Goal: Task Accomplishment & Management: Manage account settings

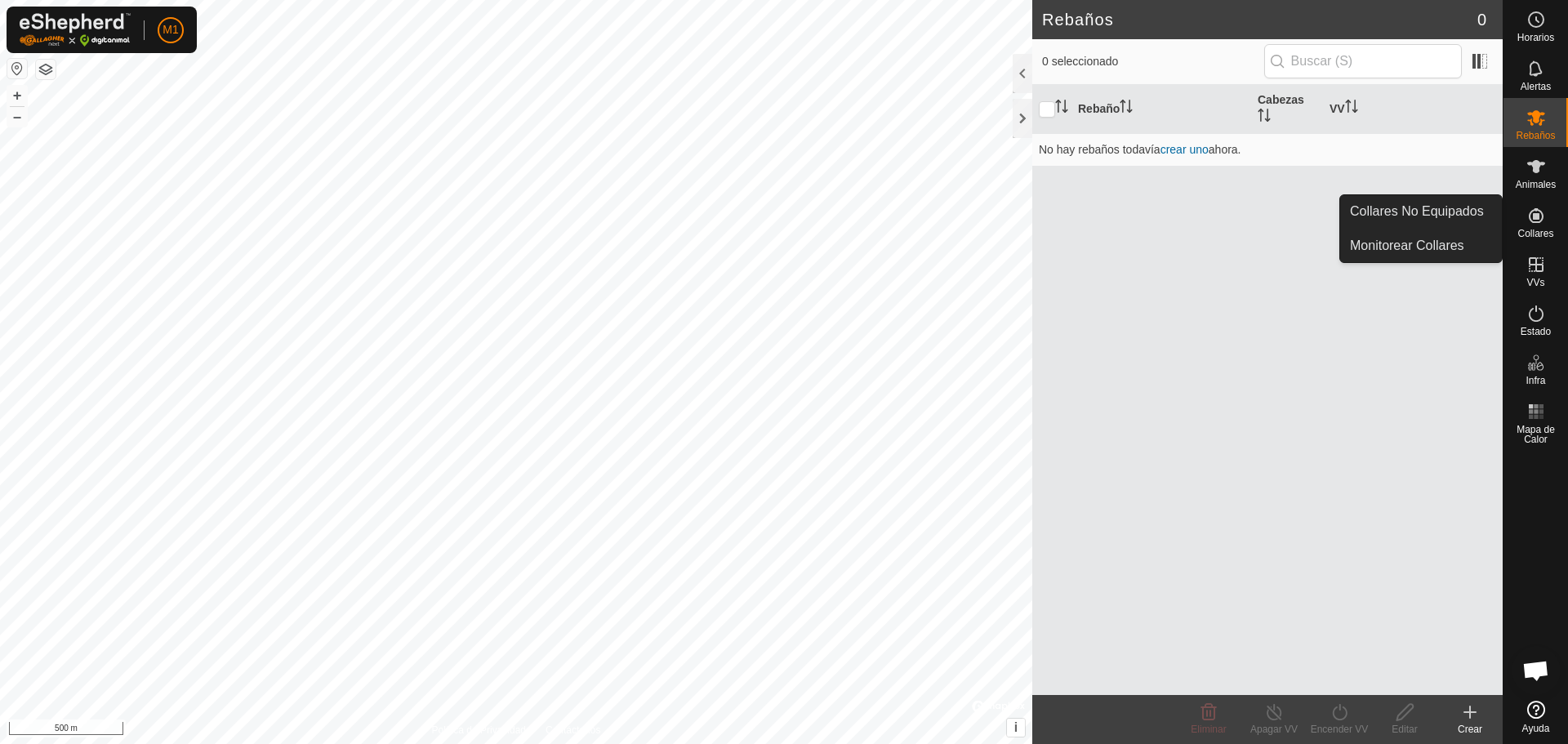
click at [1537, 215] on icon at bounding box center [1536, 215] width 15 height 15
click at [1535, 220] on icon at bounding box center [1536, 215] width 19 height 19
click at [1455, 209] on link "Collares No Equipados" at bounding box center [1421, 211] width 162 height 33
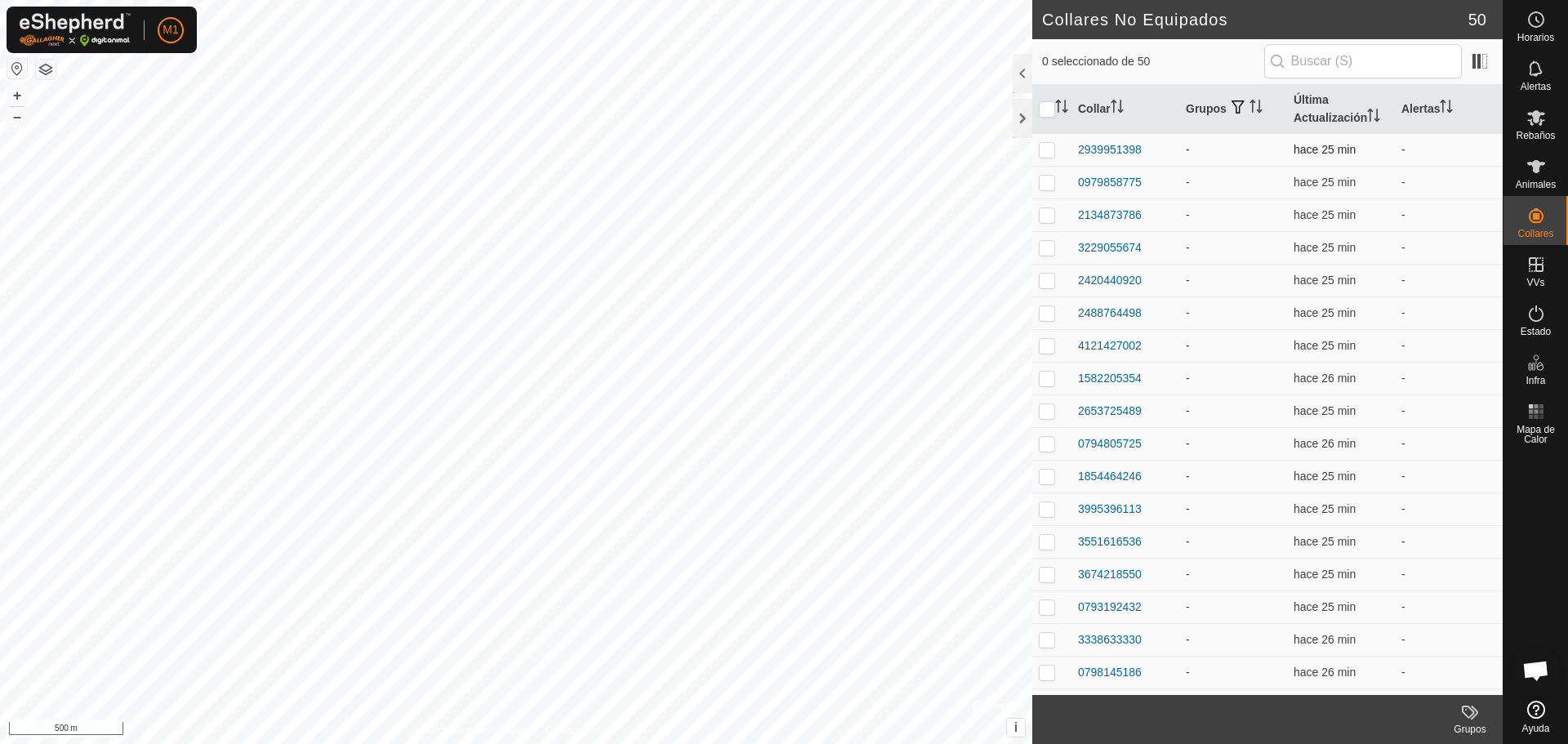
click at [1047, 148] on p-checkbox at bounding box center [1047, 149] width 17 height 13
checkbox input "false"
click at [1479, 54] on span at bounding box center [1479, 61] width 26 height 26
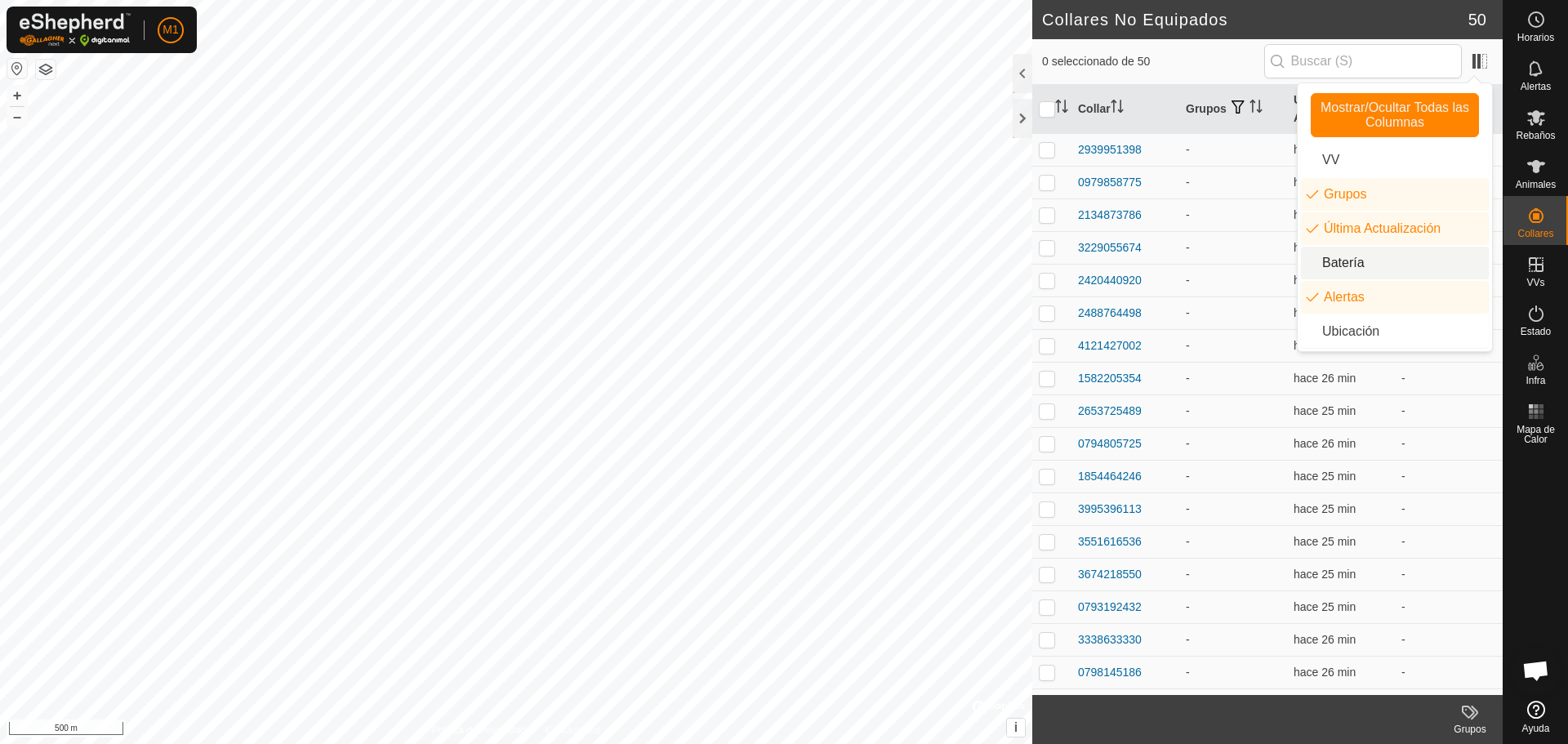
click at [1329, 259] on li "Batería" at bounding box center [1395, 263] width 188 height 33
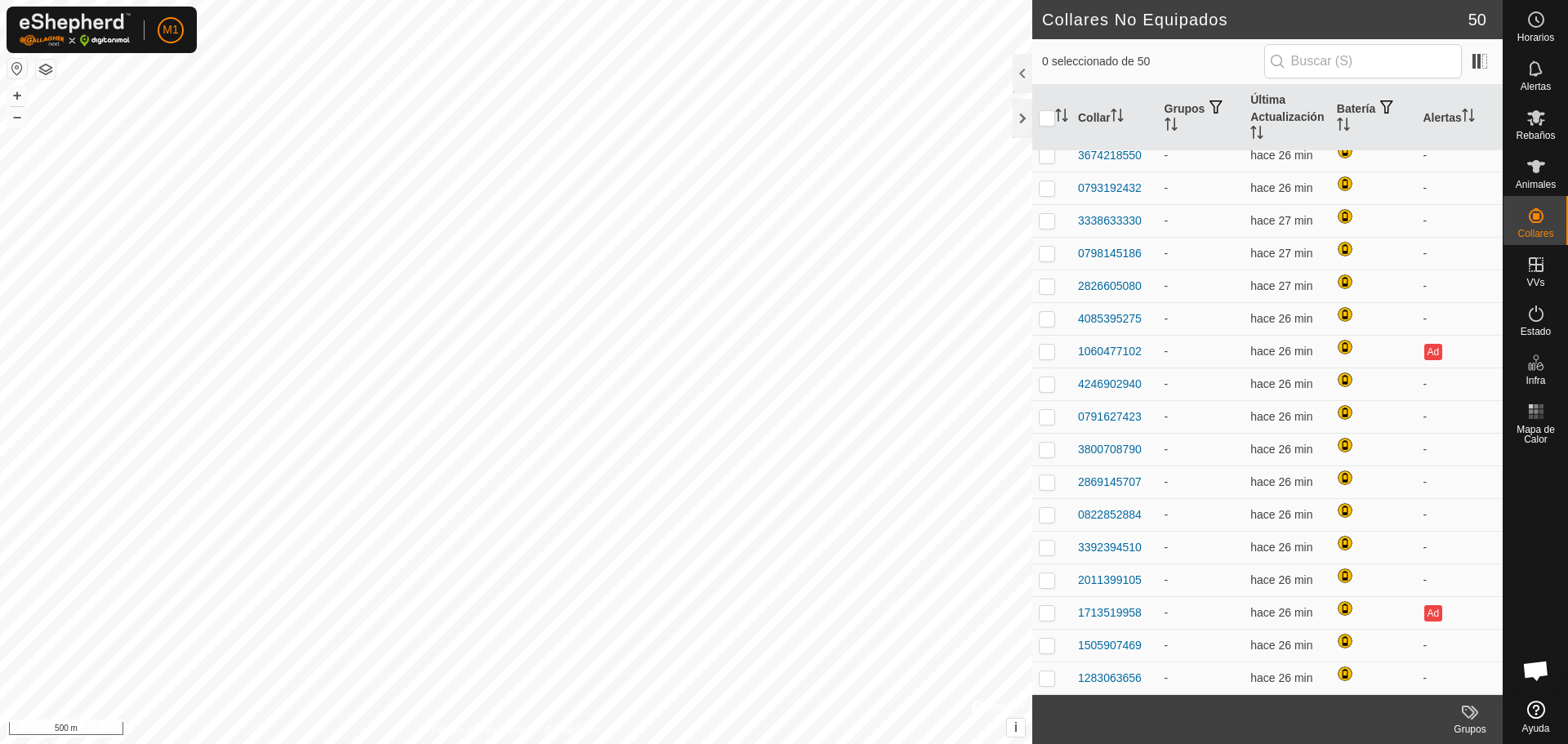
scroll to position [355, 0]
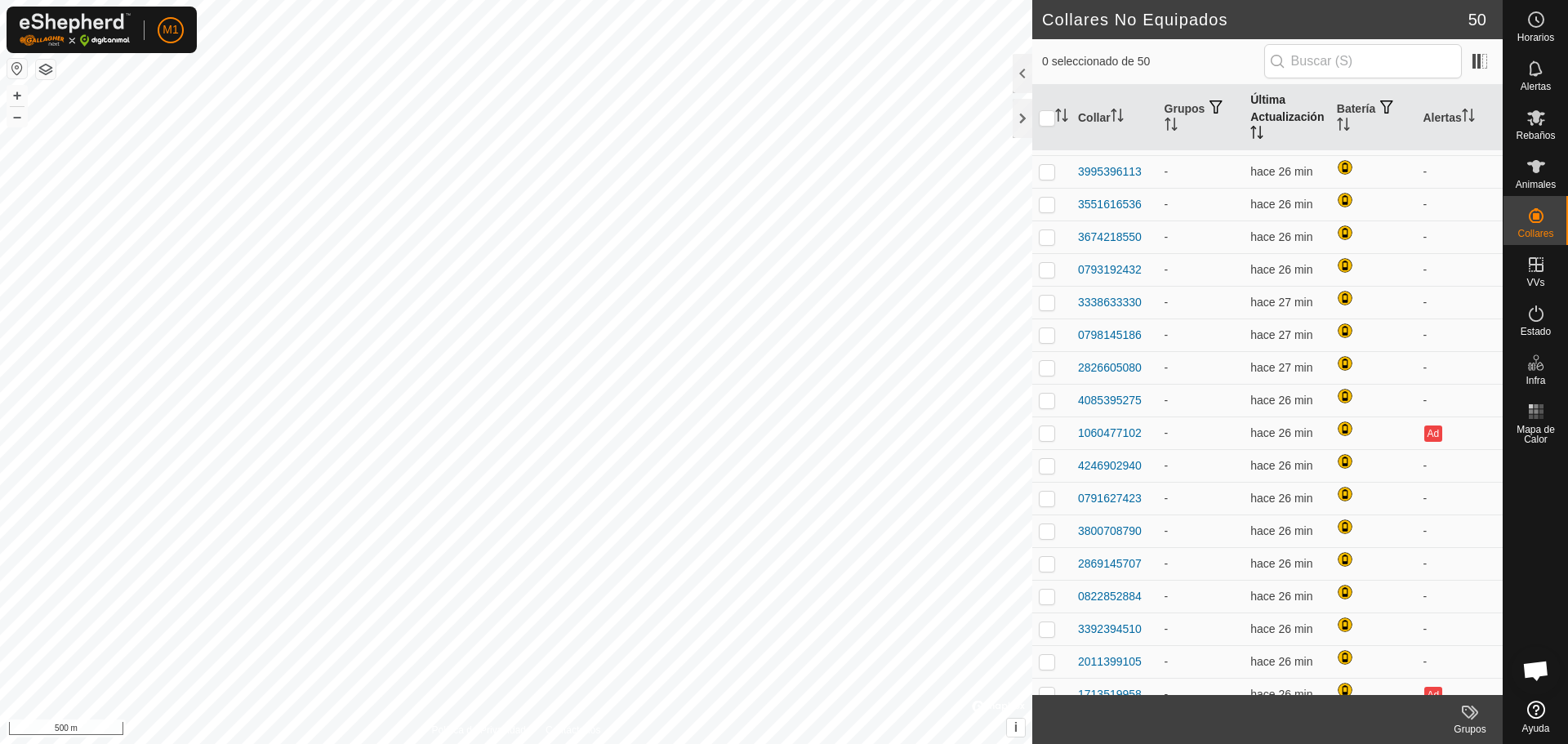
click at [1261, 109] on th "Última Actualización" at bounding box center [1286, 118] width 87 height 66
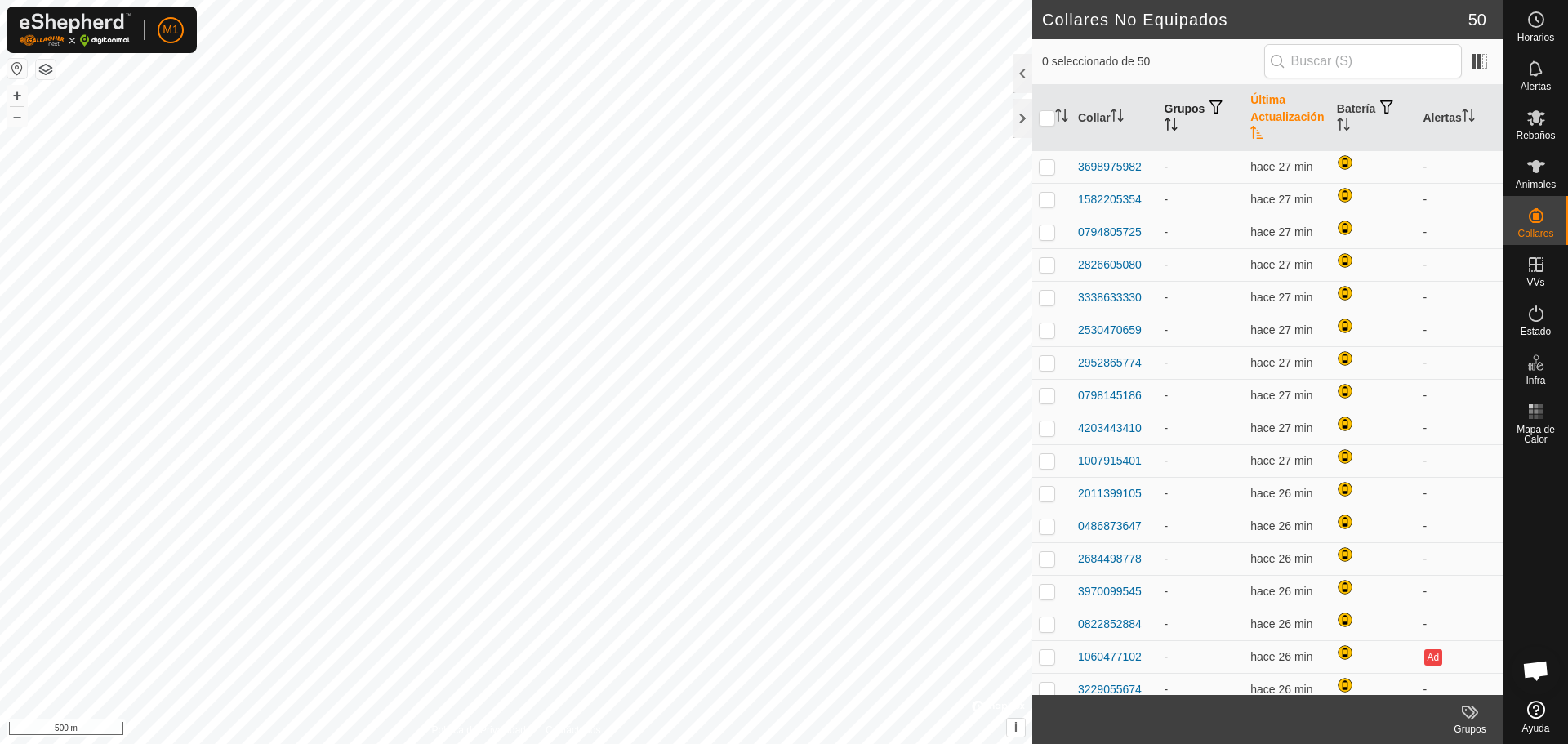
click at [1176, 112] on th "Grupos" at bounding box center [1201, 118] width 87 height 66
click at [1039, 492] on p-checkbox at bounding box center [1047, 493] width 17 height 13
click at [1049, 488] on p-checkbox at bounding box center [1047, 493] width 17 height 13
checkbox input "false"
click at [1273, 112] on th "Última Actualización" at bounding box center [1286, 118] width 87 height 66
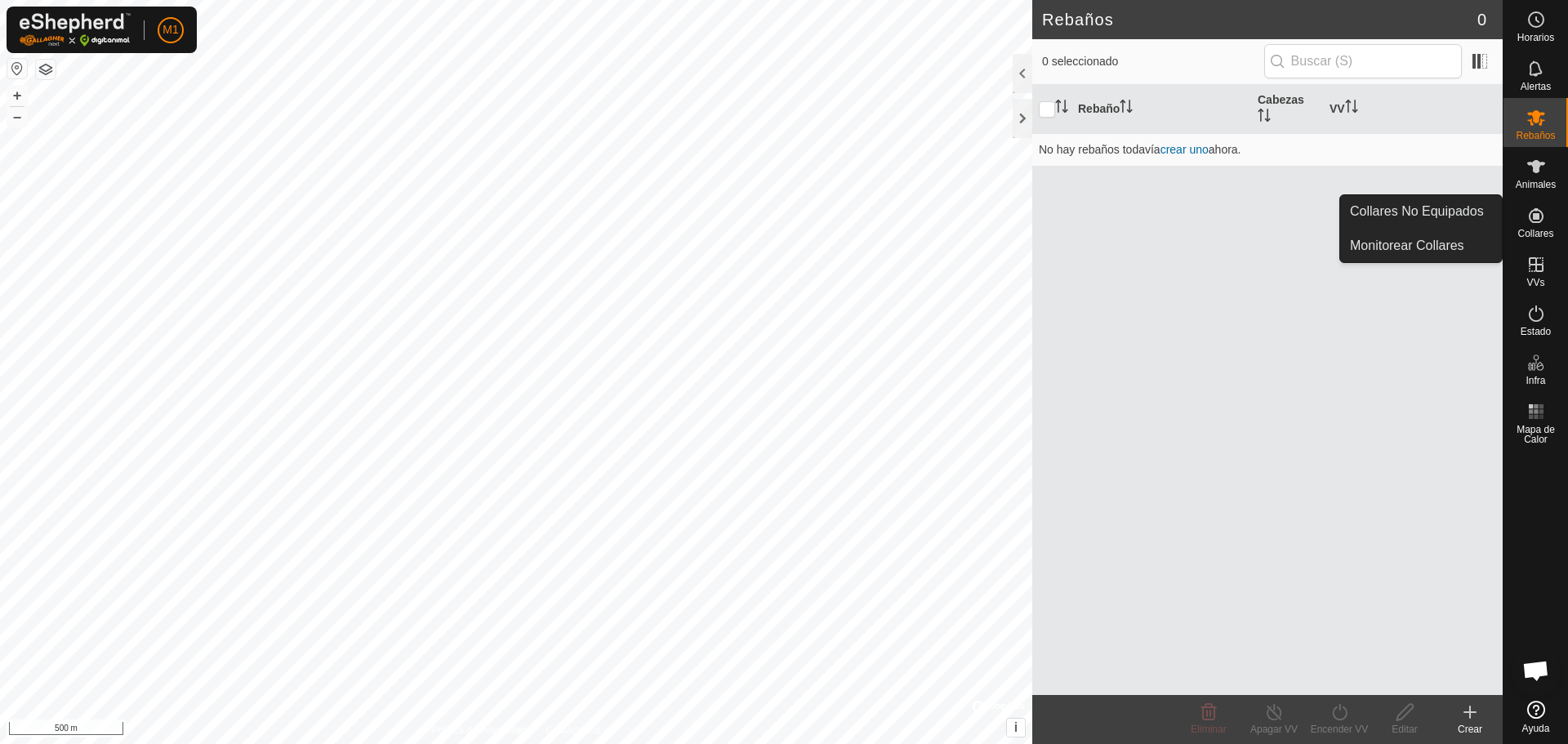
drag, startPoint x: 1530, startPoint y: 241, endPoint x: 1536, endPoint y: 225, distance: 17.1
click at [1536, 225] on icon at bounding box center [1536, 215] width 19 height 19
click at [1531, 223] on icon at bounding box center [1536, 215] width 19 height 19
click at [1460, 213] on link "Collares No Equipados" at bounding box center [1421, 211] width 162 height 33
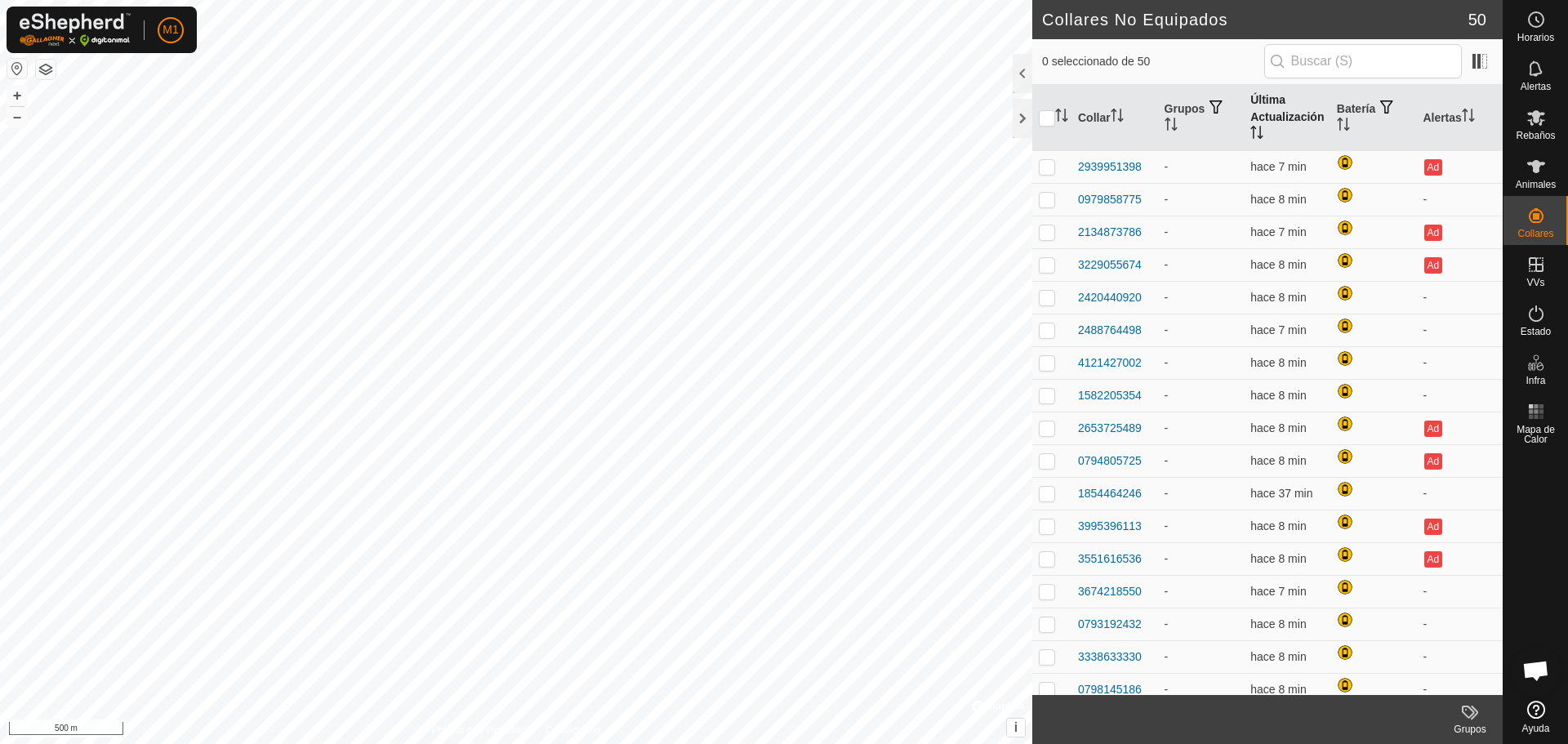
click at [1290, 117] on th "Última Actualización" at bounding box center [1286, 118] width 87 height 66
click at [1267, 94] on th "Última Actualización" at bounding box center [1286, 118] width 87 height 66
click at [1277, 112] on th "Última Actualización" at bounding box center [1286, 118] width 87 height 66
click at [1339, 115] on th "Batería" at bounding box center [1373, 118] width 87 height 66
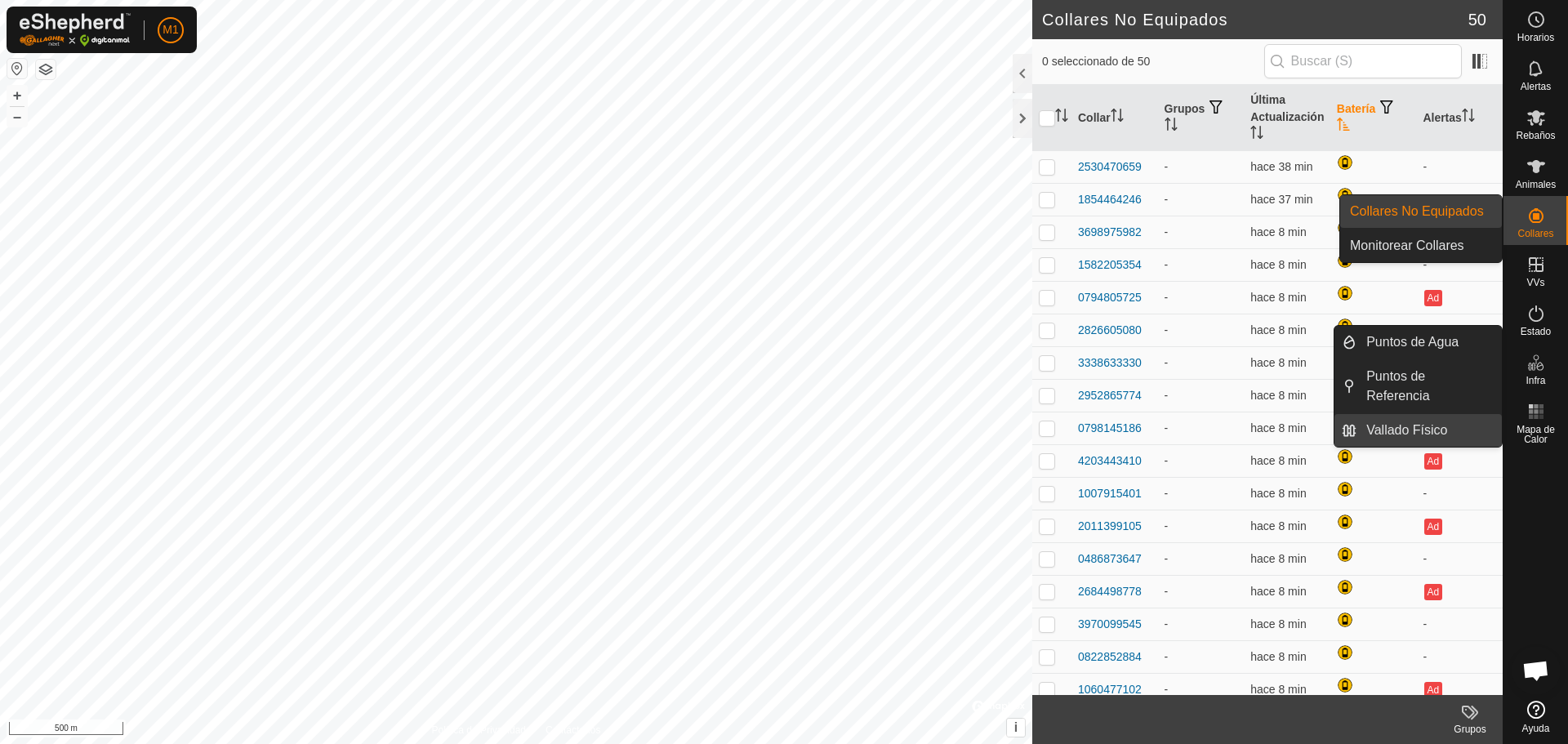
click at [1423, 427] on link "Vallado Físico" at bounding box center [1429, 430] width 146 height 33
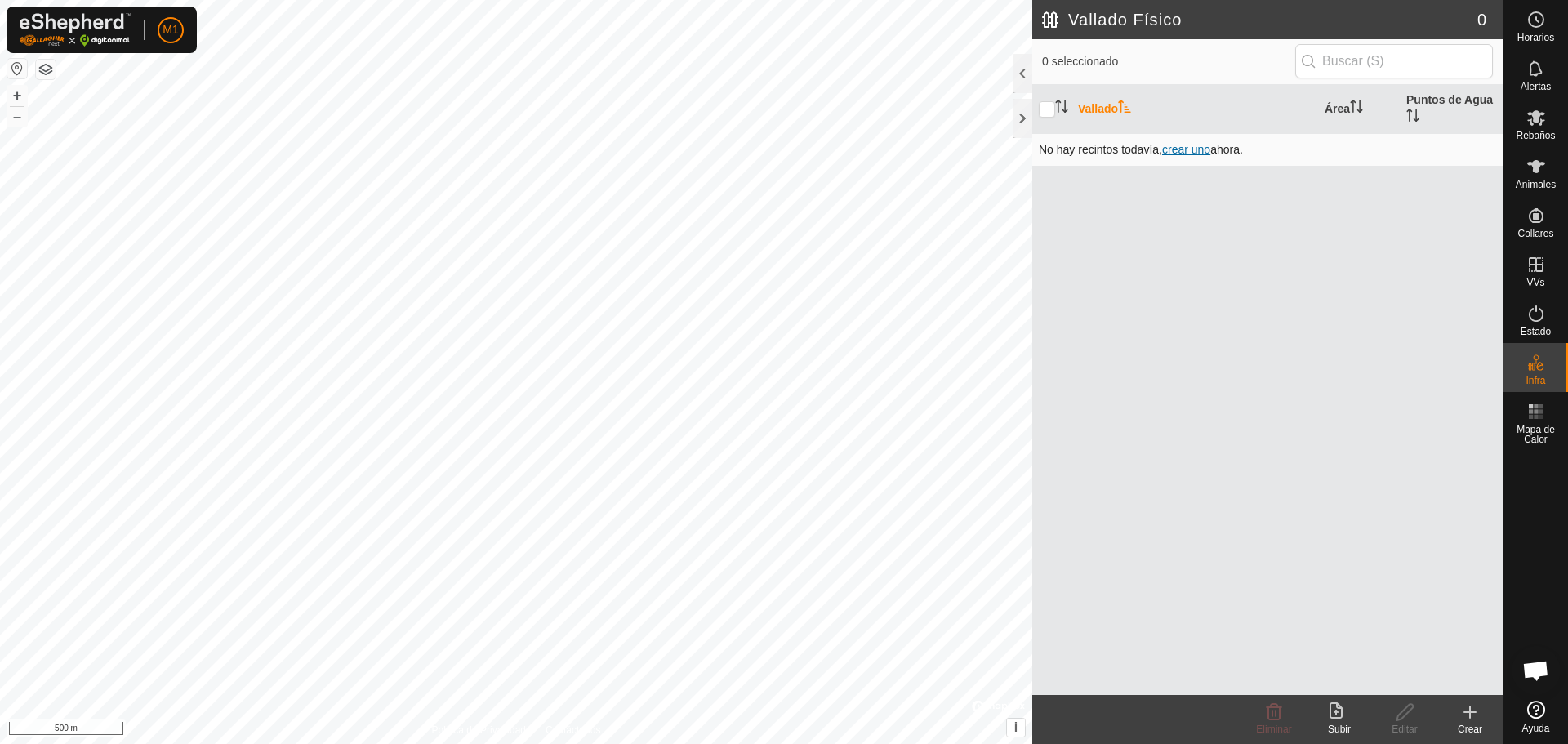
click at [1196, 148] on span "crear uno" at bounding box center [1185, 149] width 48 height 13
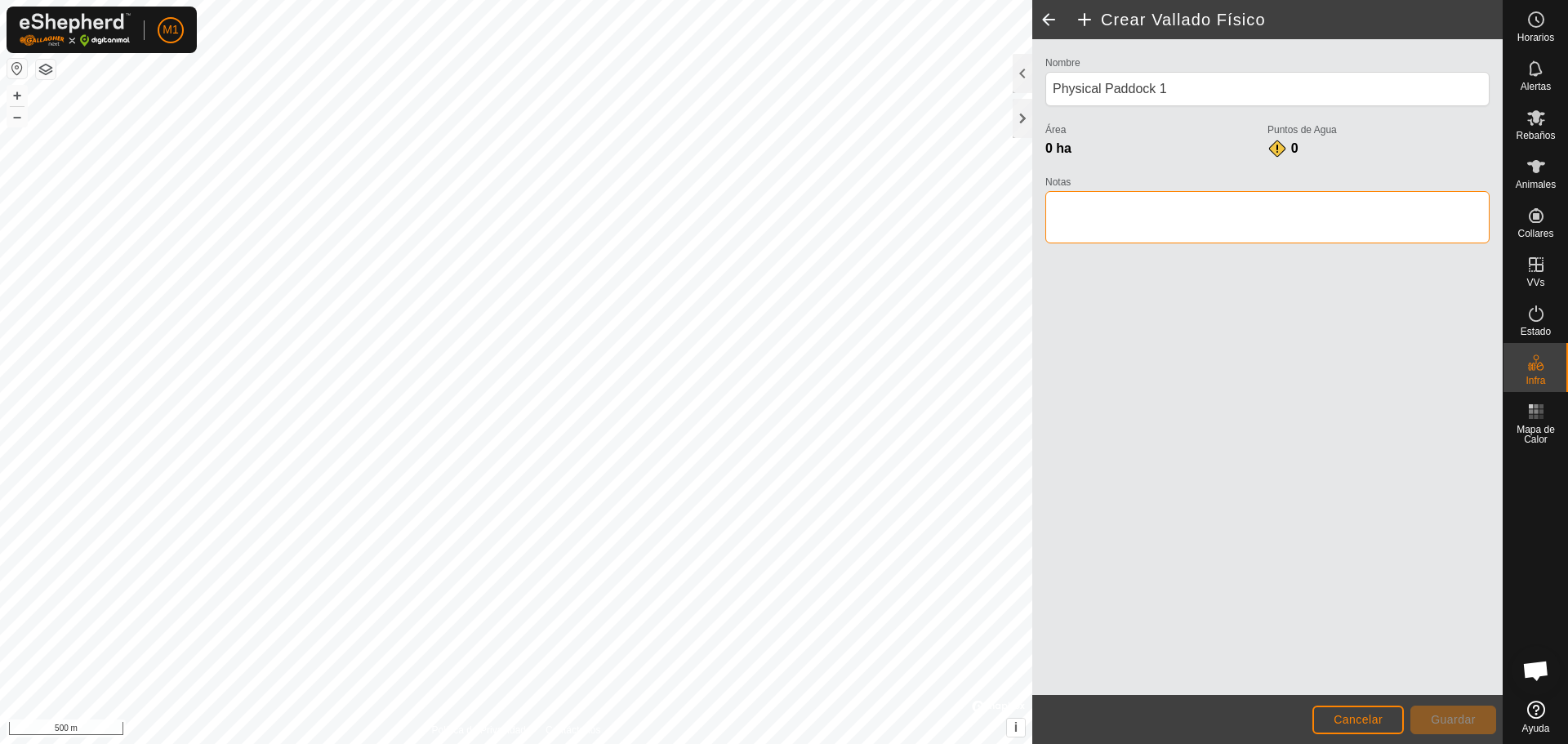
click at [1100, 206] on textarea "Notas" at bounding box center [1267, 218] width 444 height 53
click at [1249, 235] on textarea "Notas" at bounding box center [1267, 218] width 444 height 53
type textarea "miquel"
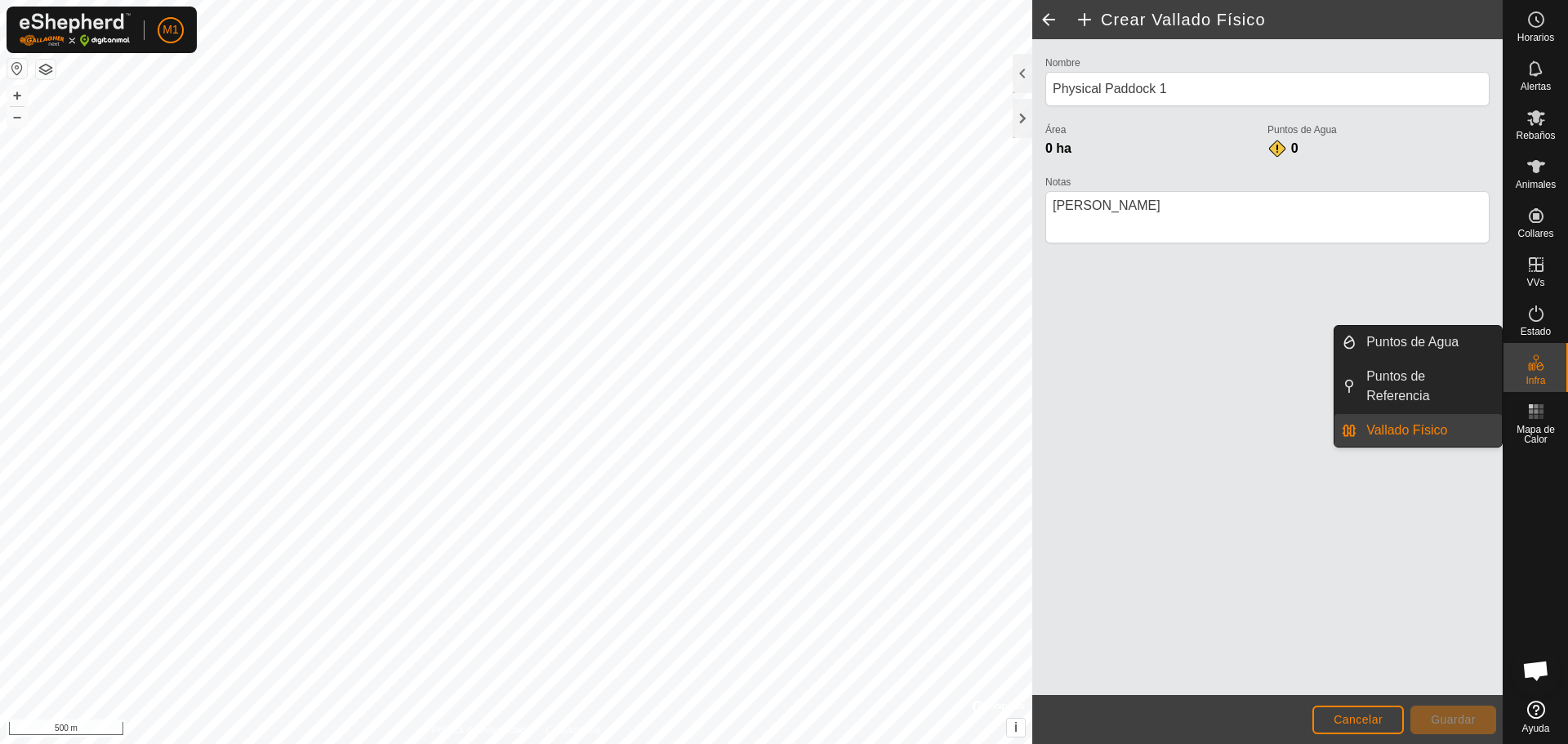
click at [1544, 379] on span "Infra" at bounding box center [1535, 380] width 19 height 10
click at [1433, 430] on link "Vallado Físico" at bounding box center [1429, 430] width 146 height 33
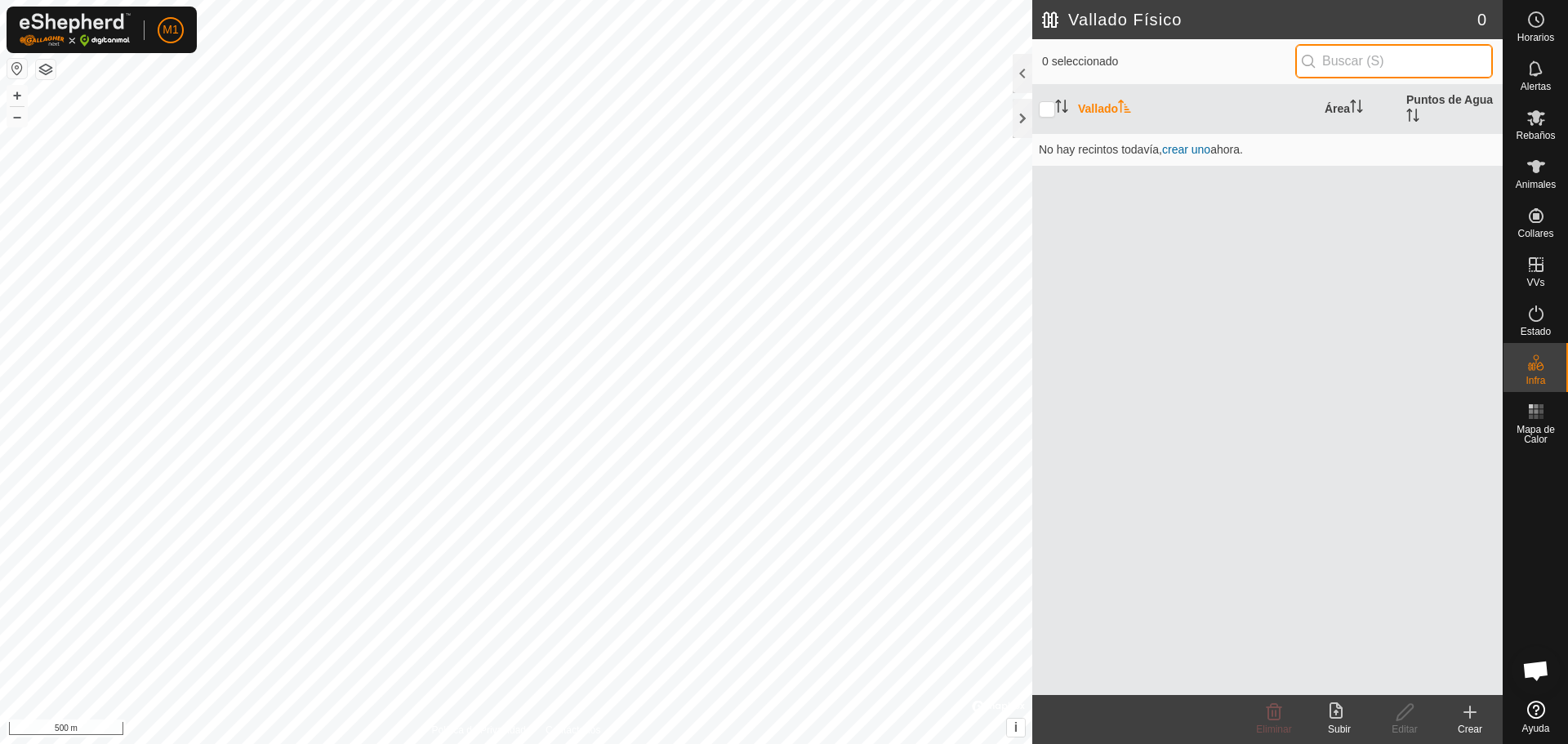
click at [1363, 72] on input "text" at bounding box center [1393, 61] width 198 height 34
type input "m"
click at [1471, 726] on div "Crear" at bounding box center [1470, 729] width 65 height 15
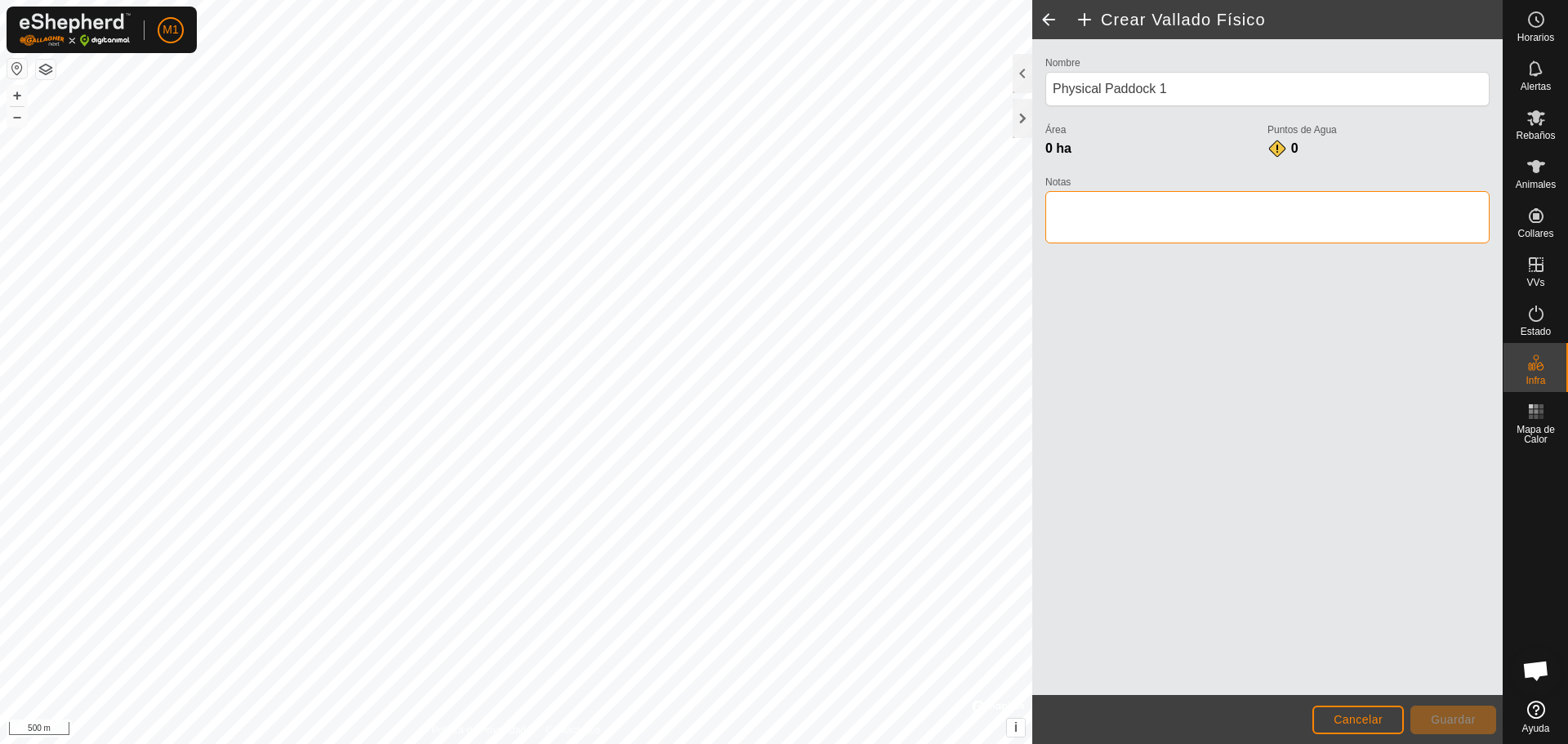
click at [1111, 220] on textarea "Notas" at bounding box center [1267, 218] width 444 height 53
drag, startPoint x: 1242, startPoint y: 71, endPoint x: 1208, endPoint y: 92, distance: 40.0
click at [1242, 69] on div "Nombre Physical Paddock 1" at bounding box center [1267, 79] width 444 height 54
click at [1208, 92] on input "Physical Paddock 1" at bounding box center [1267, 89] width 444 height 34
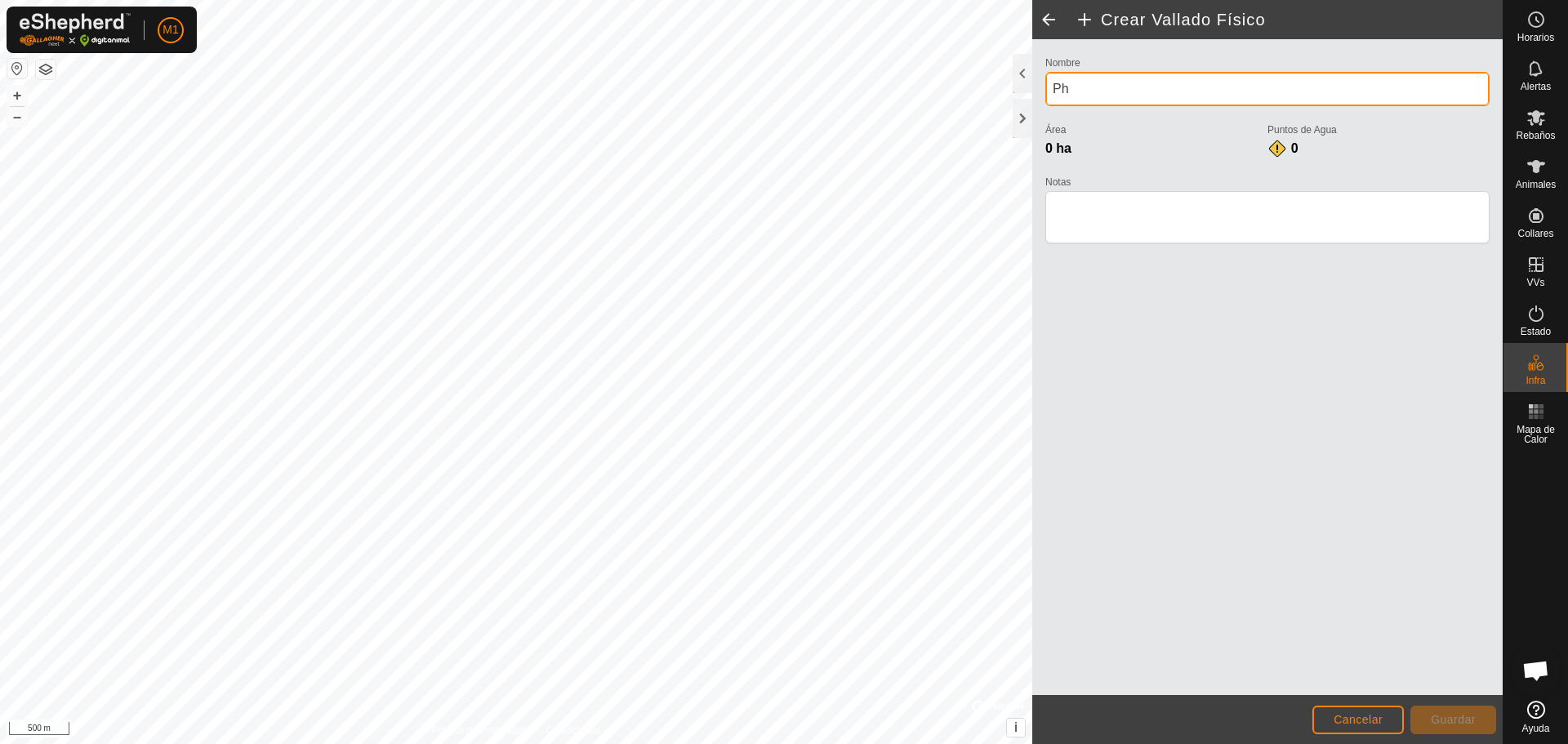
type input "P"
type input "prueba"
click at [1190, 216] on textarea "Notas" at bounding box center [1267, 218] width 444 height 53
click at [1039, 14] on span at bounding box center [1048, 19] width 32 height 40
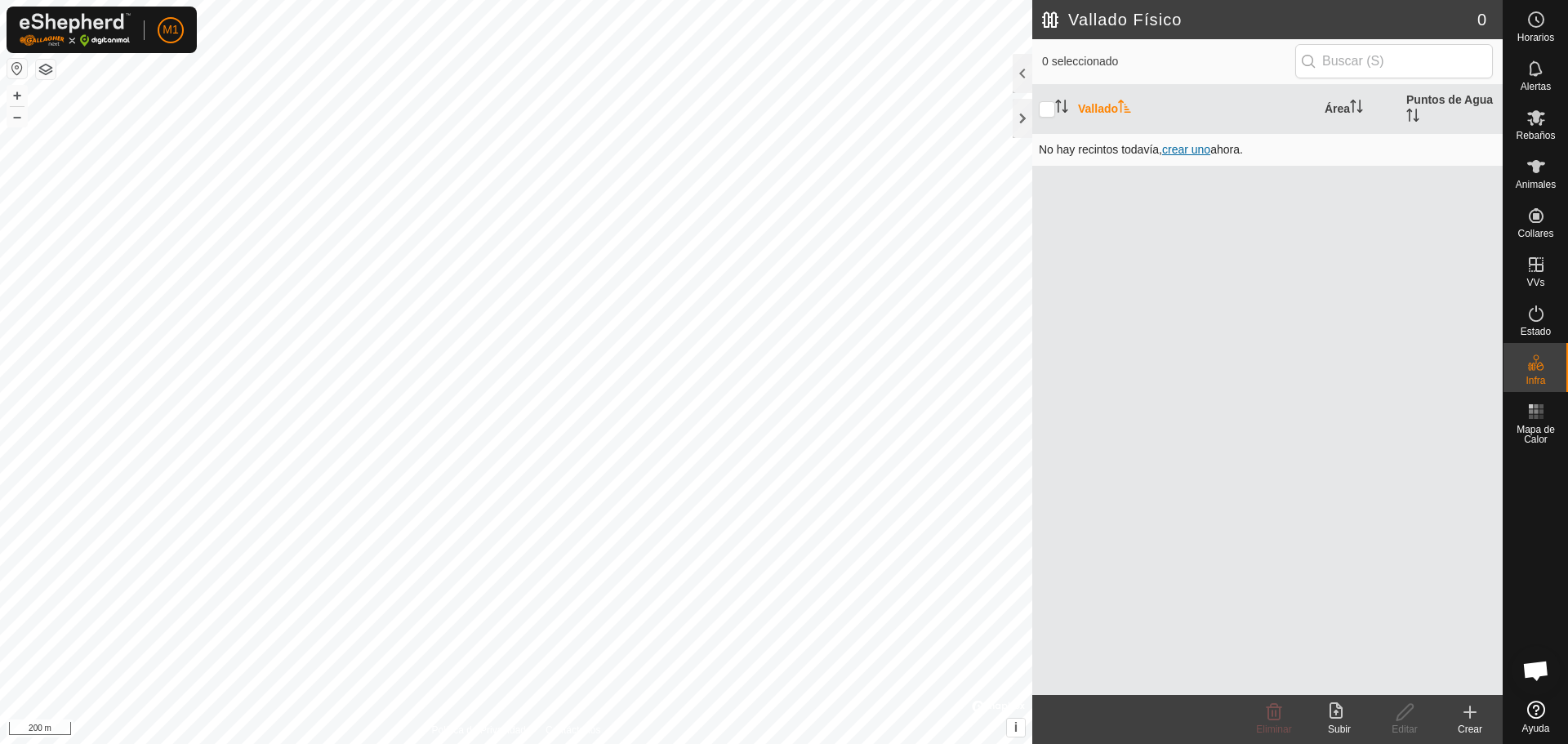
click at [1199, 147] on span "crear uno" at bounding box center [1185, 149] width 48 height 13
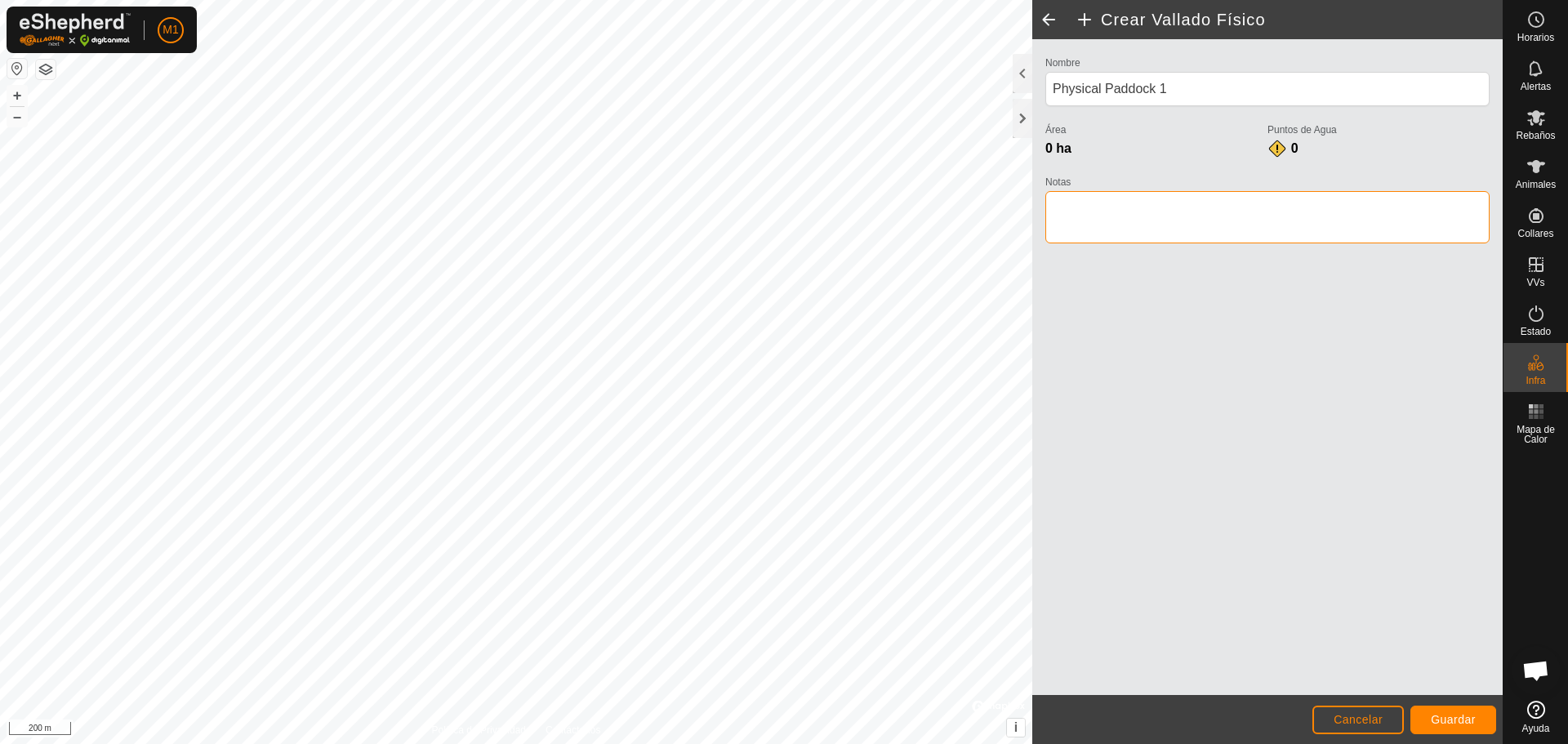
click at [1081, 205] on textarea "Notas" at bounding box center [1267, 218] width 444 height 53
type textarea "prueba"
click at [1436, 727] on button "Guardar" at bounding box center [1453, 720] width 86 height 29
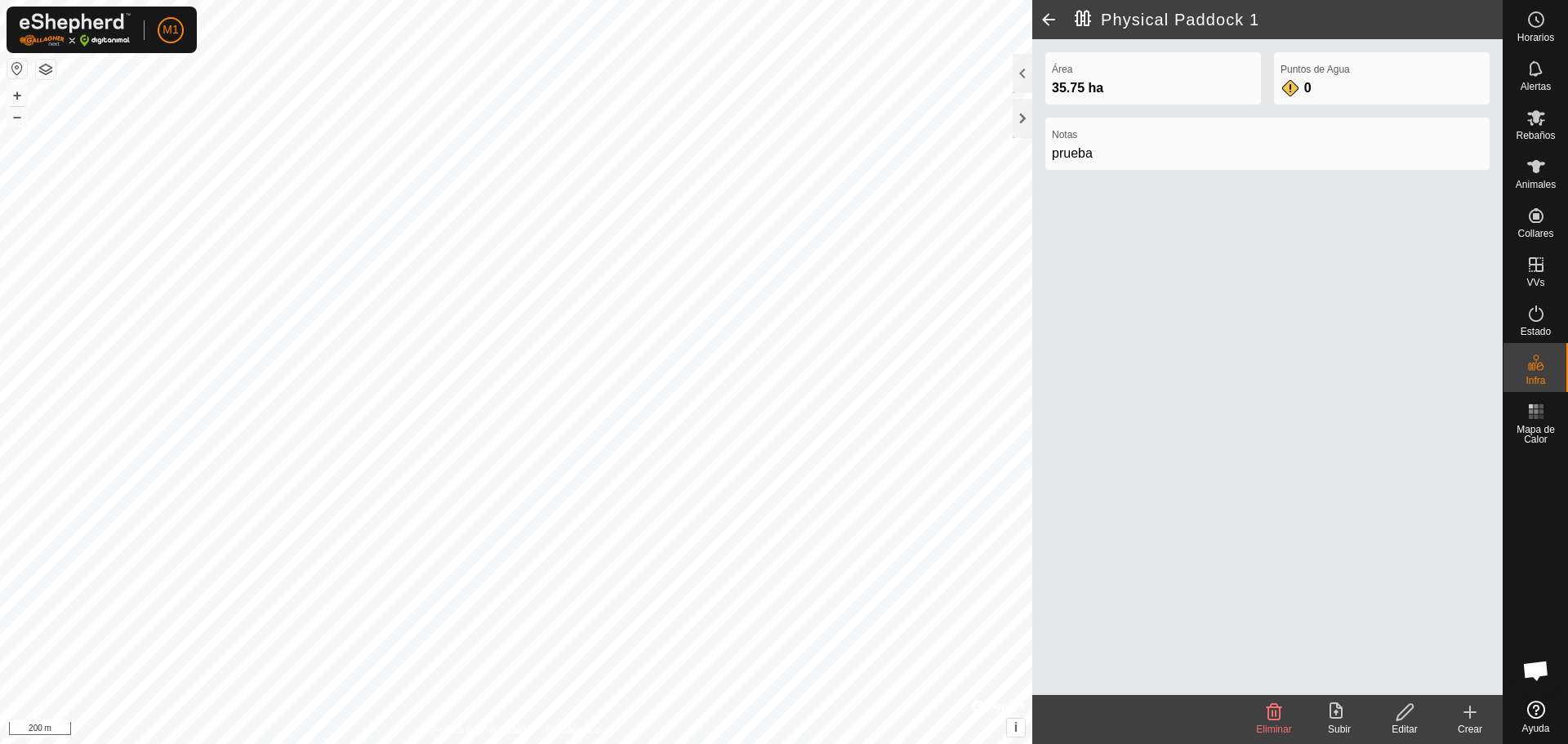
click at [1276, 719] on icon at bounding box center [1274, 712] width 16 height 17
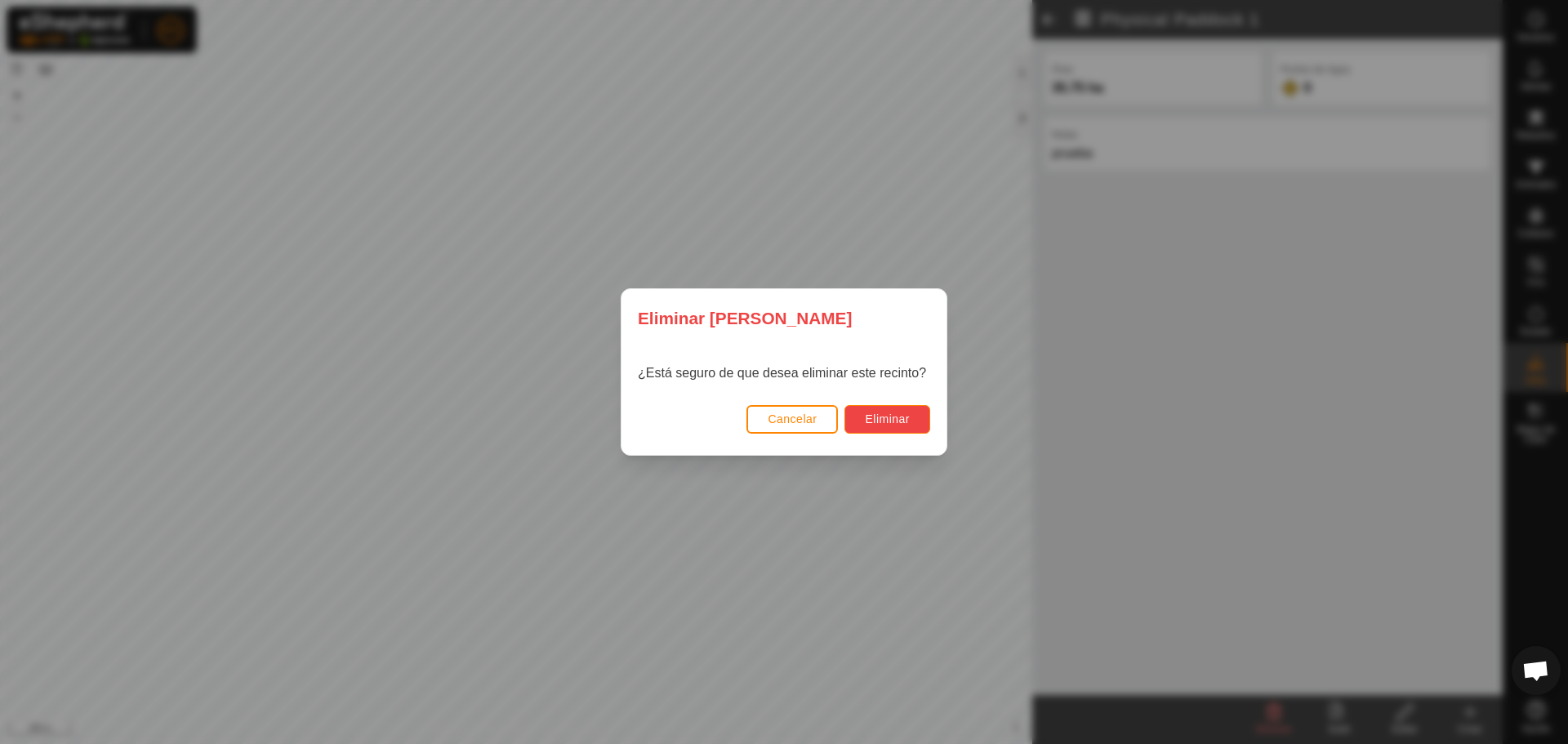
click at [881, 421] on span "Eliminar" at bounding box center [887, 419] width 45 height 13
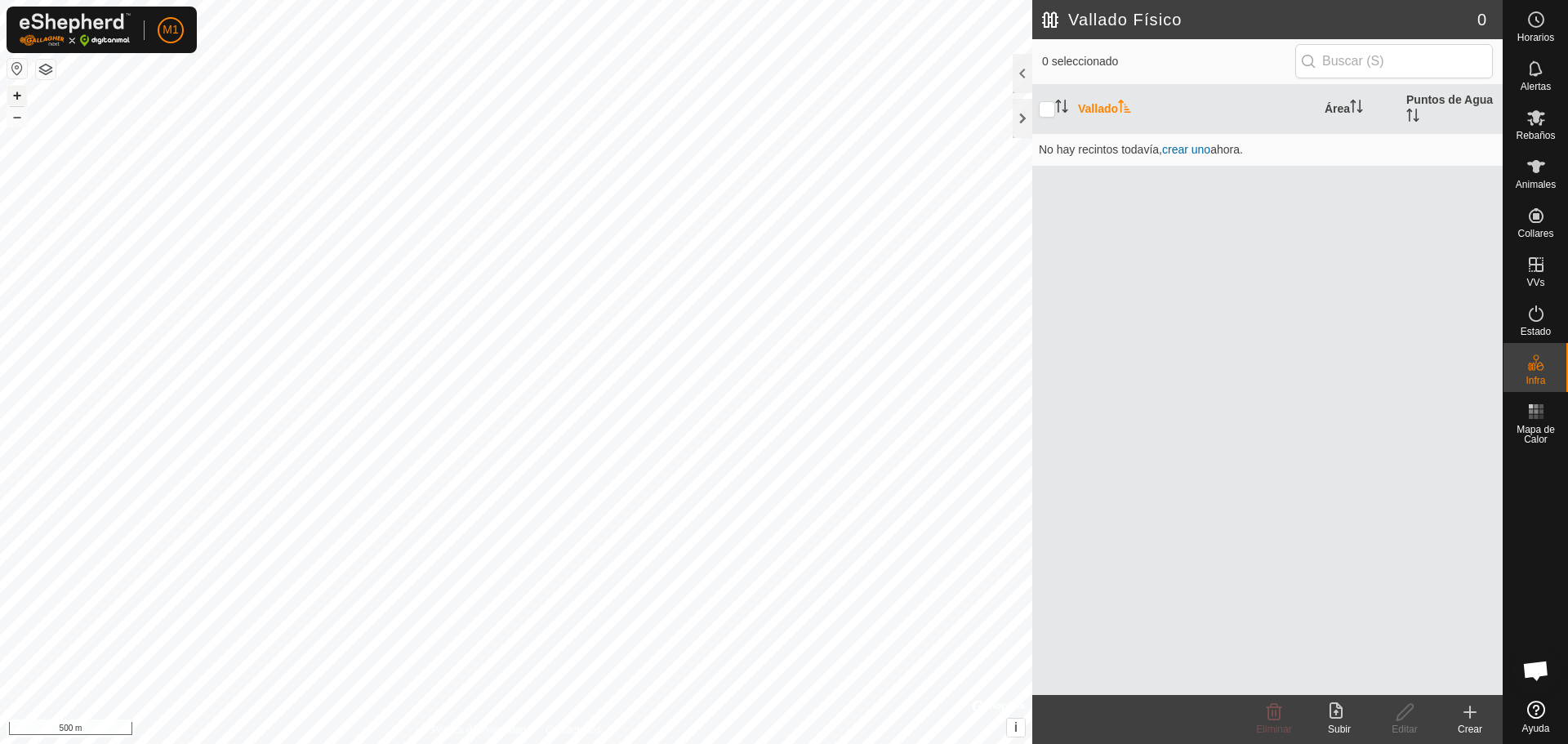
click at [20, 93] on button "+" at bounding box center [17, 96] width 19 height 19
click at [122, 11] on div "M1 Horarios Alertas Rebaños Animales Collares VVs Estado Infra Mapa de Calor Ay…" at bounding box center [784, 372] width 1568 height 744
click at [13, 115] on button "–" at bounding box center [17, 117] width 19 height 19
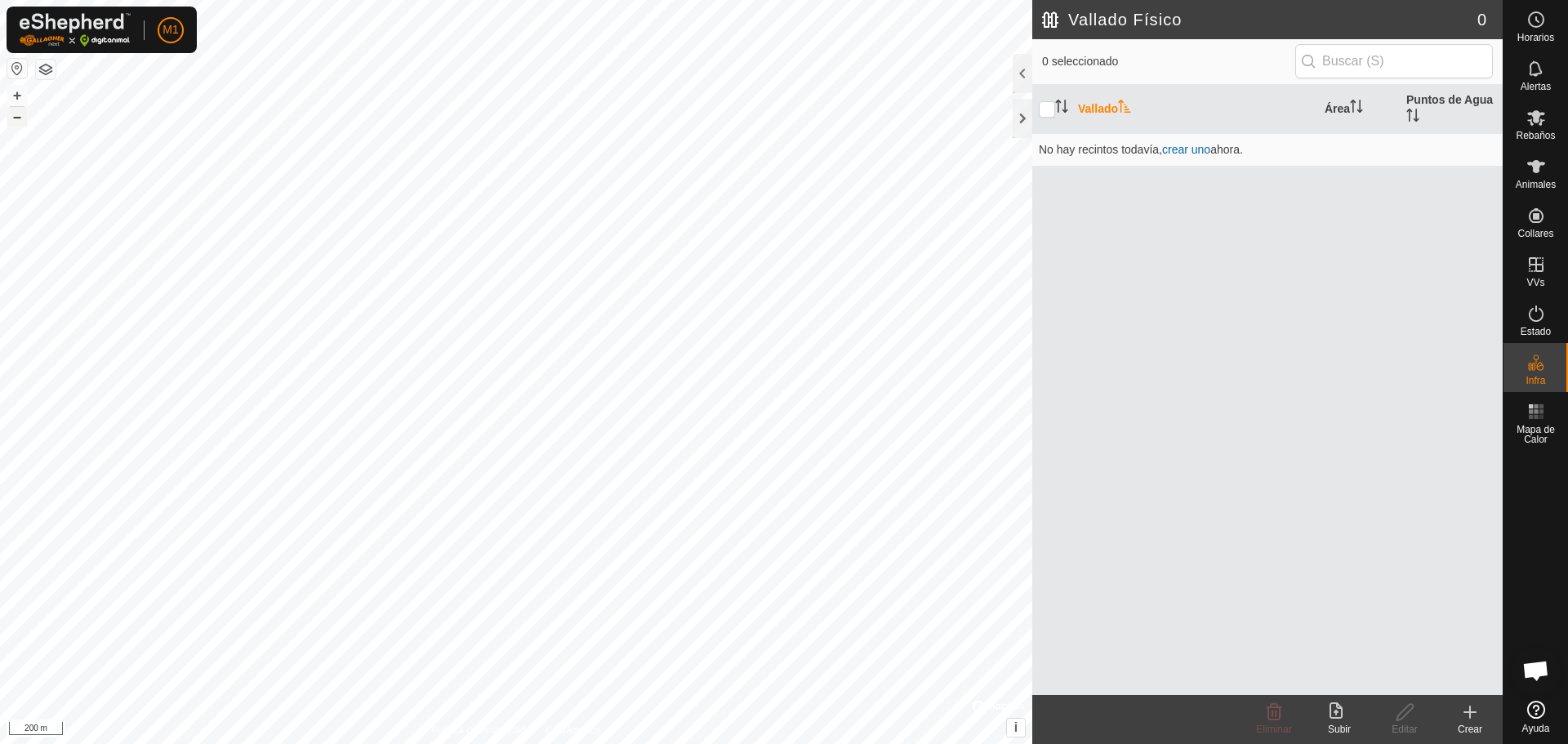
click at [13, 115] on button "–" at bounding box center [17, 117] width 19 height 19
click at [24, 94] on button "+" at bounding box center [17, 96] width 19 height 19
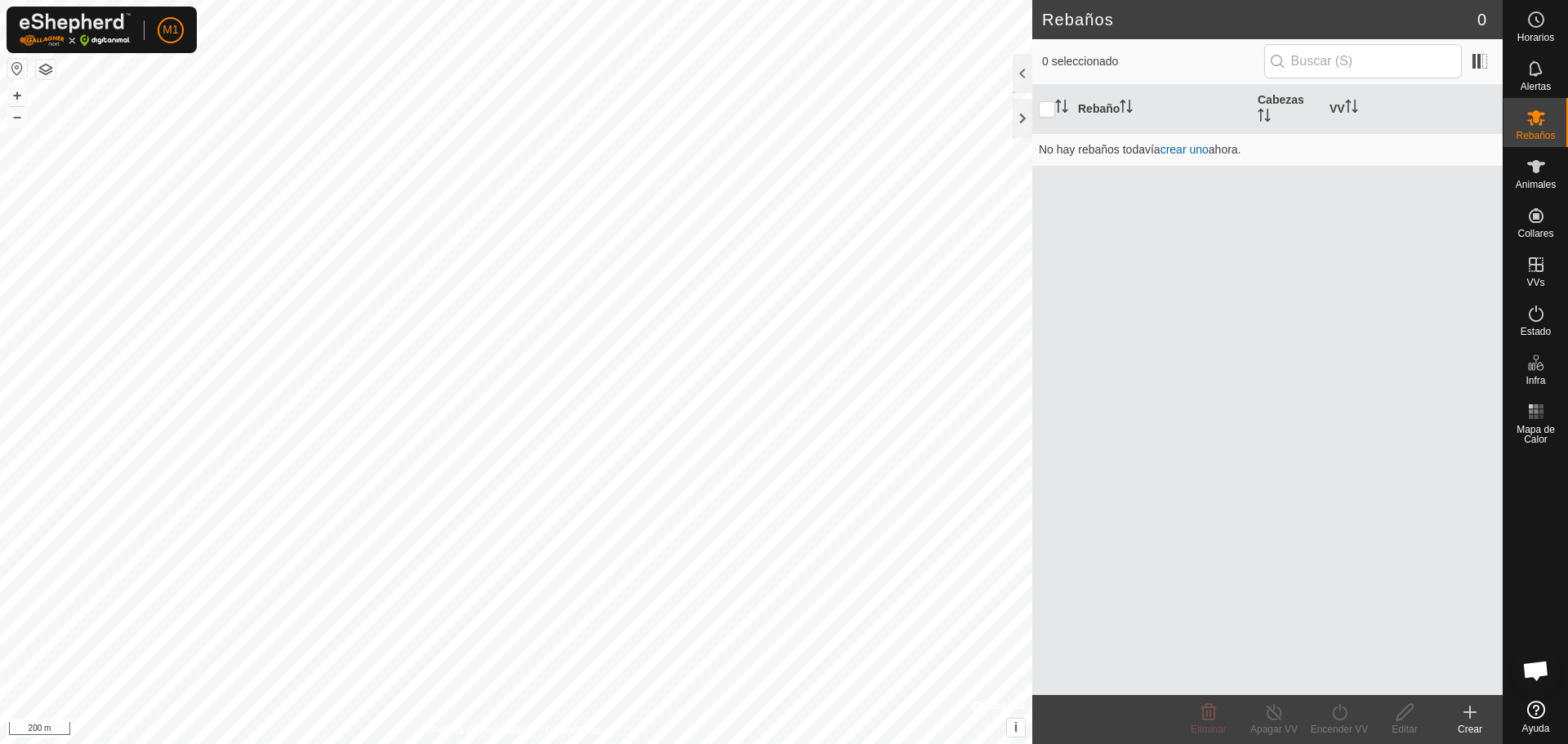
click at [16, 69] on button "button" at bounding box center [17, 69] width 19 height 19
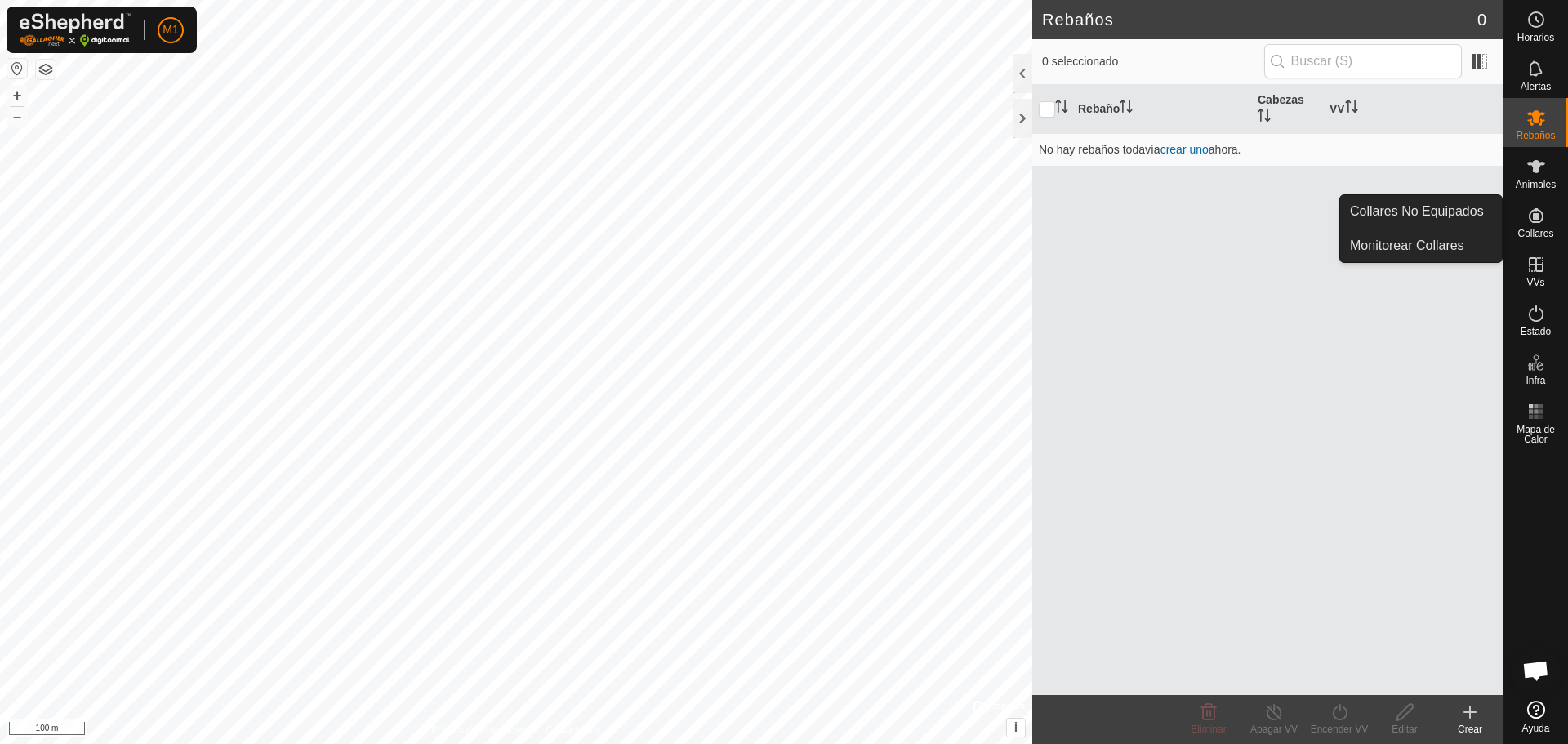
drag, startPoint x: 1545, startPoint y: 203, endPoint x: 1545, endPoint y: 220, distance: 17.0
click at [781, 220] on icon at bounding box center [1536, 215] width 19 height 19
click at [781, 220] on icon at bounding box center [1536, 215] width 19 height 19
click at [781, 212] on link "Collares No Equipados" at bounding box center [1421, 211] width 162 height 33
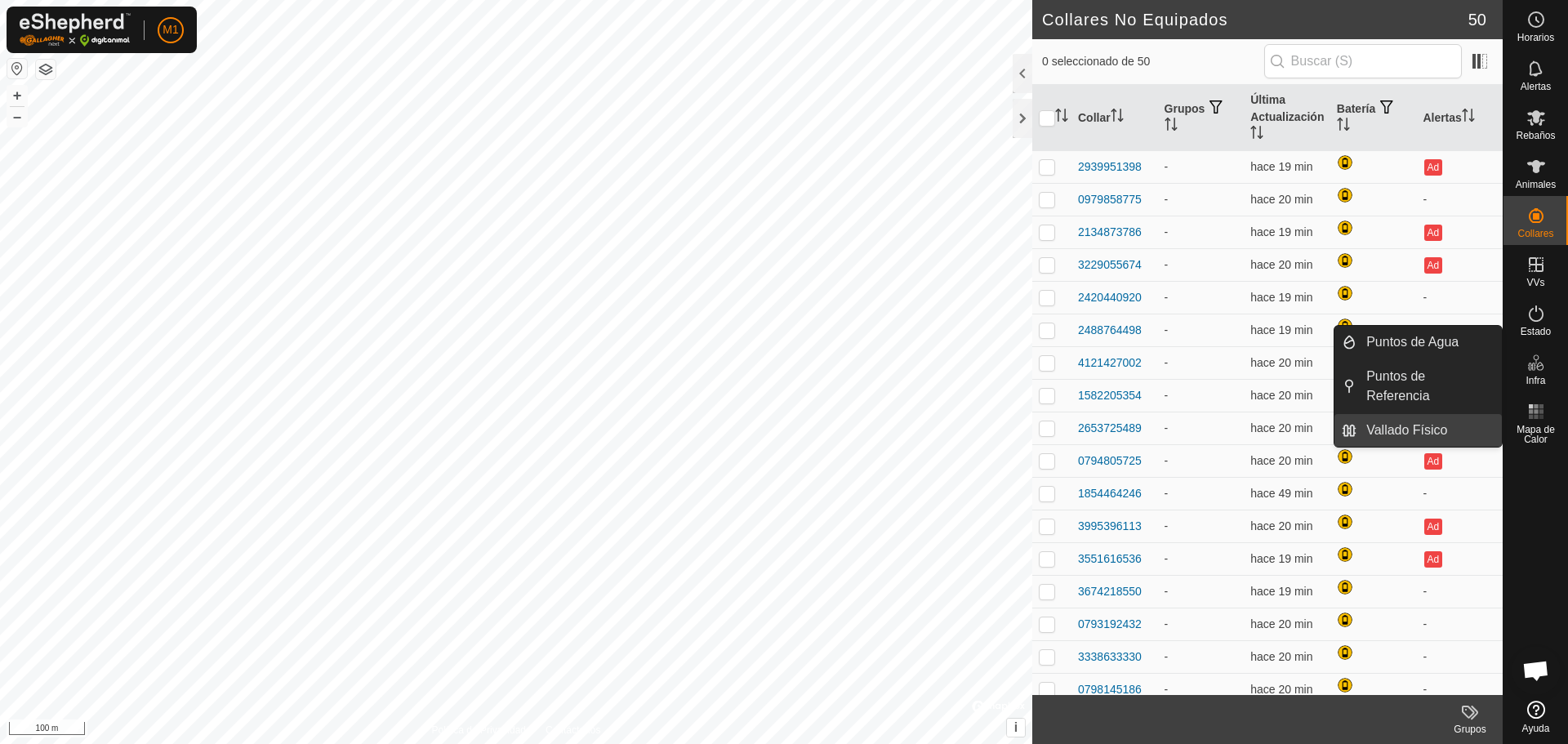
click at [781, 434] on link "Vallado Físico" at bounding box center [1429, 430] width 146 height 33
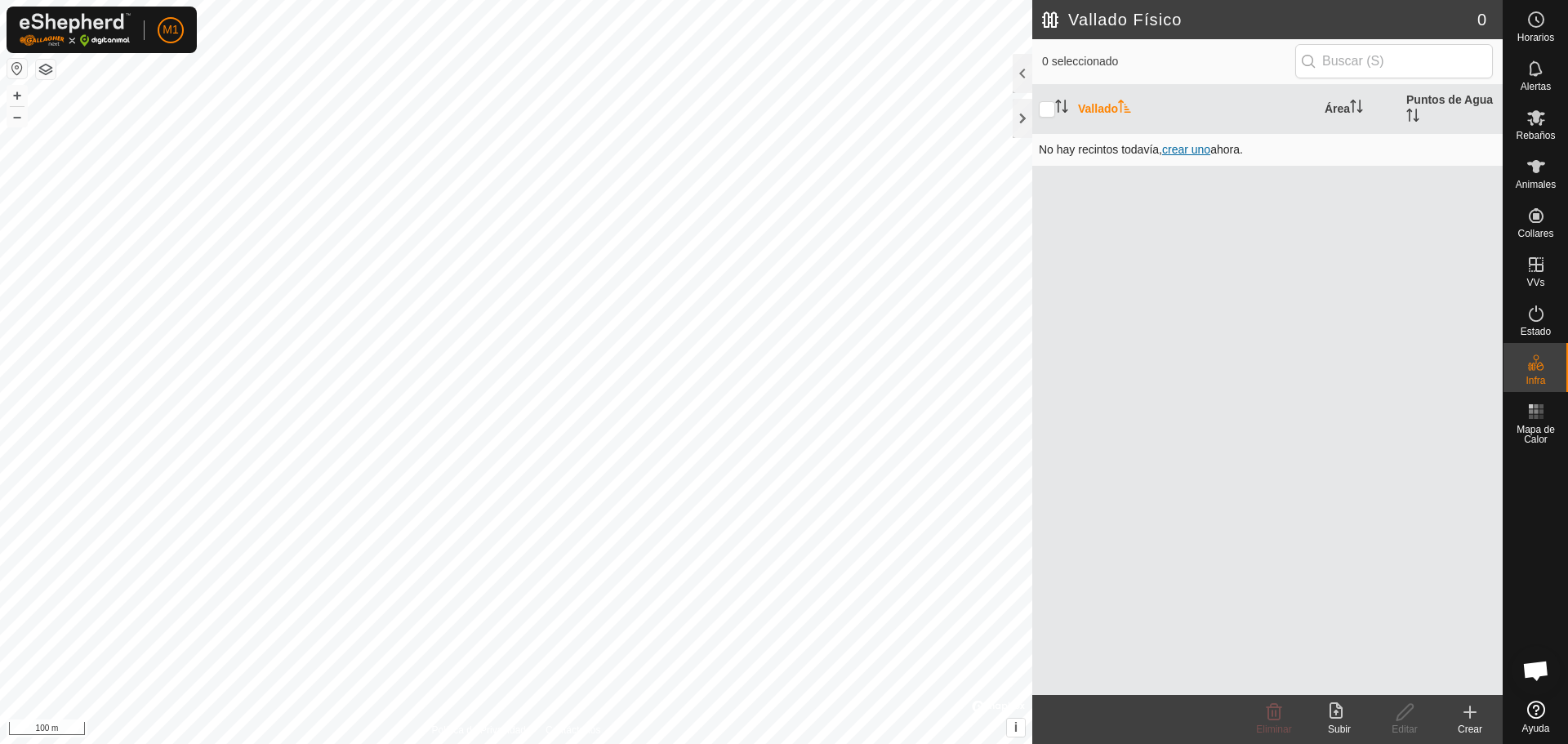
click at [781, 146] on span "crear uno" at bounding box center [1185, 149] width 48 height 13
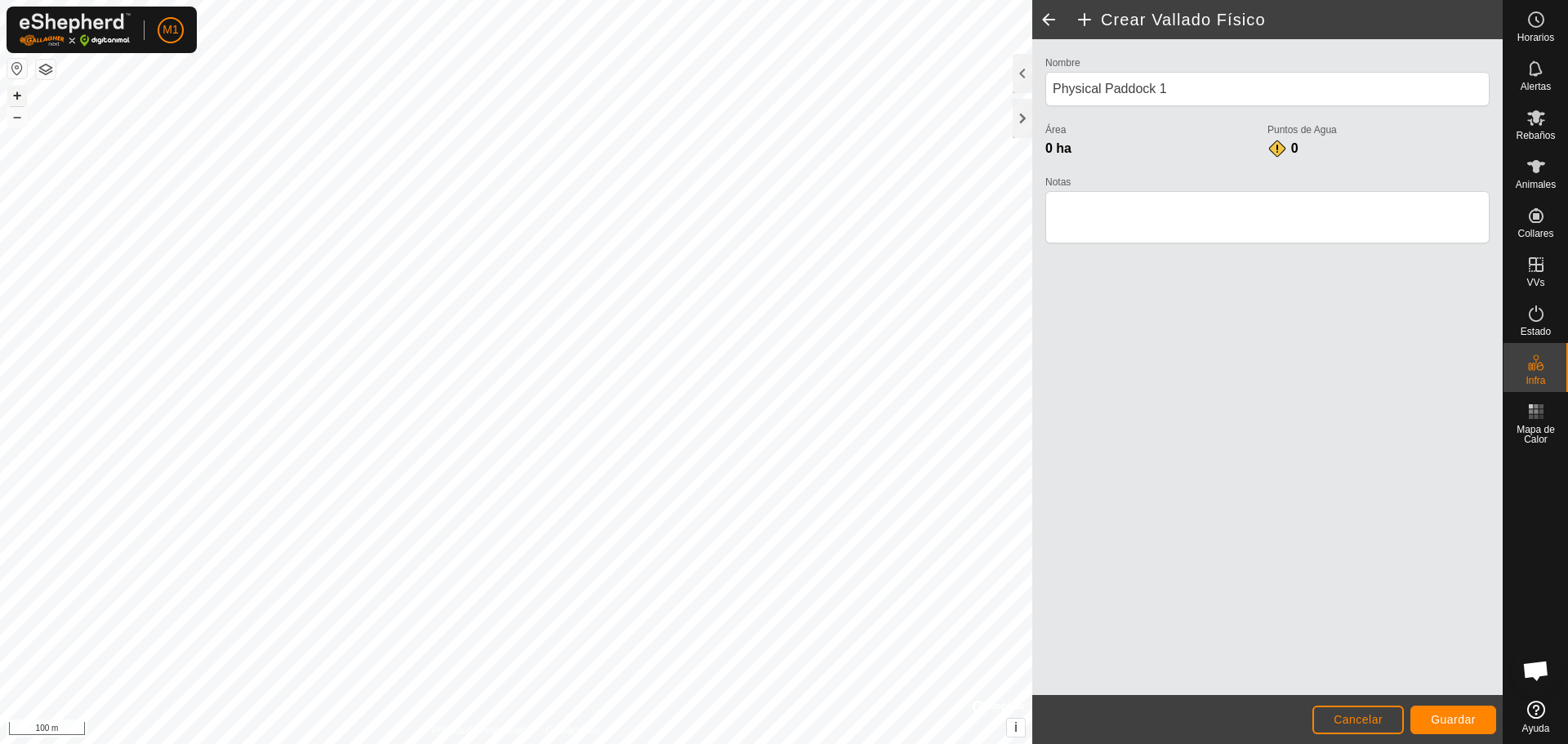
click at [12, 86] on button "+" at bounding box center [17, 96] width 19 height 19
click at [148, 48] on div "M1 Horarios Alertas Rebaños Animales Collares VVs Estado Infra Mapa de Calor Ay…" at bounding box center [784, 372] width 1568 height 744
click at [781, 96] on input "Physical Paddock 1" at bounding box center [1267, 89] width 444 height 34
click at [781, 91] on input "Physical Paddock 1" at bounding box center [1267, 89] width 444 height 34
type input "P"
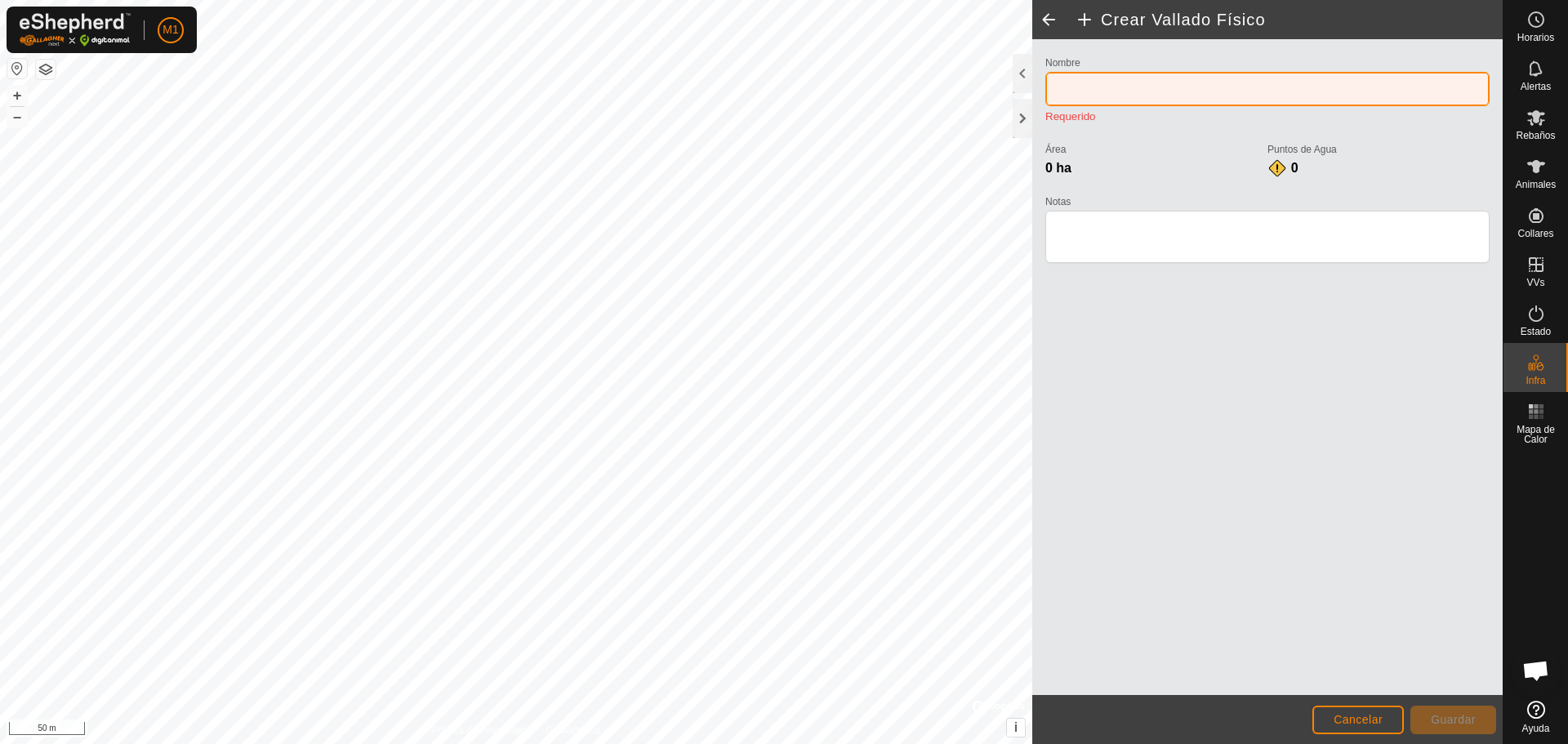
click at [781, 87] on input "Nombre" at bounding box center [1267, 89] width 444 height 34
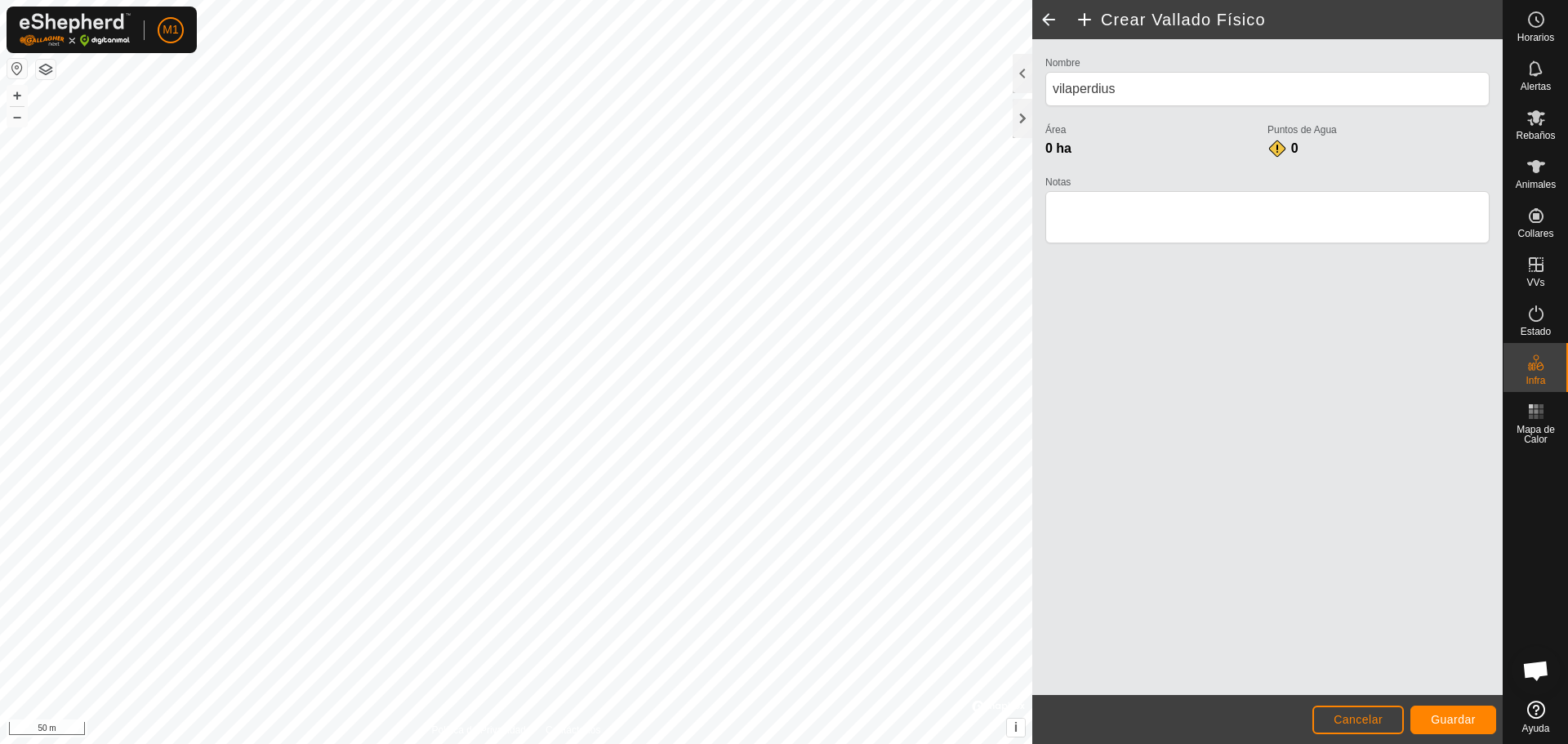
click at [781, 411] on div "Nombre vilaperdius Área 0 ha Puntos de Agua 0 Notas" at bounding box center [1268, 367] width 471 height 656
click at [781, 85] on input "vilaperdius" at bounding box center [1267, 89] width 444 height 34
type input "vilaperdius,camp d'alfals"
click at [781, 210] on textarea "Notas" at bounding box center [1267, 218] width 444 height 53
click at [781, 718] on span "Guardar" at bounding box center [1452, 719] width 45 height 13
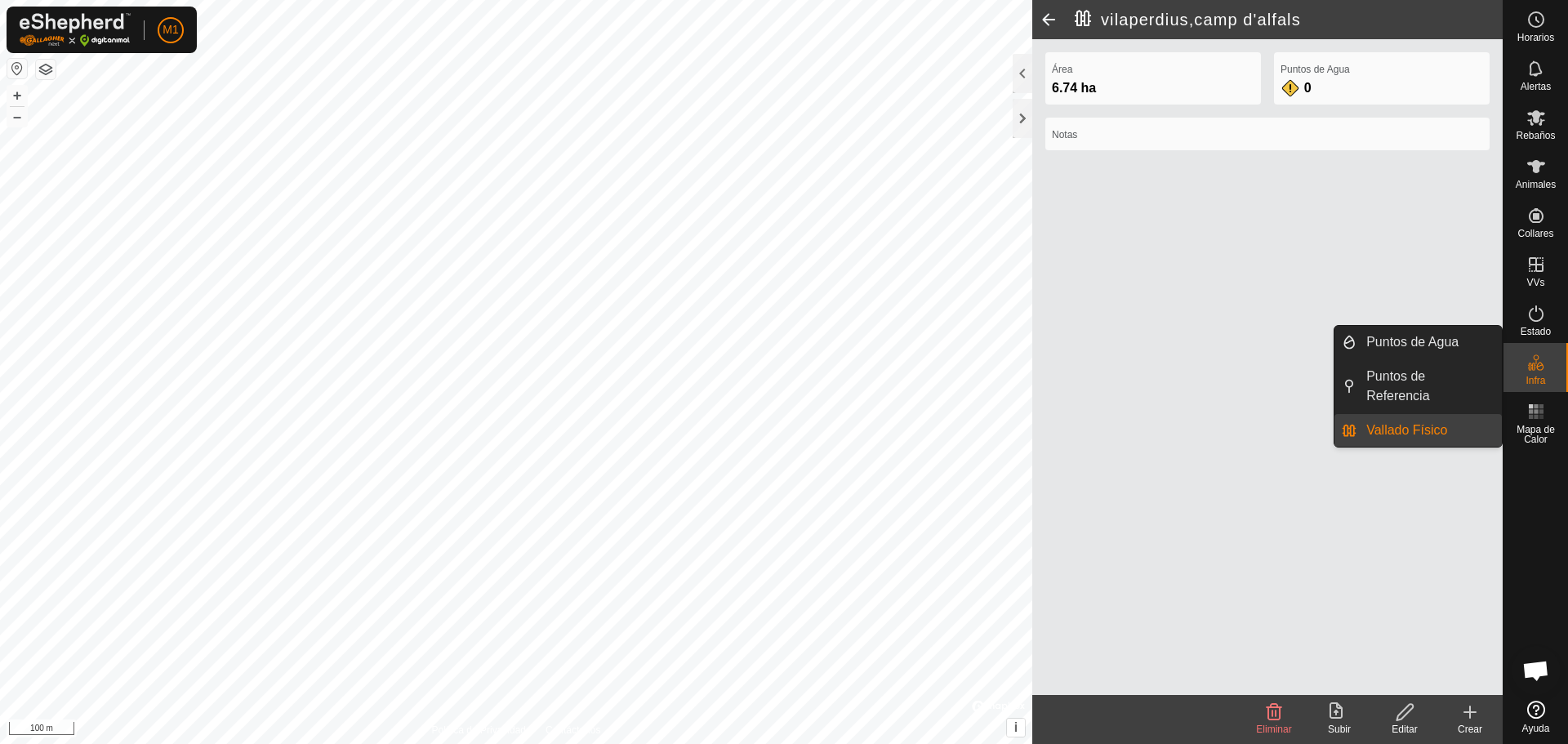
click at [781, 427] on link "Vallado Físico" at bounding box center [1429, 430] width 146 height 33
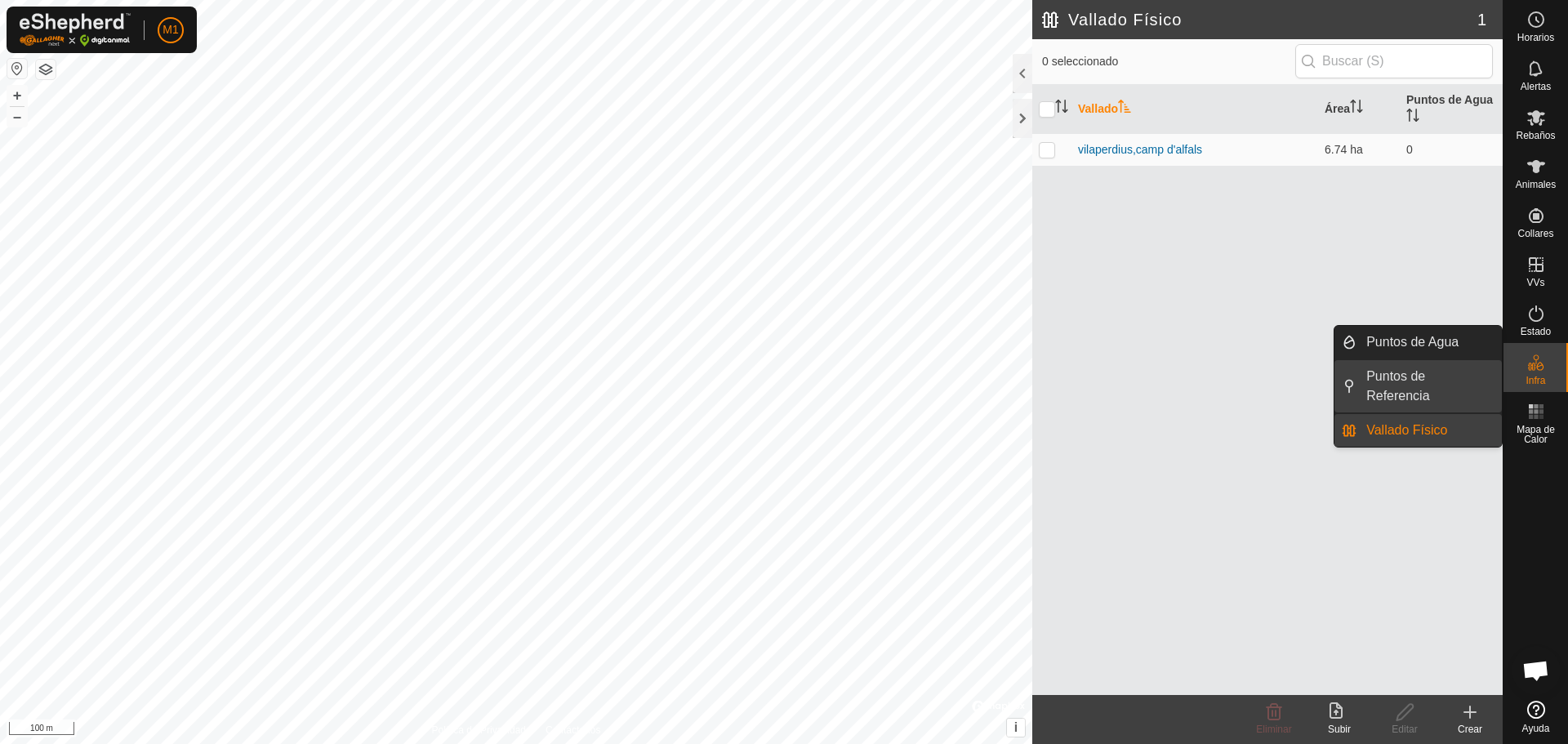
click at [781, 383] on link "Puntos de Referencia" at bounding box center [1429, 386] width 146 height 53
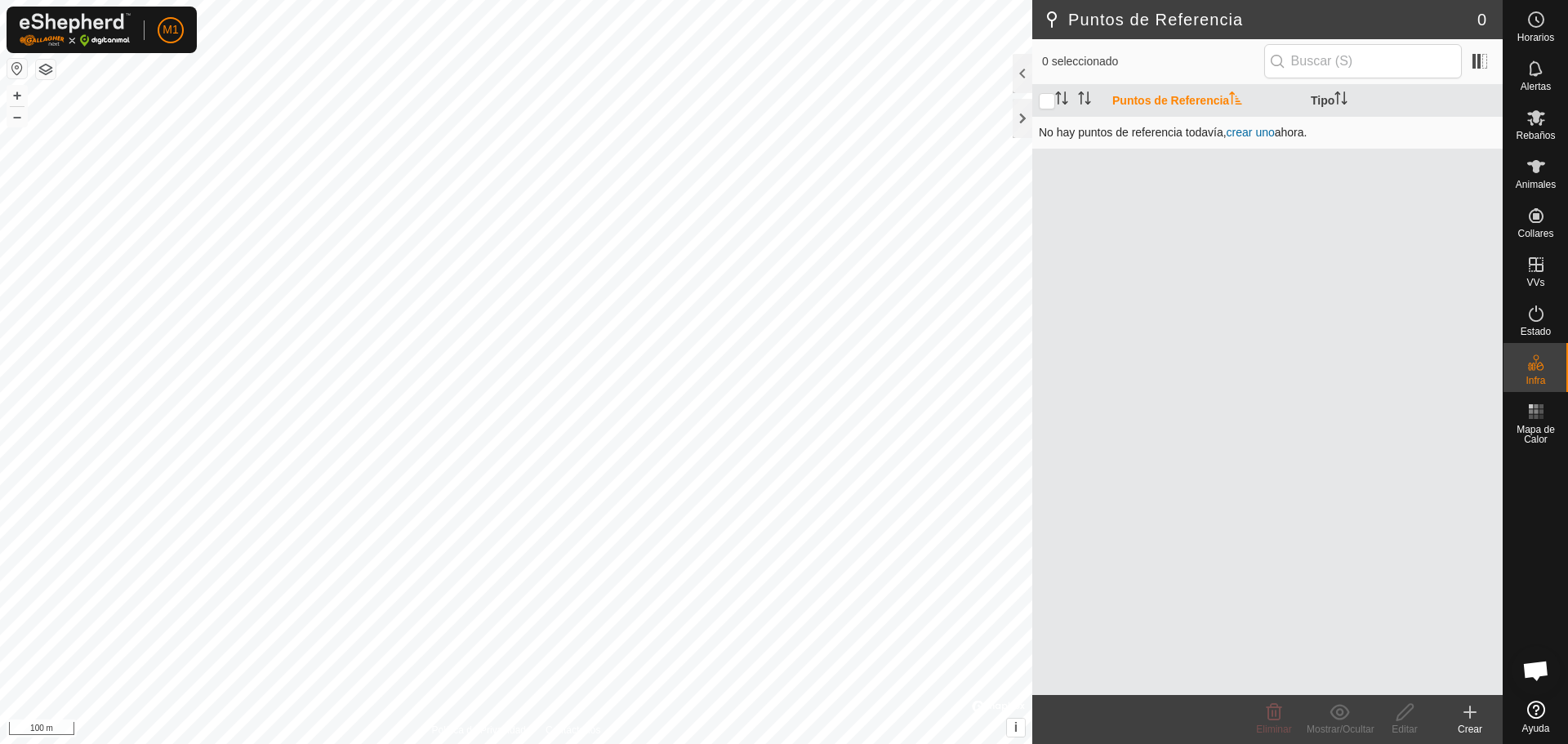
click at [781, 131] on link "crear uno" at bounding box center [1250, 132] width 48 height 13
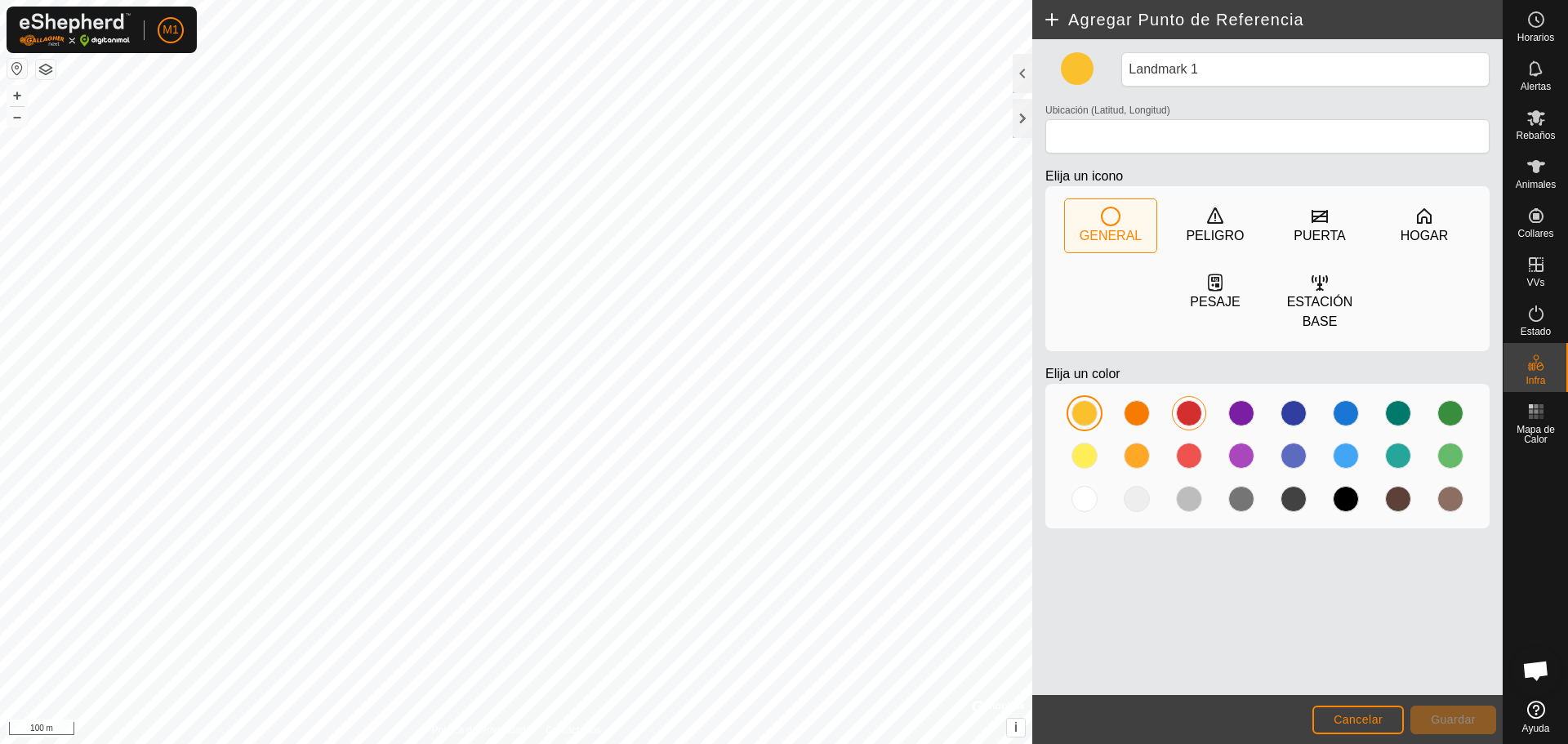
click at [781, 414] on div at bounding box center [1189, 414] width 26 height 26
type input "41.477260, 1.409248"
click at [781, 461] on div at bounding box center [1137, 456] width 26 height 26
click at [781, 718] on span "Cancelar" at bounding box center [1358, 719] width 49 height 13
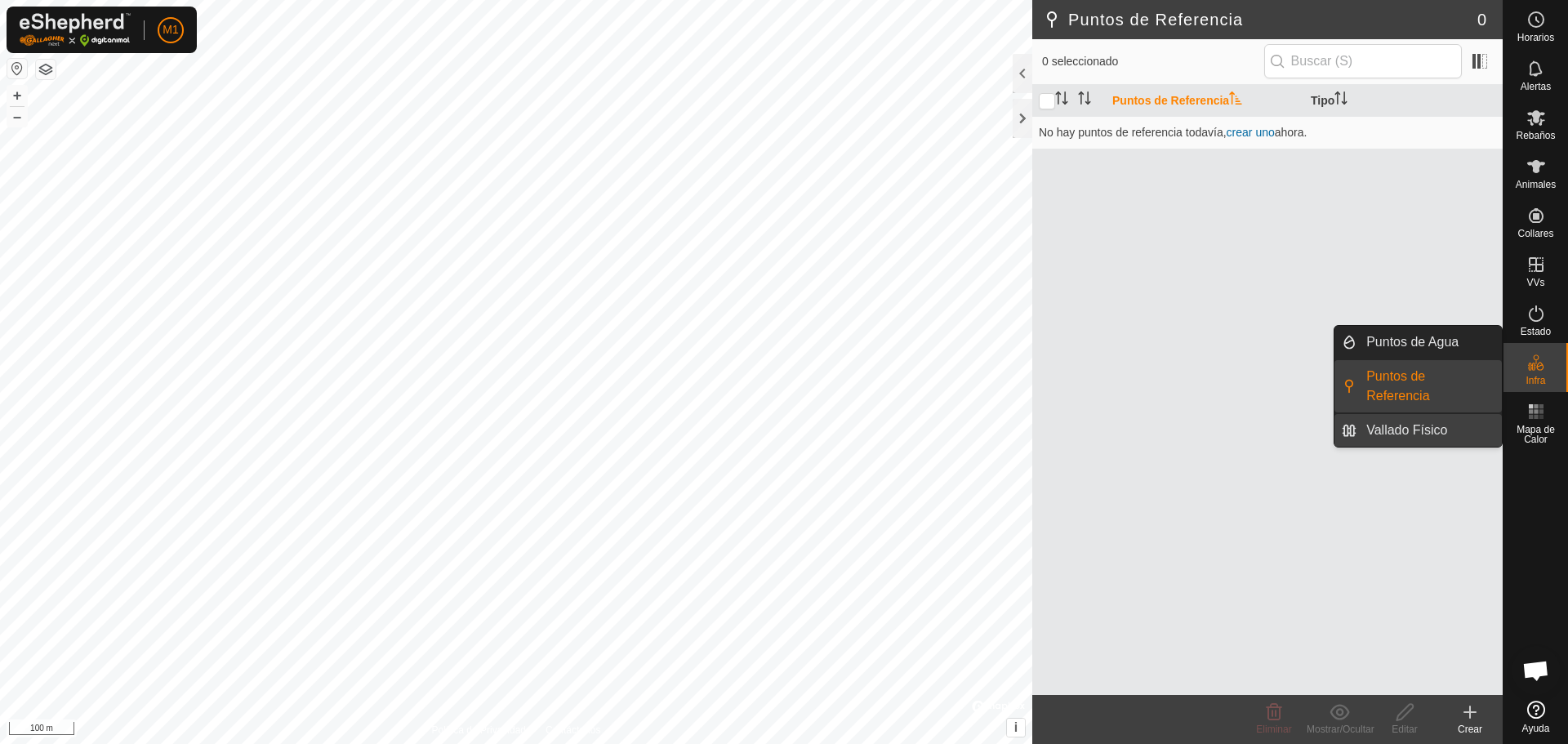
click at [781, 426] on link "Vallado Físico" at bounding box center [1429, 430] width 146 height 33
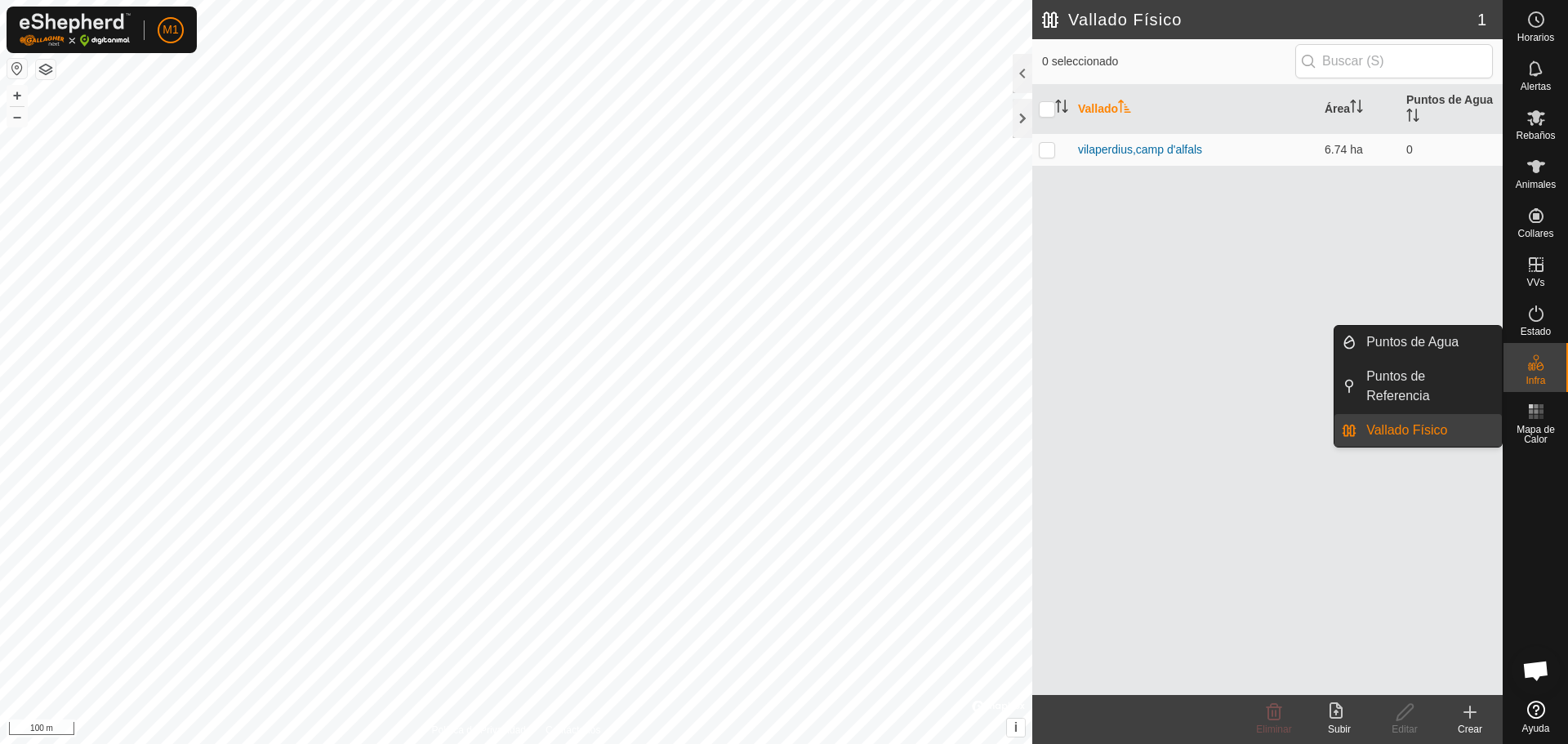
click at [781, 428] on link "Vallado Físico" at bounding box center [1429, 430] width 146 height 33
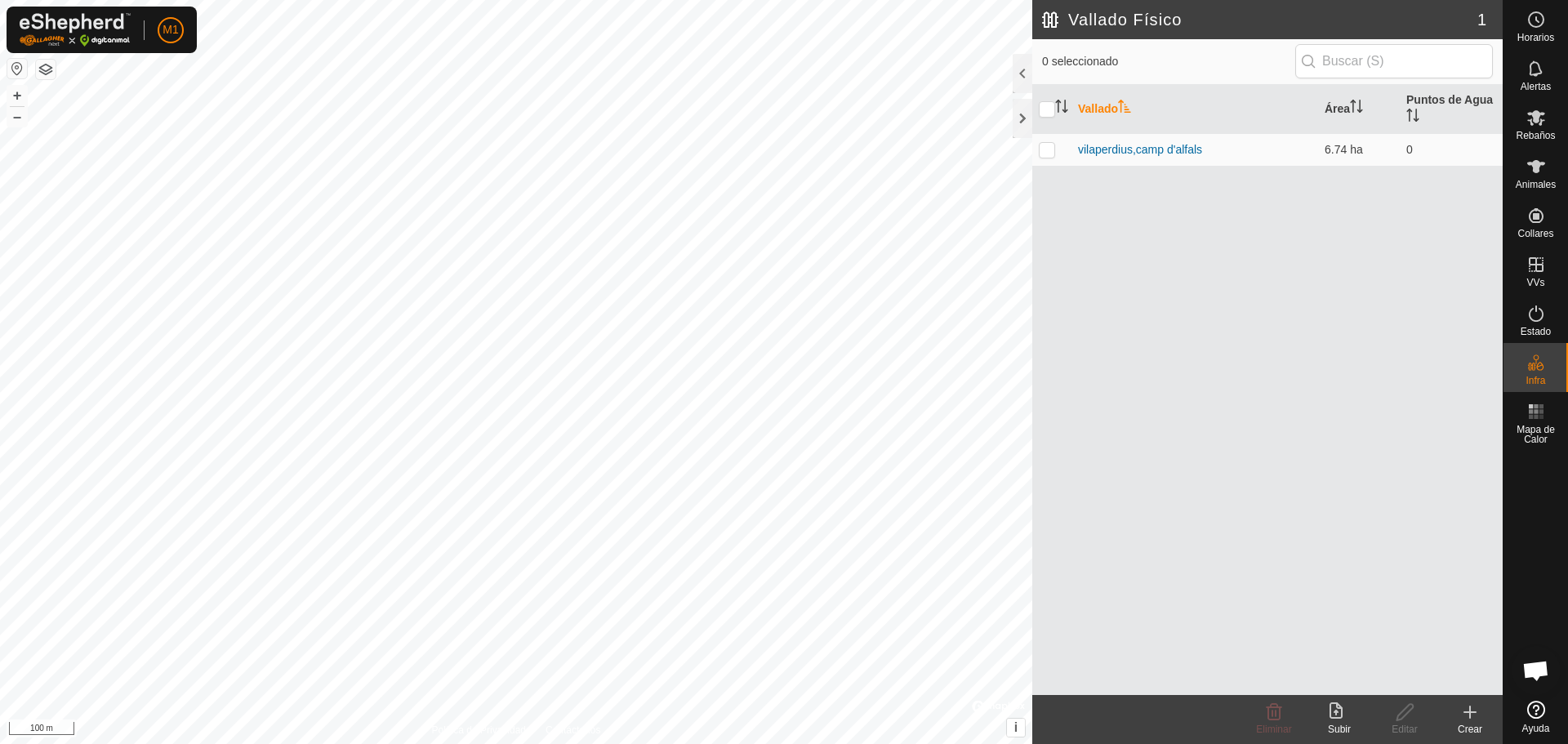
click at [781, 718] on icon at bounding box center [1470, 712] width 19 height 19
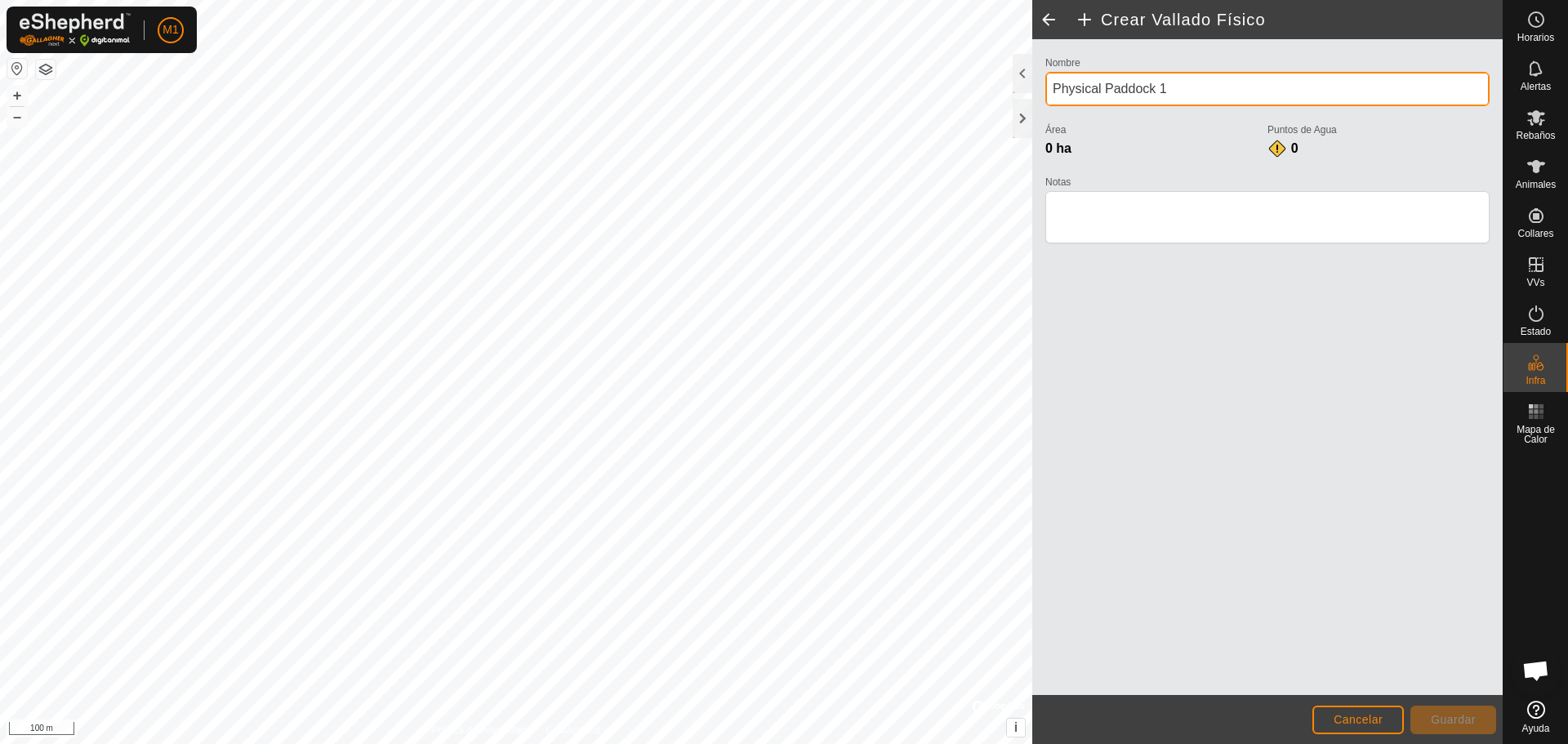
click at [781, 82] on input "Physical Paddock 1" at bounding box center [1267, 89] width 444 height 34
type input "P"
type input "vilaperdius ,coster cantera"
click at [781, 714] on span "Cancelar" at bounding box center [1358, 719] width 49 height 13
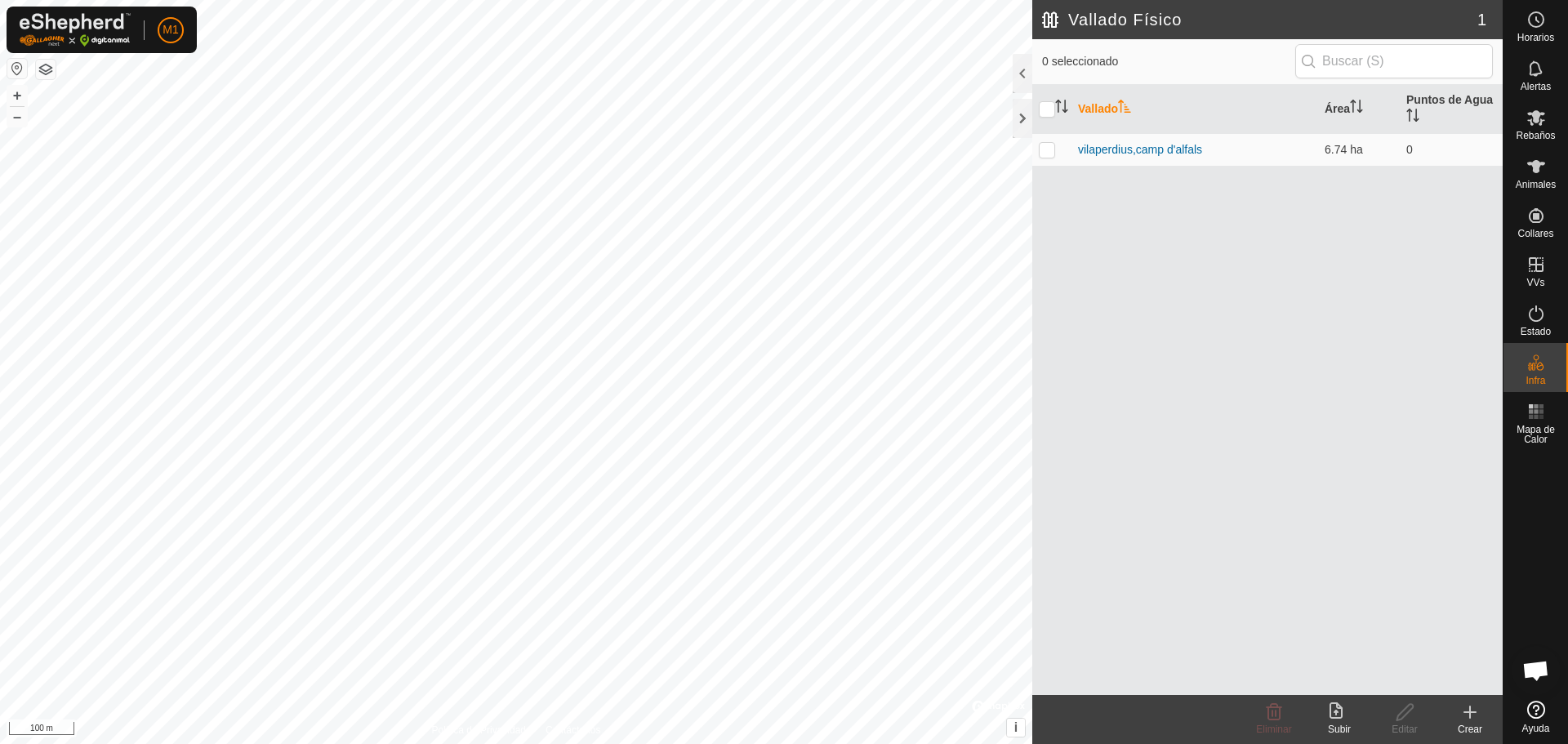
click at [781, 728] on div "Crear" at bounding box center [1470, 729] width 65 height 15
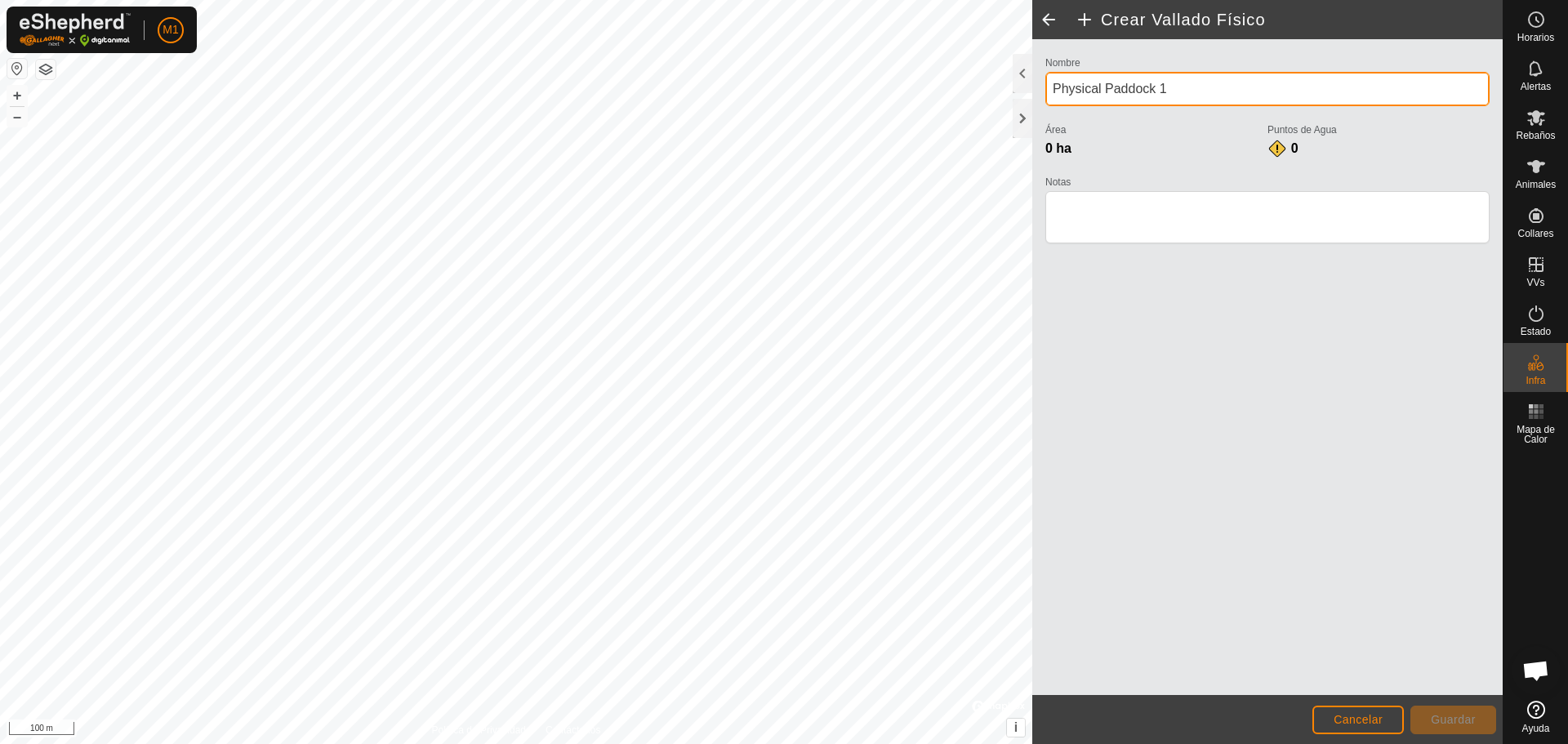
click at [781, 83] on input "Physical Paddock 1" at bounding box center [1267, 89] width 444 height 34
type input "P"
type input "vilaperdius,coster cantera"
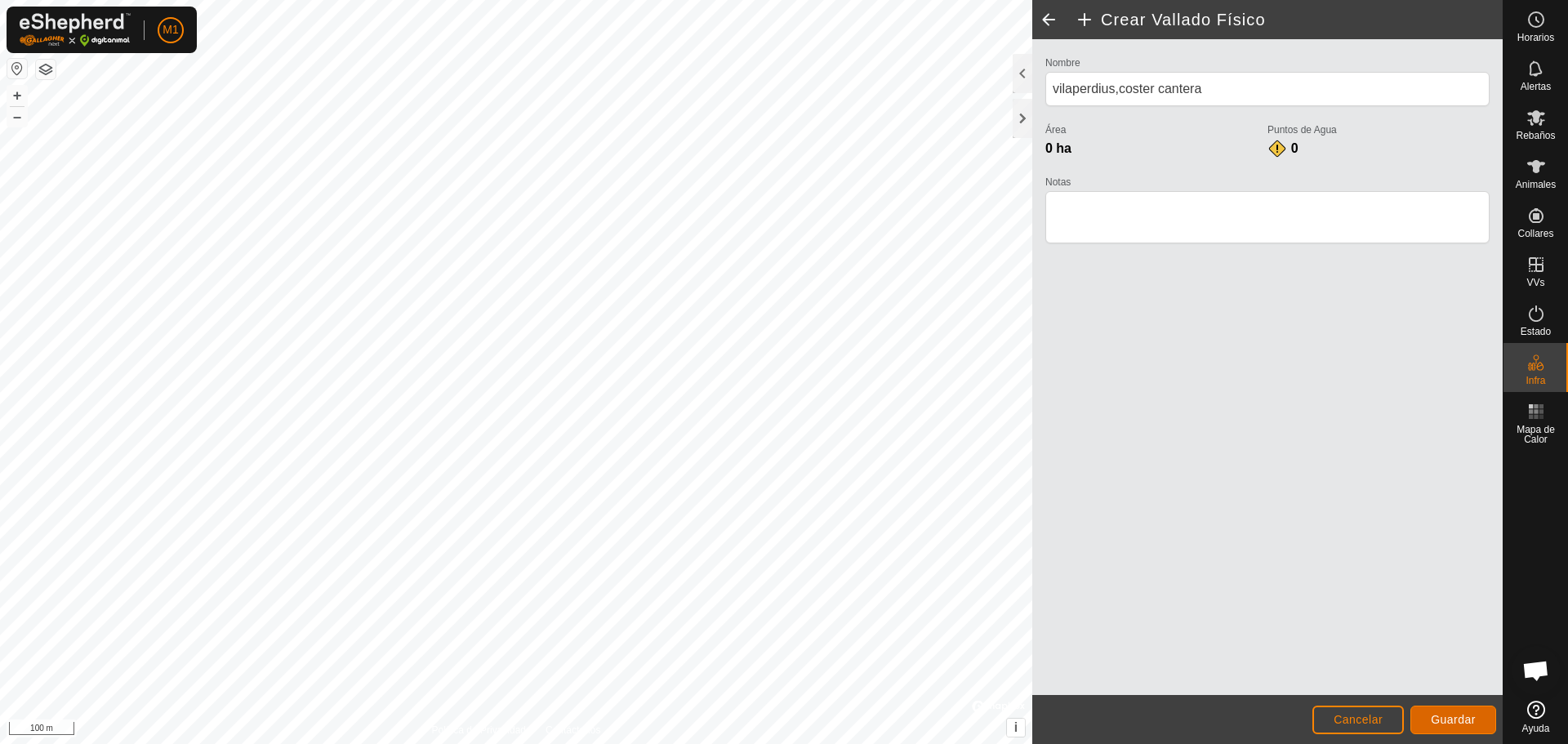
click at [781, 714] on span "Guardar" at bounding box center [1452, 719] width 45 height 13
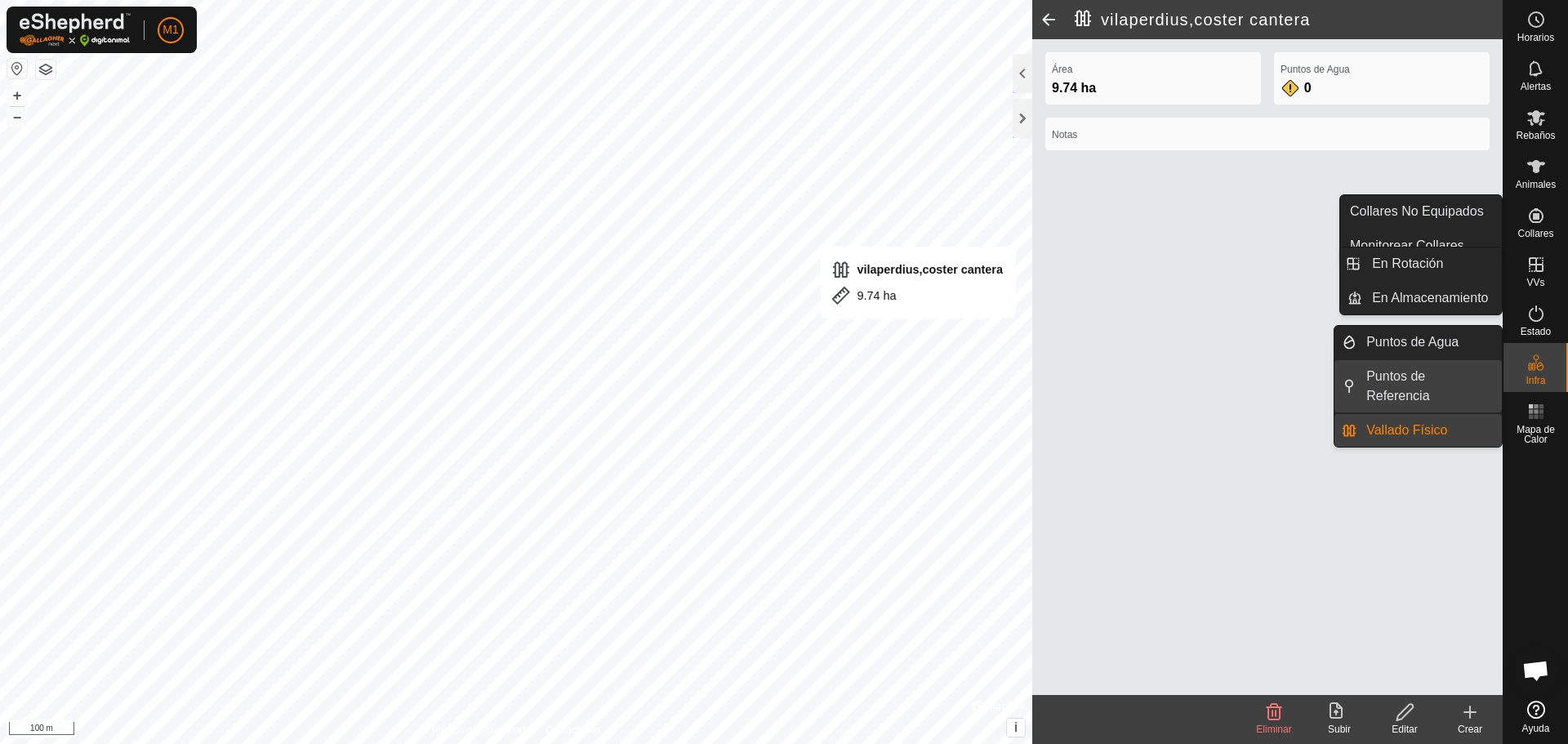
click at [781, 388] on link "Puntos de Referencia" at bounding box center [1429, 386] width 146 height 53
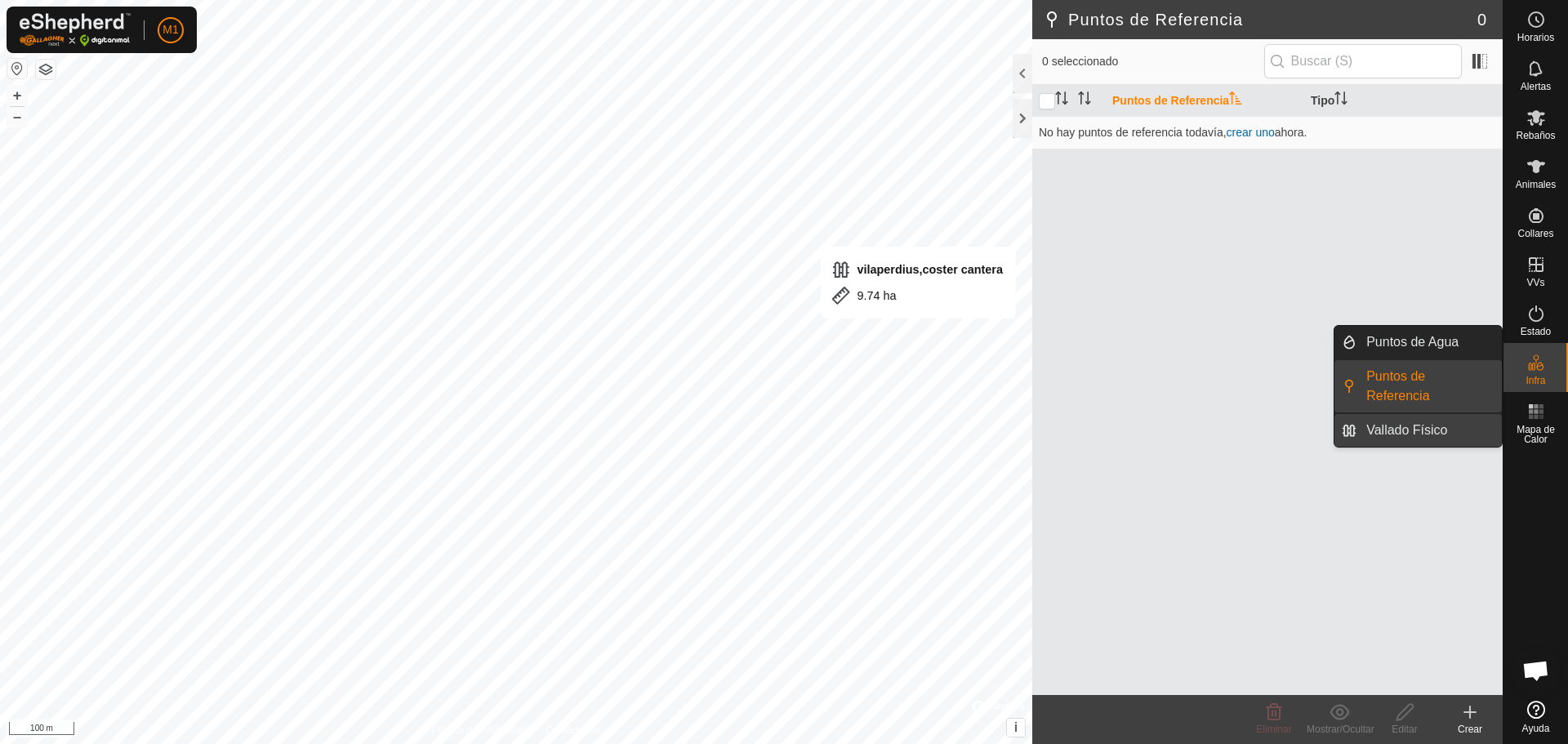
click at [781, 425] on link "Vallado Físico" at bounding box center [1429, 430] width 146 height 33
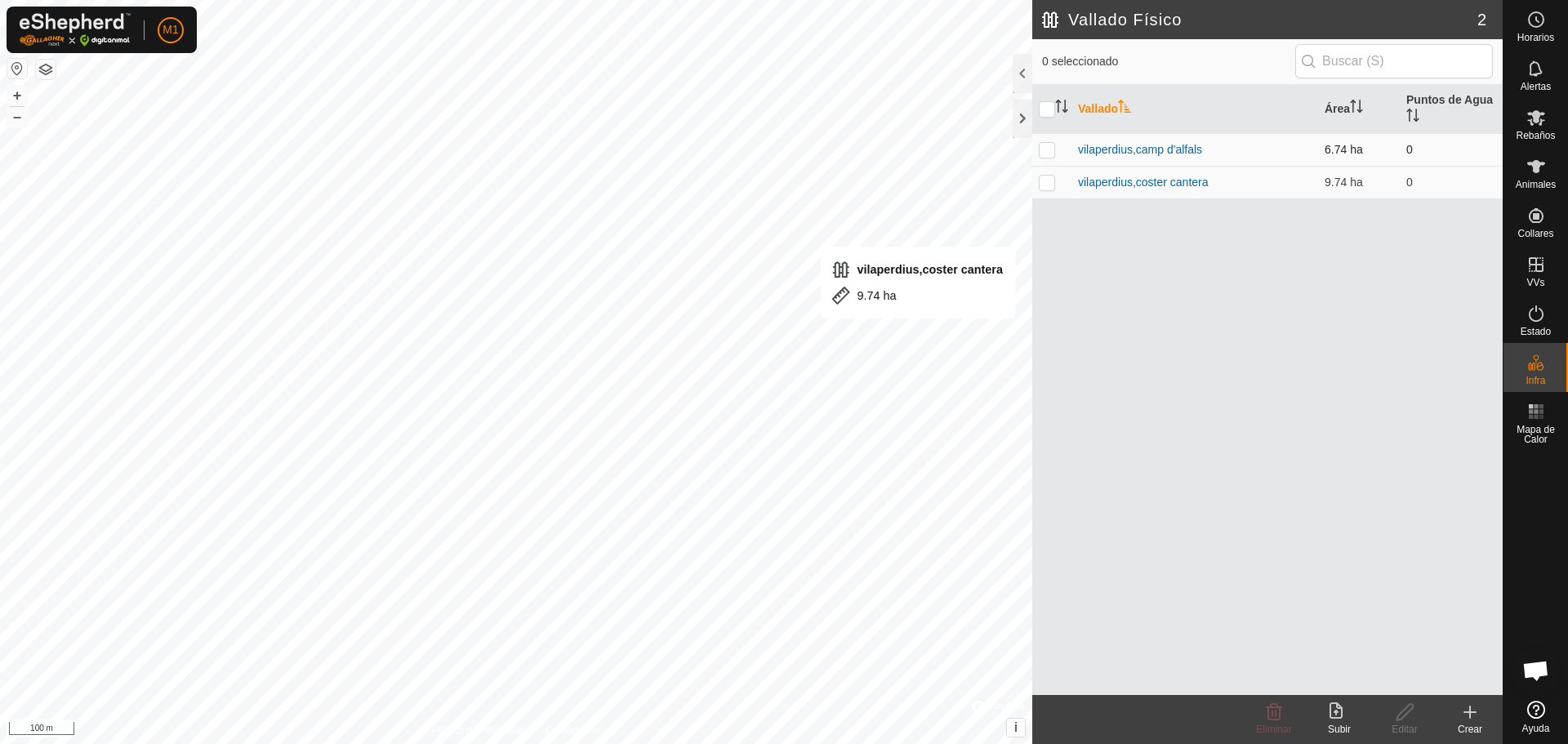
click at [781, 148] on p-checkbox at bounding box center [1047, 149] width 17 height 13
checkbox input "true"
click at [781, 177] on p-checkbox at bounding box center [1047, 182] width 17 height 13
checkbox input "true"
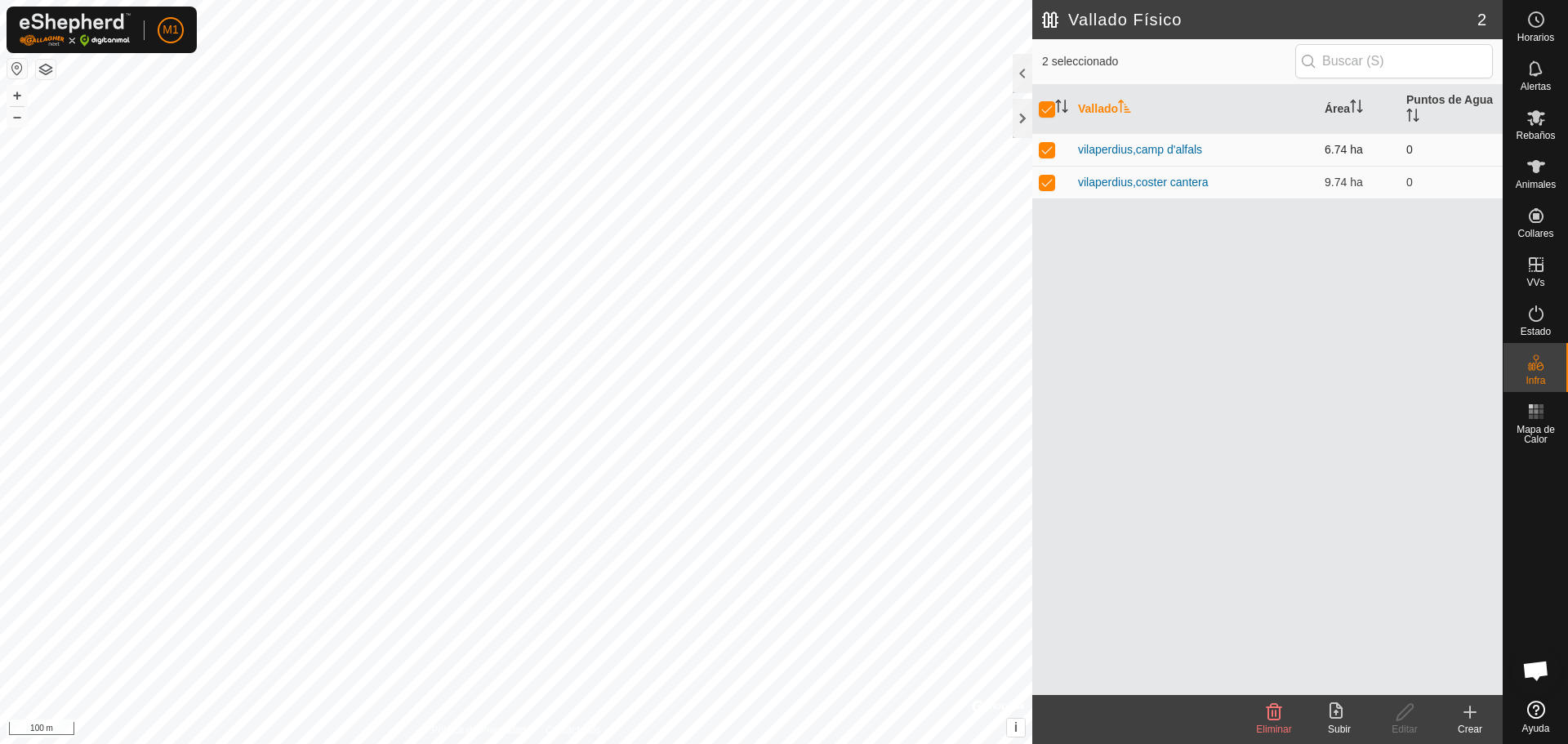
click at [781, 143] on td at bounding box center [1052, 149] width 40 height 33
checkbox input "false"
click at [781, 183] on p-checkbox at bounding box center [1047, 182] width 17 height 13
checkbox input "false"
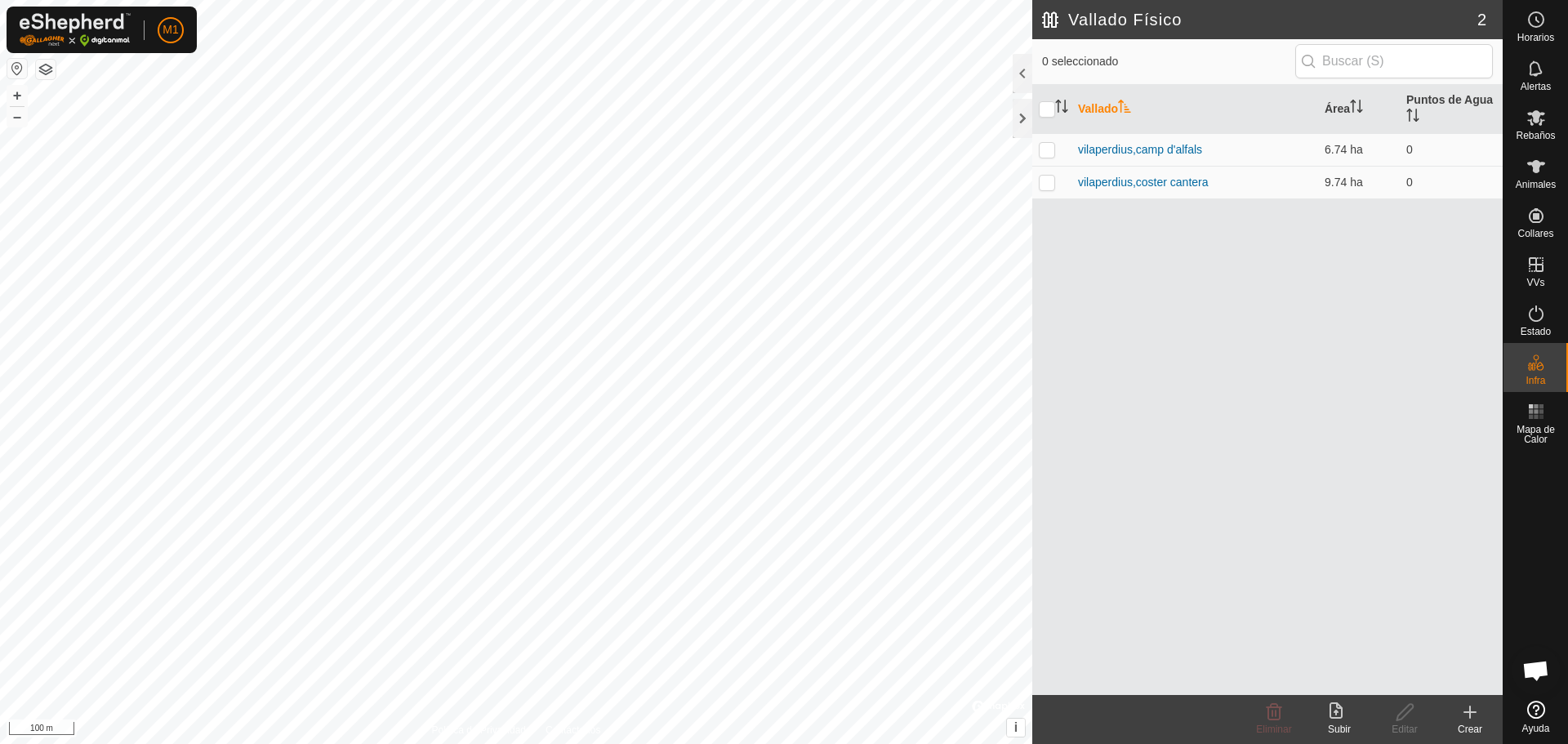
click at [781, 730] on div "Crear" at bounding box center [1470, 729] width 65 height 15
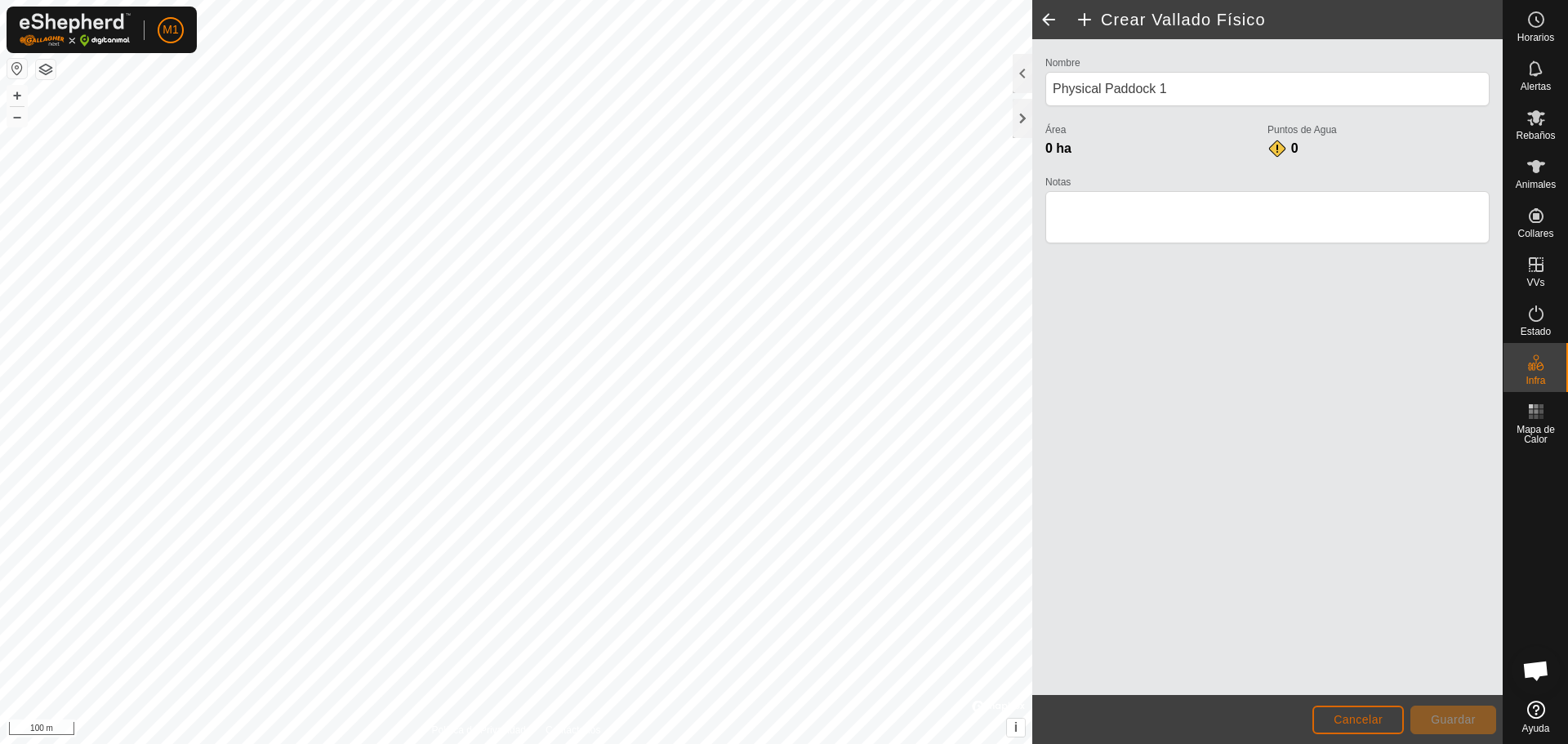
click at [781, 722] on span "Cancelar" at bounding box center [1358, 719] width 49 height 13
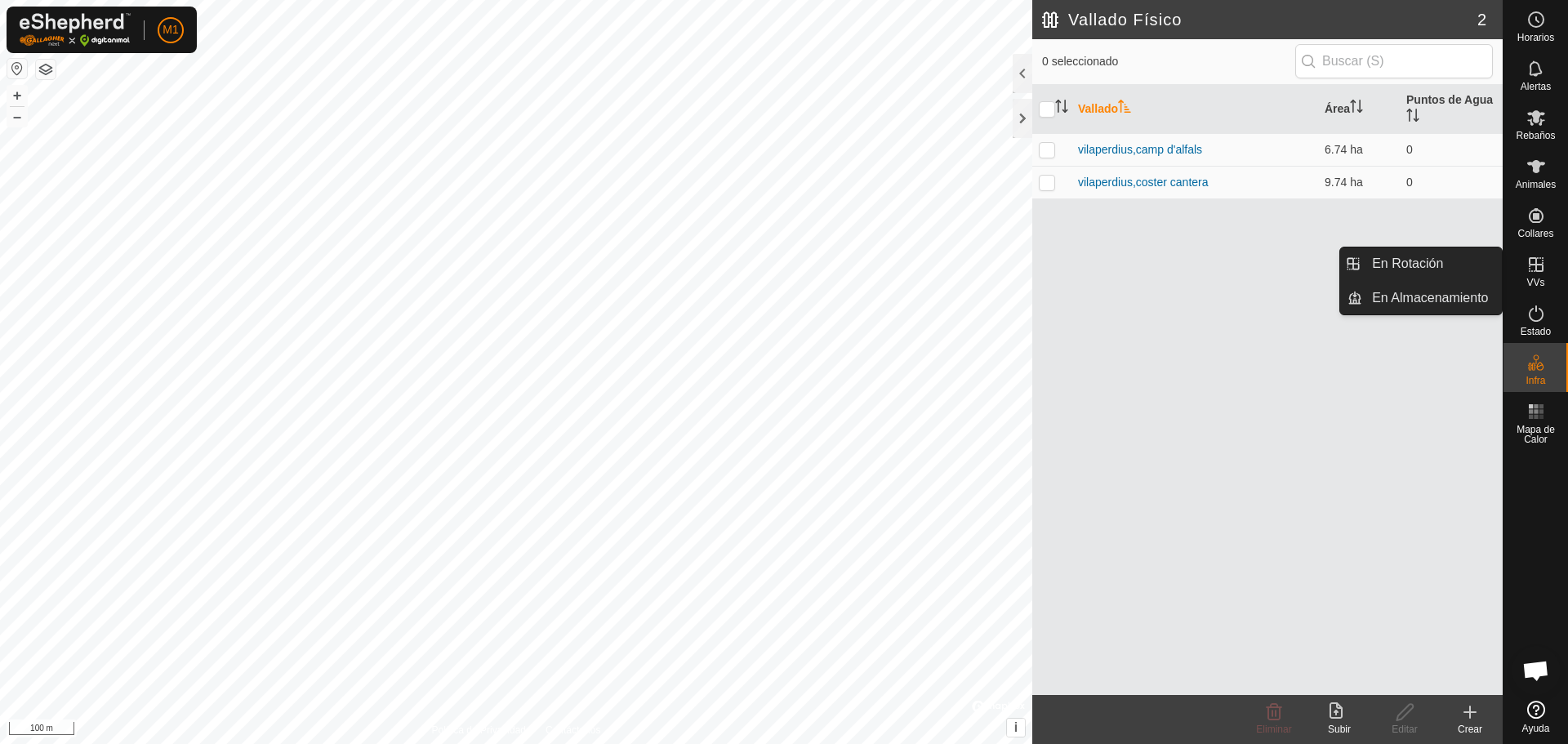
click at [781, 729] on div "Crear" at bounding box center [1470, 729] width 65 height 15
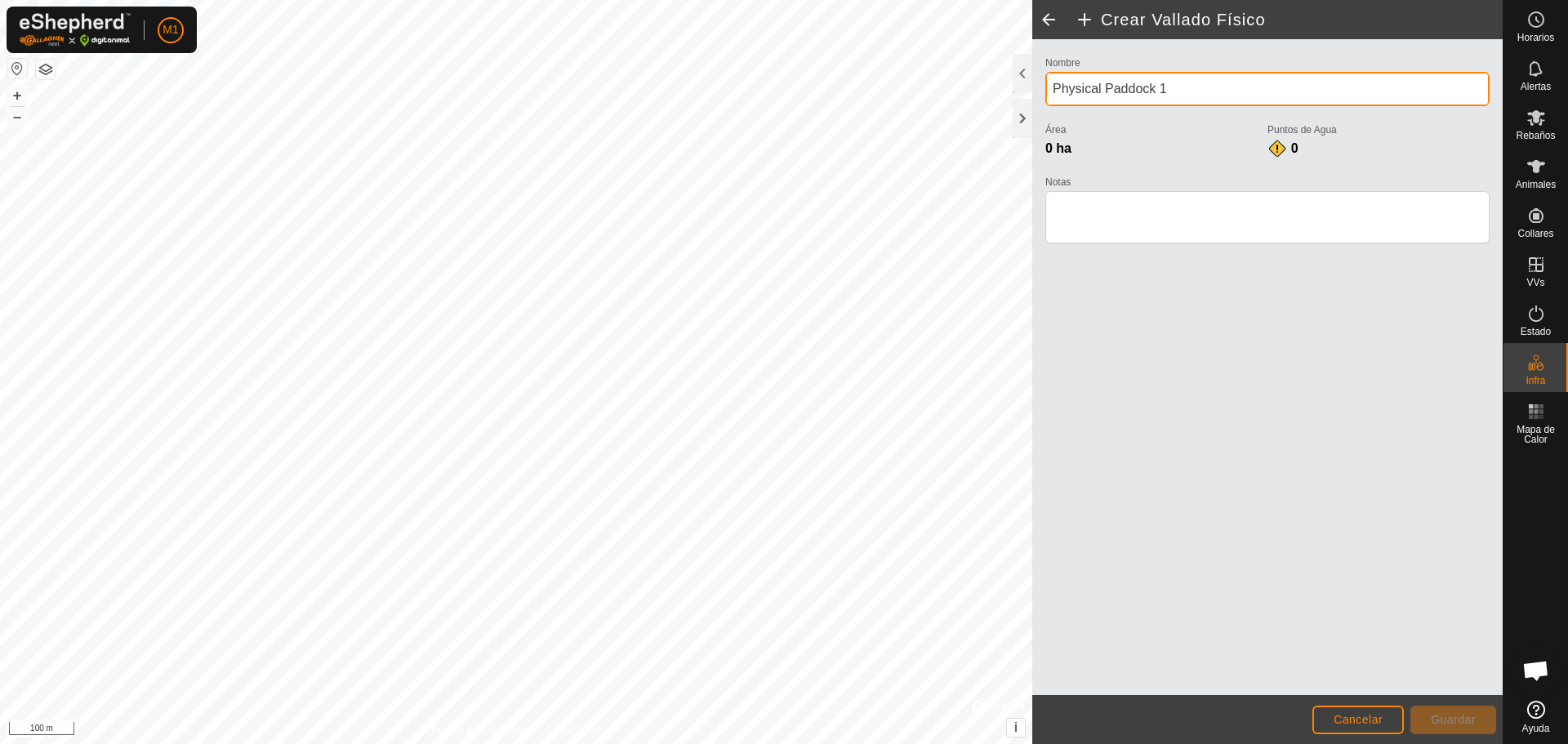
click at [781, 83] on input "Physical Paddock 1" at bounding box center [1267, 89] width 444 height 34
type input "P"
type input "montalegre 1"
click at [21, 98] on button "+" at bounding box center [17, 96] width 19 height 19
click at [554, 742] on html "M1 Horarios Alertas Rebaños Animales Collares VVs Estado Infra Mapa de Calor Ay…" at bounding box center [784, 372] width 1568 height 744
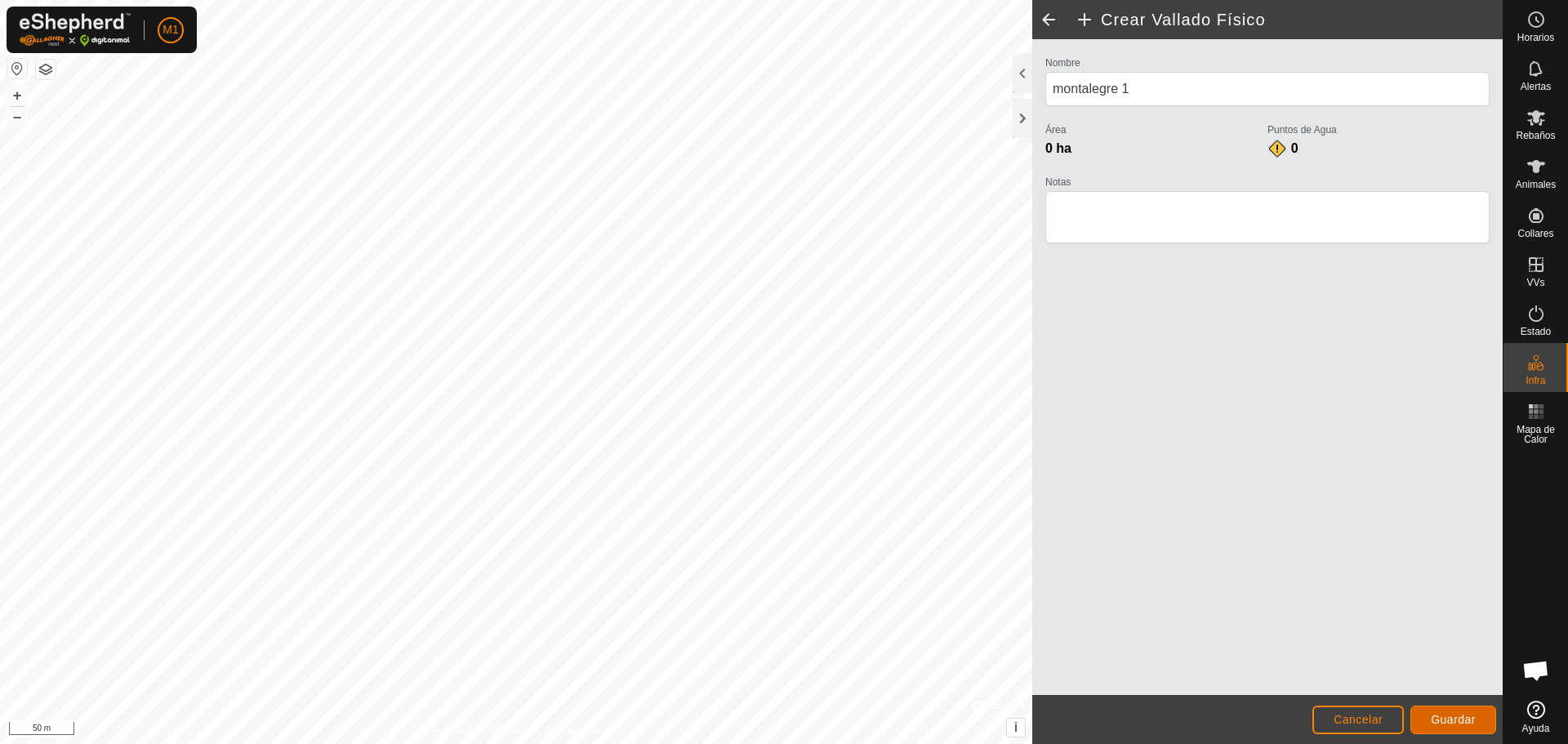
click at [781, 726] on span "Guardar" at bounding box center [1452, 719] width 45 height 13
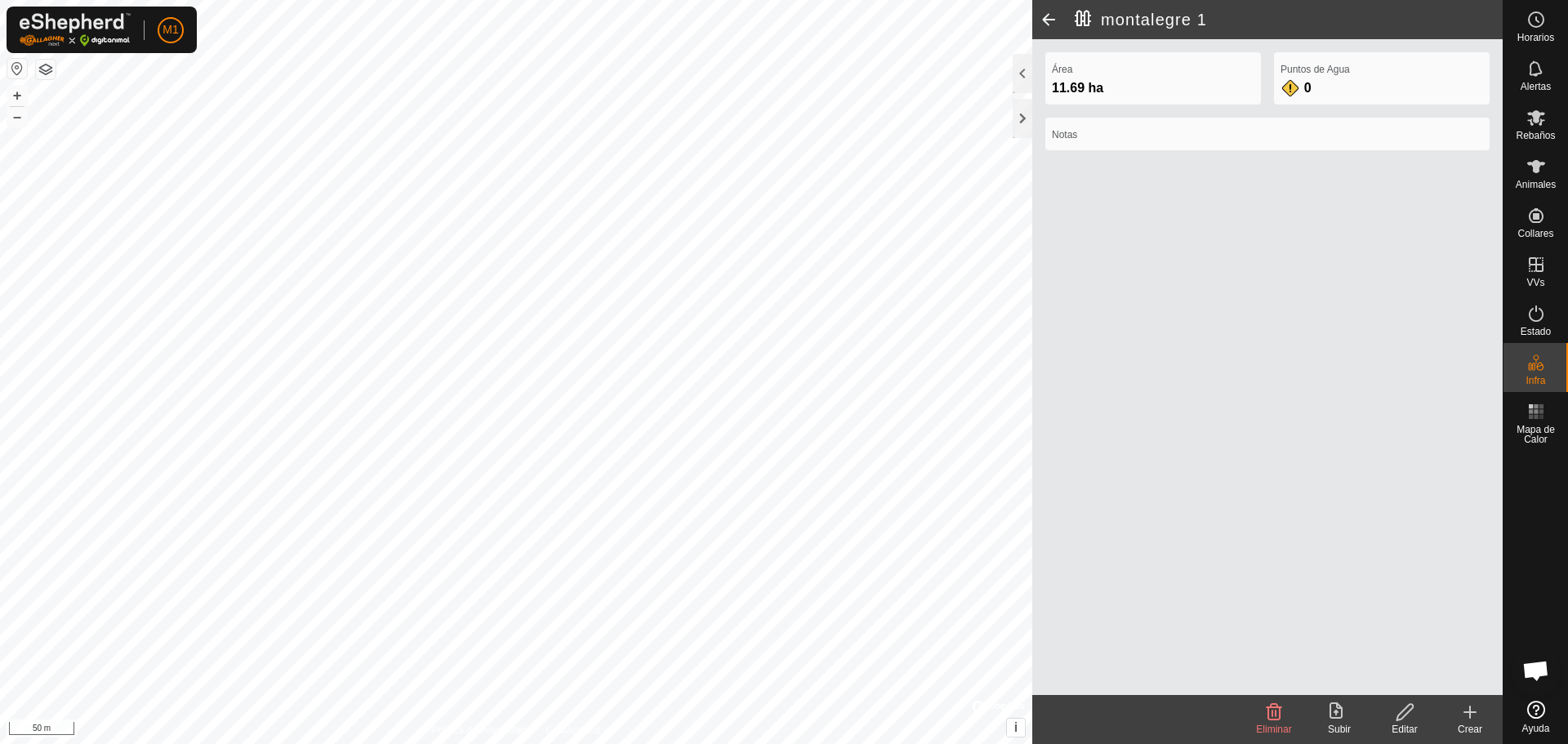
click at [781, 742] on html "M1 Horarios Alertas Rebaños Animales Collares VVs Estado Infra Mapa de Calor Ay…" at bounding box center [784, 372] width 1568 height 744
click at [781, 285] on div "montalegre 1 Área 11.69 ha Puntos de Agua 0 Notas Eliminar Subir Editar Crear P…" at bounding box center [751, 372] width 1502 height 744
click at [781, 85] on span "0" at bounding box center [1307, 88] width 7 height 14
click at [781, 69] on label "Puntos de Agua" at bounding box center [1381, 69] width 203 height 15
click at [781, 88] on div "0" at bounding box center [1296, 88] width 32 height 19
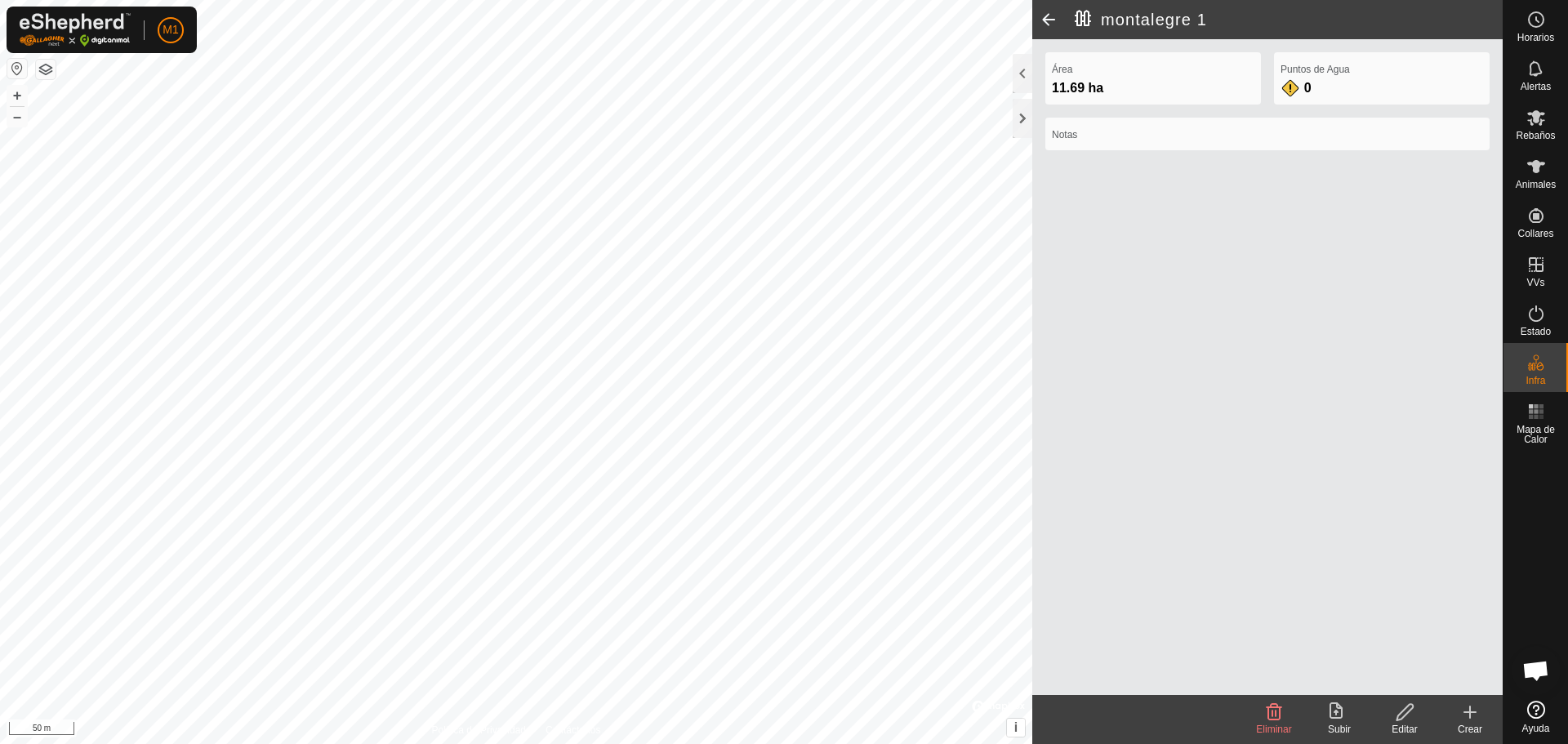
click at [781, 73] on label "Puntos de Agua" at bounding box center [1381, 69] width 203 height 15
click at [781, 726] on div "Crear" at bounding box center [1470, 729] width 65 height 15
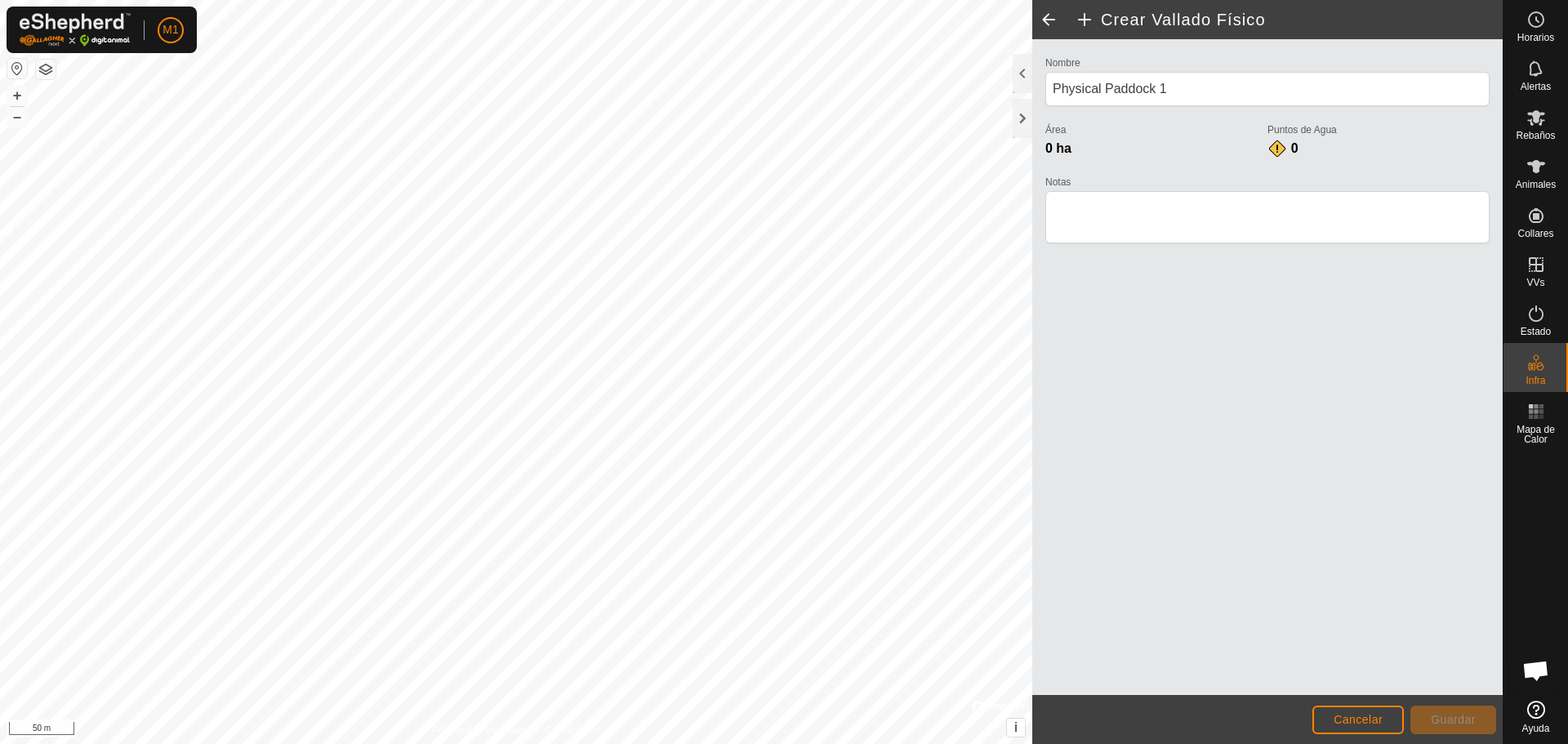
click at [781, 125] on label "Puntos de Agua" at bounding box center [1377, 130] width 222 height 15
click at [781, 725] on button "Cancelar" at bounding box center [1358, 720] width 91 height 29
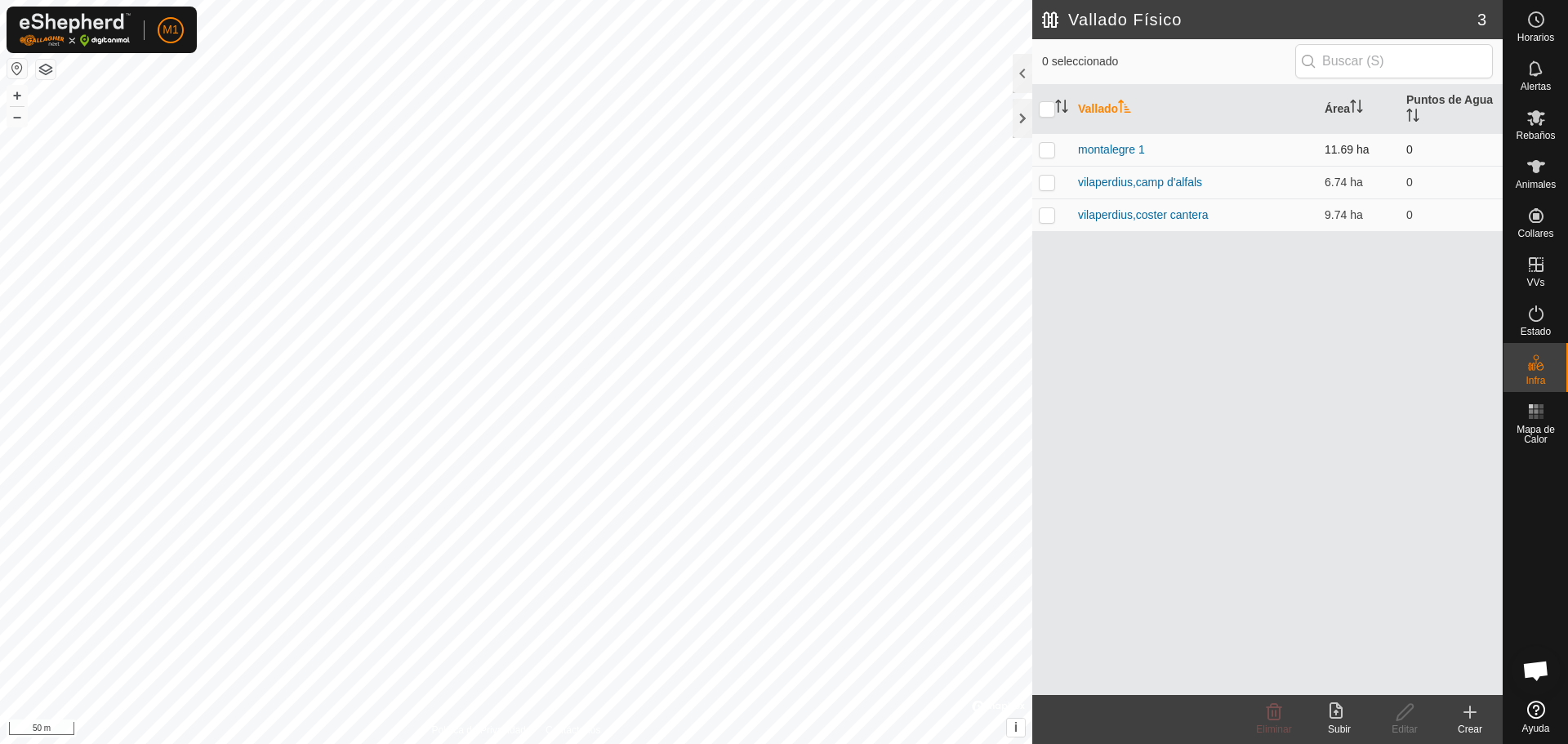
click at [781, 148] on td "montalegre 1" at bounding box center [1194, 149] width 247 height 33
click at [781, 150] on p-checkbox at bounding box center [1047, 149] width 17 height 13
click at [781, 96] on th "Puntos de Agua" at bounding box center [1450, 110] width 103 height 49
click at [781, 152] on td "0" at bounding box center [1450, 149] width 103 height 33
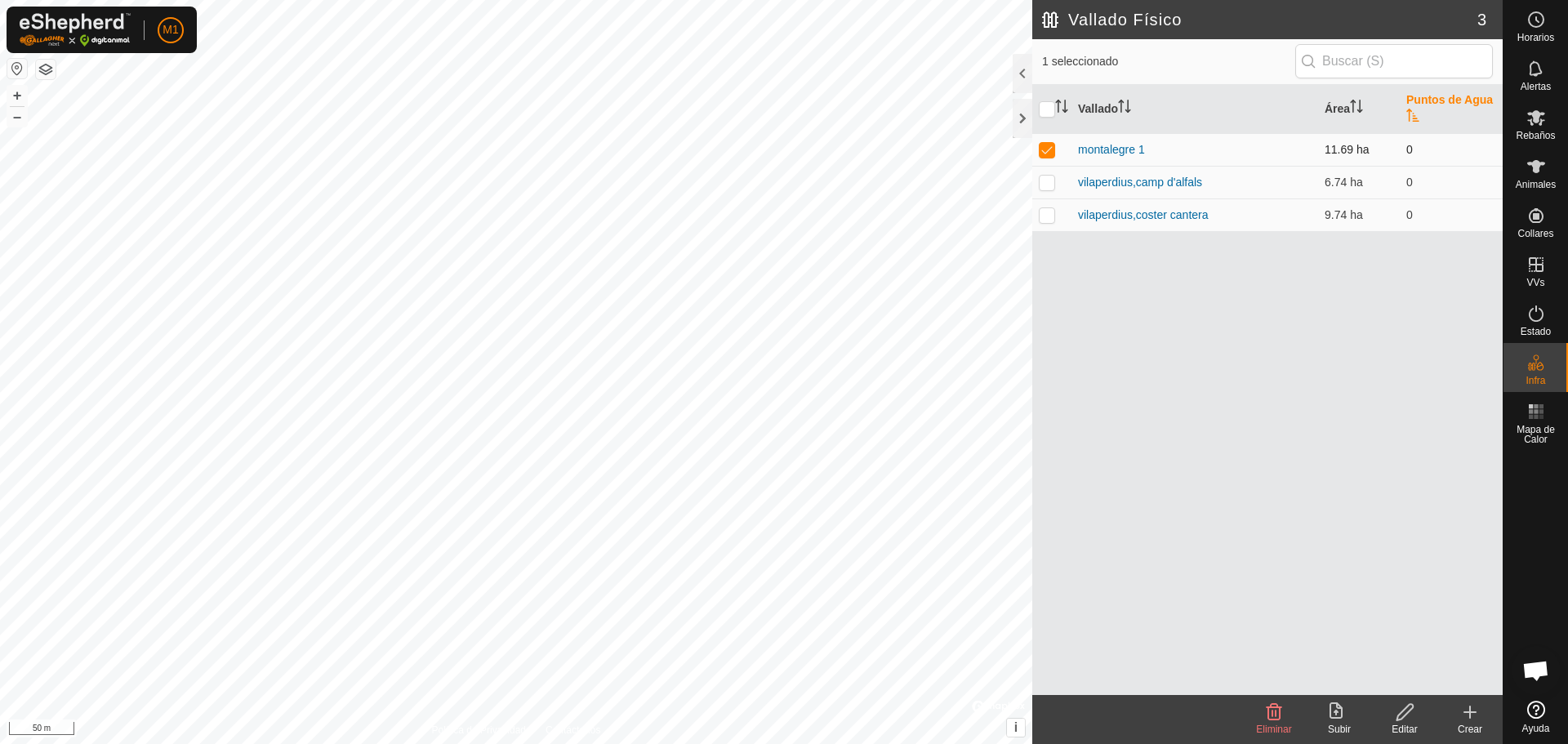
click at [781, 149] on p-checkbox at bounding box center [1047, 149] width 17 height 13
checkbox input "false"
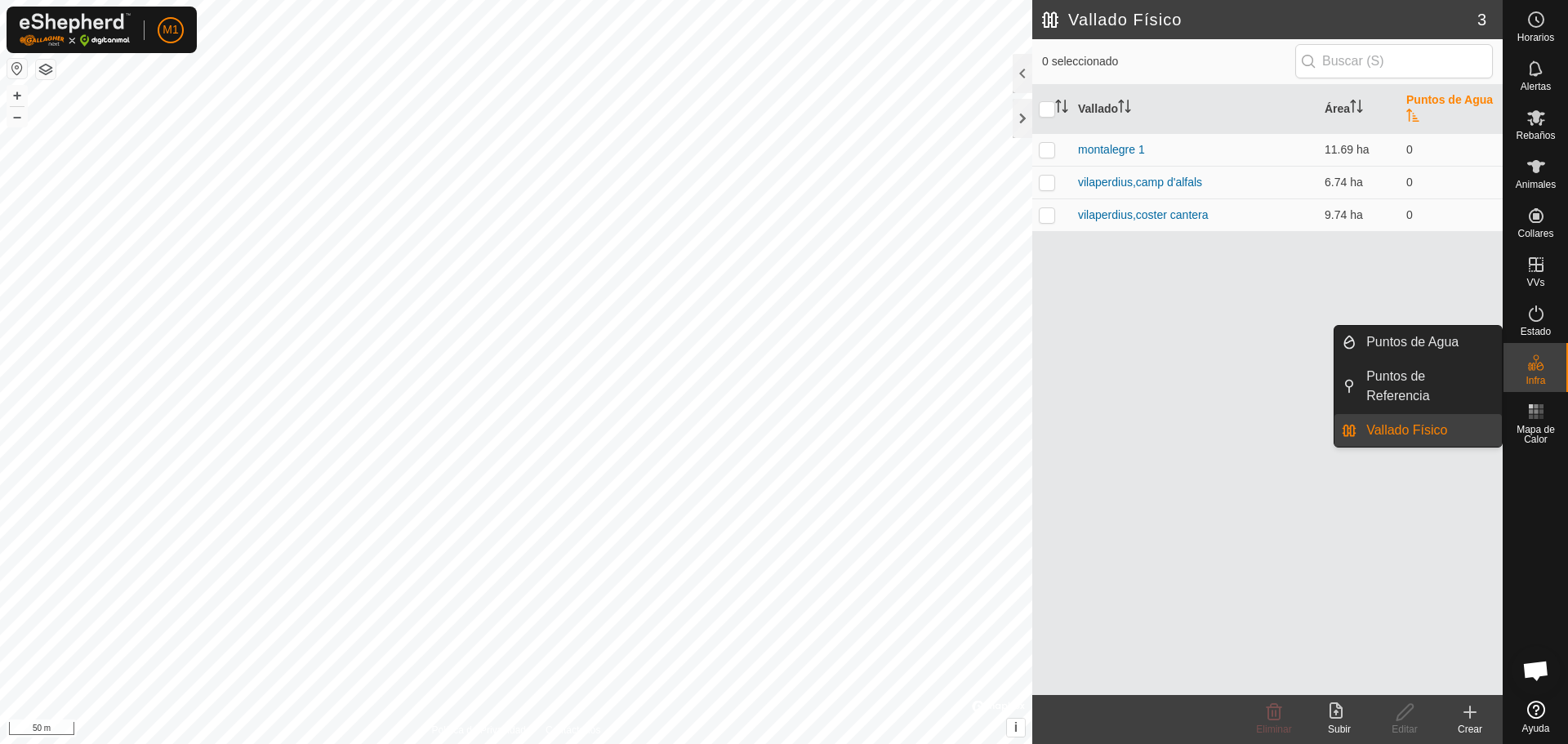
click at [781, 360] on icon at bounding box center [1536, 363] width 19 height 19
click at [781, 347] on link "Puntos de Agua" at bounding box center [1429, 342] width 146 height 33
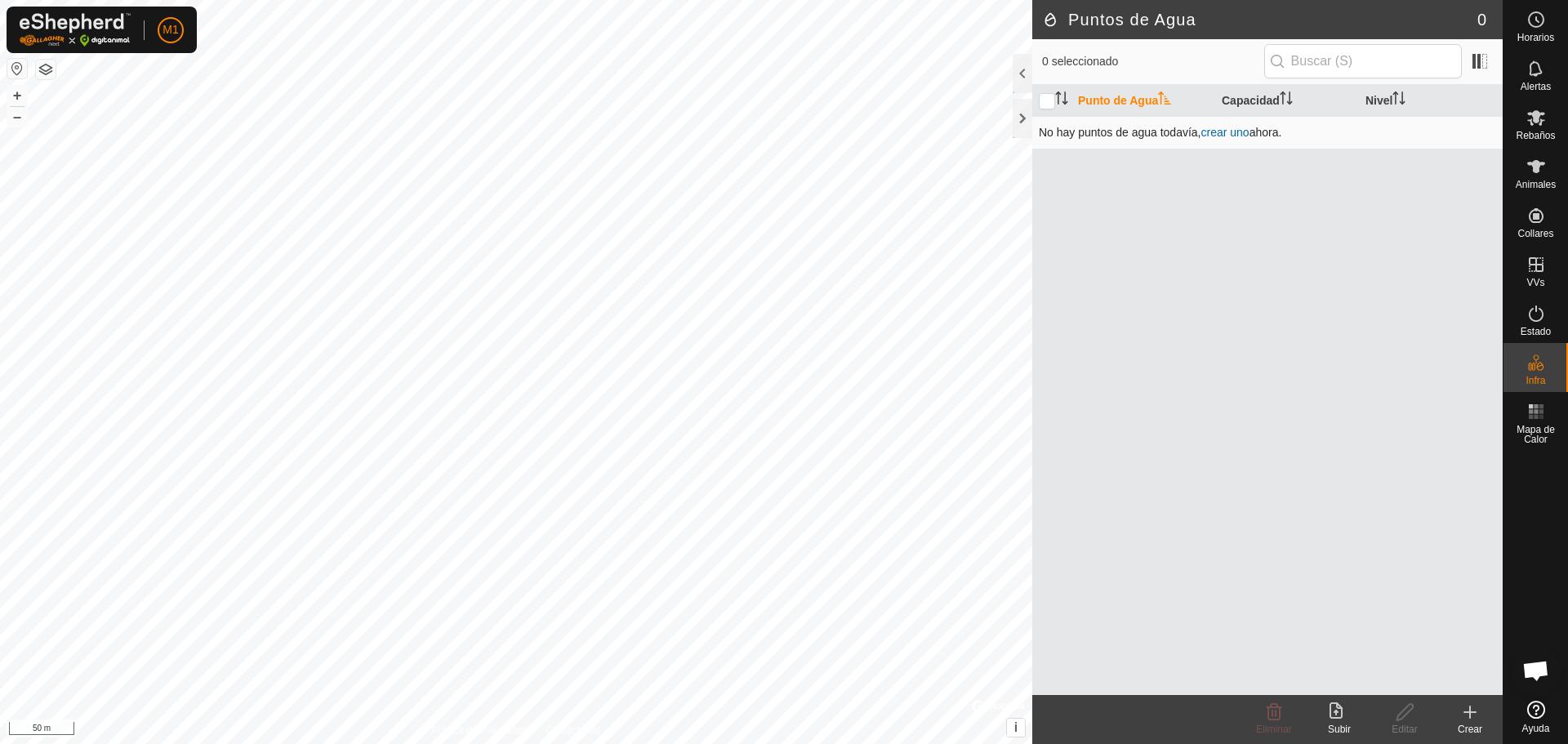
click at [781, 138] on link "crear uno" at bounding box center [1224, 132] width 48 height 13
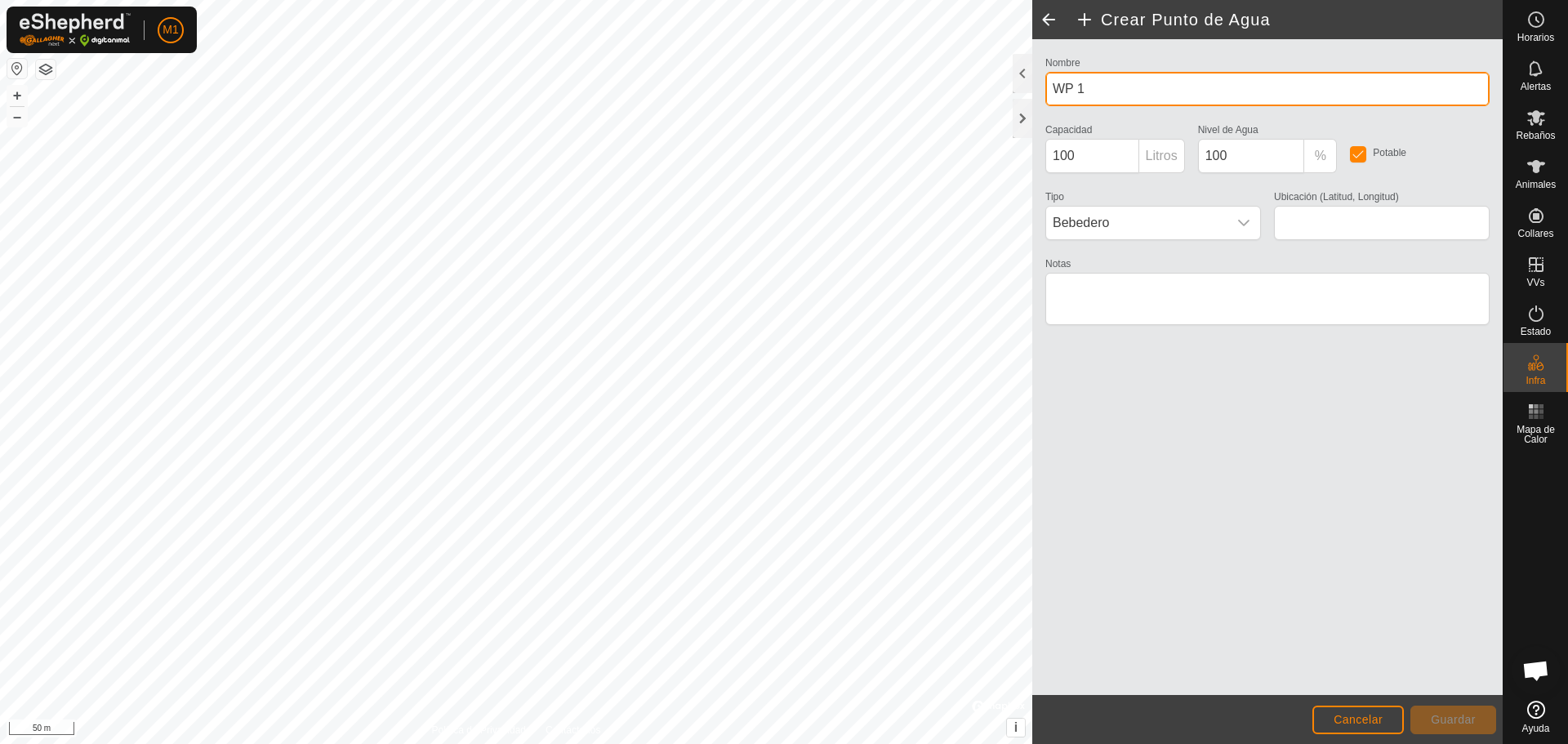
click at [781, 91] on input "WP 1" at bounding box center [1267, 89] width 444 height 34
type input "W"
click at [781, 89] on input "Aigua" at bounding box center [1267, 89] width 444 height 34
type input "Aigua 1"
click at [781, 224] on icon "dropdown trigger" at bounding box center [1243, 222] width 13 height 13
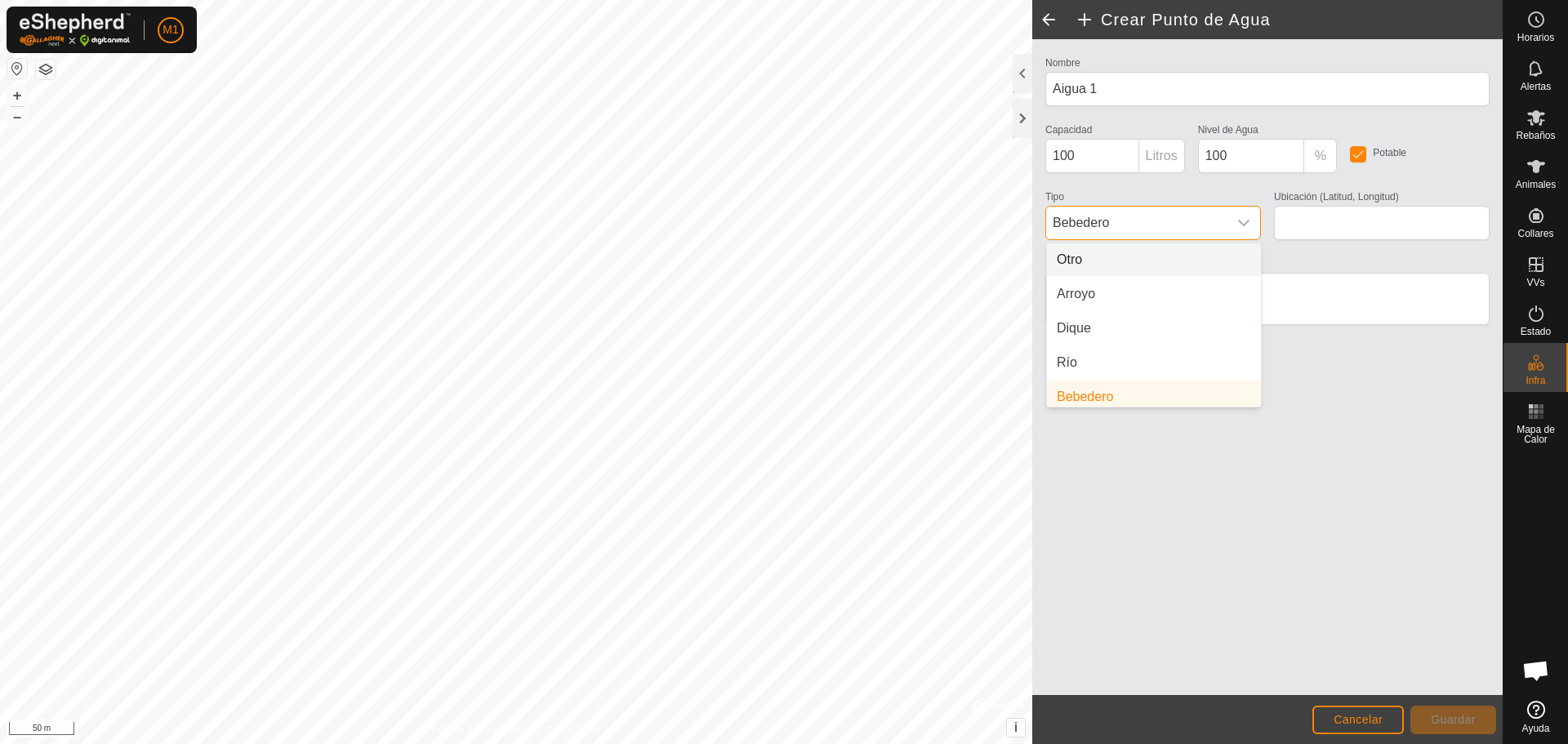
scroll to position [6, 0]
click at [781, 224] on icon "dropdown trigger" at bounding box center [1243, 222] width 13 height 13
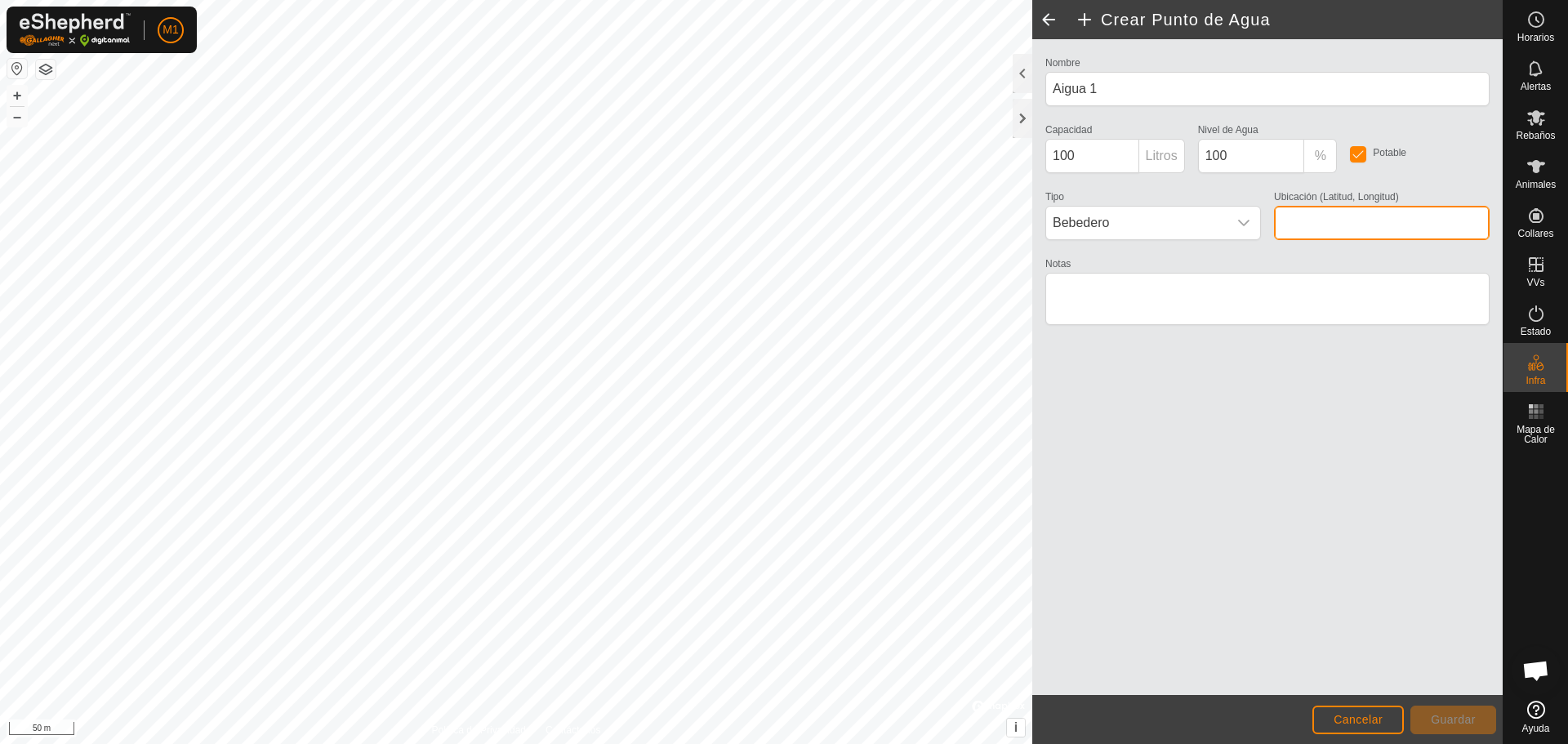
click at [781, 234] on input "Ubicación (Latitud, Longitud)" at bounding box center [1382, 222] width 216 height 34
type input "41.484864, 1.421560"
click at [781, 722] on span "Guardar" at bounding box center [1452, 719] width 45 height 13
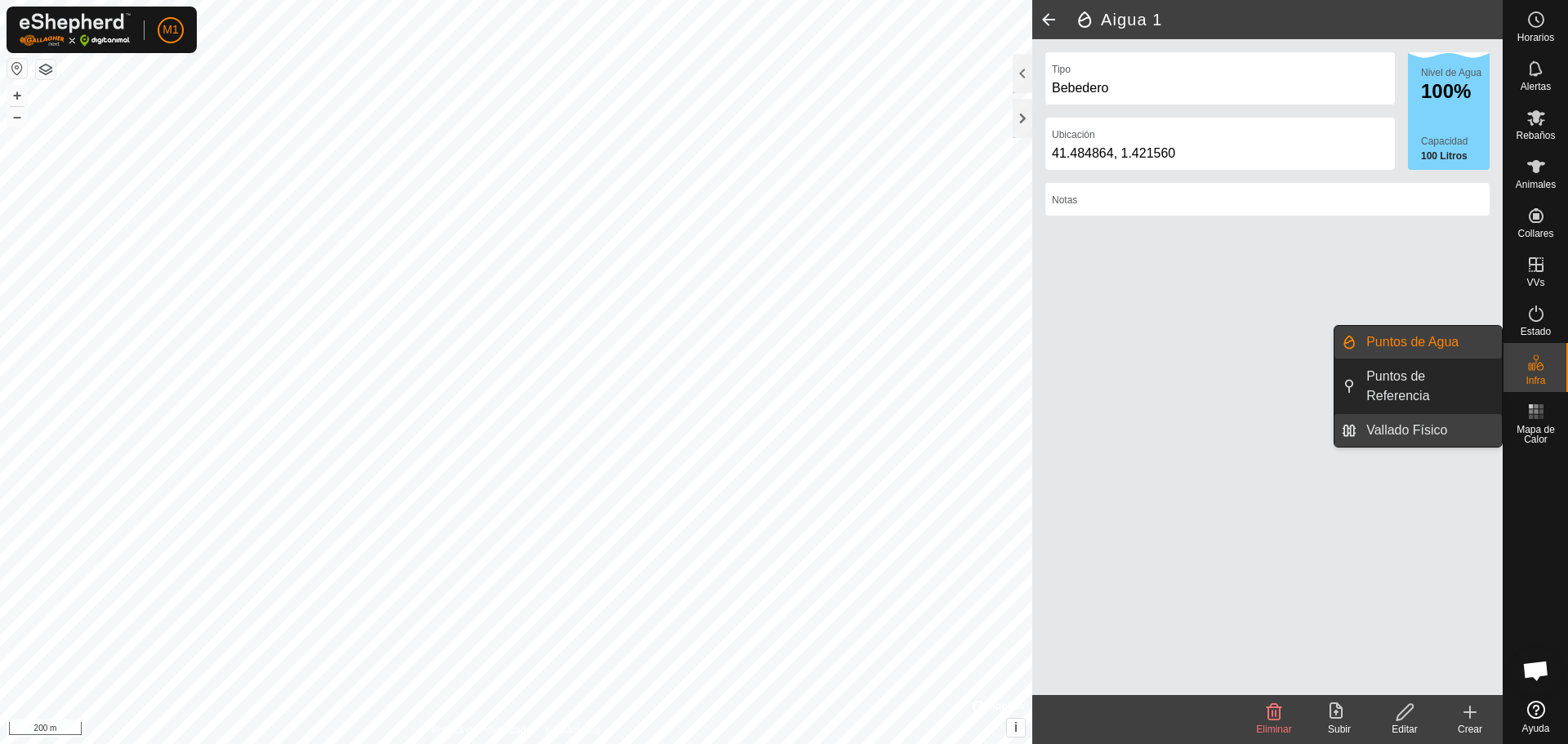
click at [781, 427] on link "Vallado Físico" at bounding box center [1429, 430] width 146 height 33
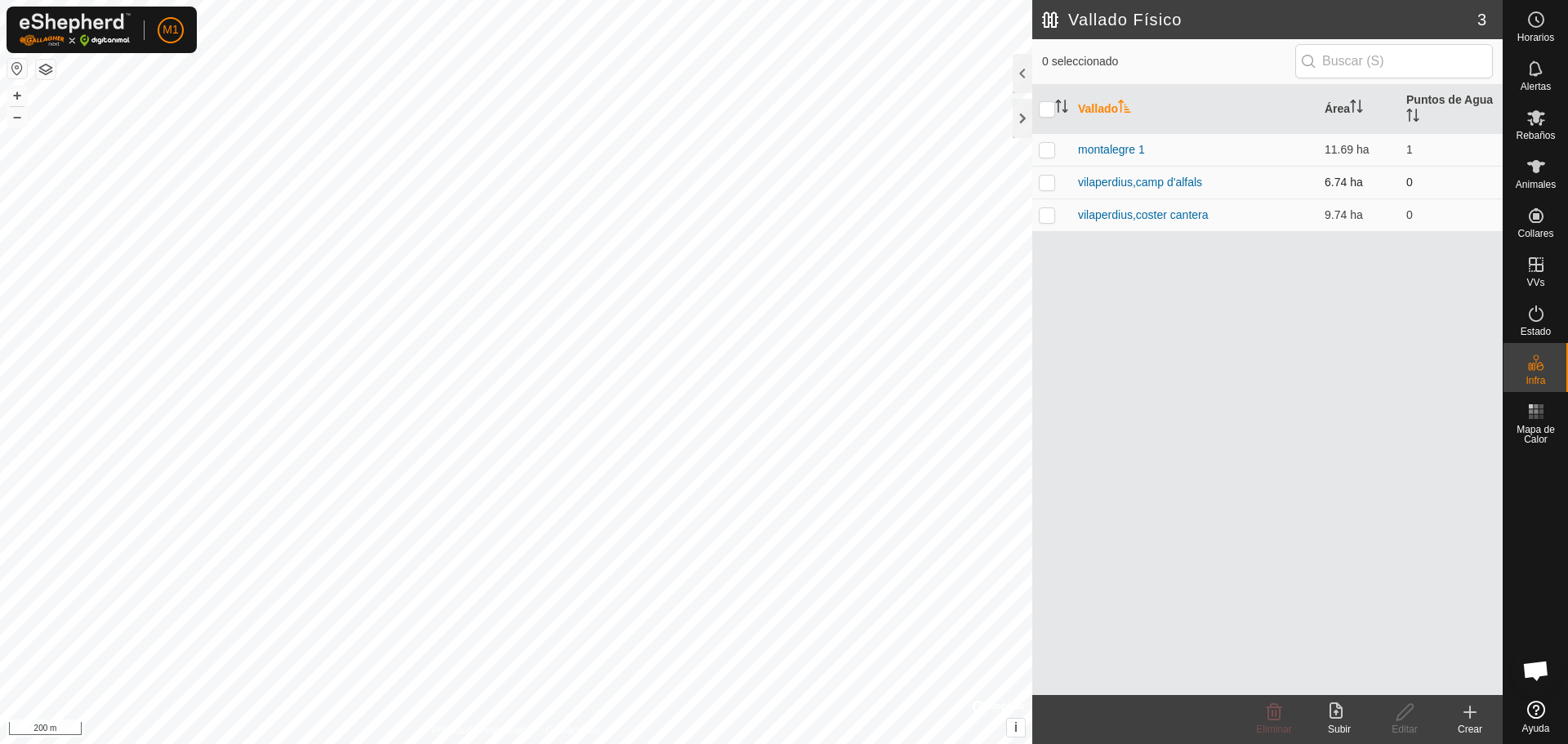
click at [781, 188] on p-checkbox at bounding box center [1047, 182] width 17 height 13
checkbox input "true"
click at [781, 218] on p-checkbox at bounding box center [1047, 214] width 17 height 13
checkbox input "true"
click at [21, 97] on button "+" at bounding box center [17, 96] width 19 height 19
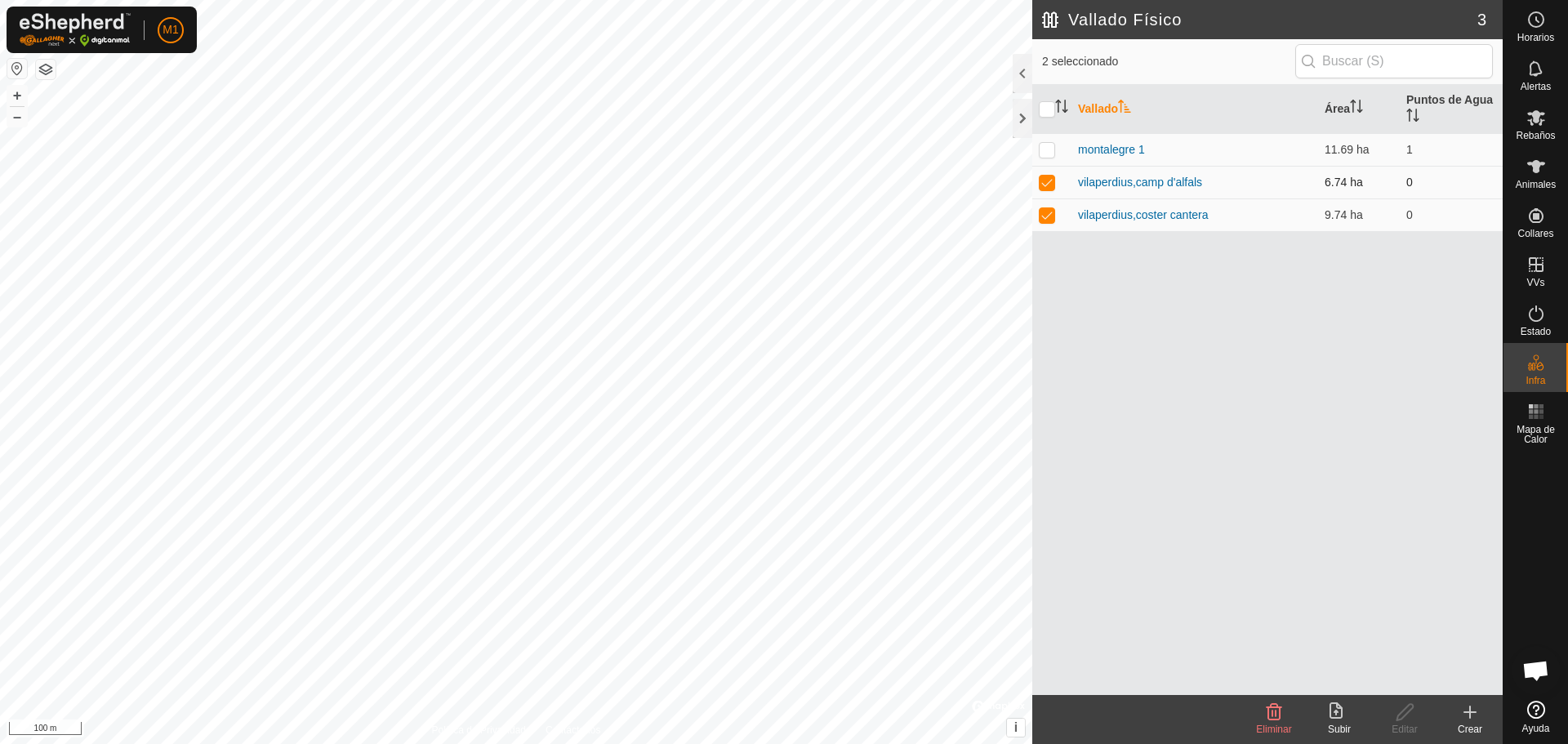
click at [781, 181] on p-checkbox at bounding box center [1047, 182] width 17 height 13
checkbox input "false"
click at [781, 216] on p-checkbox at bounding box center [1047, 214] width 17 height 13
checkbox input "false"
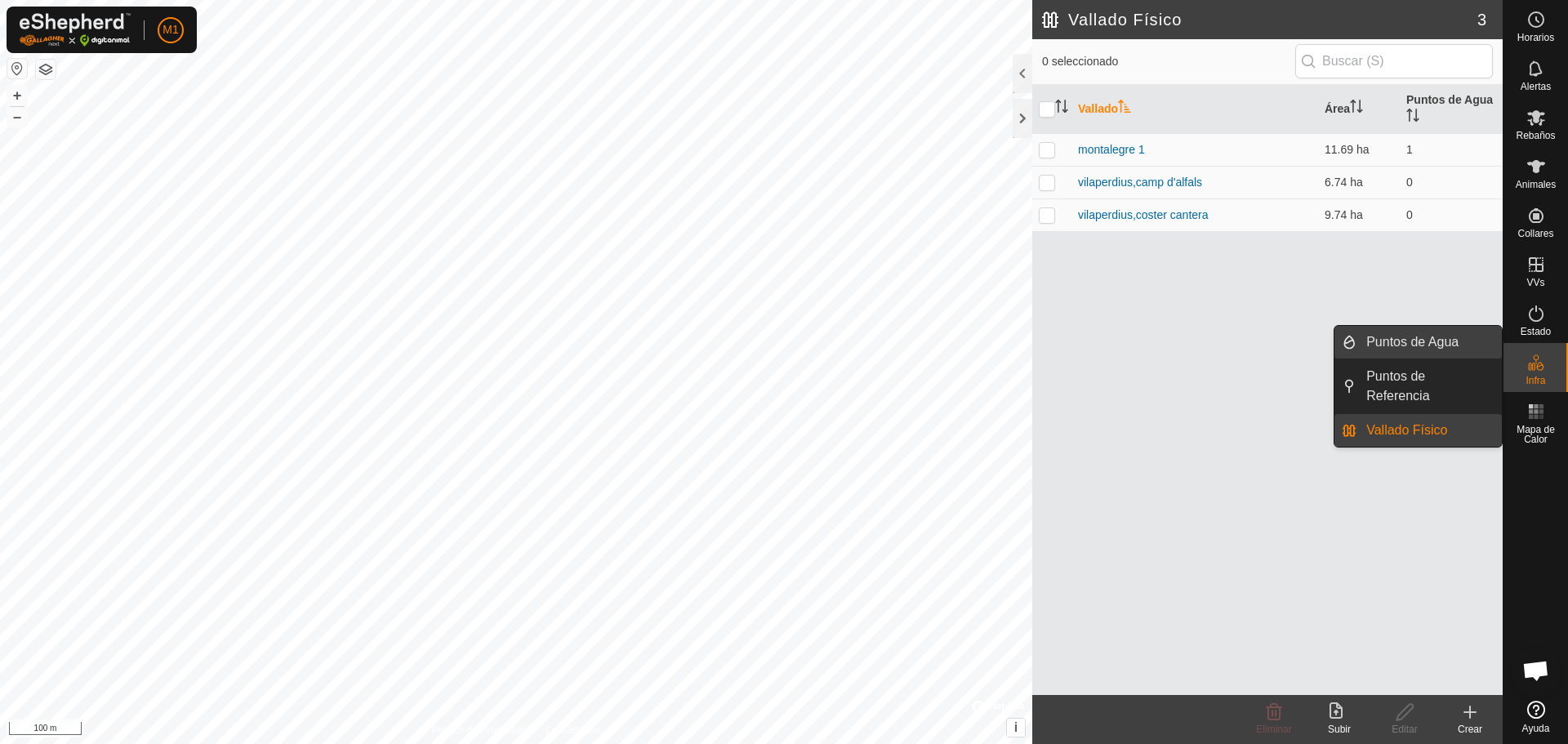
click at [781, 337] on link "Puntos de Agua" at bounding box center [1429, 342] width 146 height 33
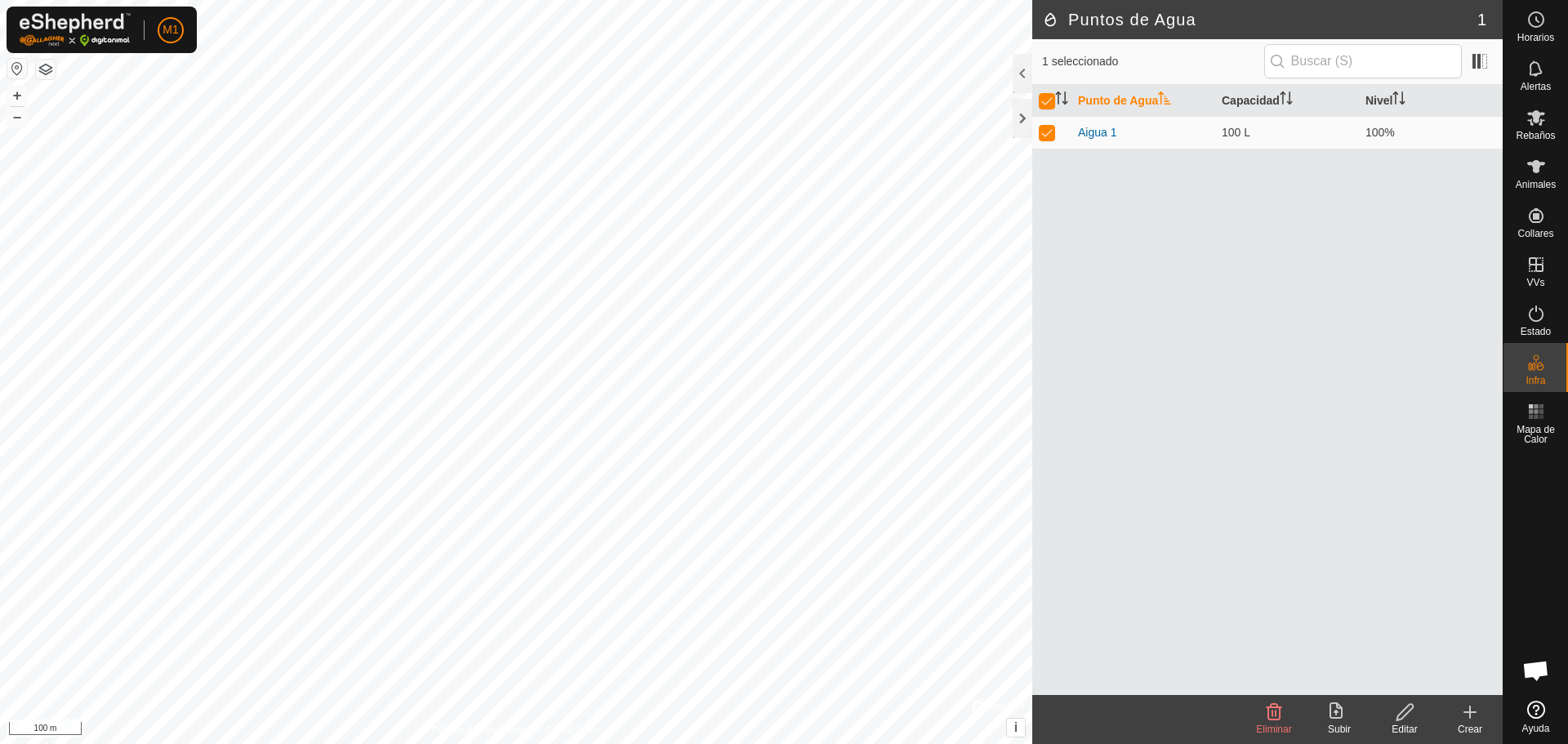
click at [781, 718] on icon at bounding box center [1470, 712] width 19 height 19
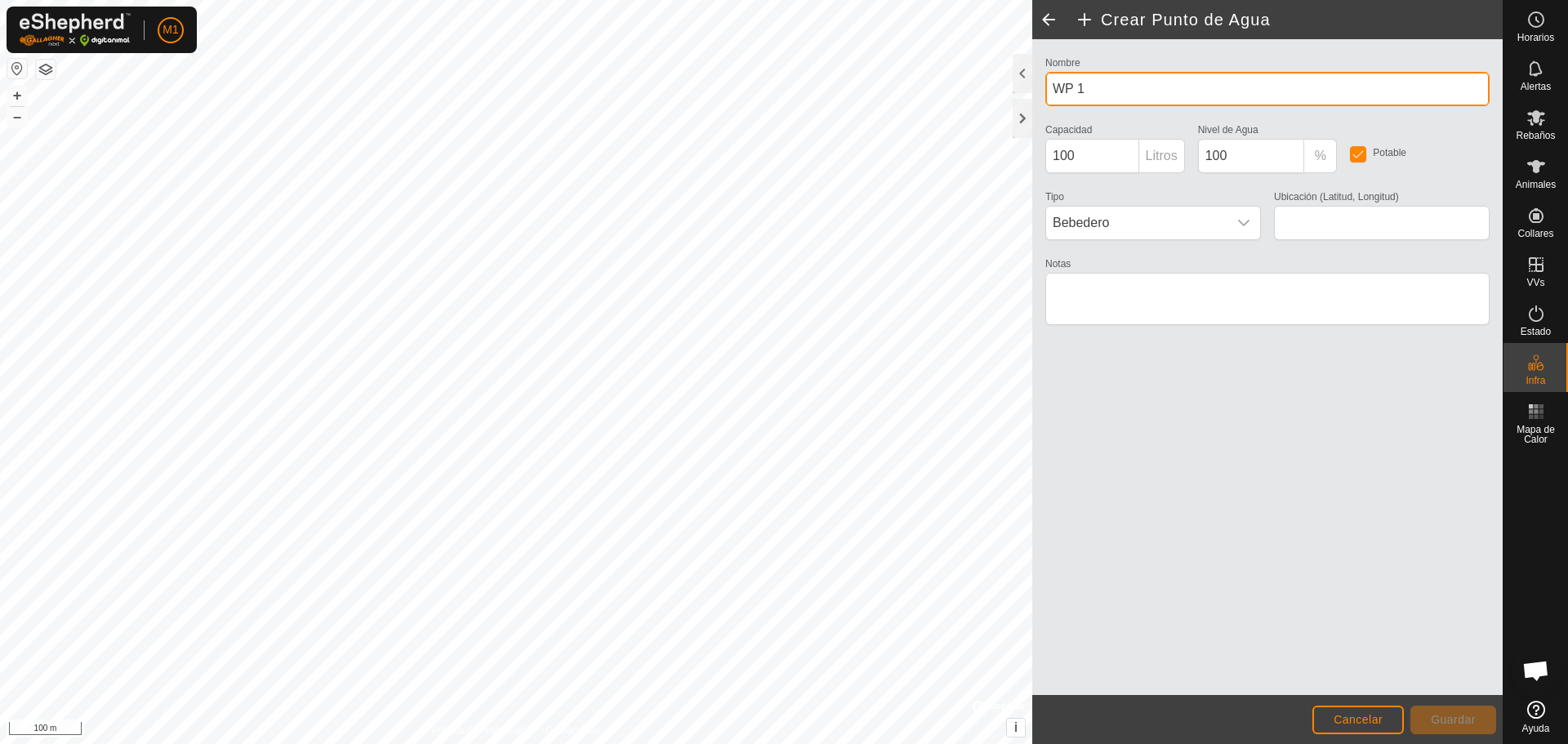
click at [781, 98] on input "WP 1" at bounding box center [1267, 89] width 444 height 34
type input "W"
type input "Aigua 2"
type input "41.477024, 1.404143"
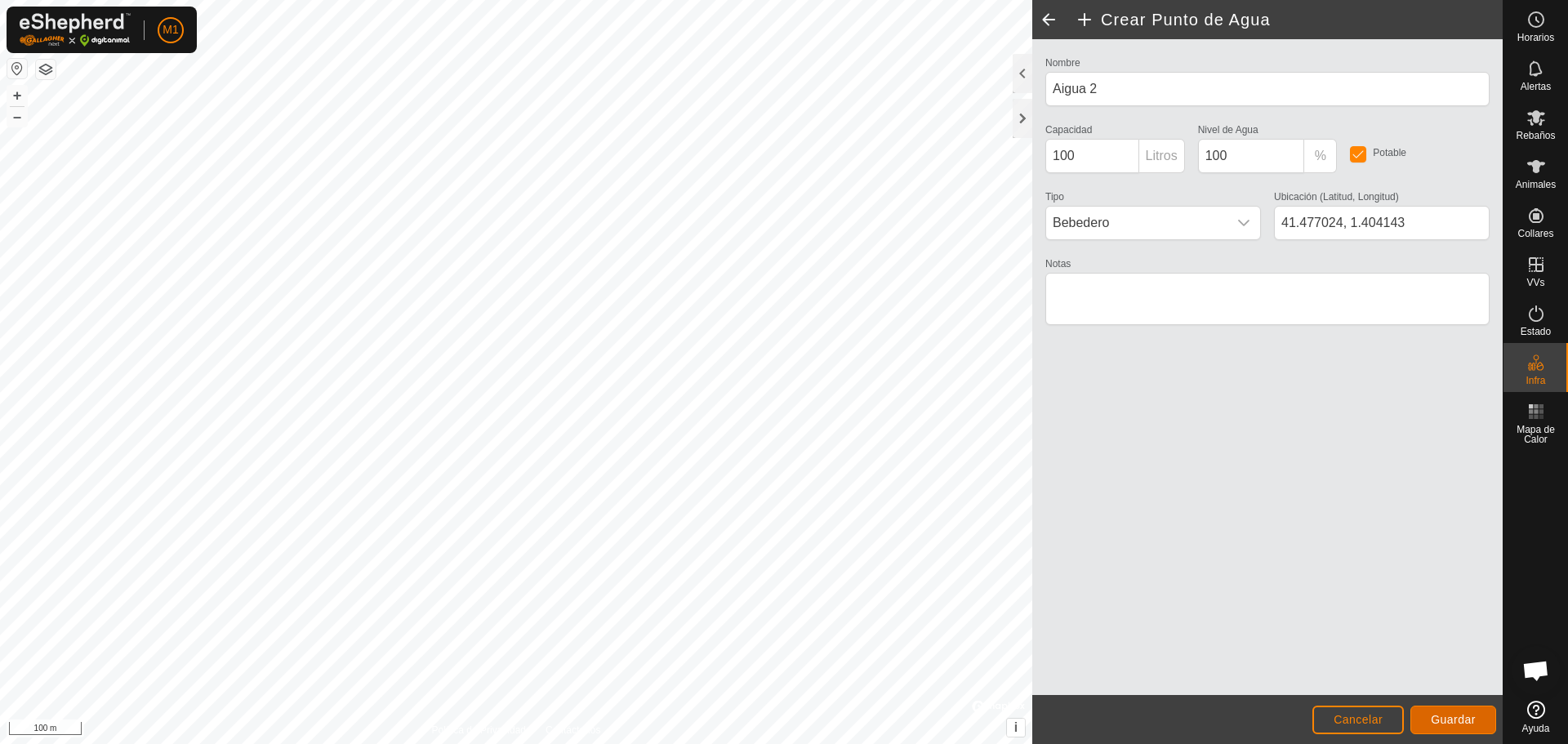
click at [781, 726] on span "Guardar" at bounding box center [1452, 719] width 45 height 13
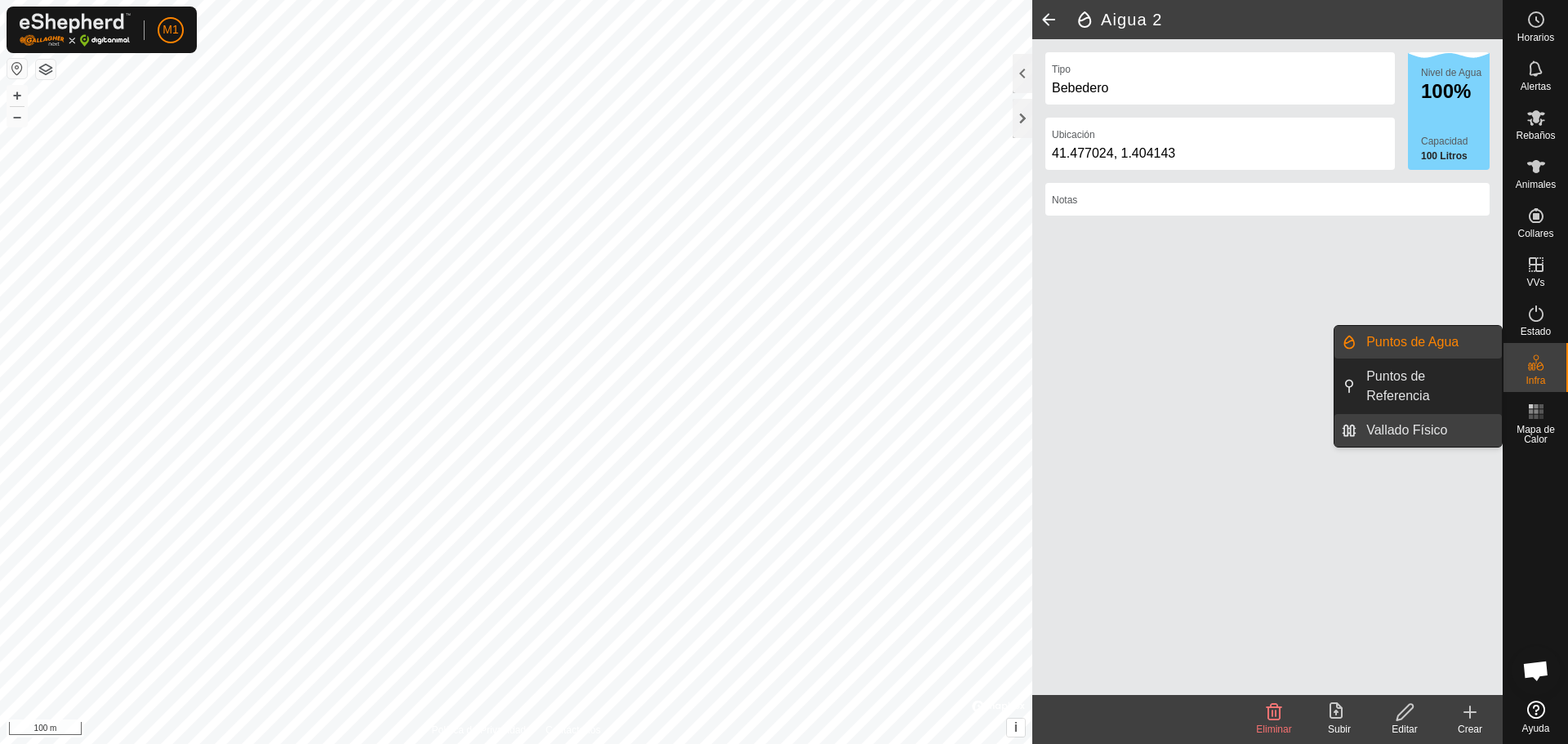
click at [781, 427] on link "Vallado Físico" at bounding box center [1429, 430] width 146 height 33
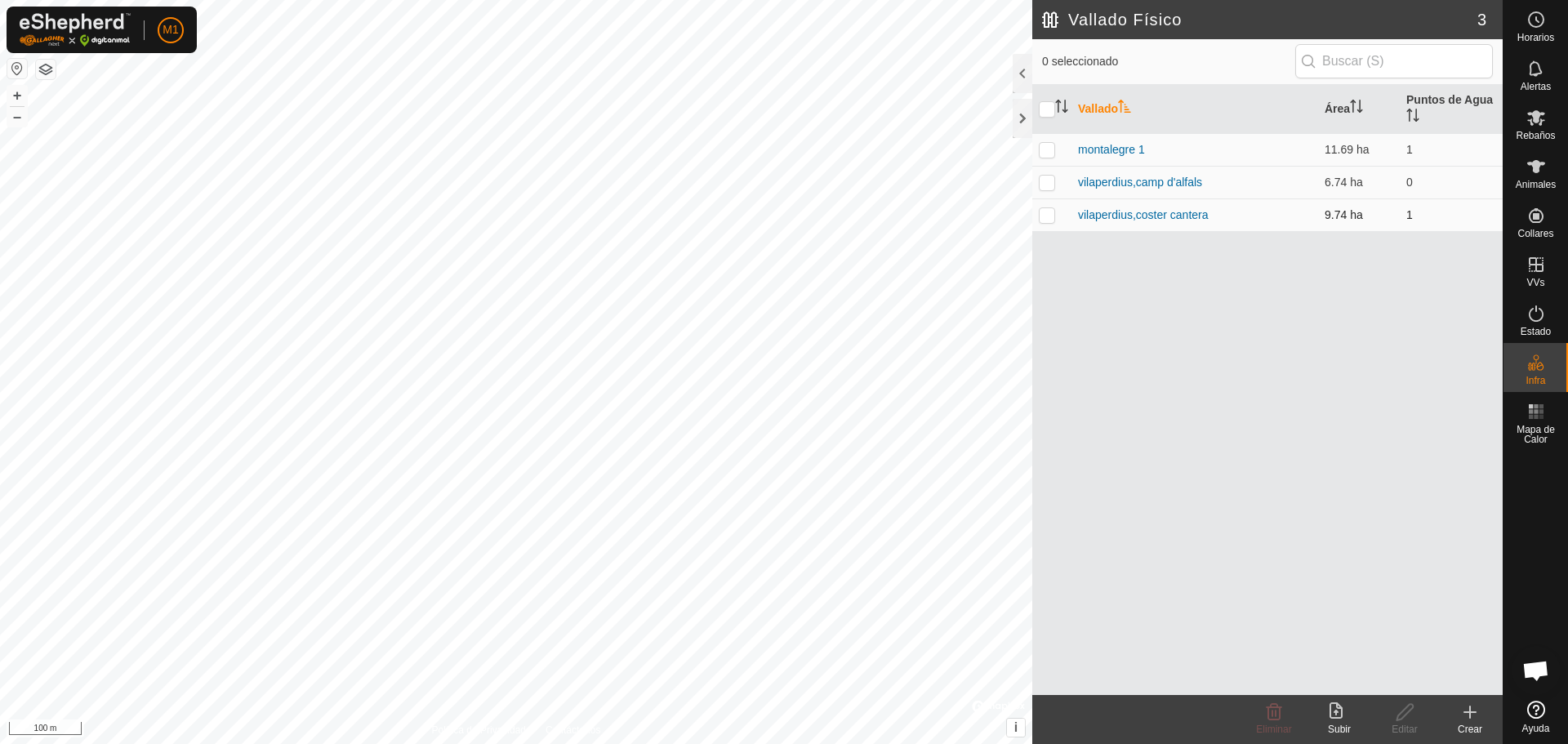
click at [781, 216] on p-checkbox at bounding box center [1047, 214] width 17 height 13
click at [781, 216] on td at bounding box center [1052, 214] width 40 height 33
checkbox input "false"
click at [781, 184] on p-checkbox at bounding box center [1047, 182] width 17 height 13
click at [781, 177] on td at bounding box center [1052, 182] width 40 height 33
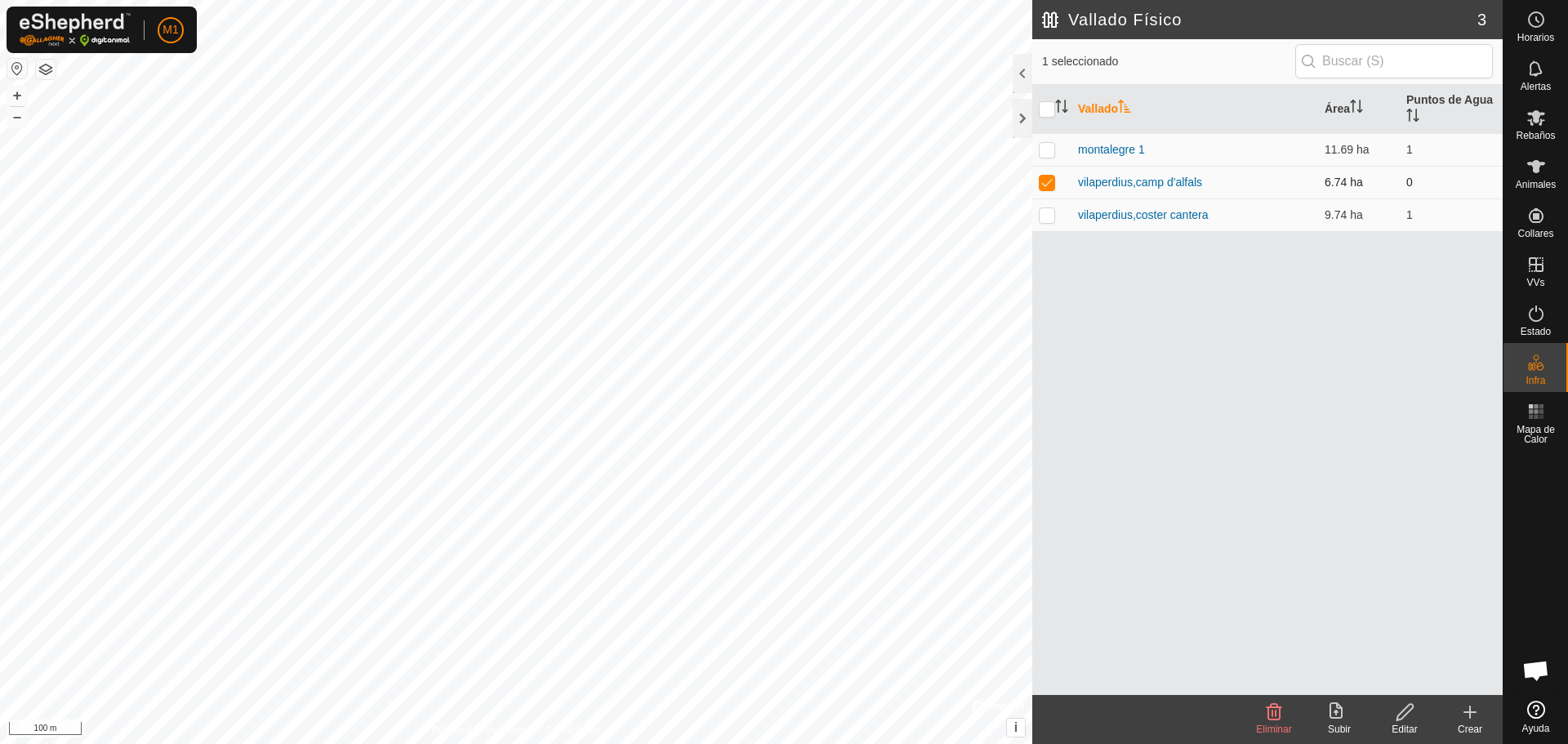
checkbox input "false"
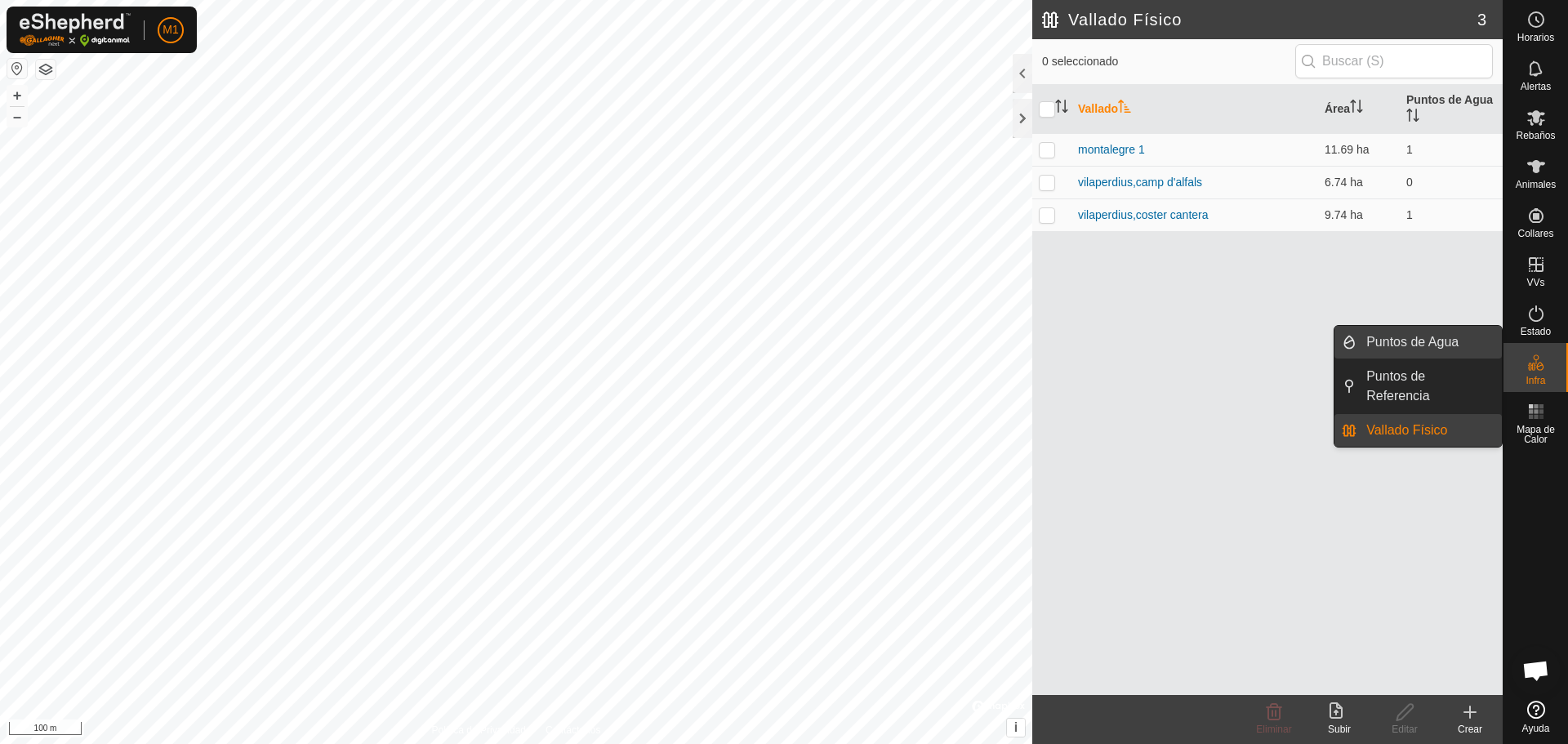
click at [781, 340] on link "Puntos de Agua" at bounding box center [1429, 342] width 146 height 33
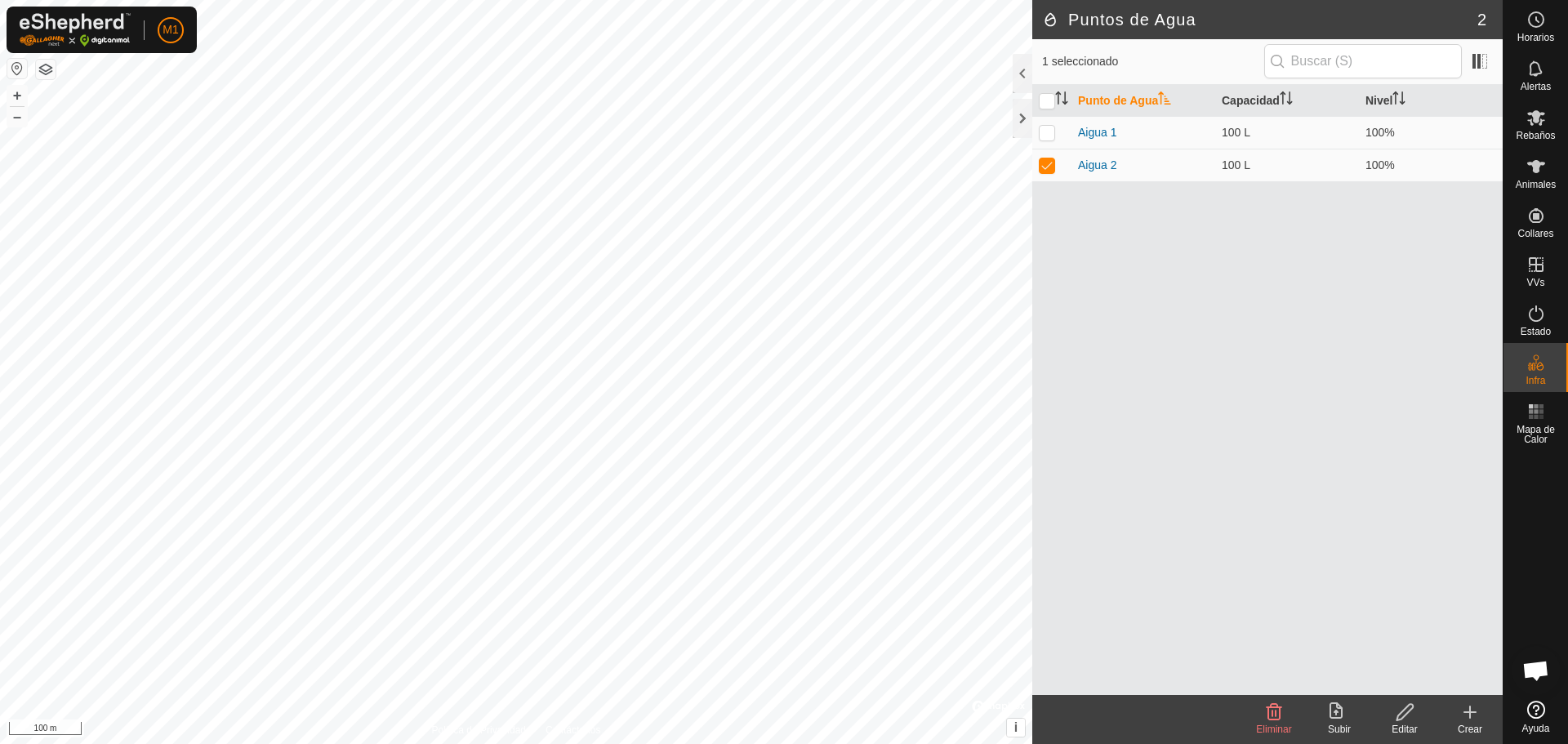
click at [781, 720] on icon at bounding box center [1470, 712] width 19 height 19
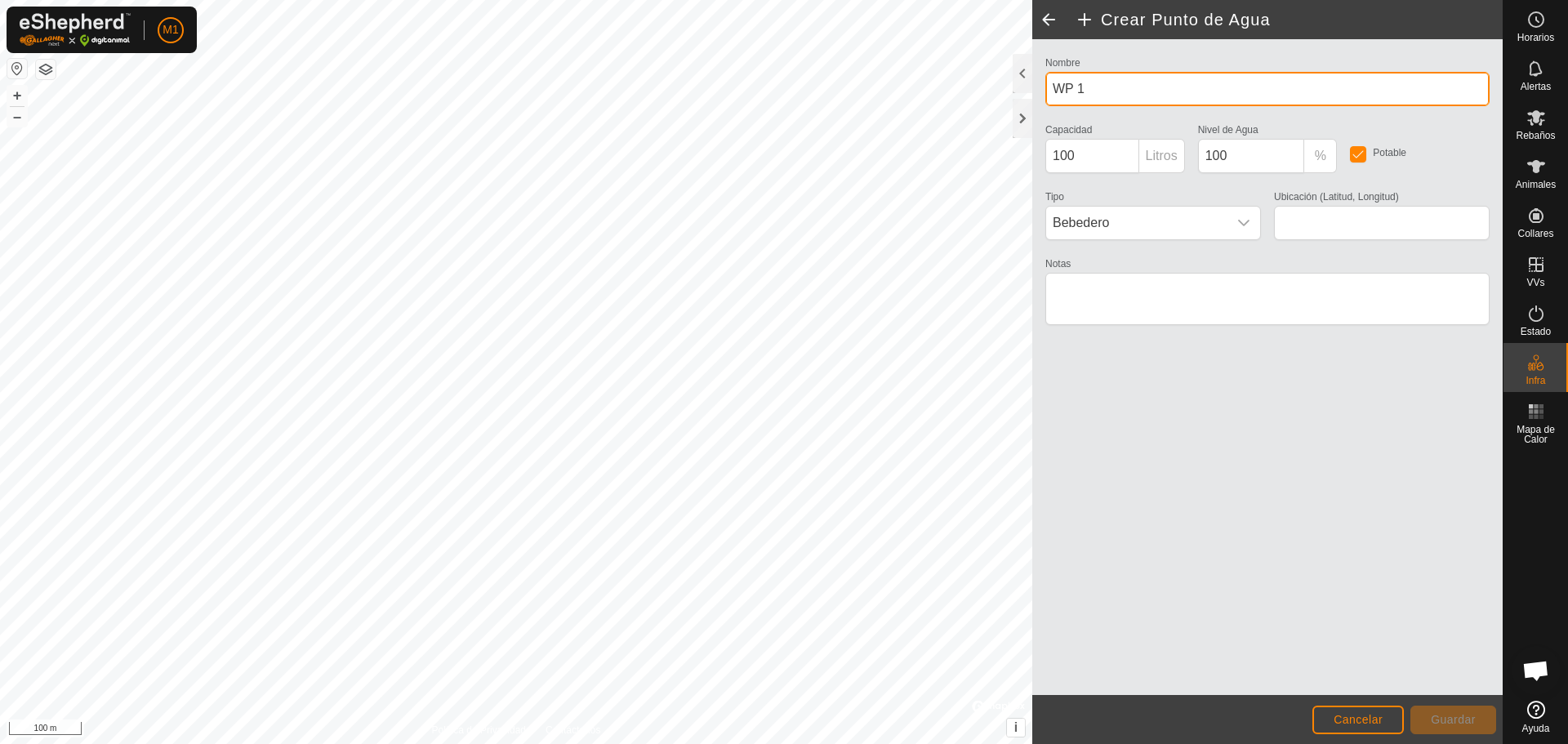
click at [781, 90] on input "WP 1" at bounding box center [1267, 89] width 444 height 34
type input "W"
type input "Aigua 3"
type input "41.476265, 1.400955"
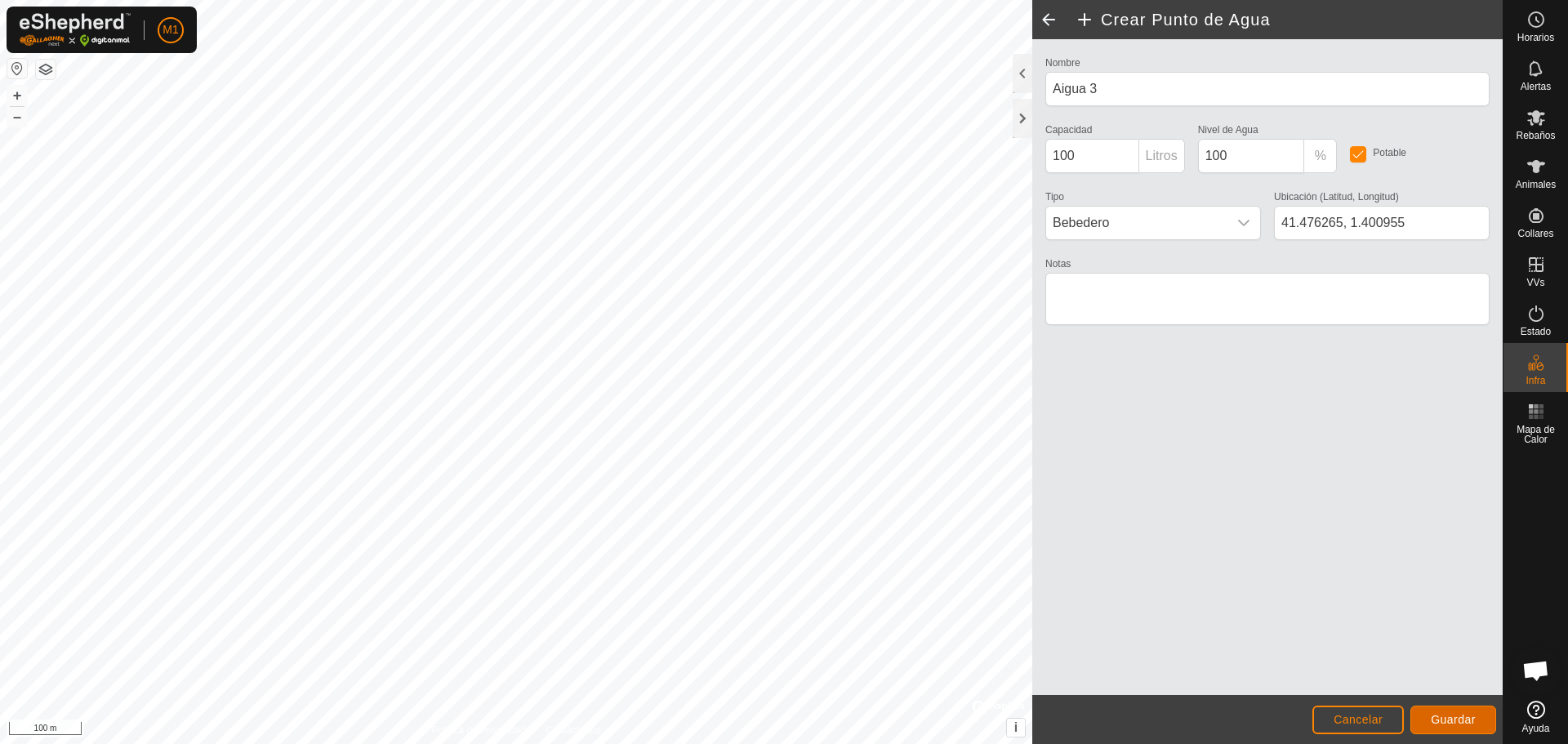
click at [781, 718] on span "Guardar" at bounding box center [1452, 719] width 45 height 13
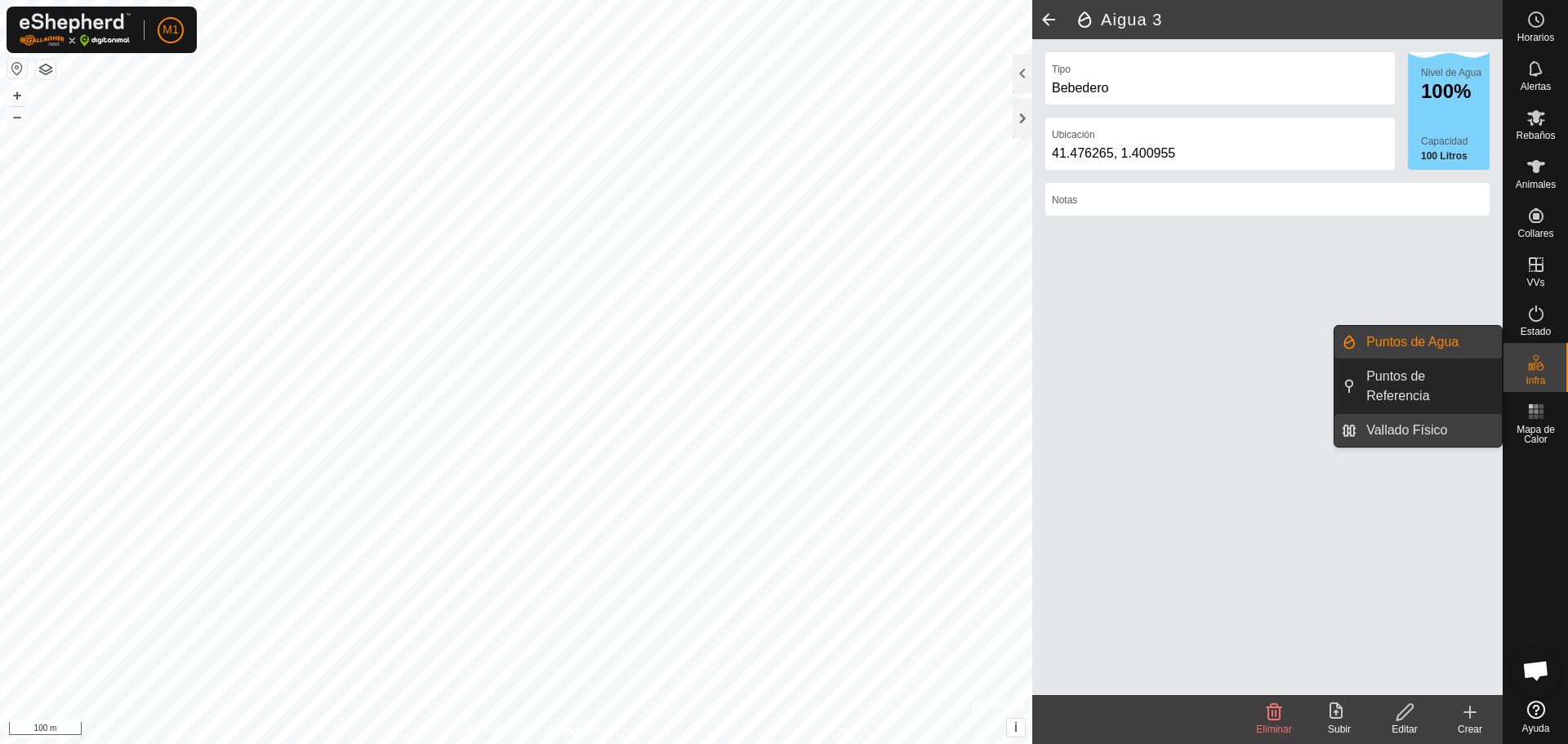
click at [781, 423] on link "Vallado Físico" at bounding box center [1429, 430] width 146 height 33
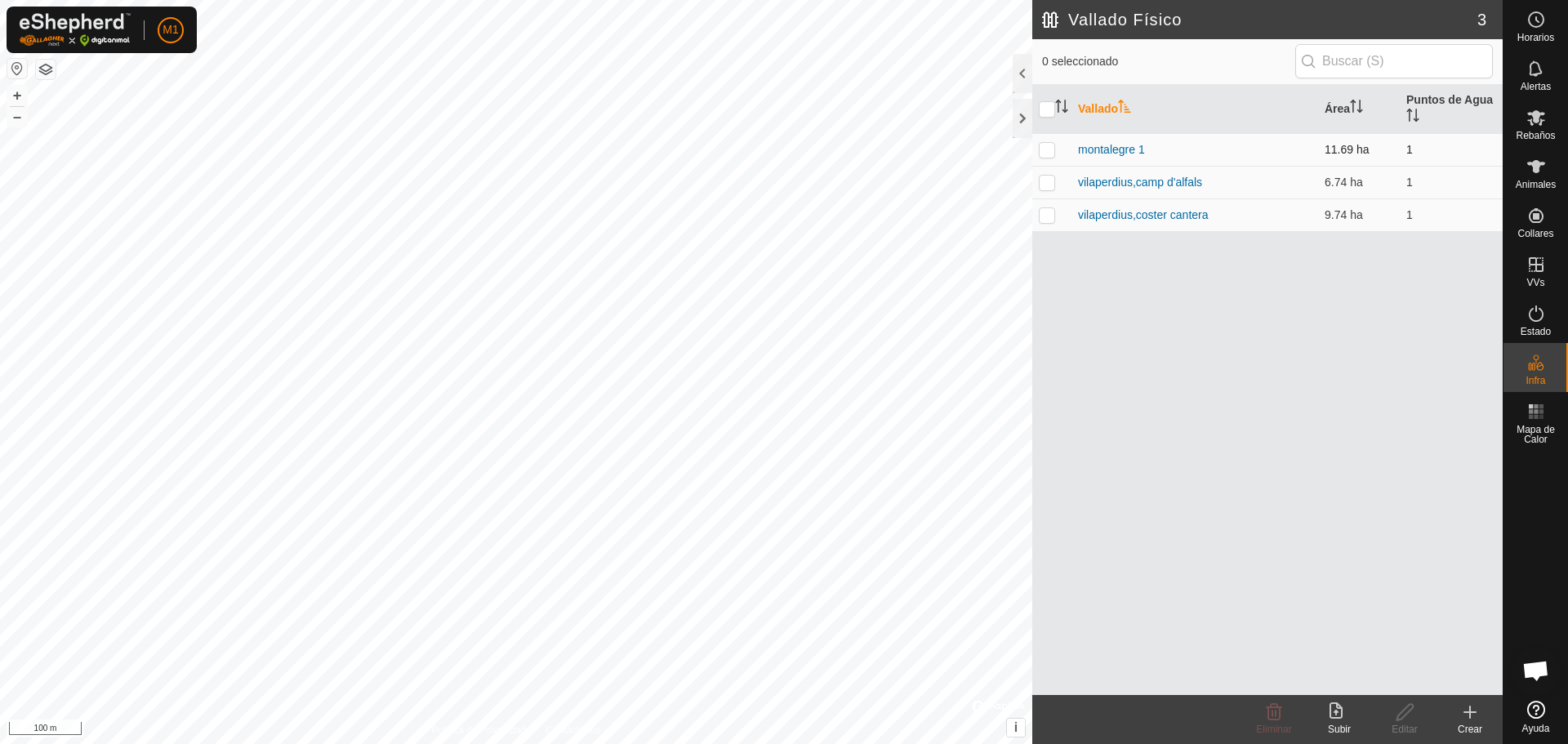
click at [781, 155] on p-checkbox at bounding box center [1047, 149] width 17 height 13
checkbox input "true"
click at [781, 184] on p-checkbox at bounding box center [1047, 182] width 17 height 13
checkbox input "true"
click at [781, 216] on p-checkbox at bounding box center [1047, 214] width 17 height 13
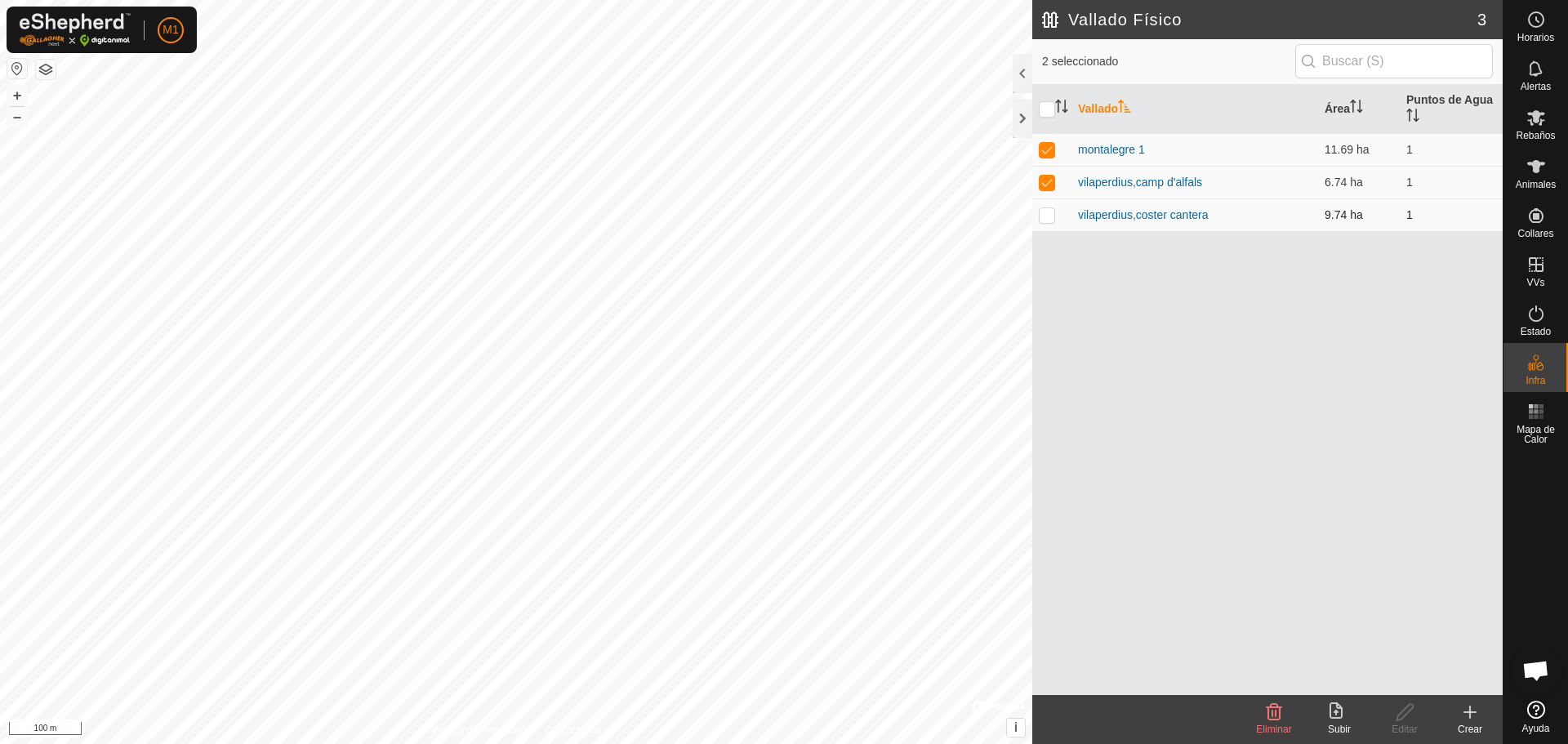
checkbox input "true"
click at [19, 119] on button "–" at bounding box center [17, 117] width 19 height 19
click at [781, 149] on p-checkbox at bounding box center [1047, 149] width 17 height 13
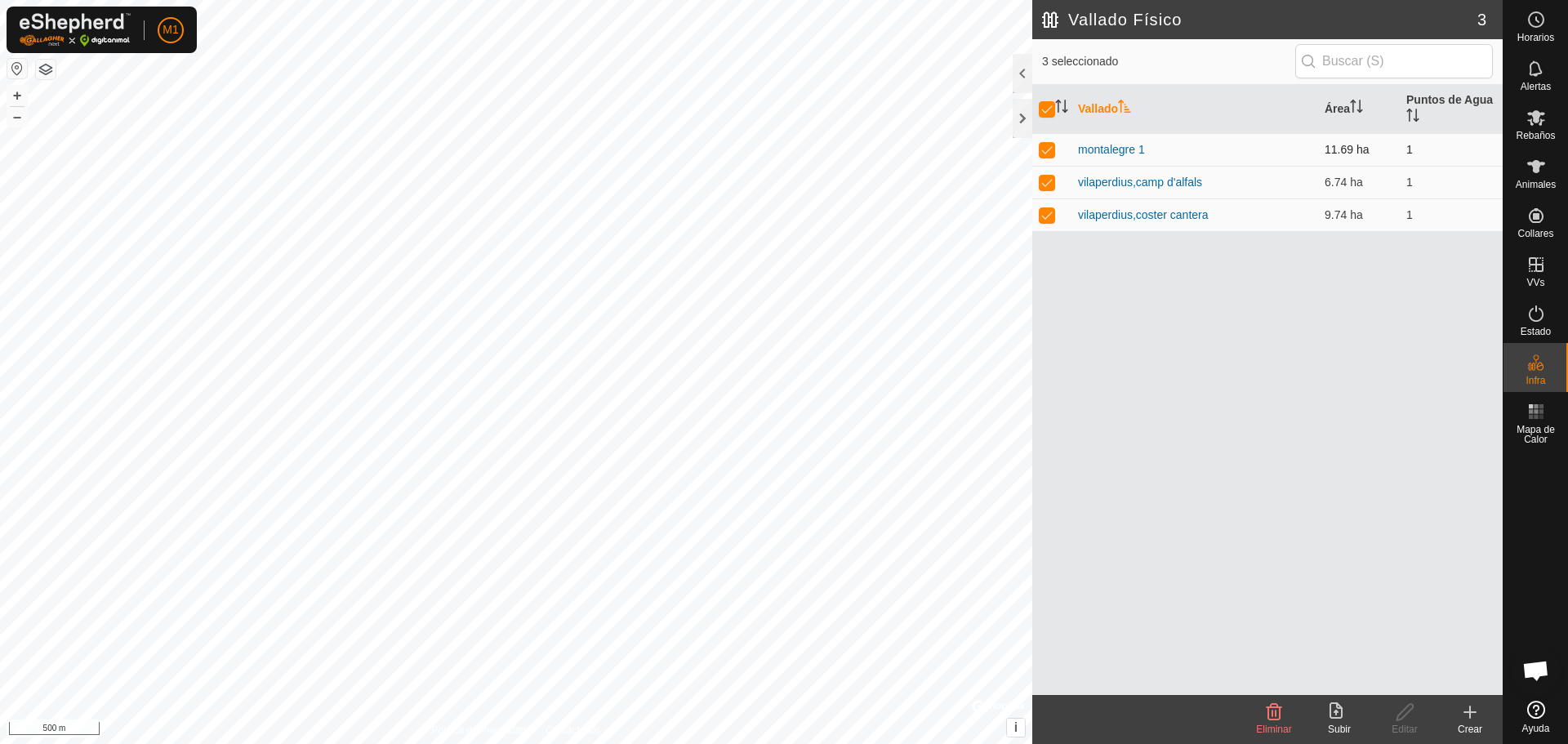
checkbox input "false"
click at [781, 182] on td at bounding box center [1052, 182] width 40 height 33
checkbox input "false"
click at [781, 213] on td at bounding box center [1052, 214] width 40 height 33
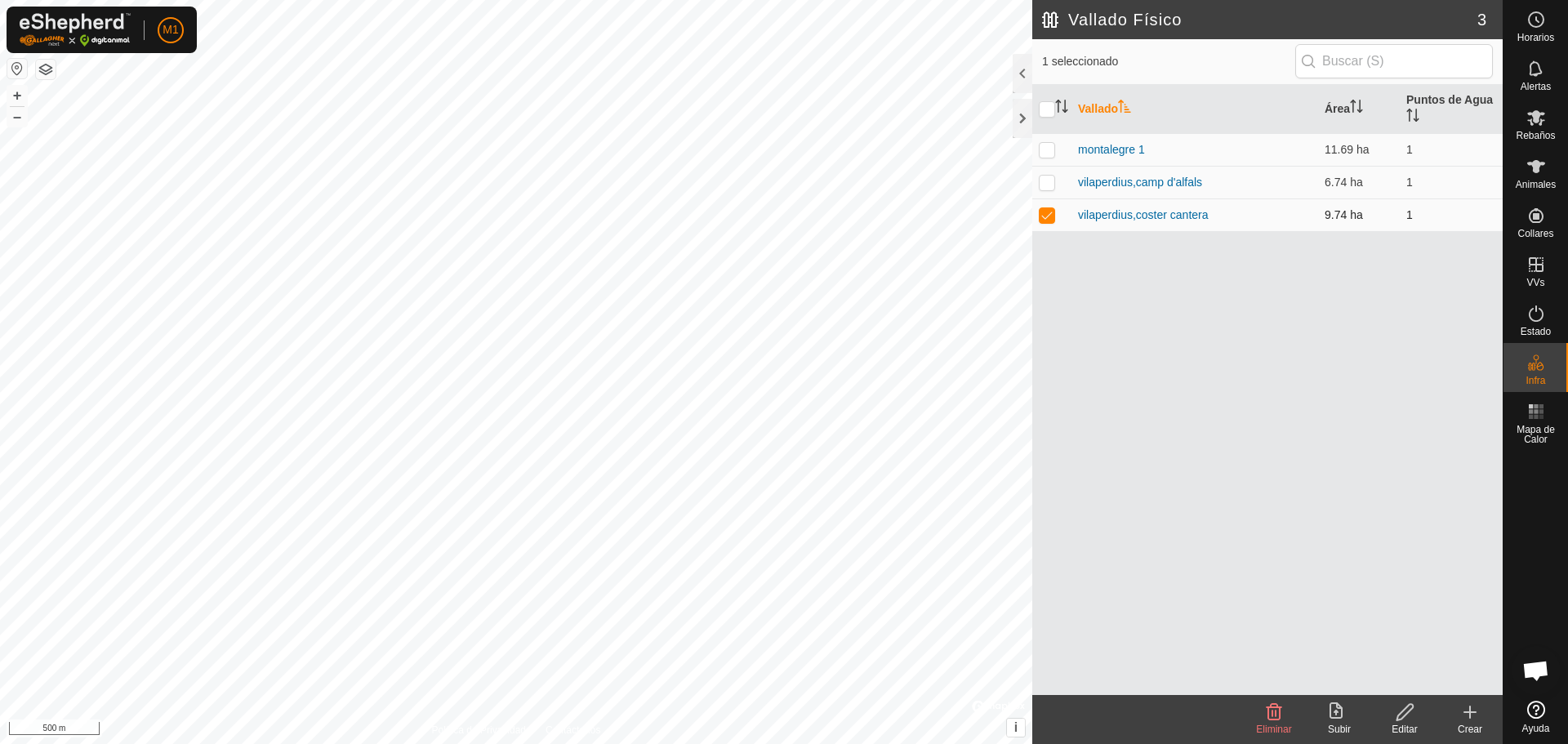
checkbox input "false"
click at [781, 318] on icon at bounding box center [1536, 314] width 19 height 19
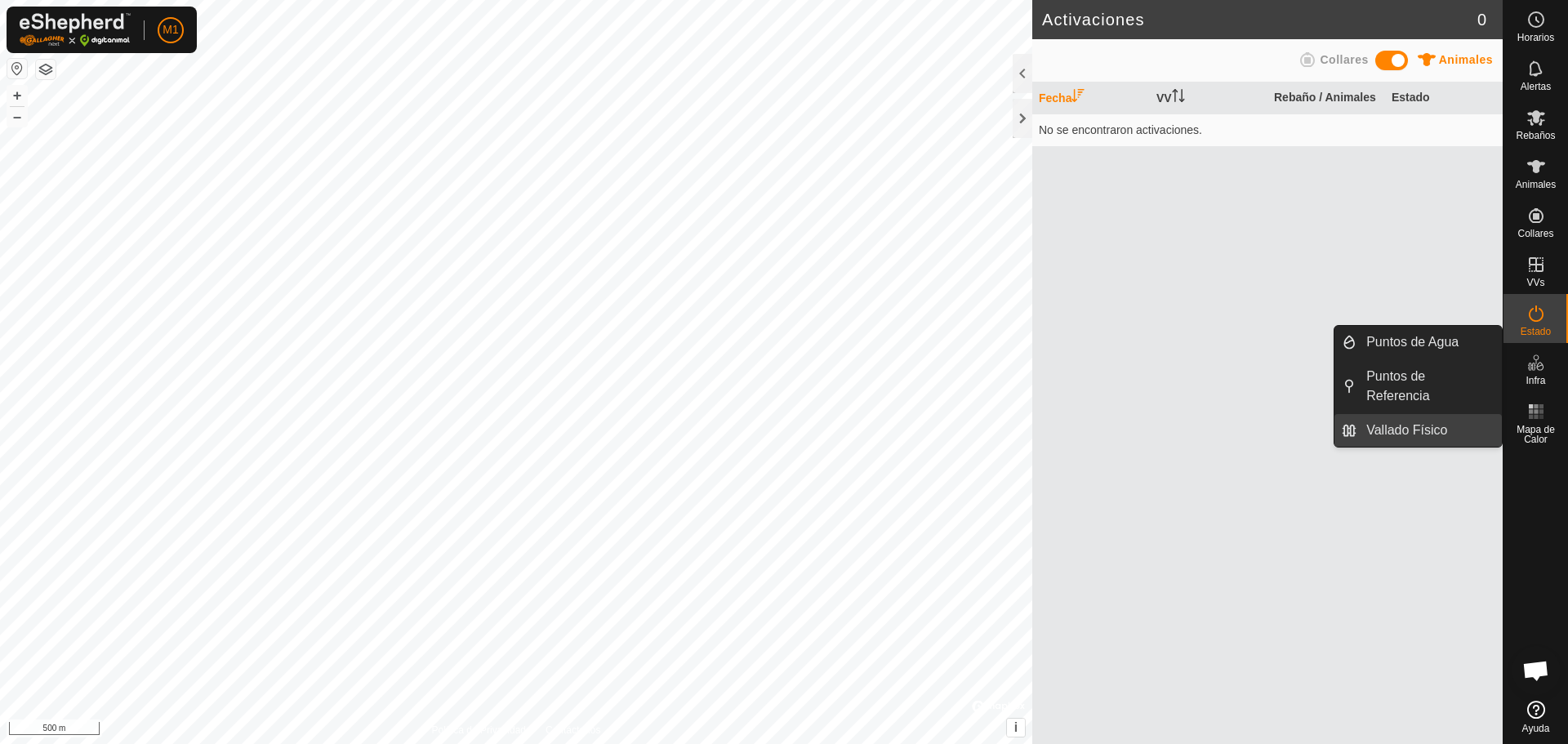
click at [781, 434] on link "Vallado Físico" at bounding box center [1429, 430] width 146 height 33
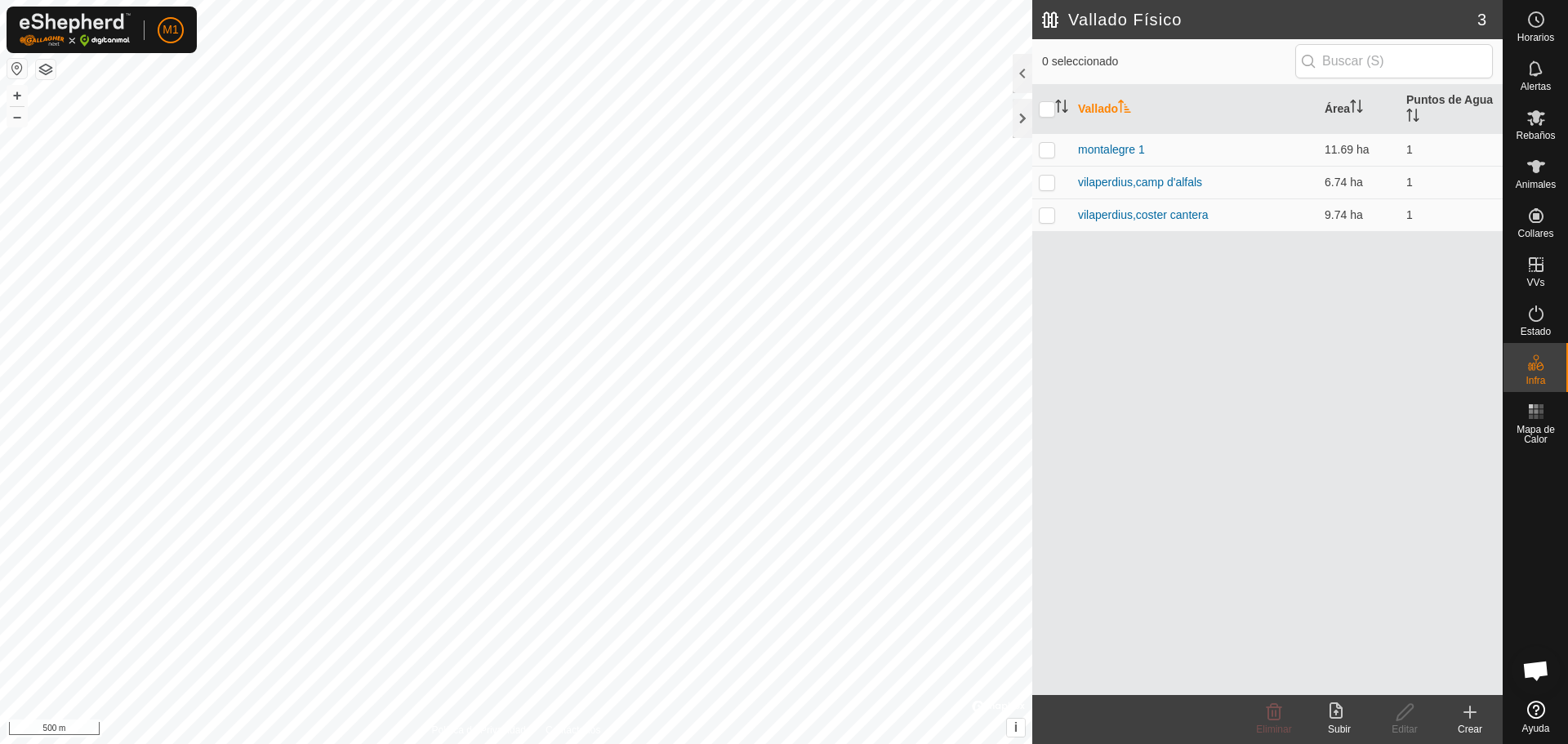
click at [781, 706] on icon at bounding box center [1470, 712] width 19 height 19
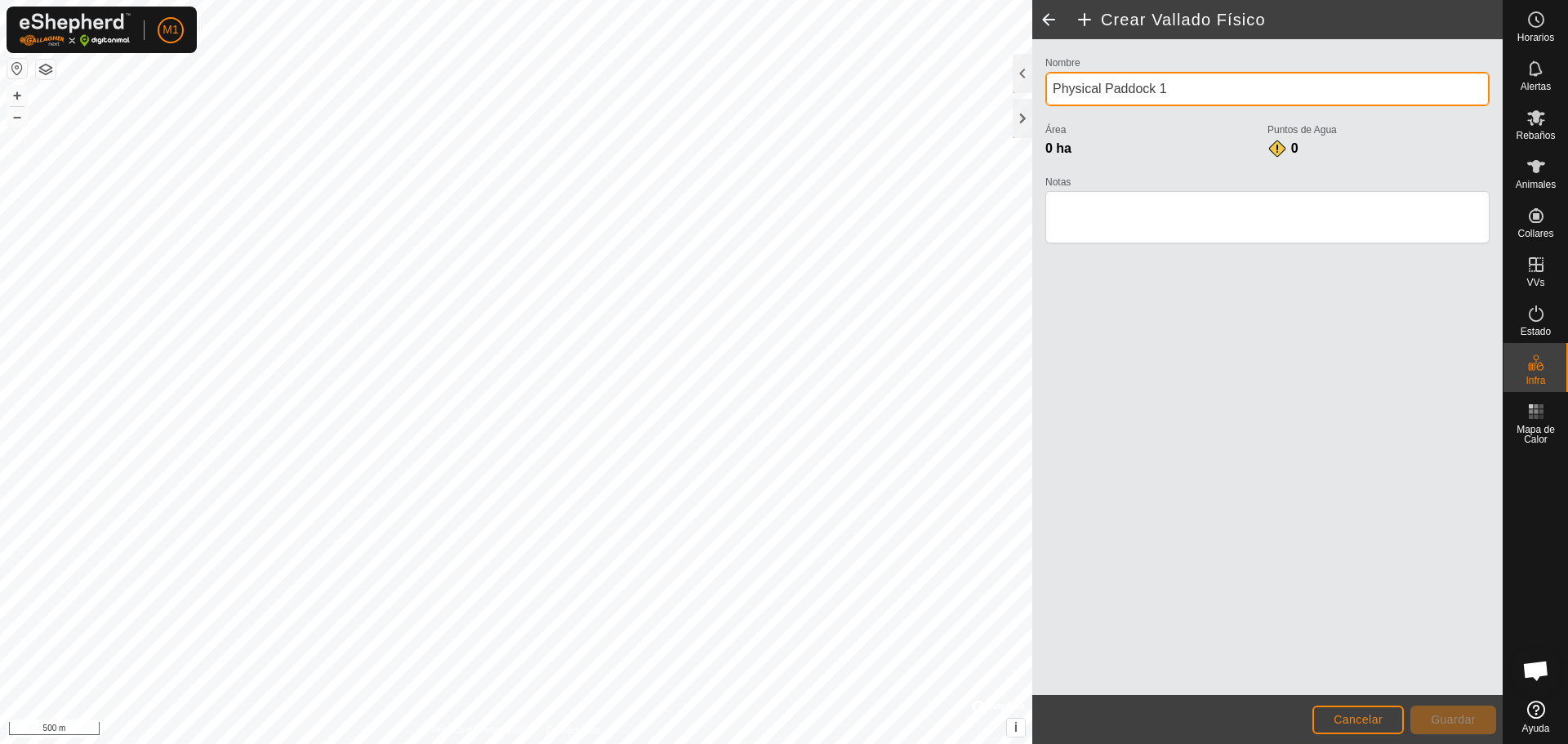
click at [781, 90] on input "Physical Paddock 1" at bounding box center [1267, 89] width 444 height 34
type input "P"
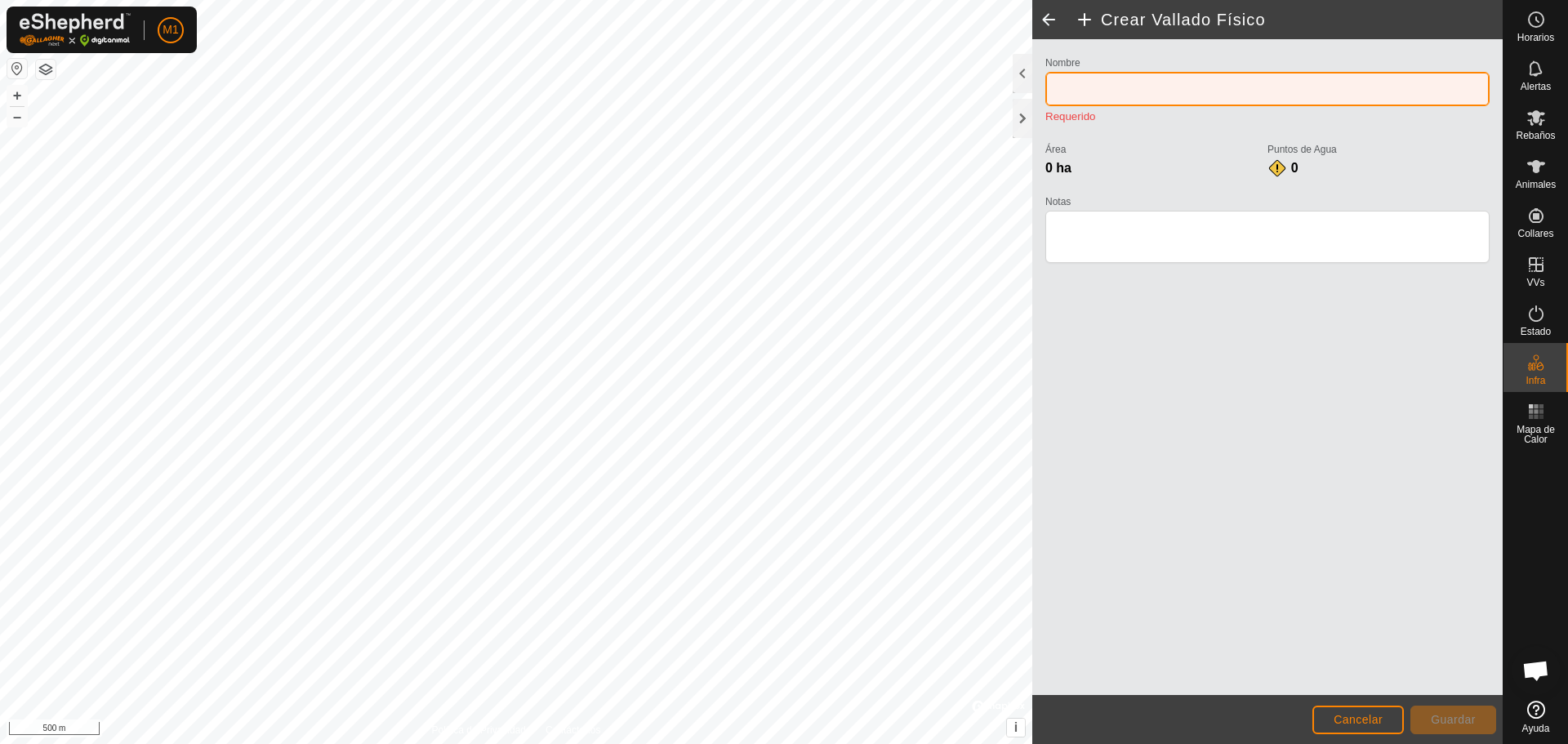
click at [781, 74] on input "Nombre" at bounding box center [1267, 89] width 444 height 34
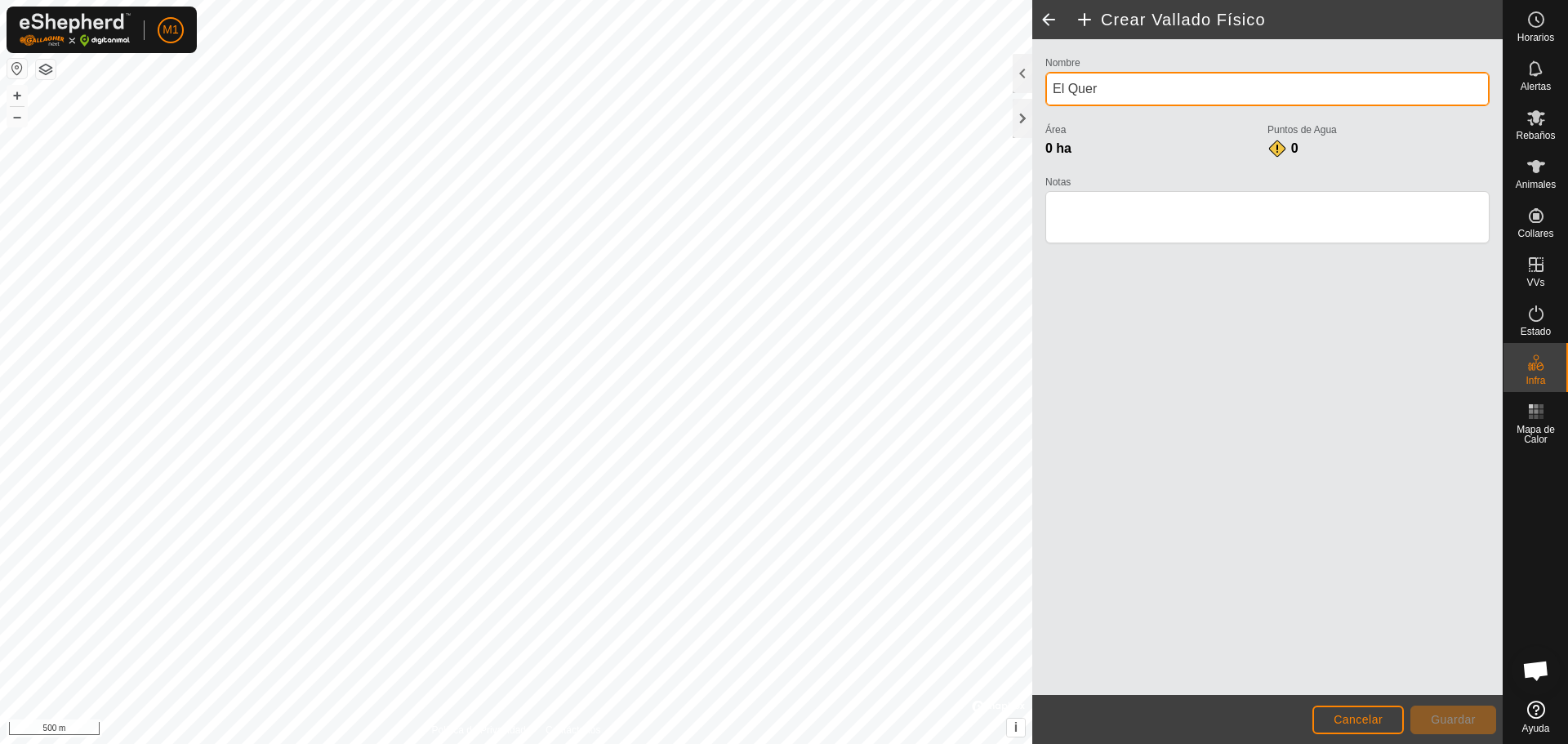
click at [781, 78] on input "El Quer" at bounding box center [1267, 89] width 444 height 34
click at [781, 89] on input "El Quer" at bounding box center [1267, 89] width 444 height 34
type input "El Quer 1"
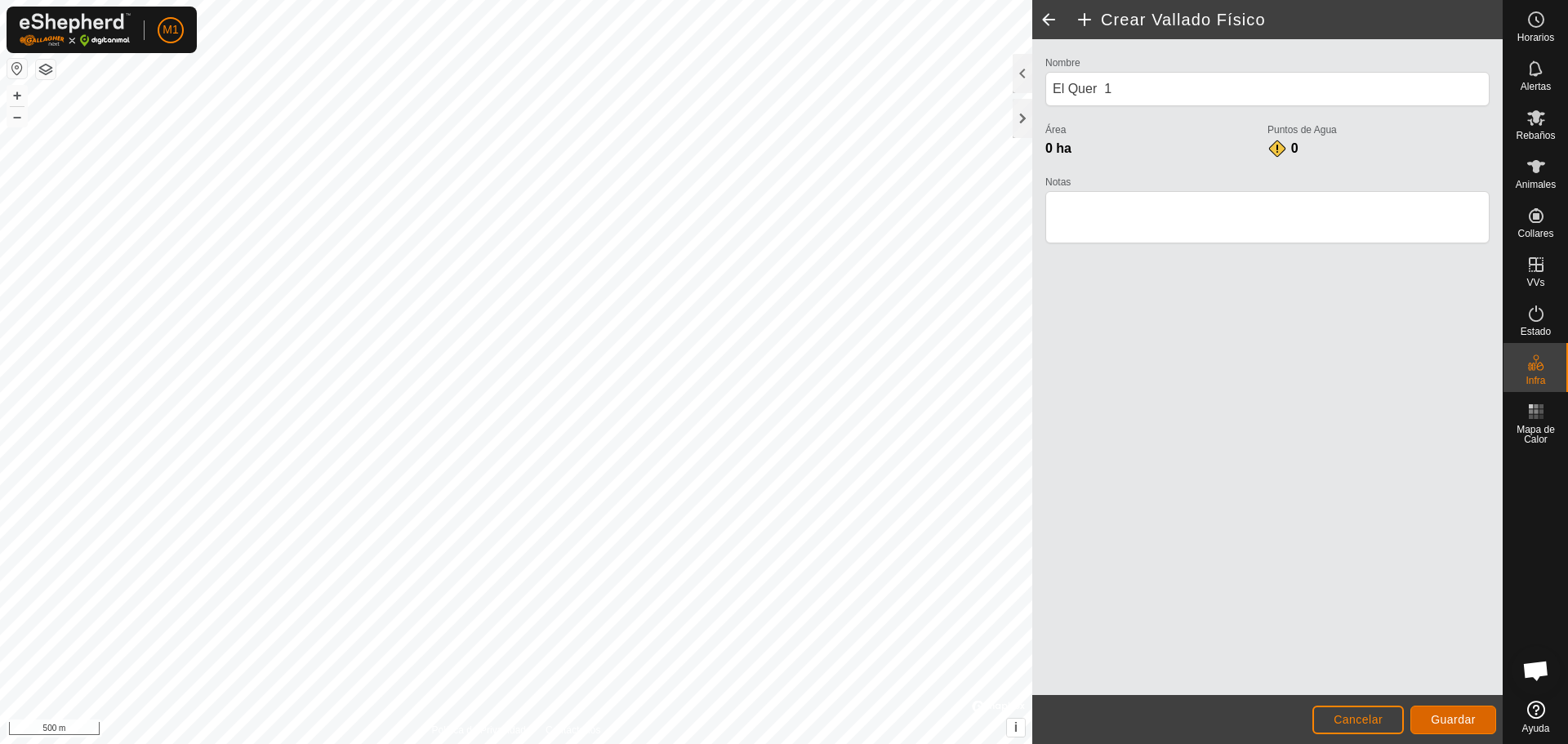
click at [781, 719] on span "Guardar" at bounding box center [1452, 719] width 45 height 13
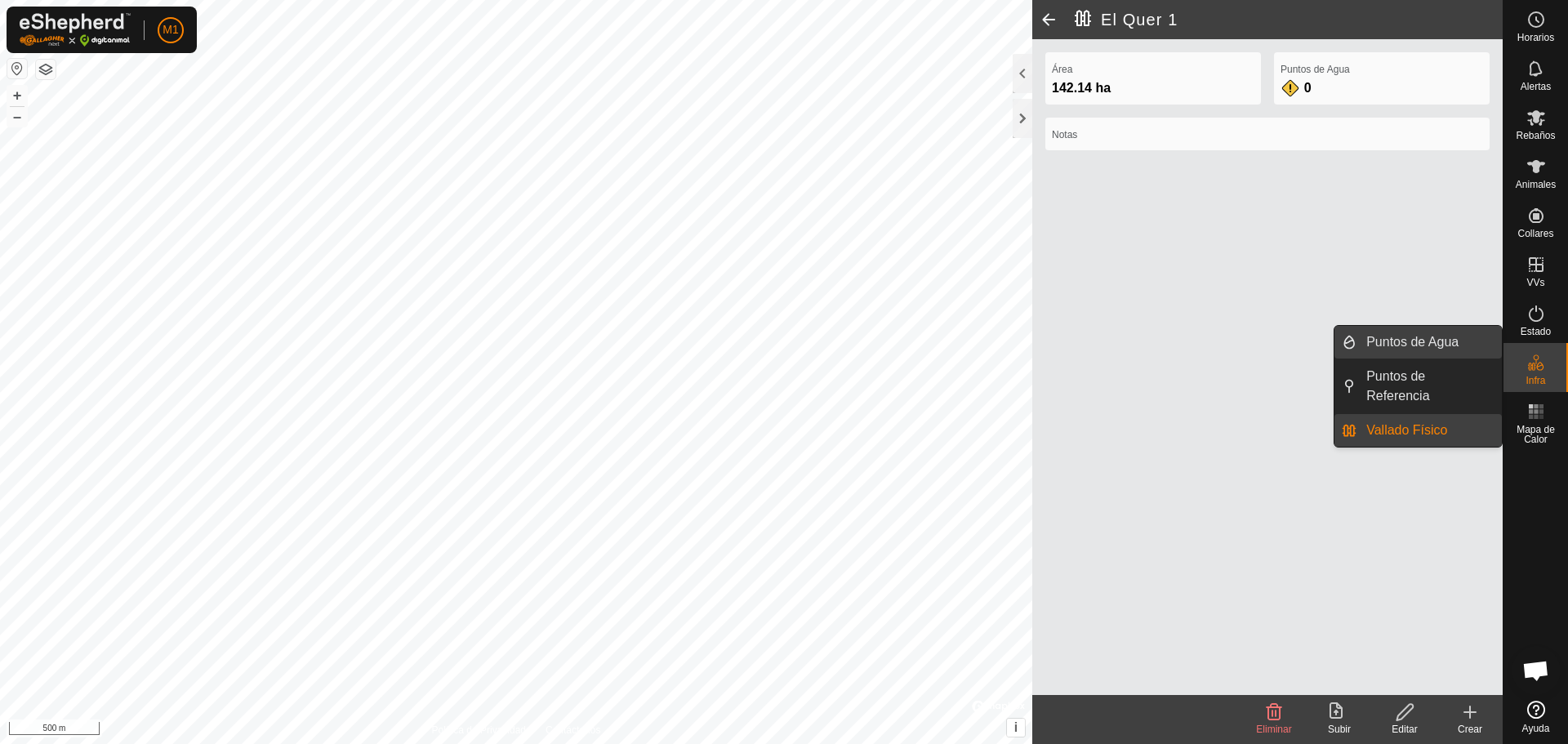
click at [781, 333] on link "Puntos de Agua" at bounding box center [1429, 342] width 146 height 33
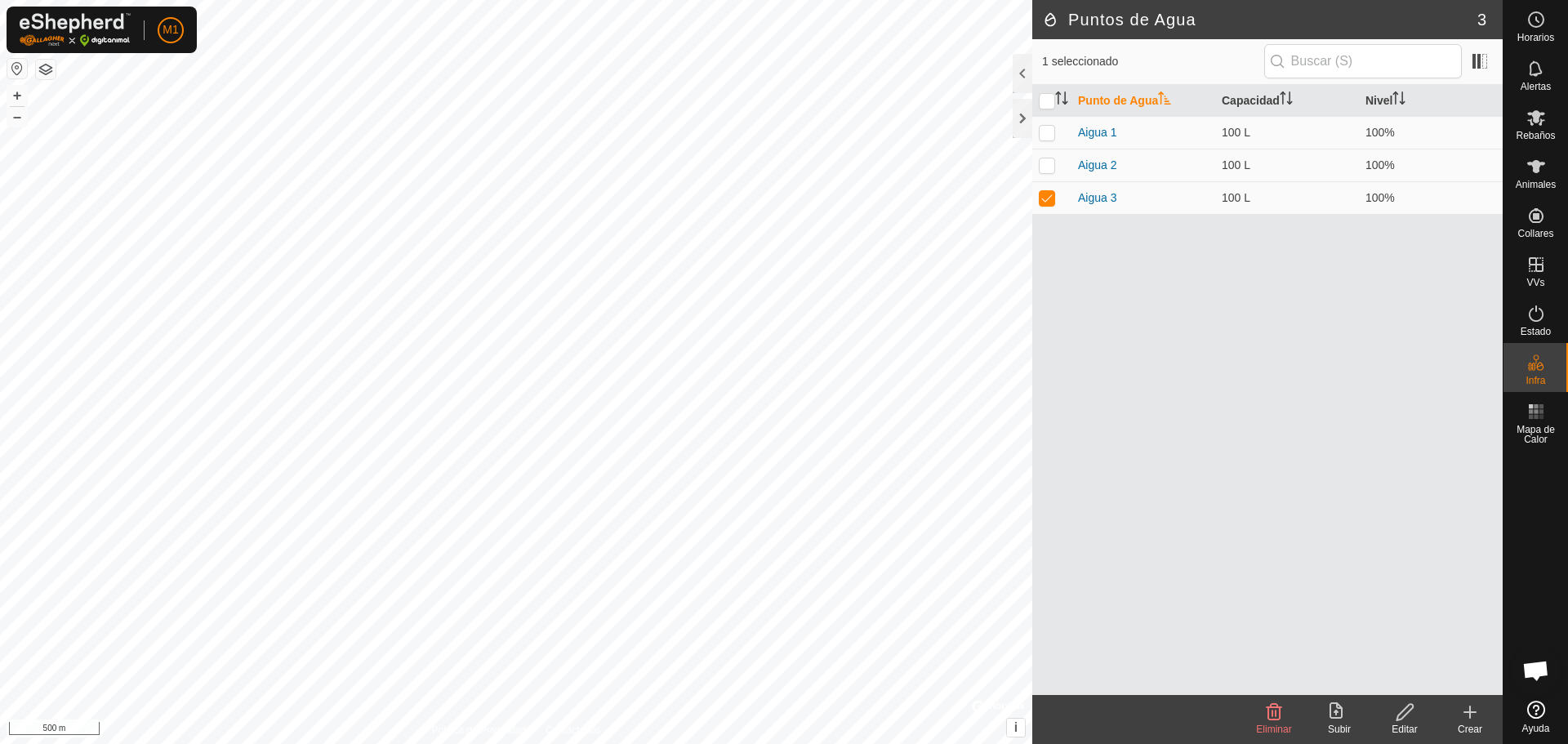
click at [781, 722] on div "Crear" at bounding box center [1470, 729] width 65 height 15
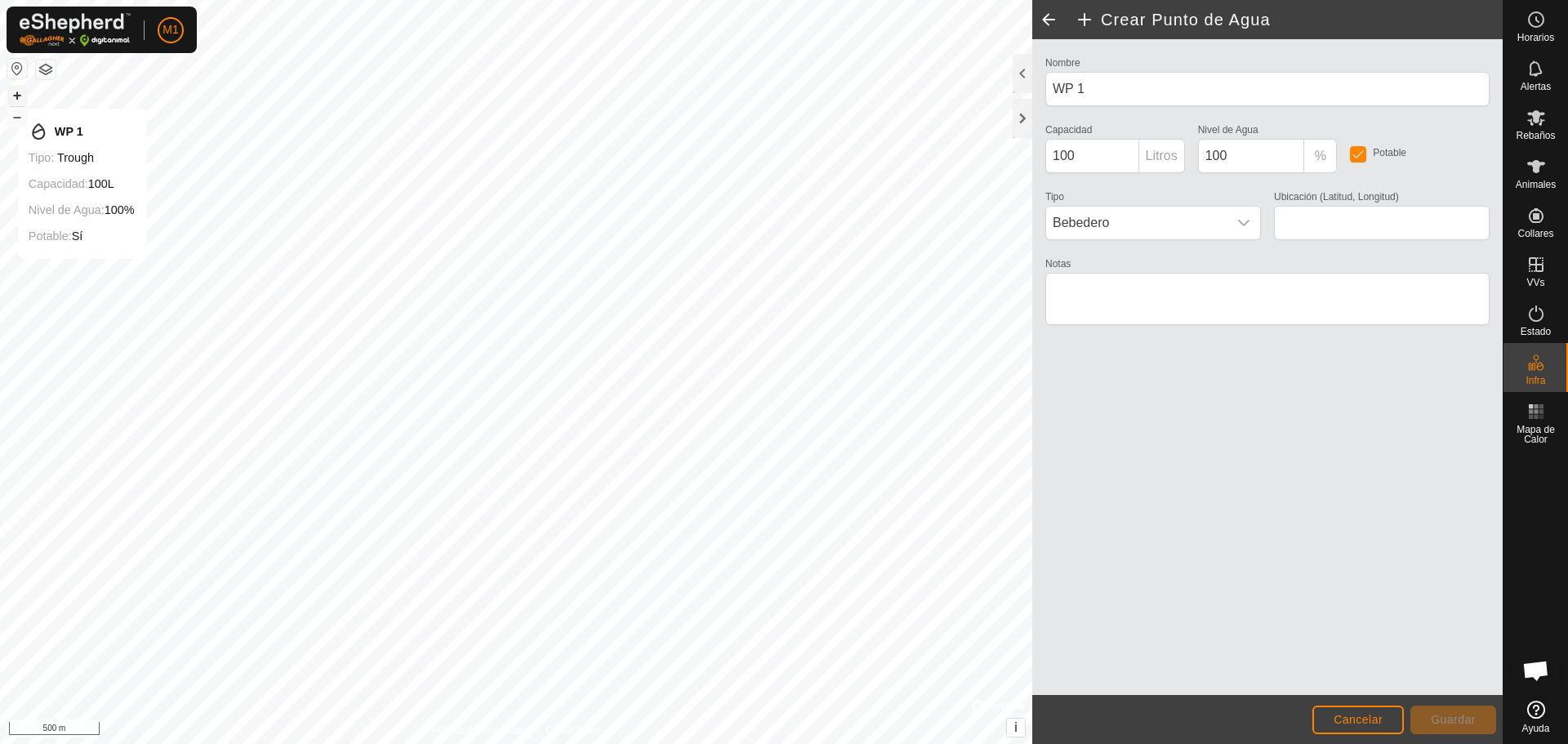
click at [16, 92] on button "+" at bounding box center [17, 96] width 19 height 19
type input "41.462660, 1.413699"
click at [781, 723] on span "Guardar" at bounding box center [1452, 719] width 45 height 13
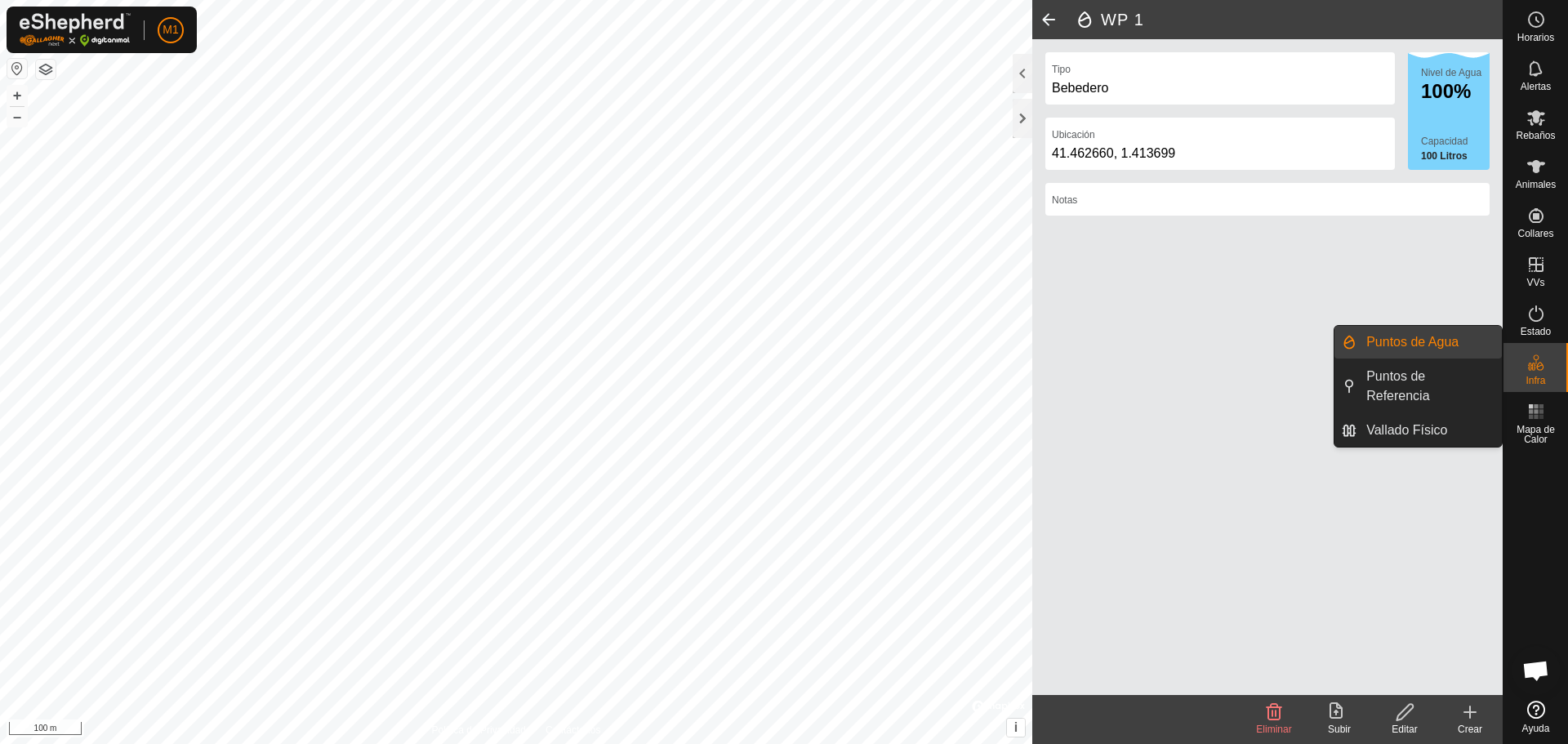
click at [781, 365] on icon at bounding box center [1530, 366] width 8 height 8
click at [781, 428] on link "Vallado Físico" at bounding box center [1429, 430] width 146 height 33
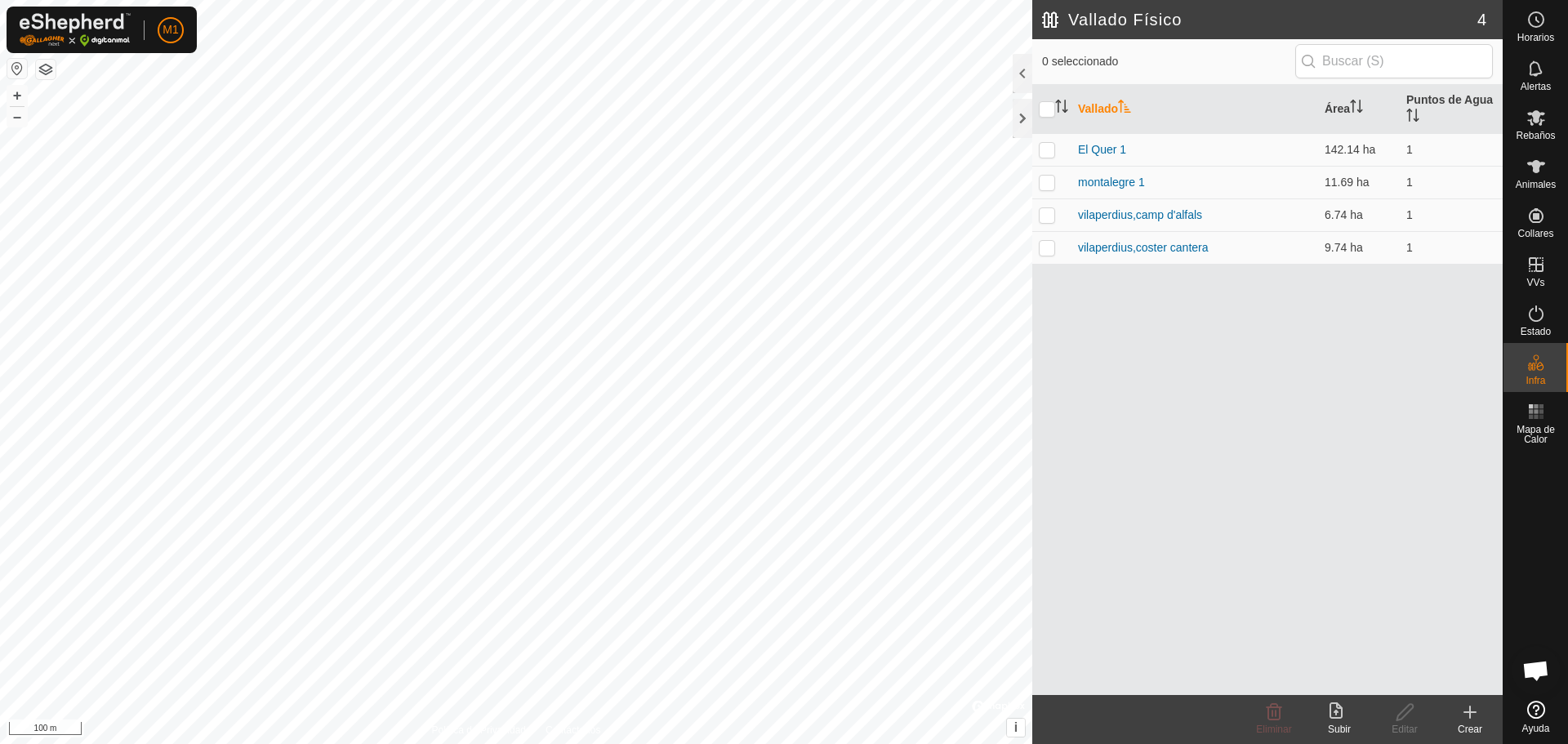
click at [781, 719] on icon at bounding box center [1470, 712] width 19 height 19
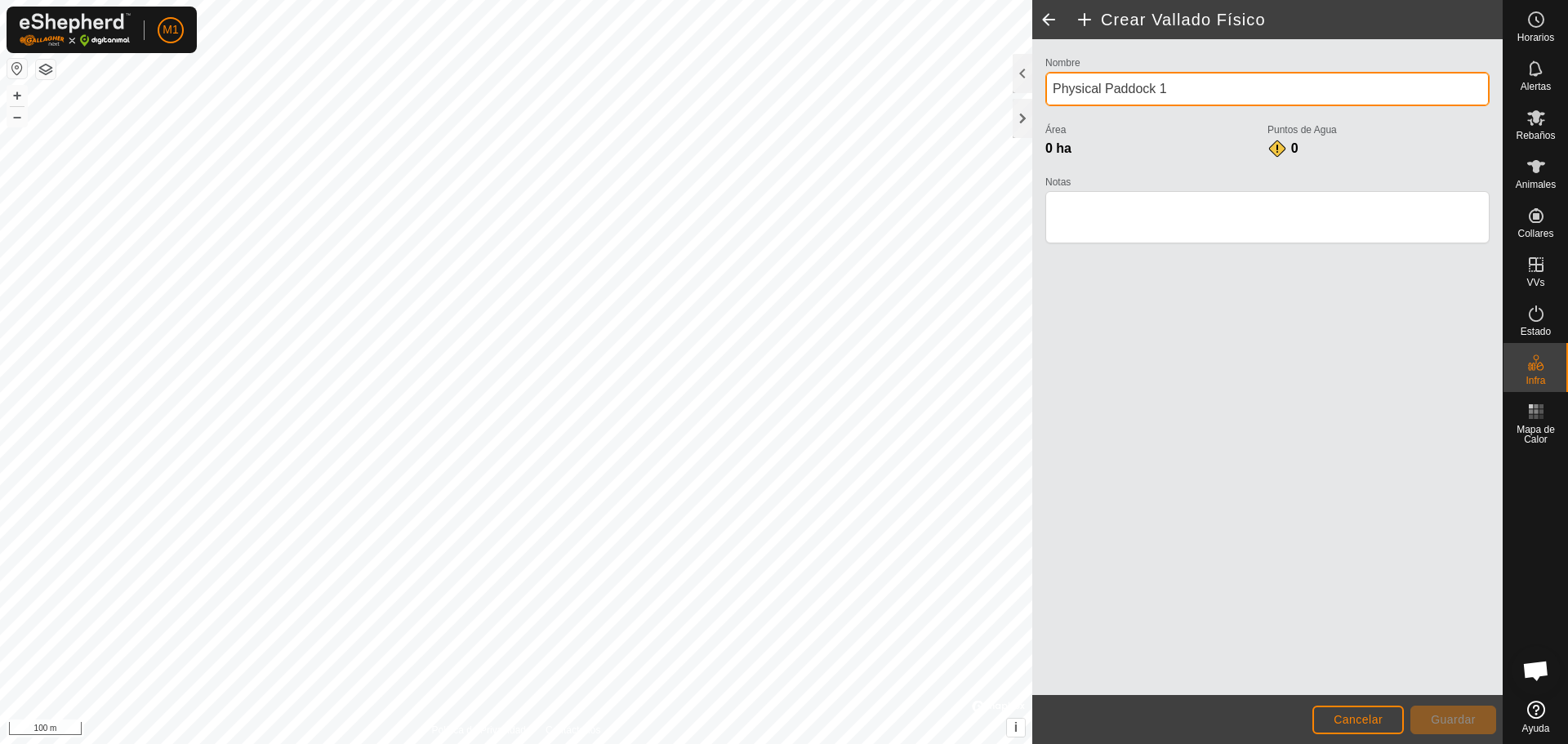
click at [781, 87] on input "Physical Paddock 1" at bounding box center [1267, 89] width 444 height 34
type input "P"
click at [781, 88] on input "el quer 2" at bounding box center [1267, 89] width 444 height 34
type input "el Quer 2"
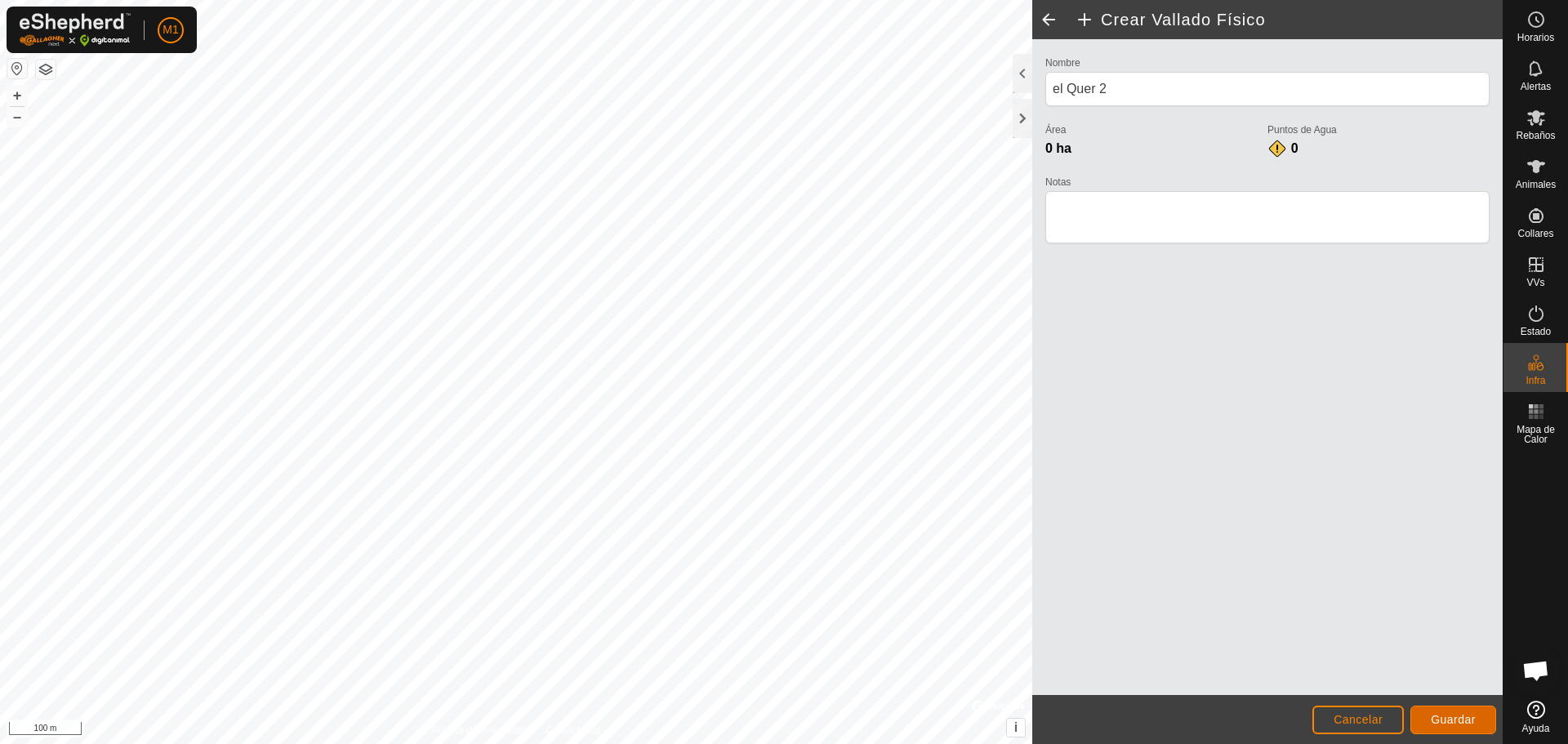
click at [781, 727] on button "Guardar" at bounding box center [1453, 720] width 86 height 29
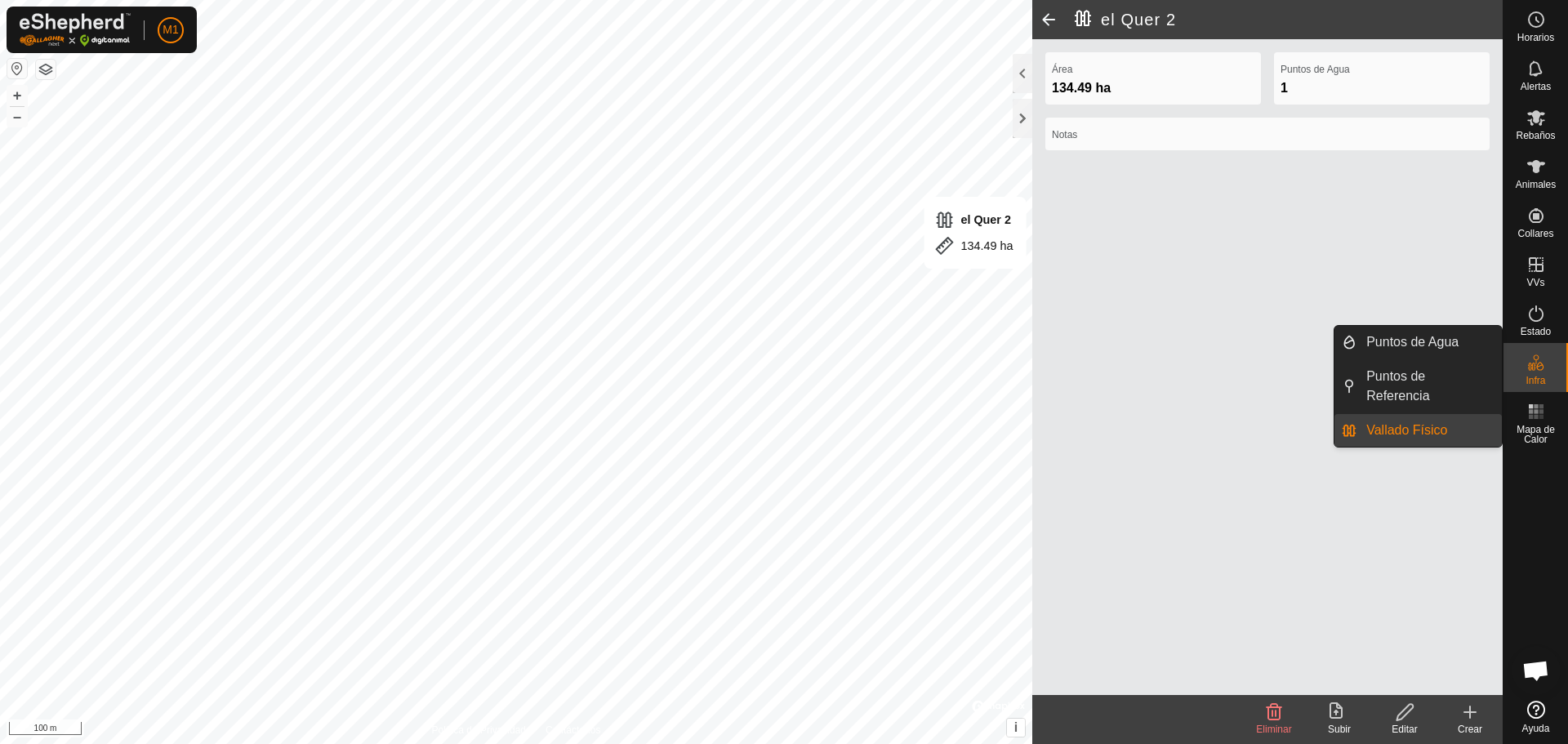
click at [781, 429] on link "Vallado Físico" at bounding box center [1429, 430] width 146 height 33
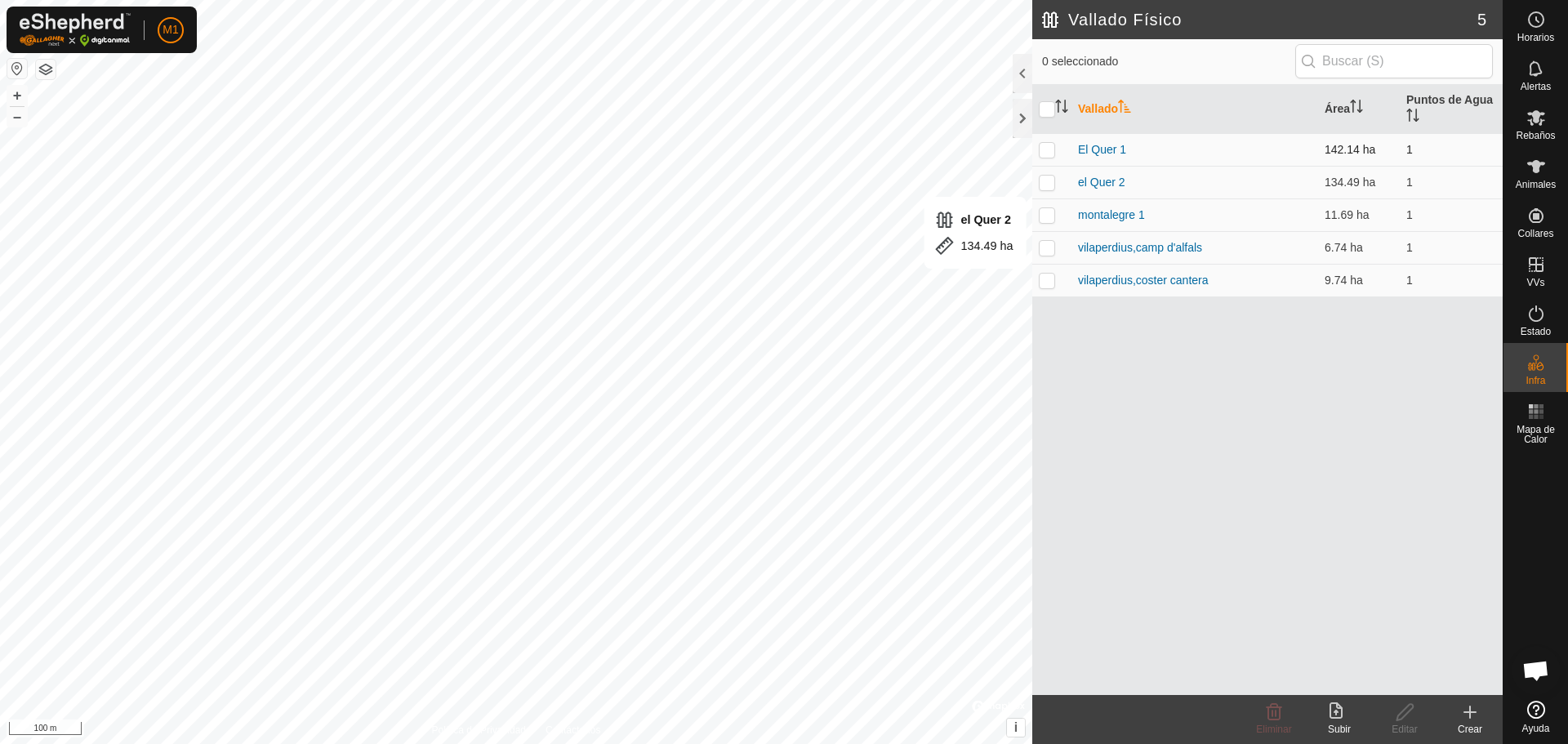
click at [781, 145] on p-checkbox at bounding box center [1047, 149] width 17 height 13
checkbox input "true"
click at [781, 184] on p-checkbox at bounding box center [1047, 182] width 17 height 13
click at [11, 112] on button "–" at bounding box center [17, 117] width 19 height 19
click at [11, 114] on button "–" at bounding box center [17, 117] width 19 height 19
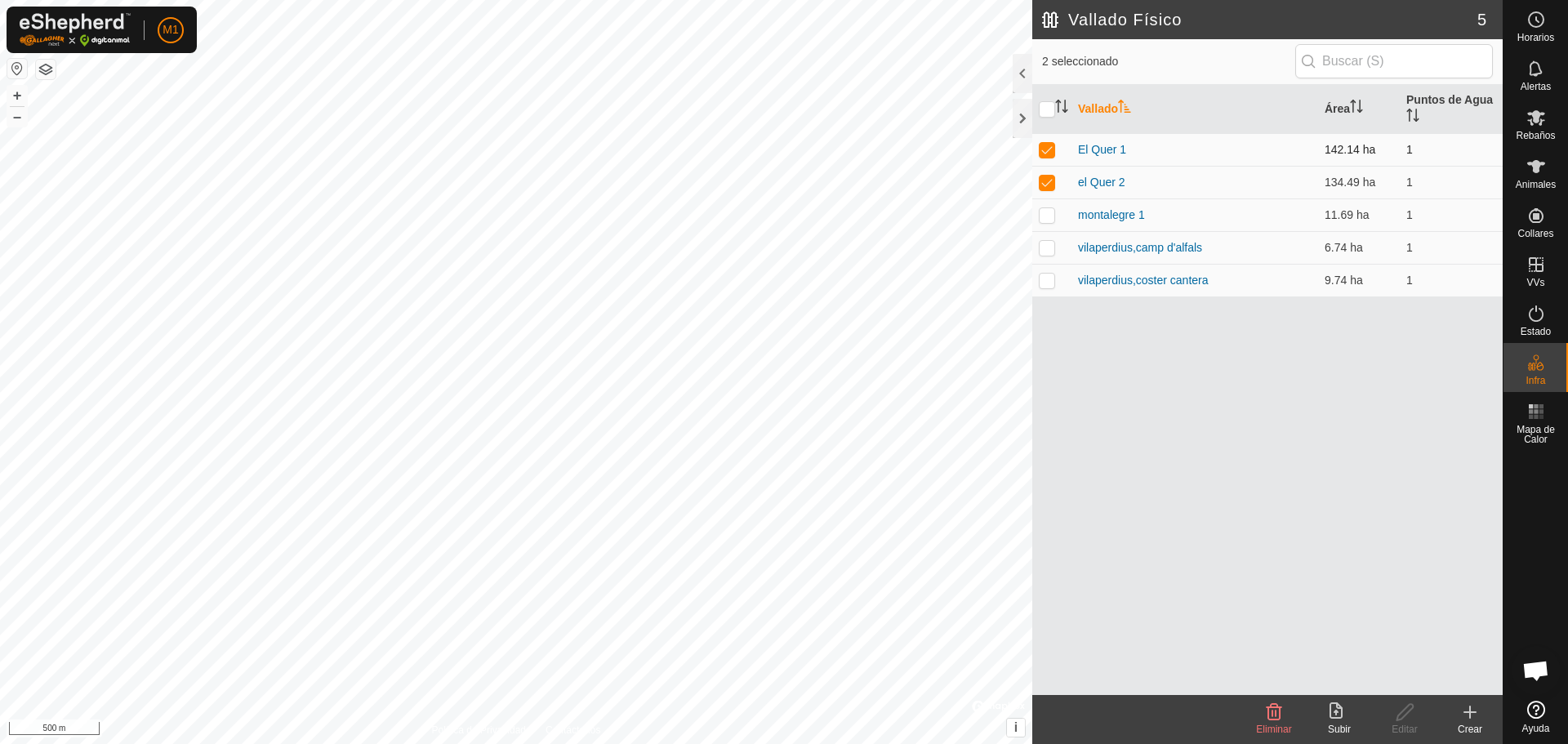
click at [781, 152] on td "El Quer 1" at bounding box center [1194, 149] width 247 height 33
click at [781, 185] on p-checkbox at bounding box center [1047, 182] width 17 height 13
checkbox input "false"
click at [781, 725] on div "Editar" at bounding box center [1404, 729] width 65 height 15
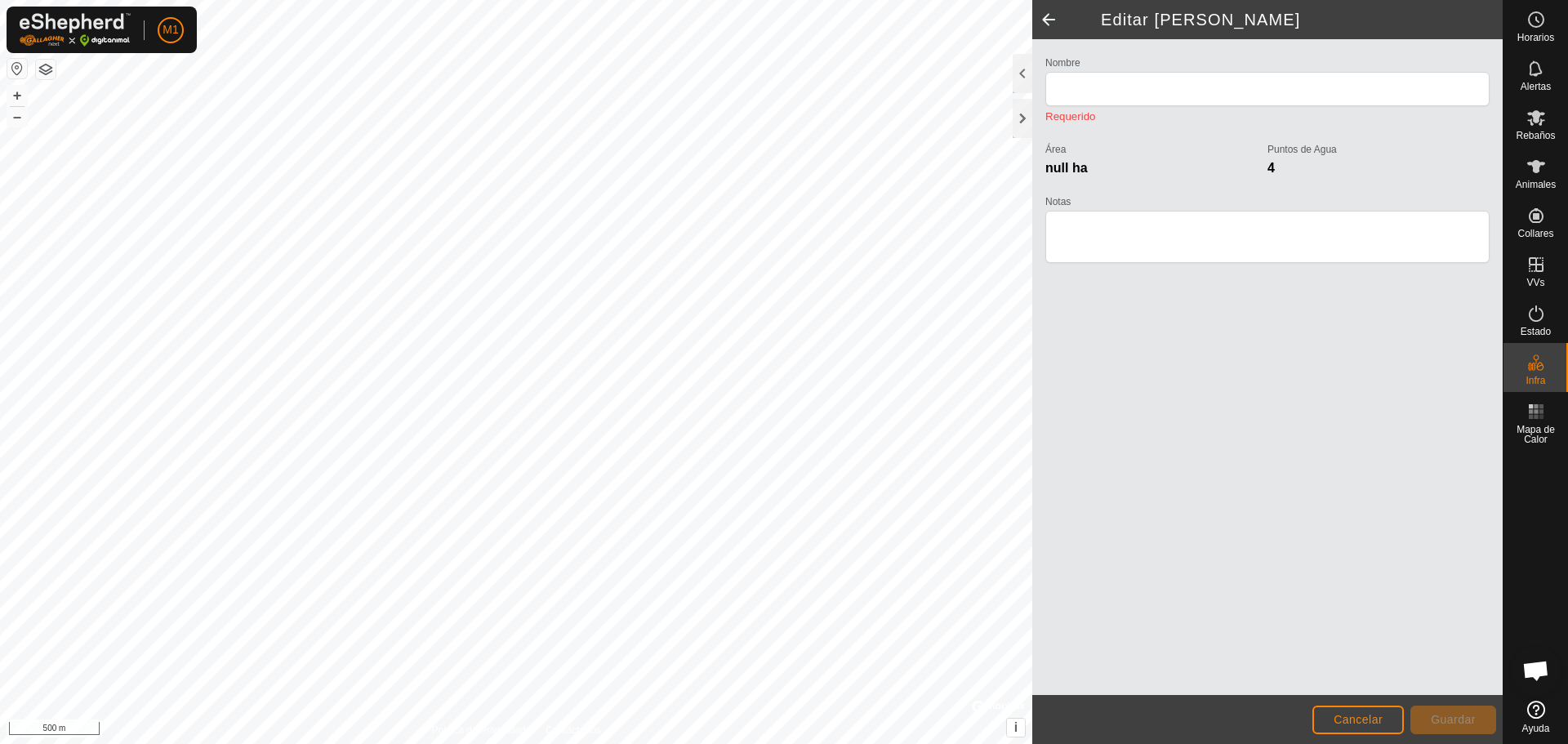
type input "El Quer 1"
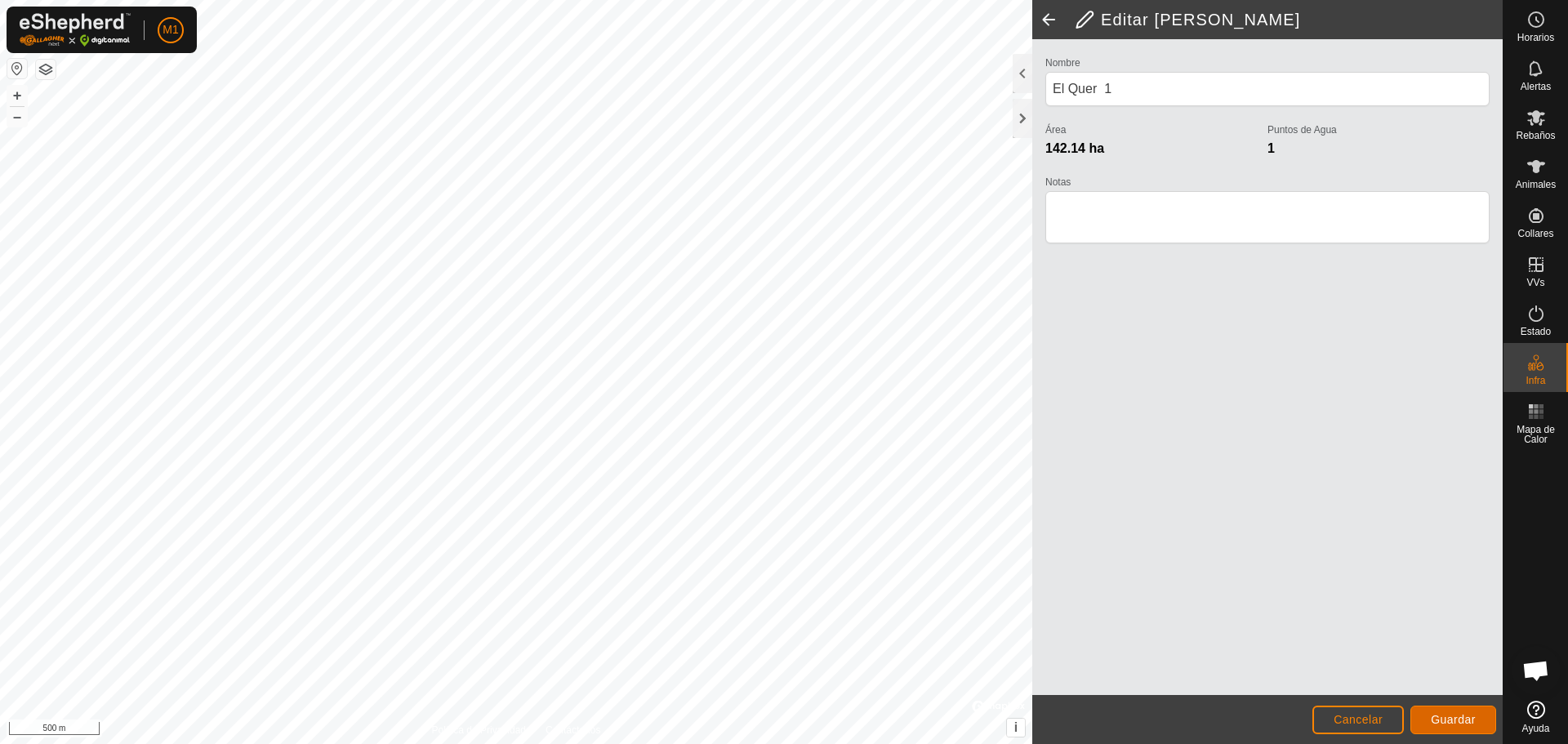
click at [781, 718] on span "Guardar" at bounding box center [1452, 719] width 45 height 13
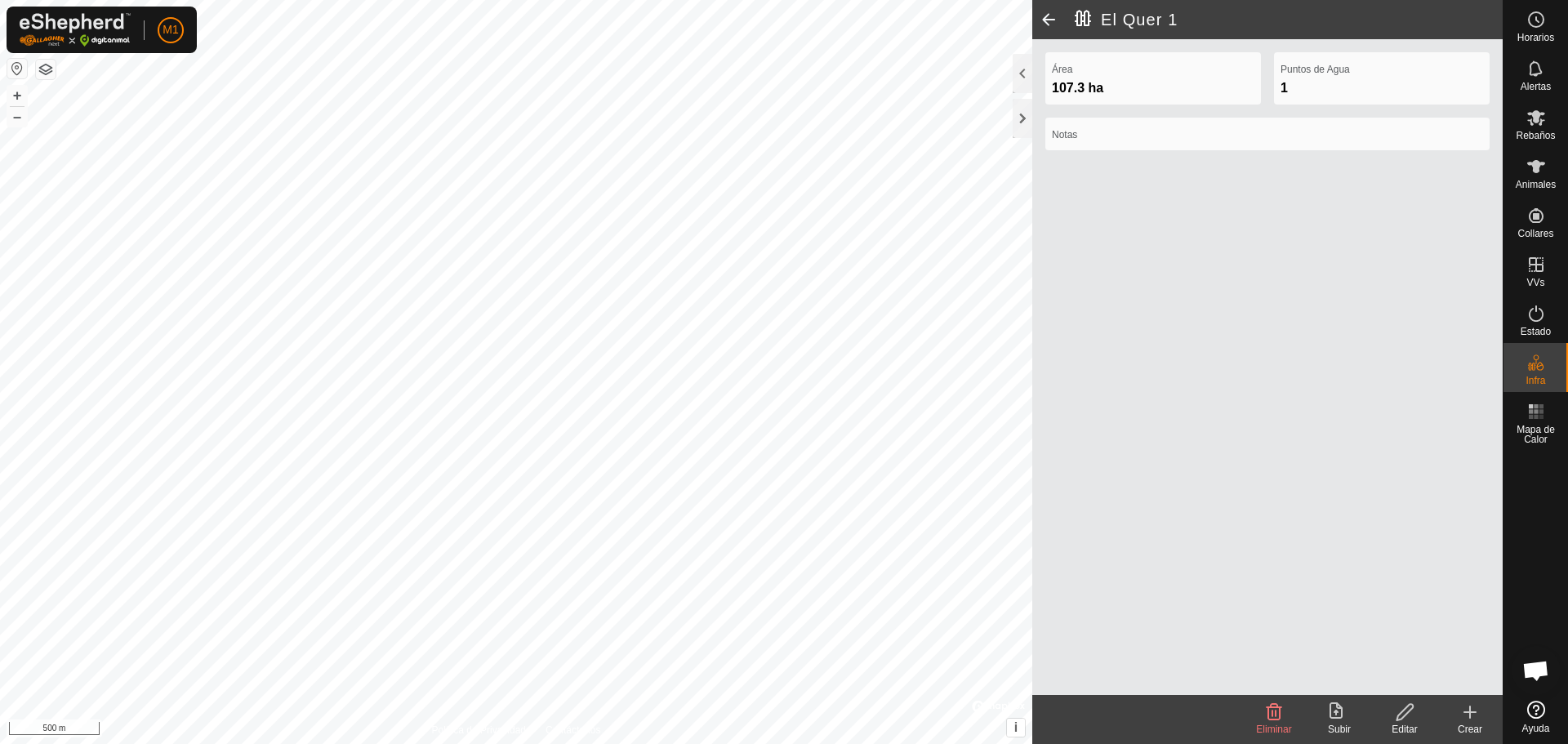
click at [781, 706] on icon at bounding box center [1404, 712] width 20 height 19
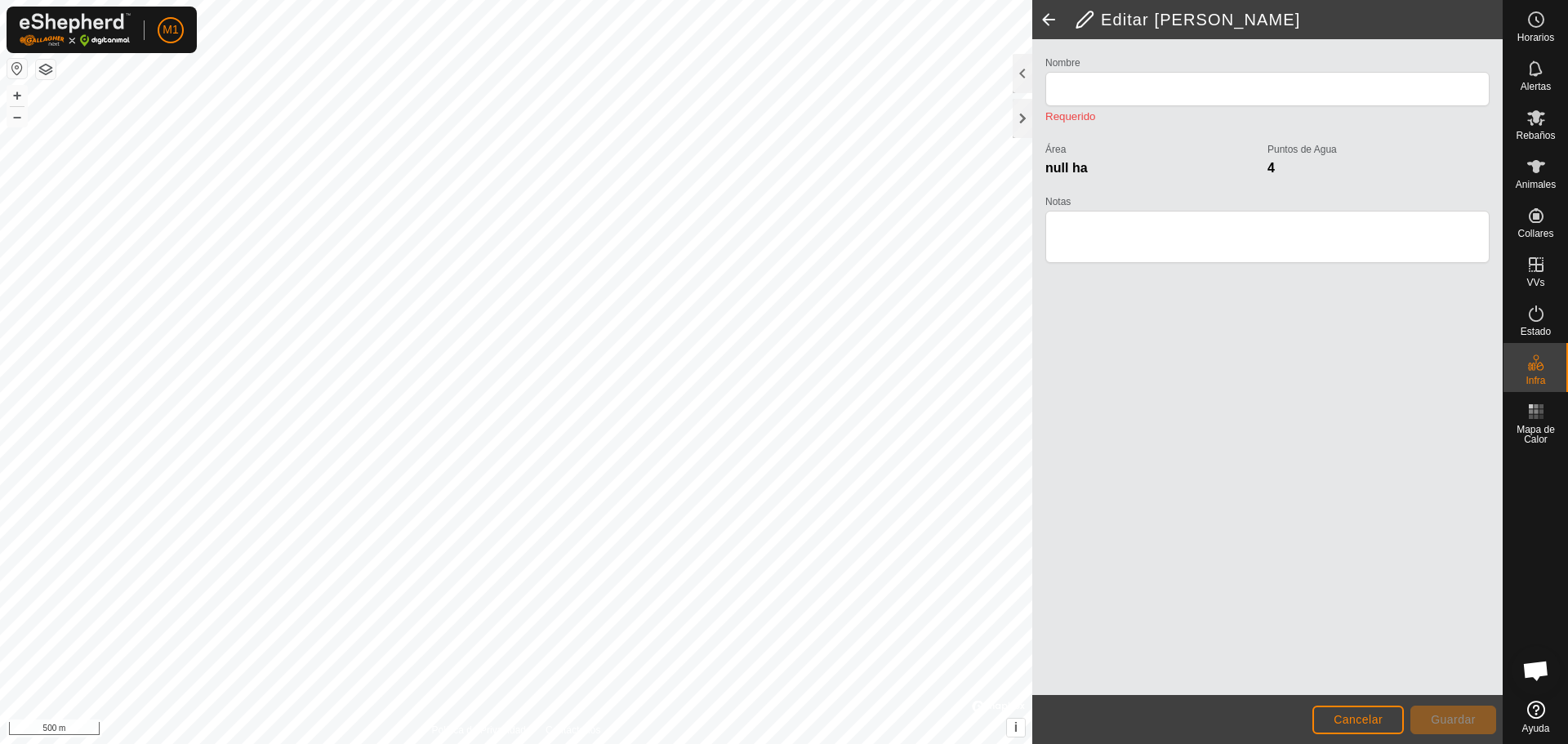
type input "El Quer 1"
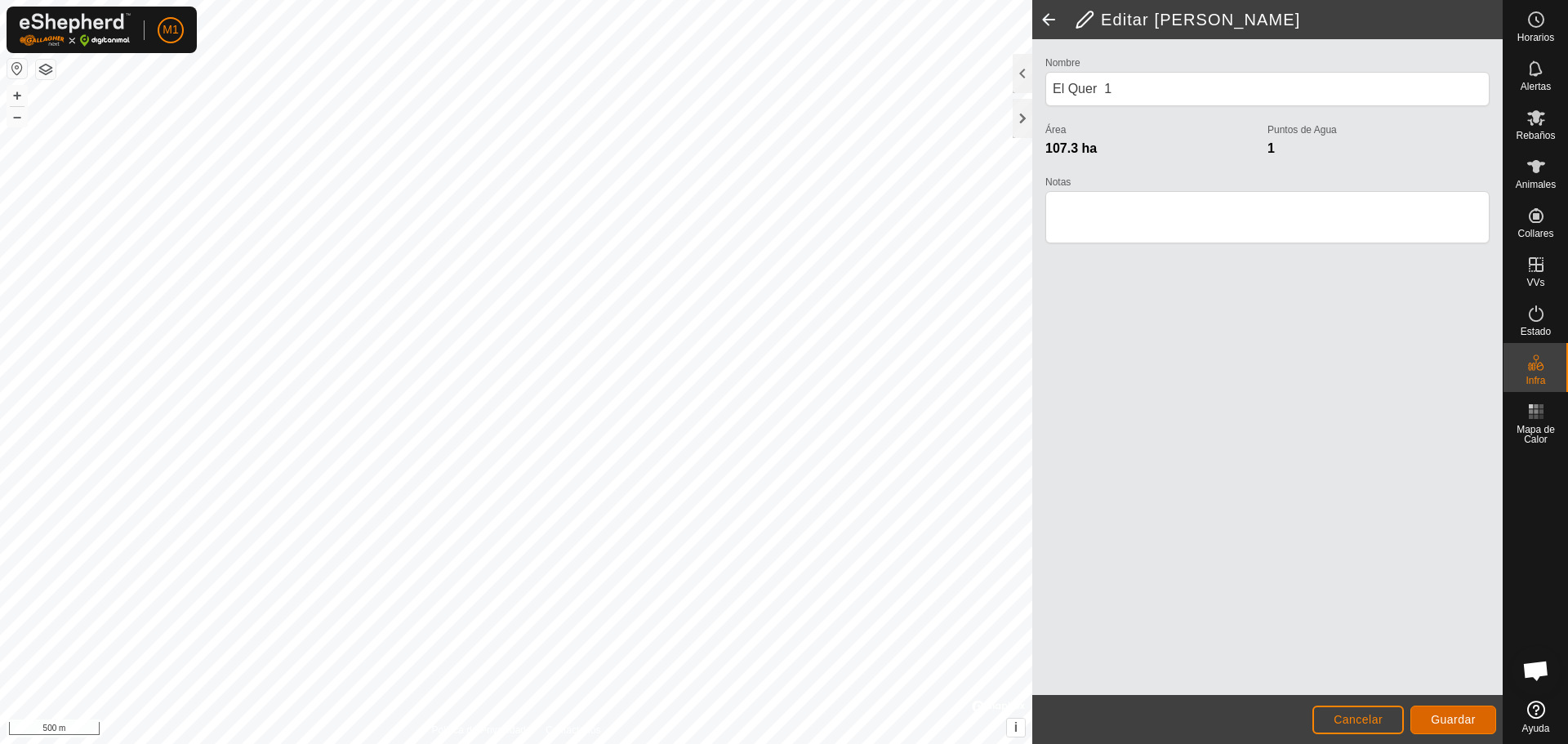
click at [781, 708] on button "Guardar" at bounding box center [1453, 720] width 86 height 29
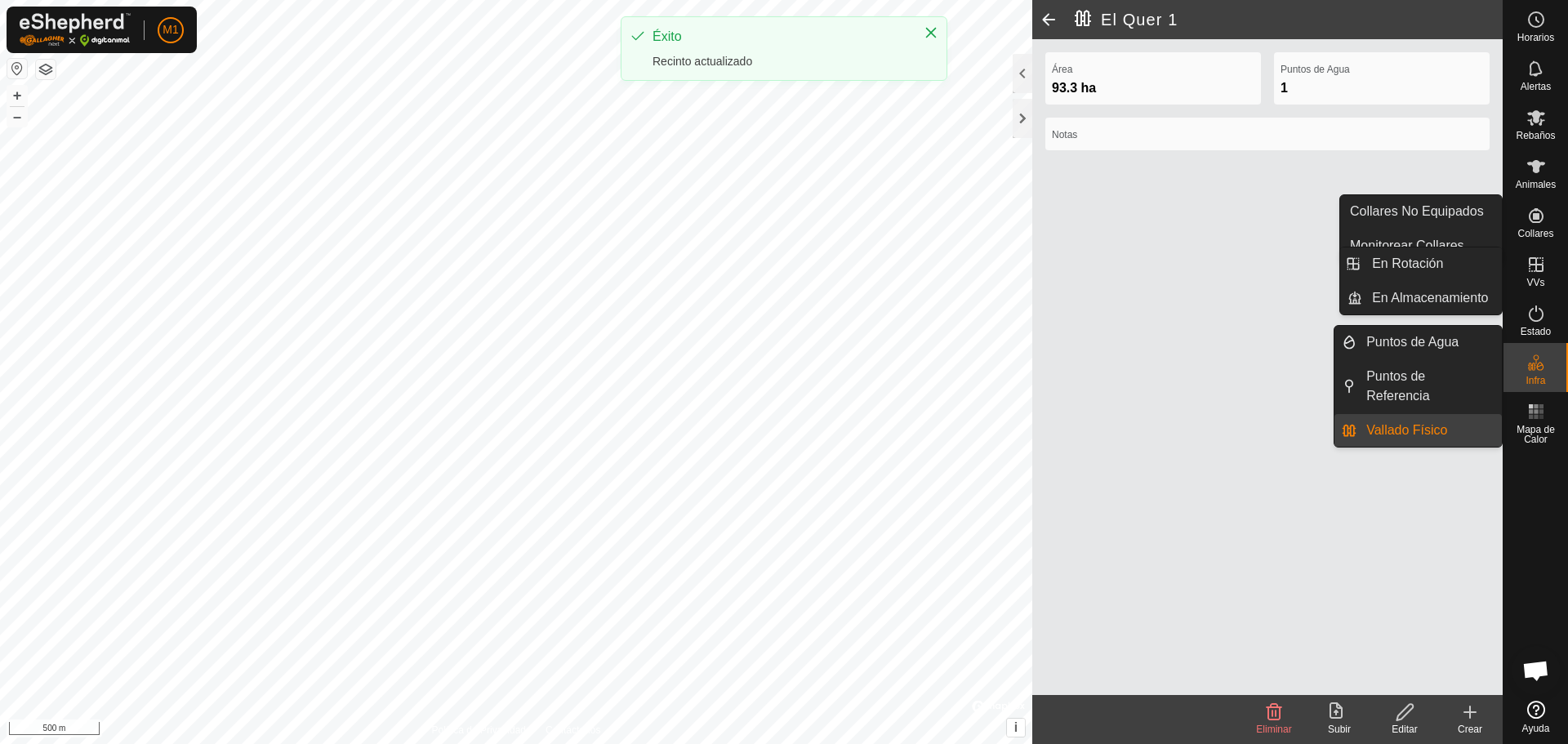
click at [781, 428] on link "Vallado Físico" at bounding box center [1429, 430] width 146 height 33
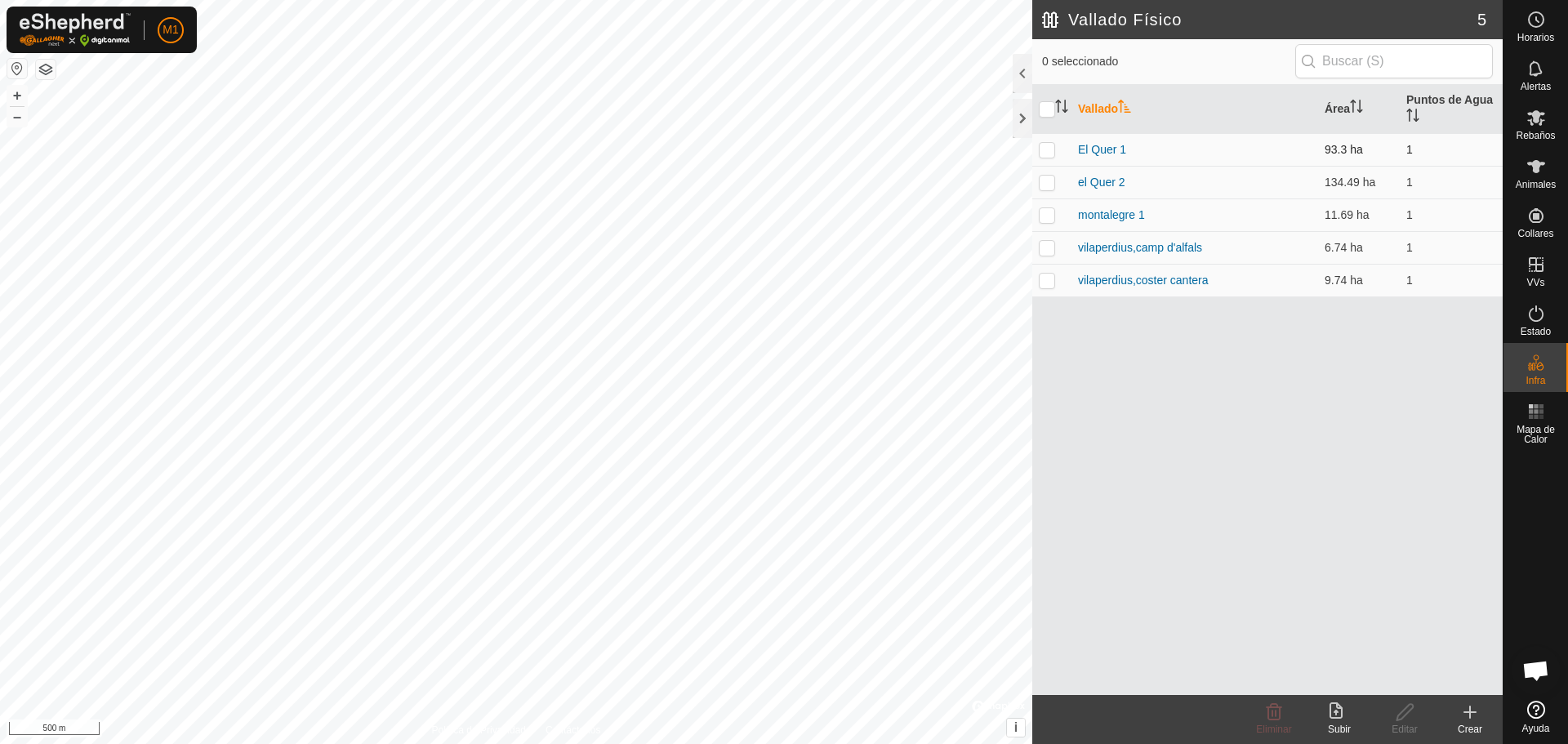
click at [781, 145] on p-checkbox at bounding box center [1047, 149] width 17 height 13
checkbox input "true"
click at [781, 183] on p-checkbox at bounding box center [1047, 182] width 17 height 13
checkbox input "true"
click at [781, 724] on div "Crear" at bounding box center [1470, 729] width 65 height 15
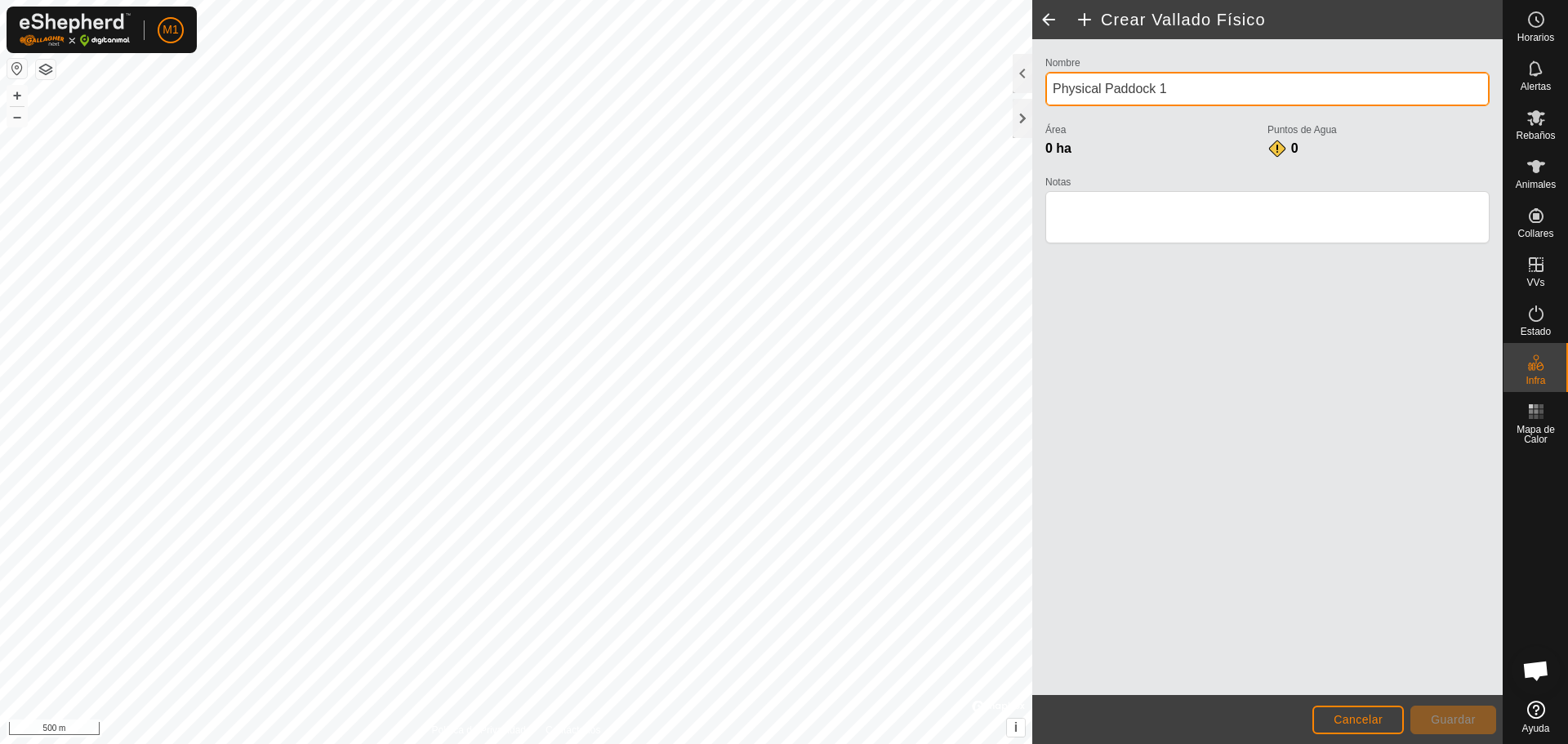
click at [781, 94] on input "Physical Paddock 1" at bounding box center [1267, 89] width 444 height 34
type input "P"
type input "El Quer 3"
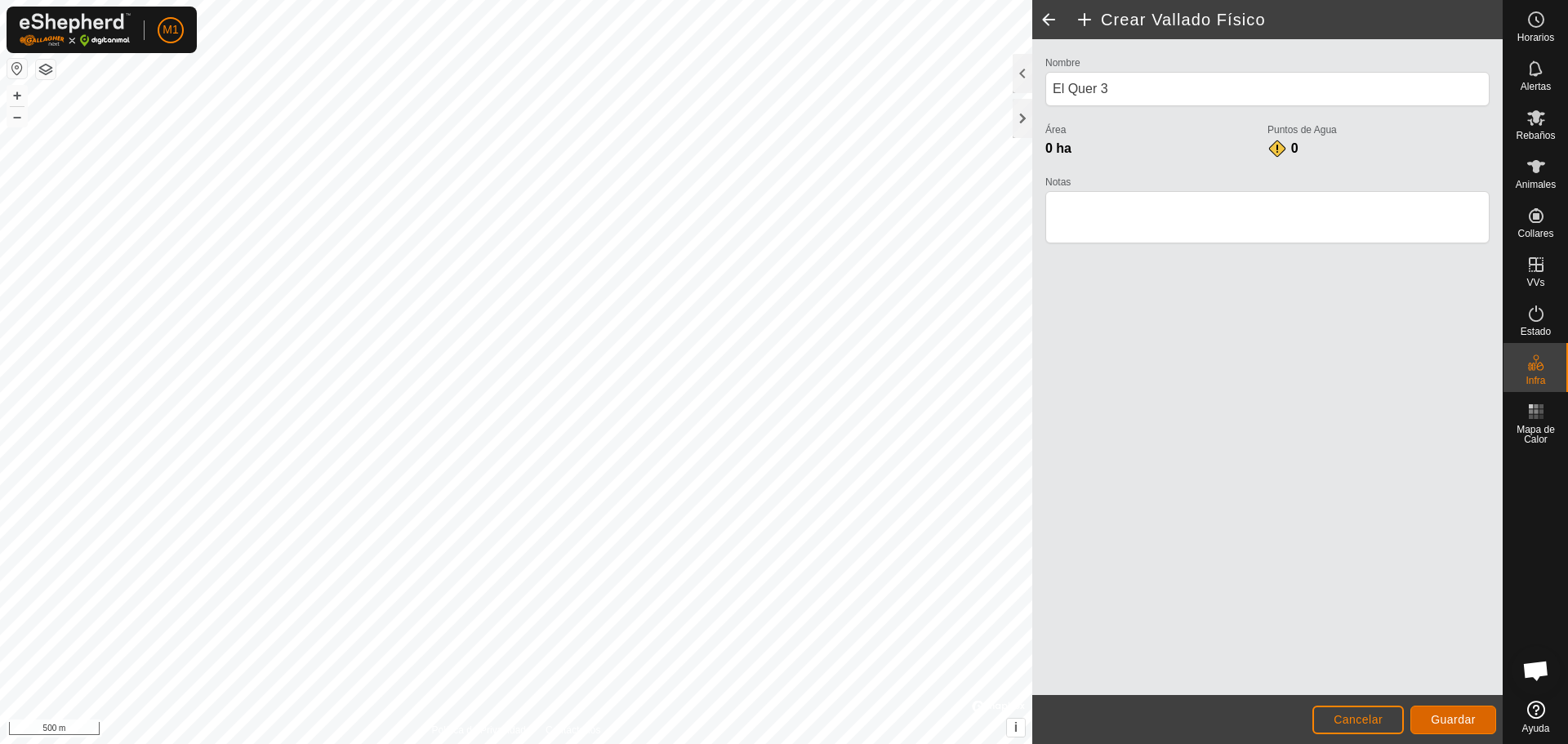
click at [781, 719] on span "Guardar" at bounding box center [1452, 719] width 45 height 13
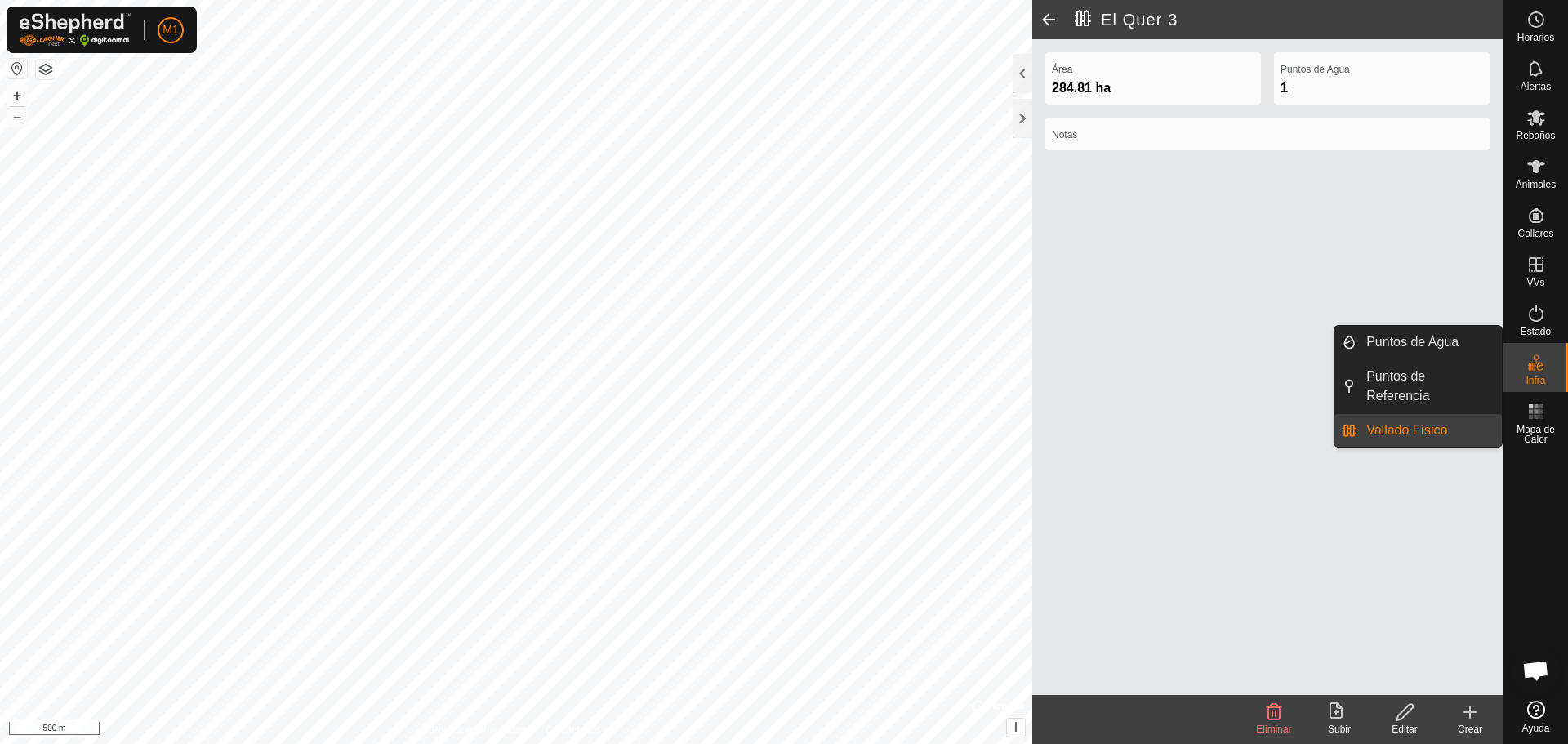
click at [781, 429] on link "Vallado Físico" at bounding box center [1429, 430] width 146 height 33
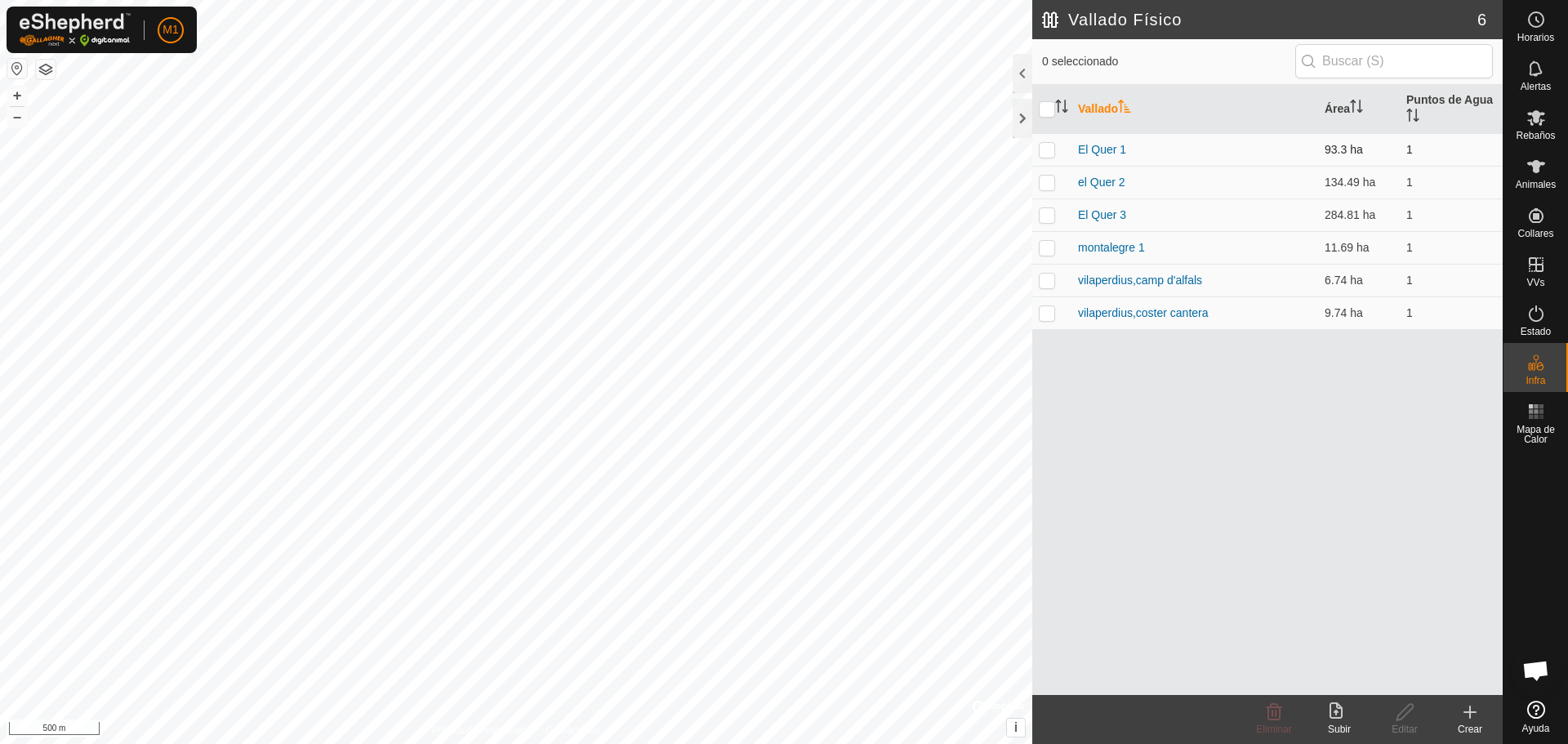
click at [781, 150] on p-checkbox at bounding box center [1047, 149] width 17 height 13
checkbox input "true"
click at [781, 189] on td at bounding box center [1052, 182] width 40 height 33
checkbox input "true"
click at [781, 212] on p-checkbox at bounding box center [1047, 214] width 17 height 13
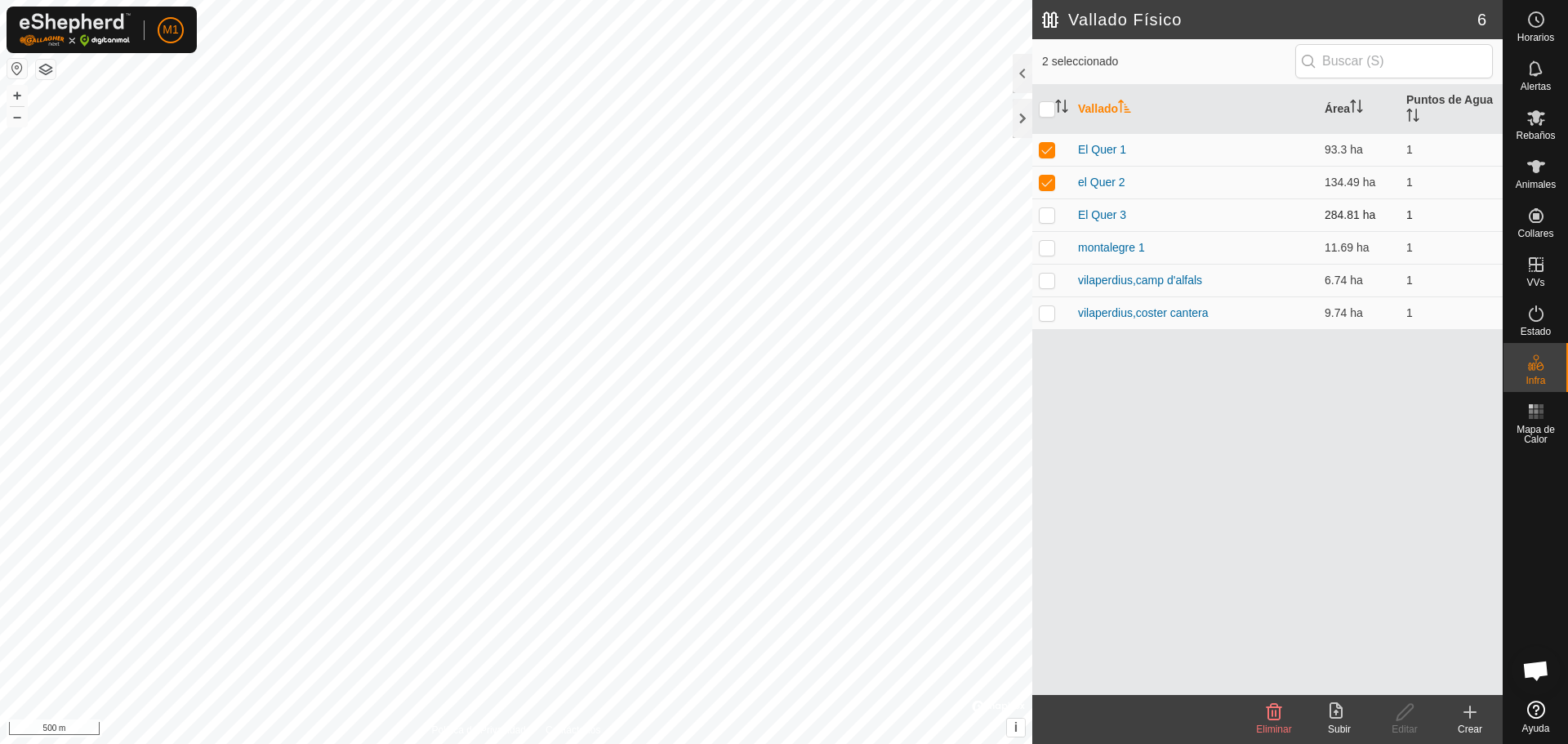
checkbox input "true"
click at [781, 141] on td at bounding box center [1052, 149] width 40 height 33
checkbox input "false"
click at [781, 184] on p-checkbox at bounding box center [1047, 182] width 17 height 13
checkbox input "false"
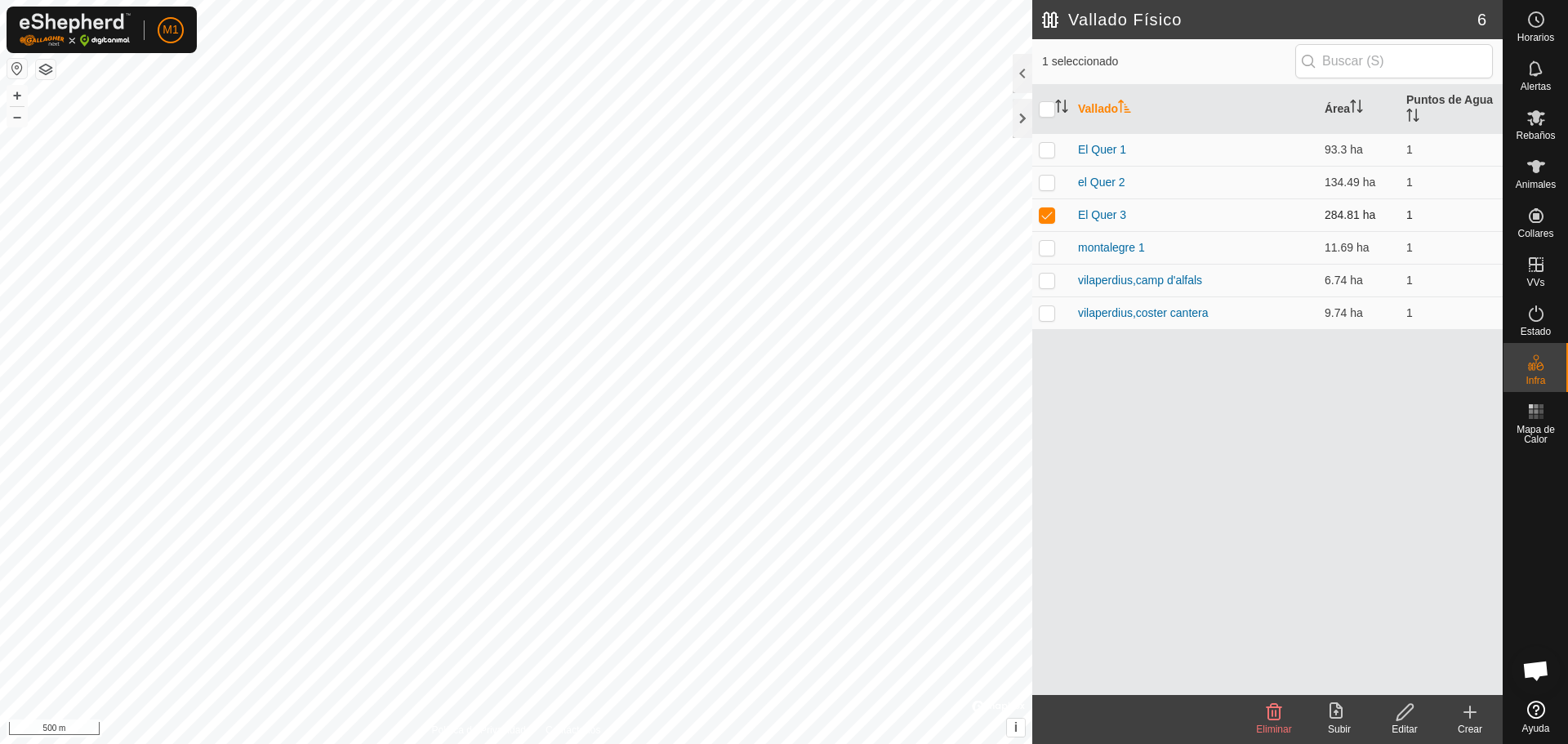
click at [781, 208] on p-checkbox at bounding box center [1047, 214] width 17 height 13
checkbox input "false"
click at [781, 716] on icon at bounding box center [1470, 712] width 19 height 19
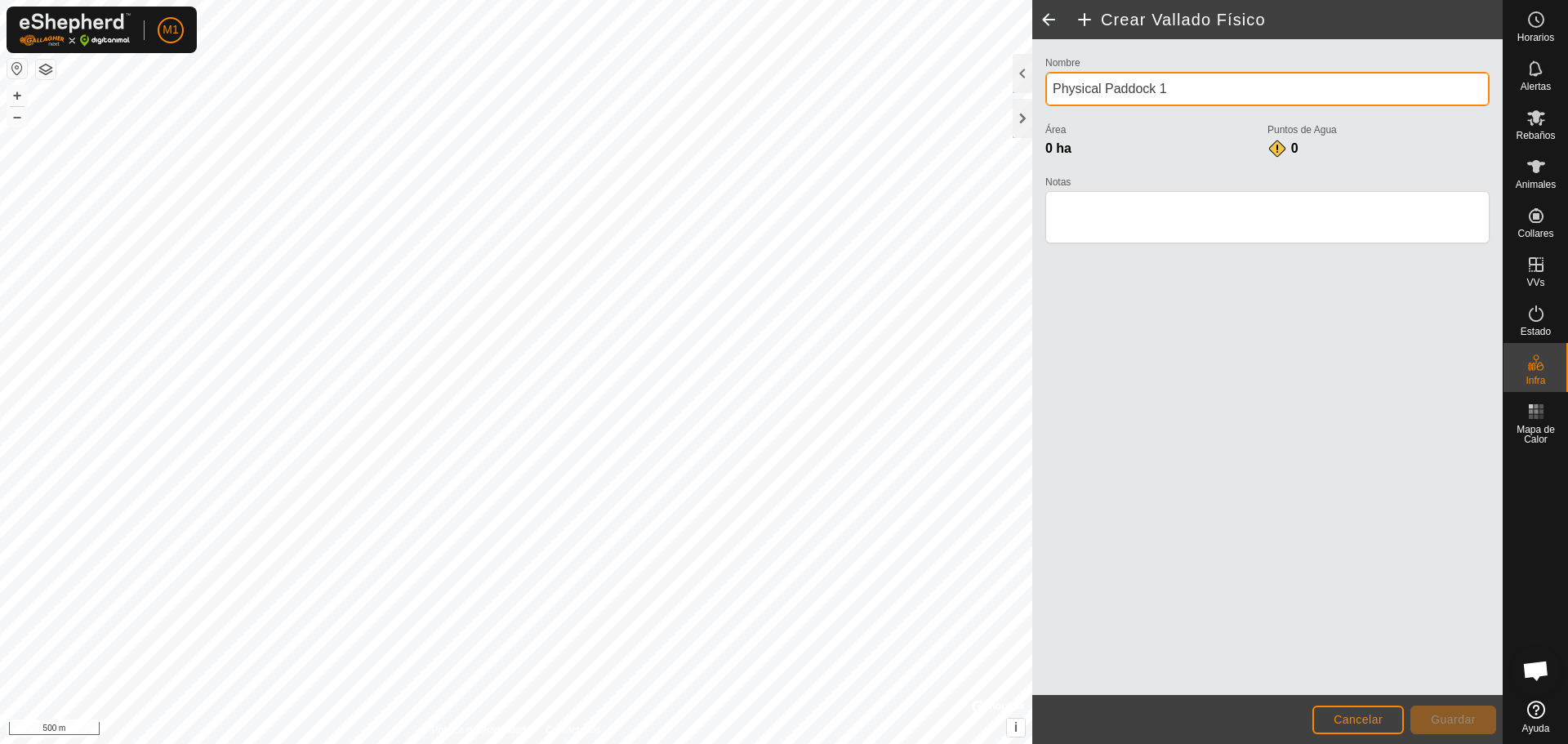
click at [781, 86] on input "Physical Paddock 1" at bounding box center [1267, 89] width 444 height 34
type input "P"
type input "Clot de l'Oriol"
click at [21, 100] on button "+" at bounding box center [17, 96] width 19 height 19
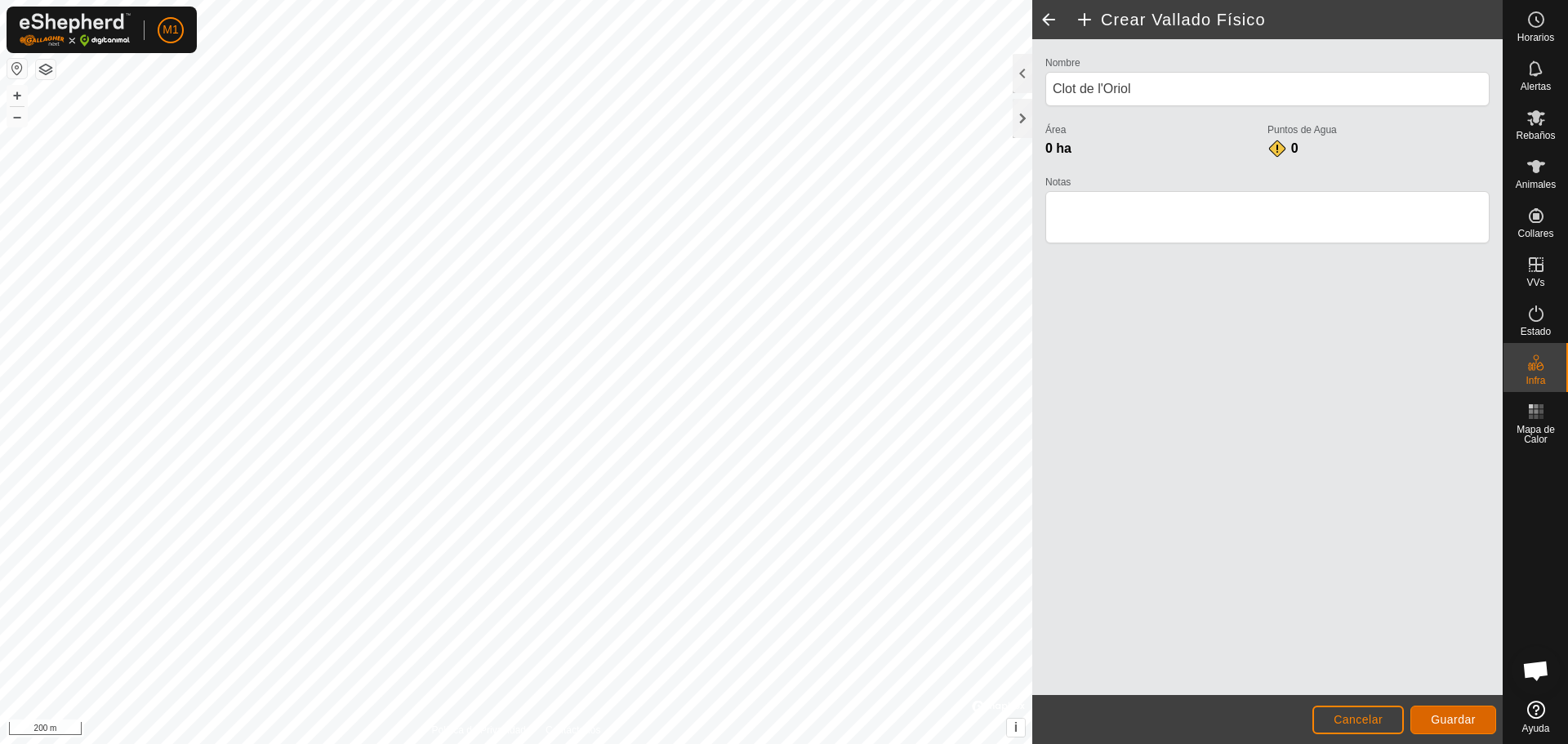
click at [781, 719] on span "Guardar" at bounding box center [1452, 719] width 45 height 13
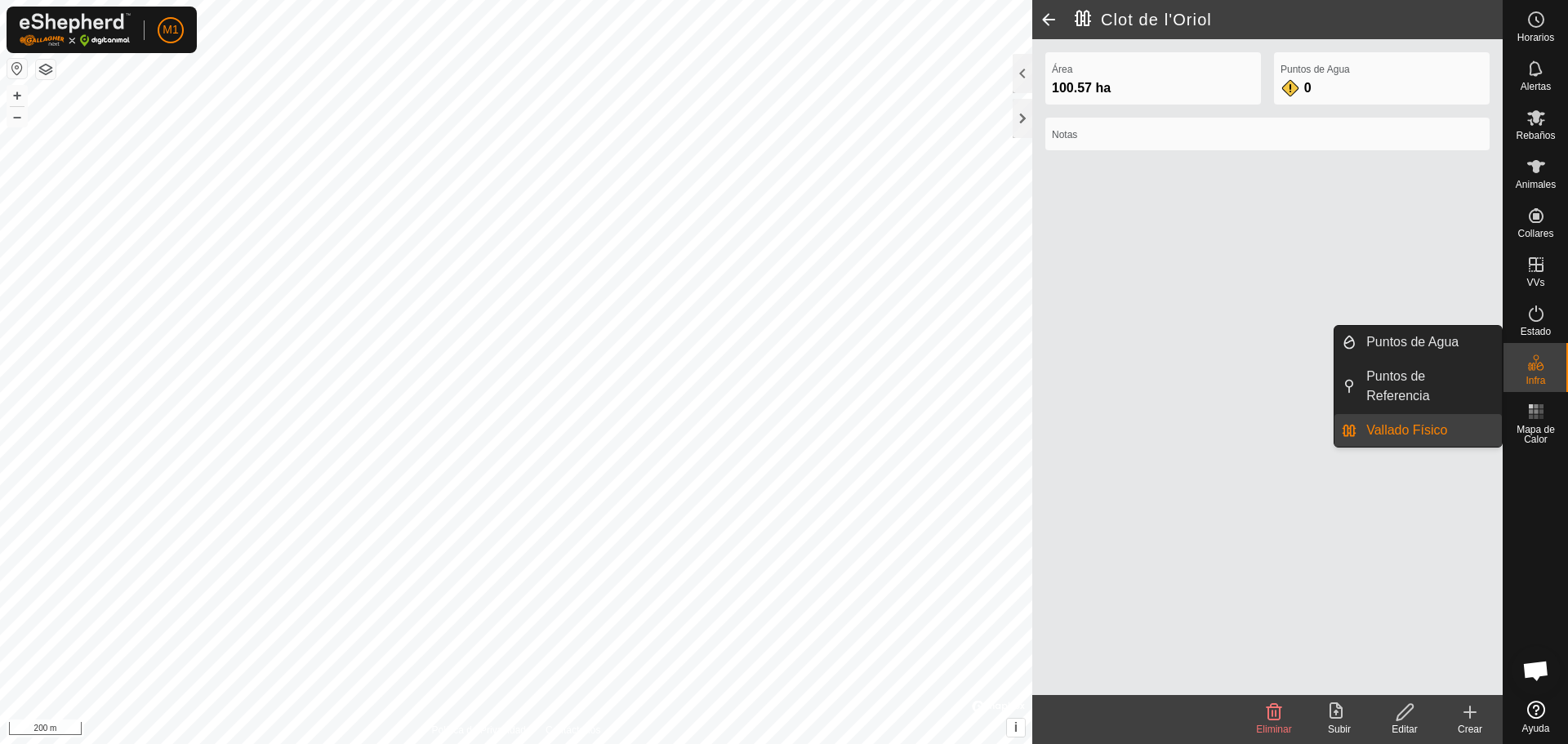
click at [781, 372] on es-infrastructure-svg-icon at bounding box center [1536, 363] width 29 height 26
click at [781, 428] on link "Vallado Físico" at bounding box center [1429, 430] width 146 height 33
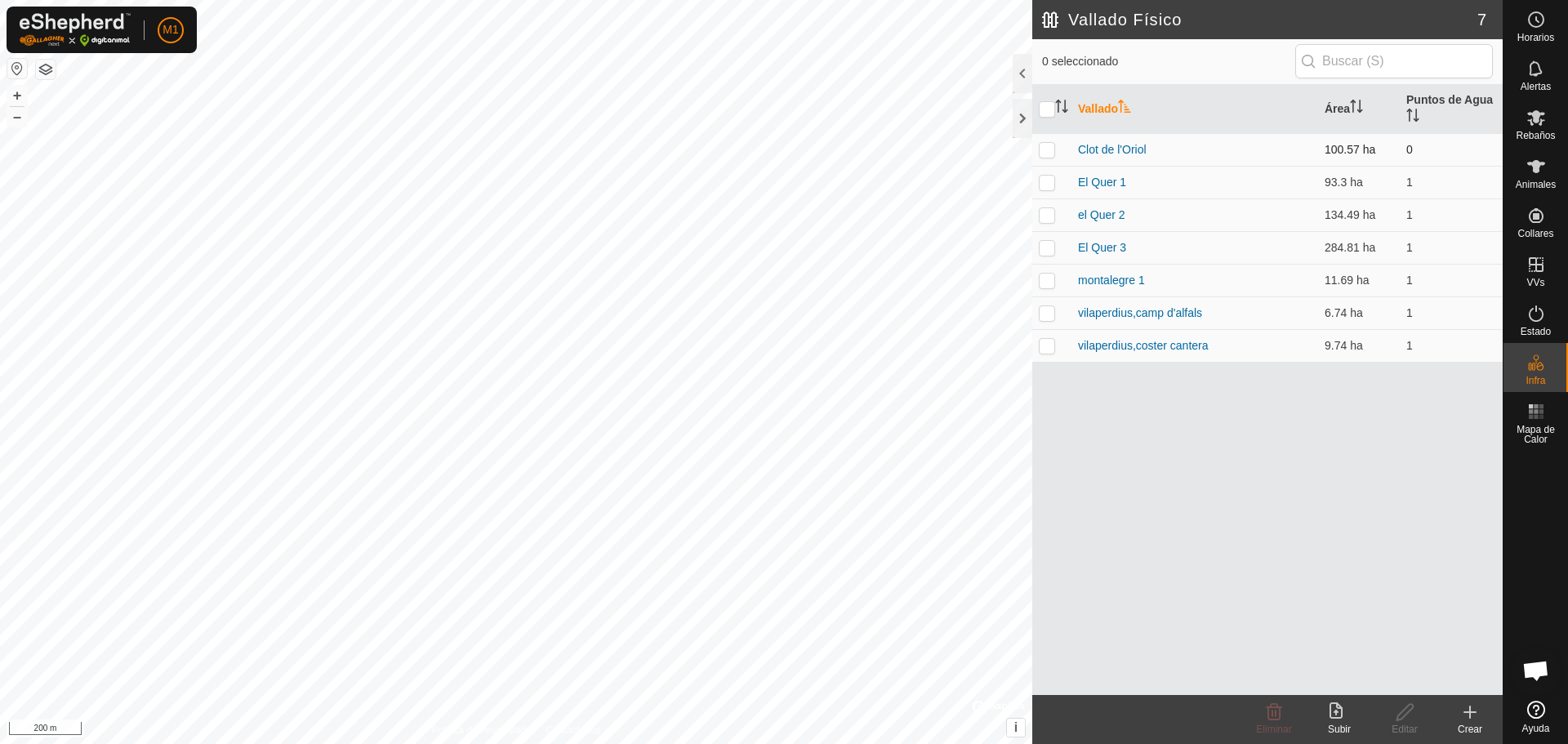
drag, startPoint x: 1041, startPoint y: 151, endPoint x: 1042, endPoint y: 170, distance: 19.0
click at [781, 151] on p-checkbox at bounding box center [1047, 149] width 17 height 13
checkbox input "true"
click at [781, 184] on p-checkbox at bounding box center [1047, 182] width 17 height 13
checkbox input "true"
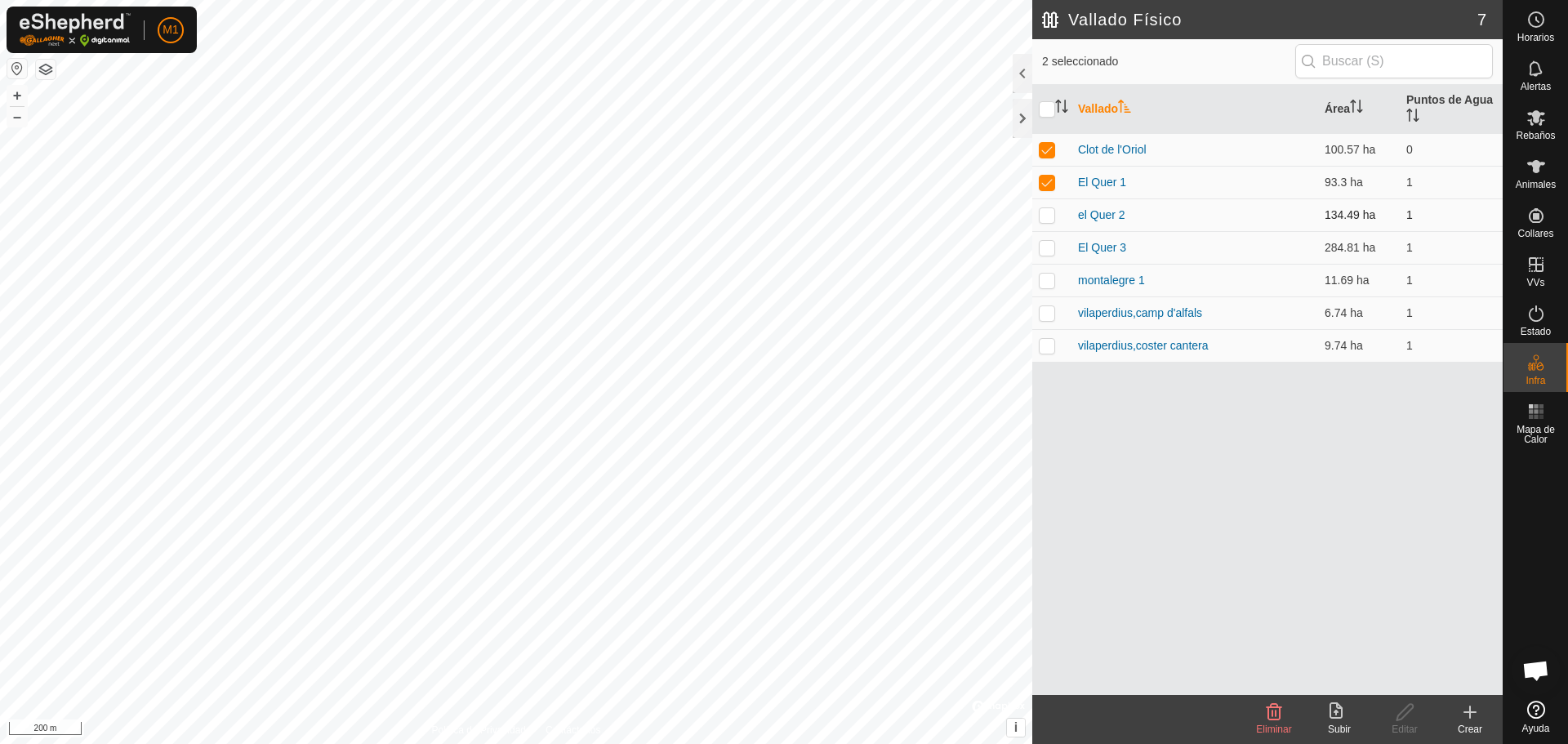
click at [781, 213] on p-checkbox at bounding box center [1047, 214] width 17 height 13
checkbox input "true"
click at [781, 249] on p-checkbox at bounding box center [1047, 247] width 17 height 13
checkbox input "true"
click at [781, 280] on p-checkbox at bounding box center [1047, 280] width 17 height 13
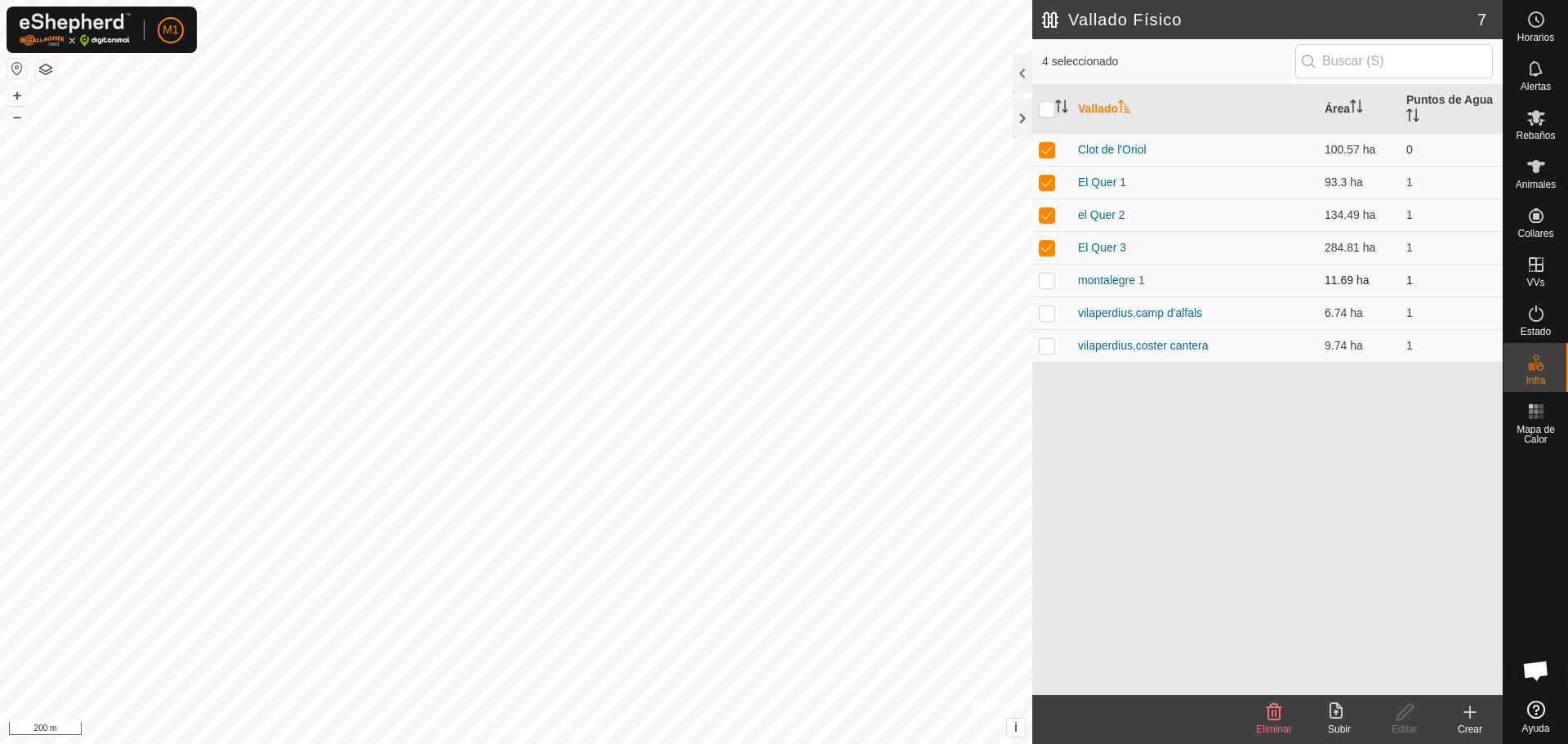
checkbox input "true"
click at [781, 309] on p-checkbox at bounding box center [1047, 313] width 17 height 13
checkbox input "true"
click at [781, 348] on p-checkbox at bounding box center [1047, 345] width 17 height 13
checkbox input "true"
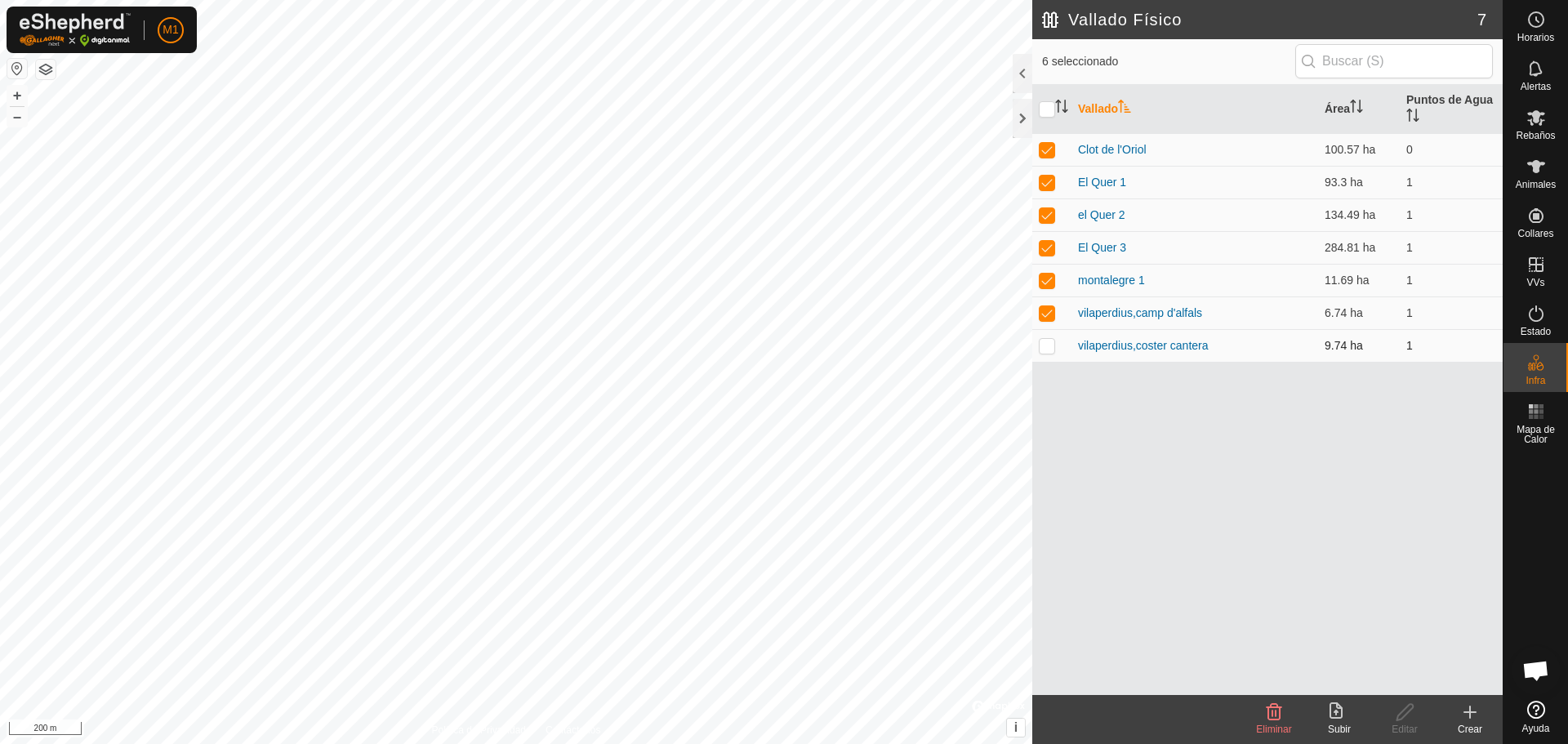
checkbox input "true"
click at [11, 117] on button "–" at bounding box center [17, 117] width 19 height 19
click at [781, 730] on div "Crear" at bounding box center [1470, 729] width 65 height 15
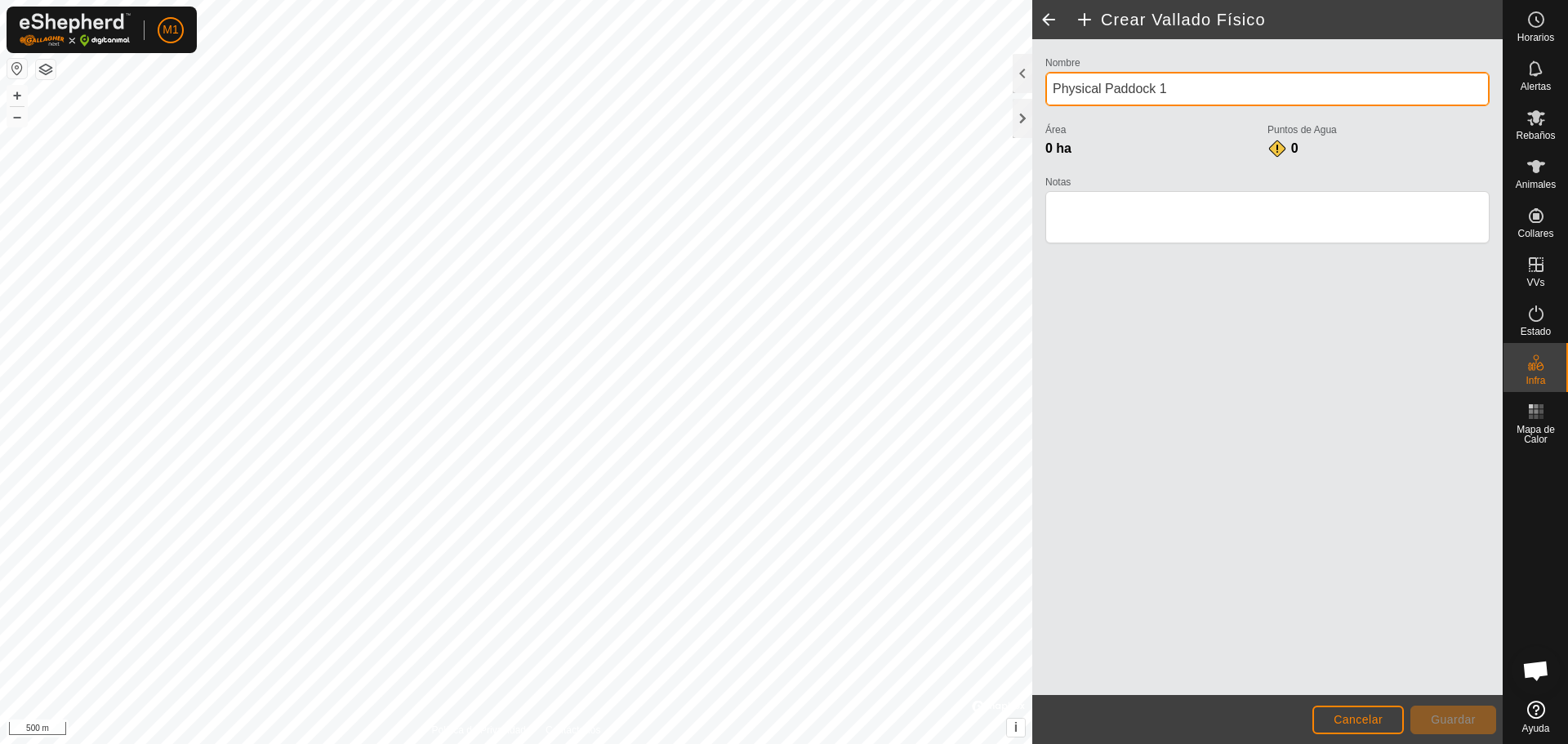
click at [781, 95] on input "Physical Paddock 1" at bounding box center [1267, 89] width 444 height 34
click at [781, 89] on input "Physical Paddock 1" at bounding box center [1267, 89] width 444 height 34
type input "P"
type input "Bellprat"
click at [15, 99] on button "+" at bounding box center [17, 96] width 19 height 19
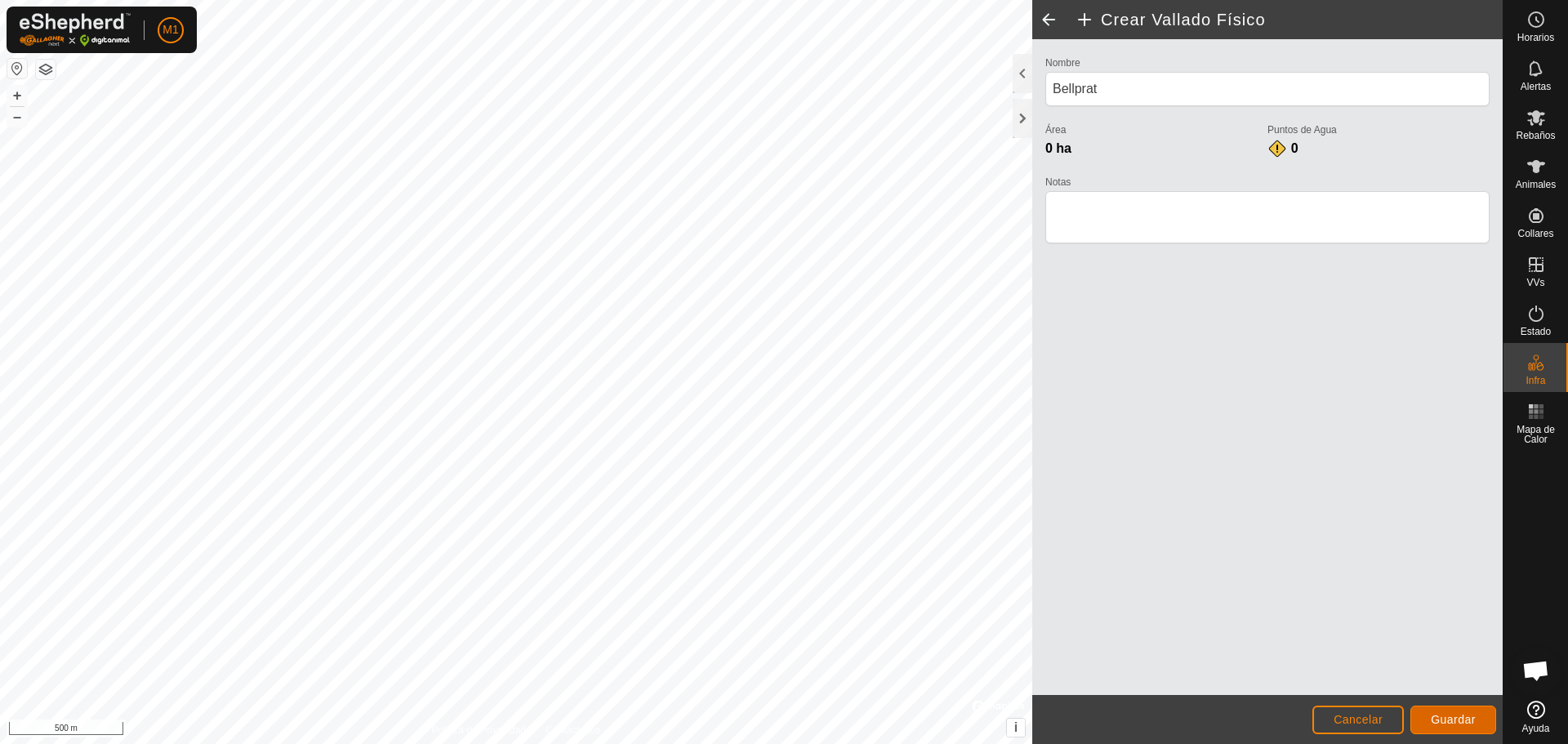
click at [781, 720] on span "Guardar" at bounding box center [1452, 719] width 45 height 13
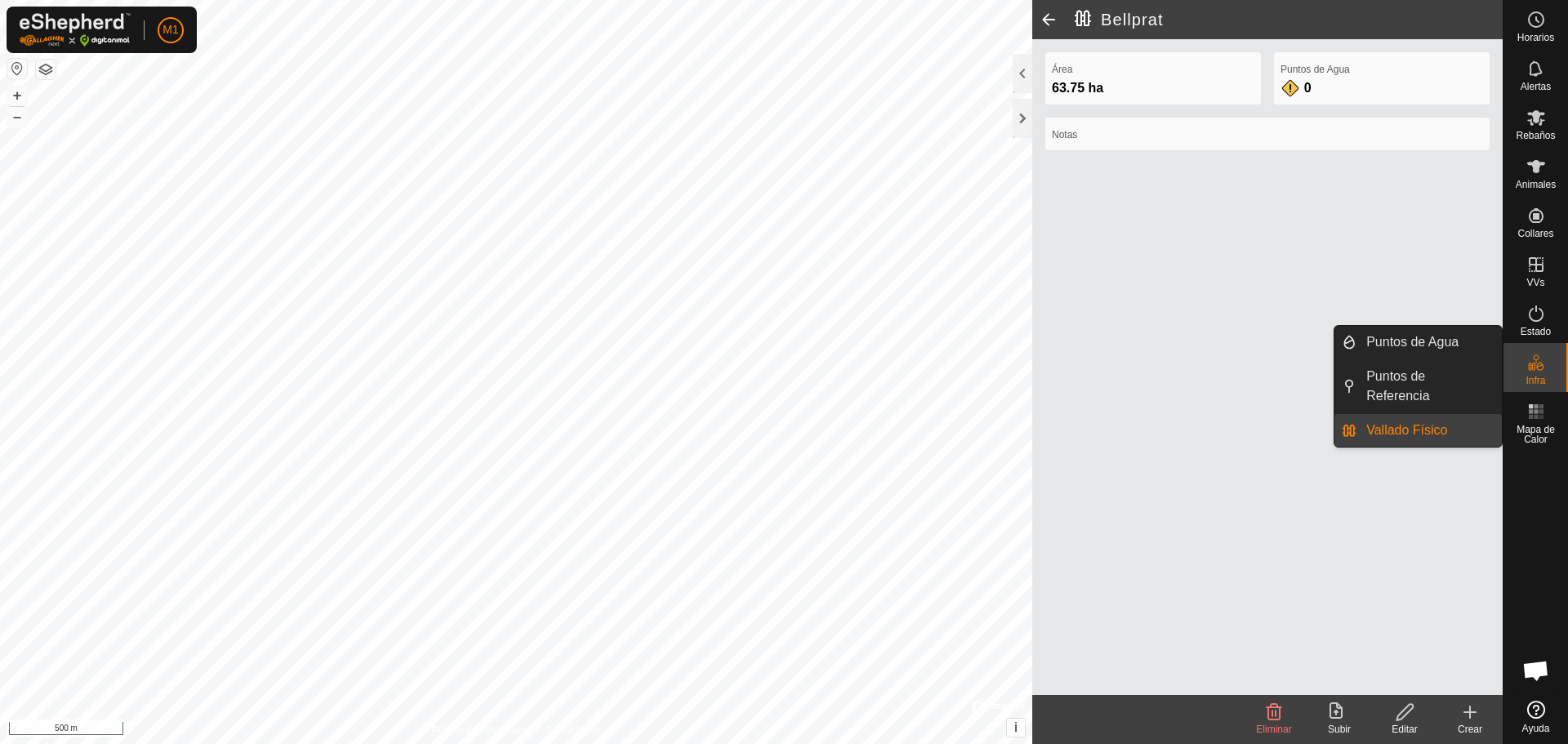
click at [781, 363] on icon at bounding box center [1536, 363] width 19 height 19
click at [781, 346] on link "Puntos de Agua" at bounding box center [1429, 342] width 146 height 33
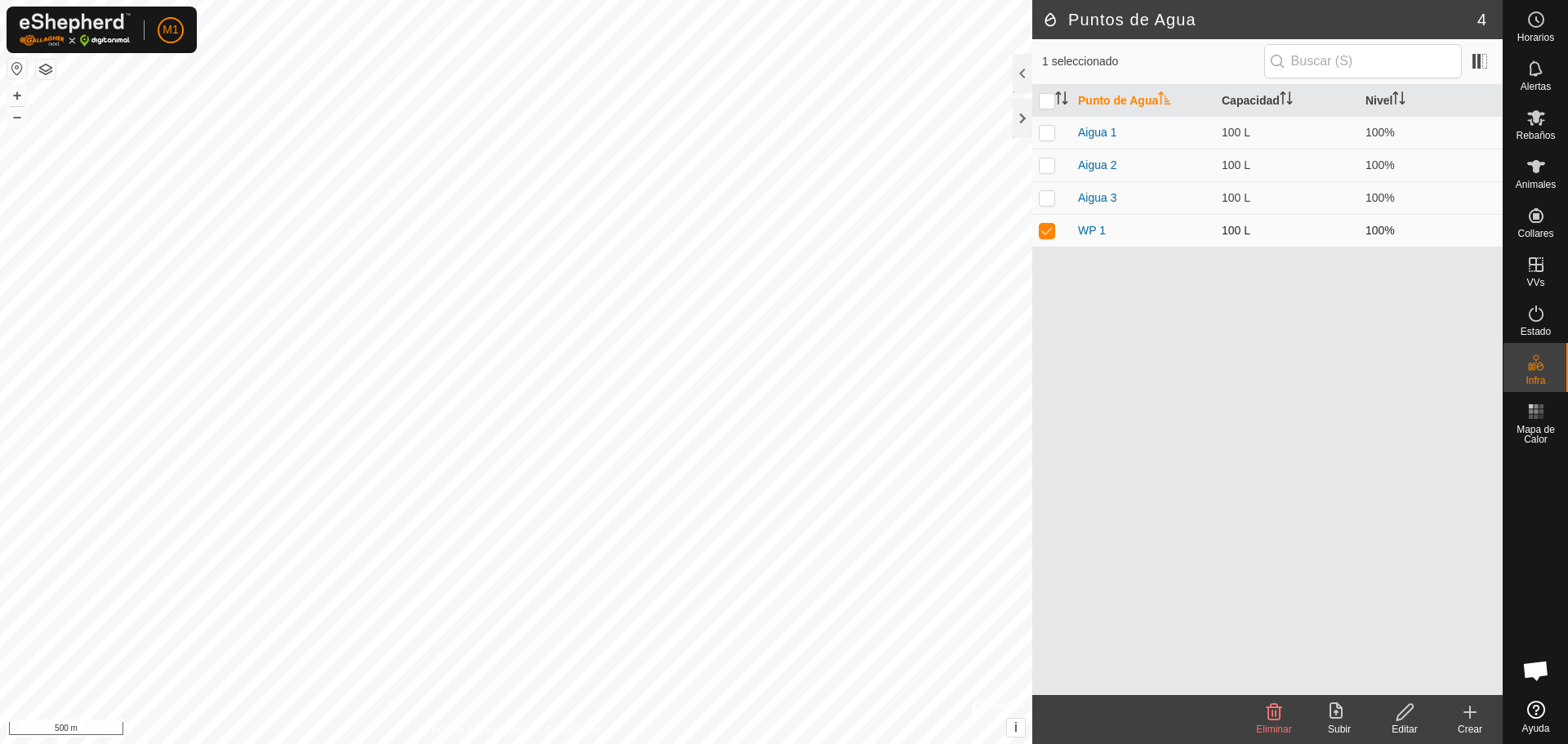
click at [781, 228] on p-checkbox at bounding box center [1047, 230] width 17 height 13
checkbox input "false"
click at [781, 726] on div "Crear" at bounding box center [1470, 729] width 65 height 15
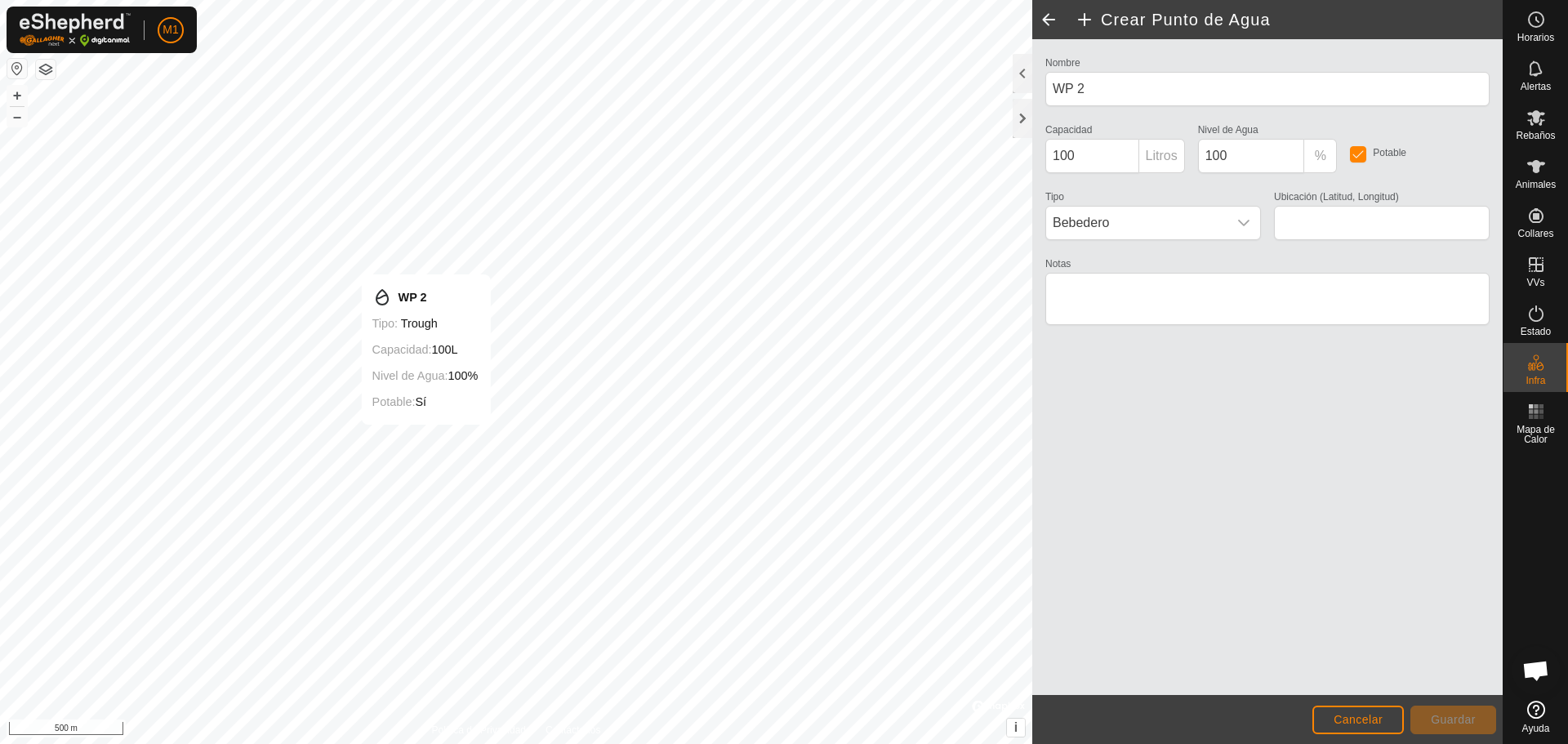
type input "41.508897, 1.429473"
click at [781, 213] on div "dropdown trigger" at bounding box center [1243, 222] width 32 height 33
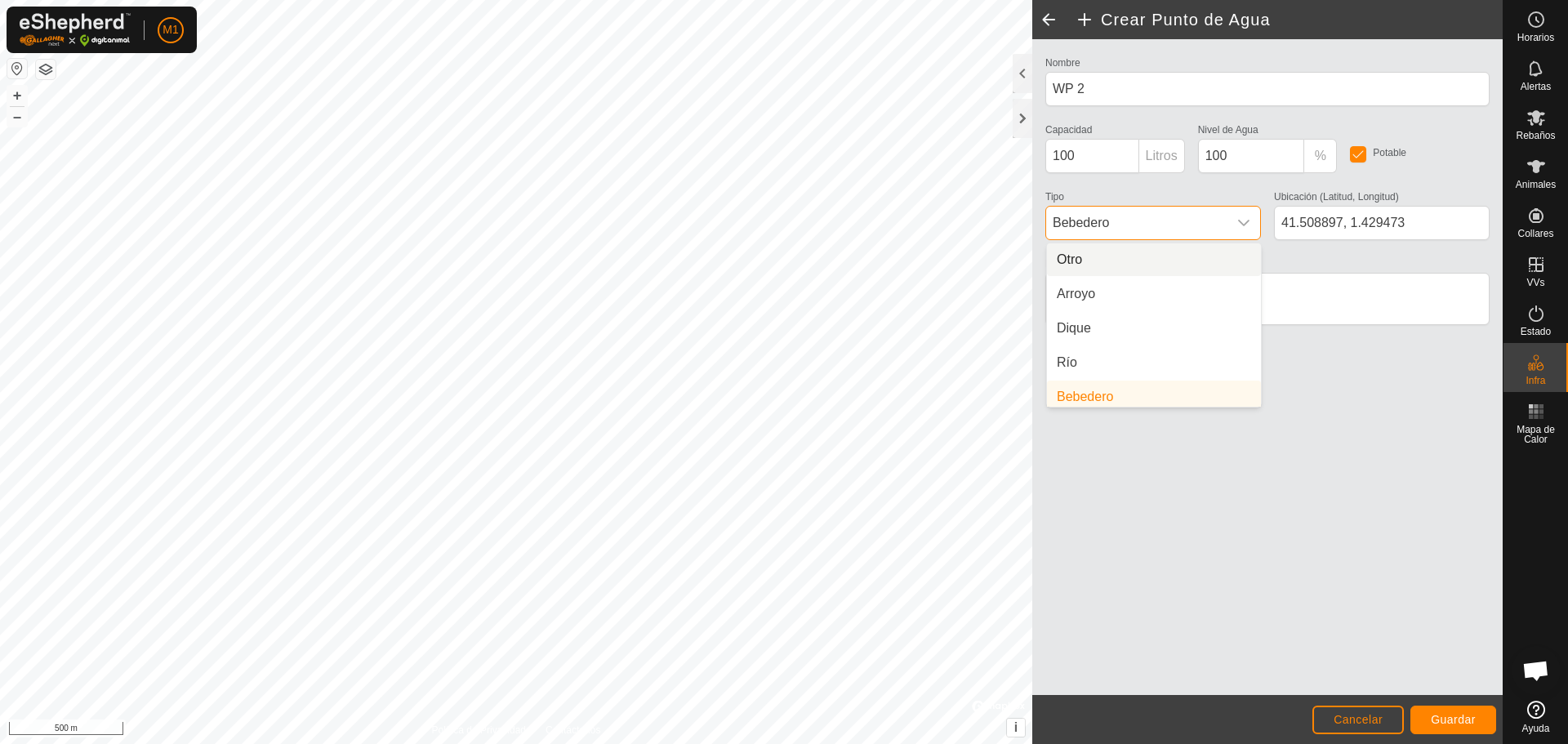
scroll to position [6, 0]
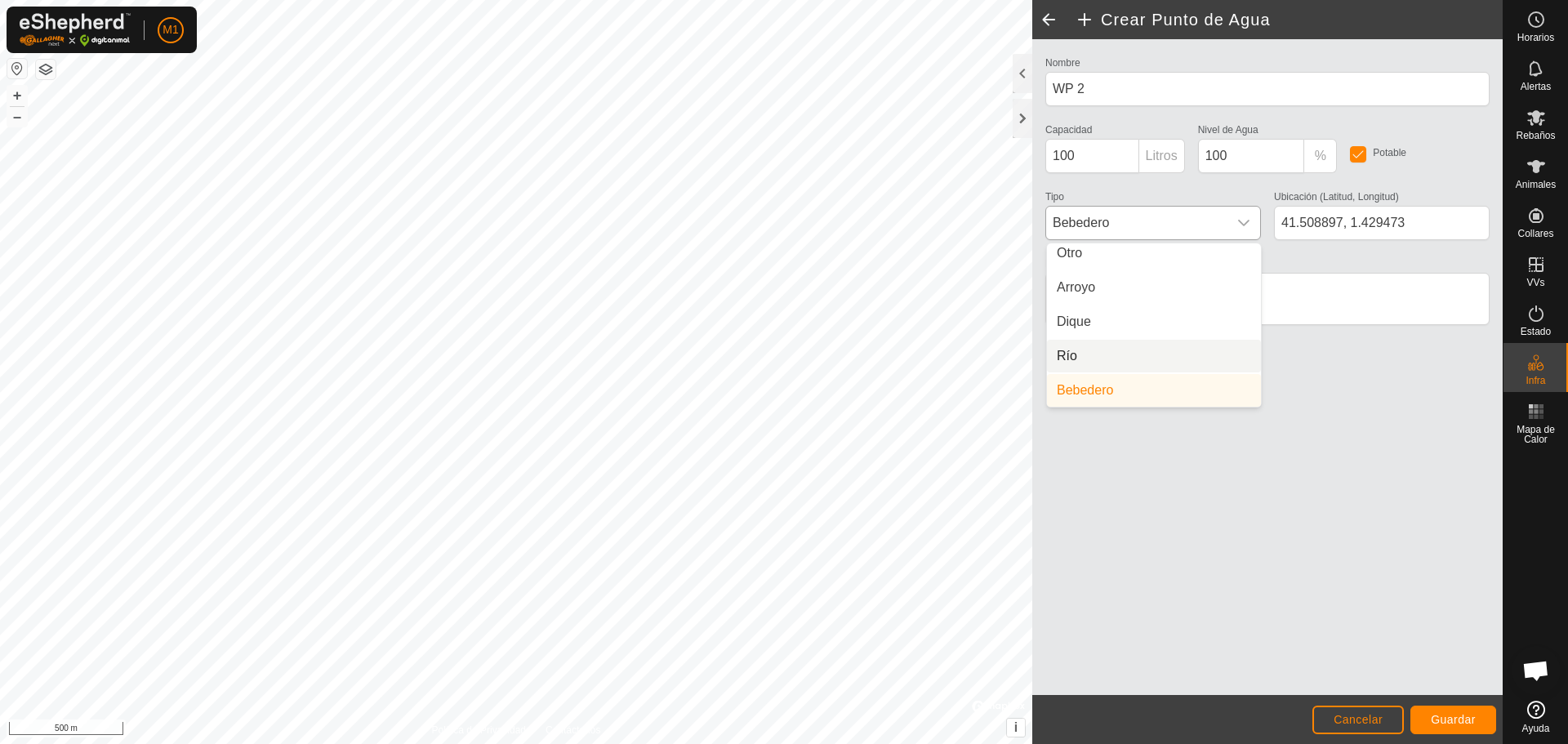
click at [781, 346] on li "Río" at bounding box center [1154, 356] width 214 height 33
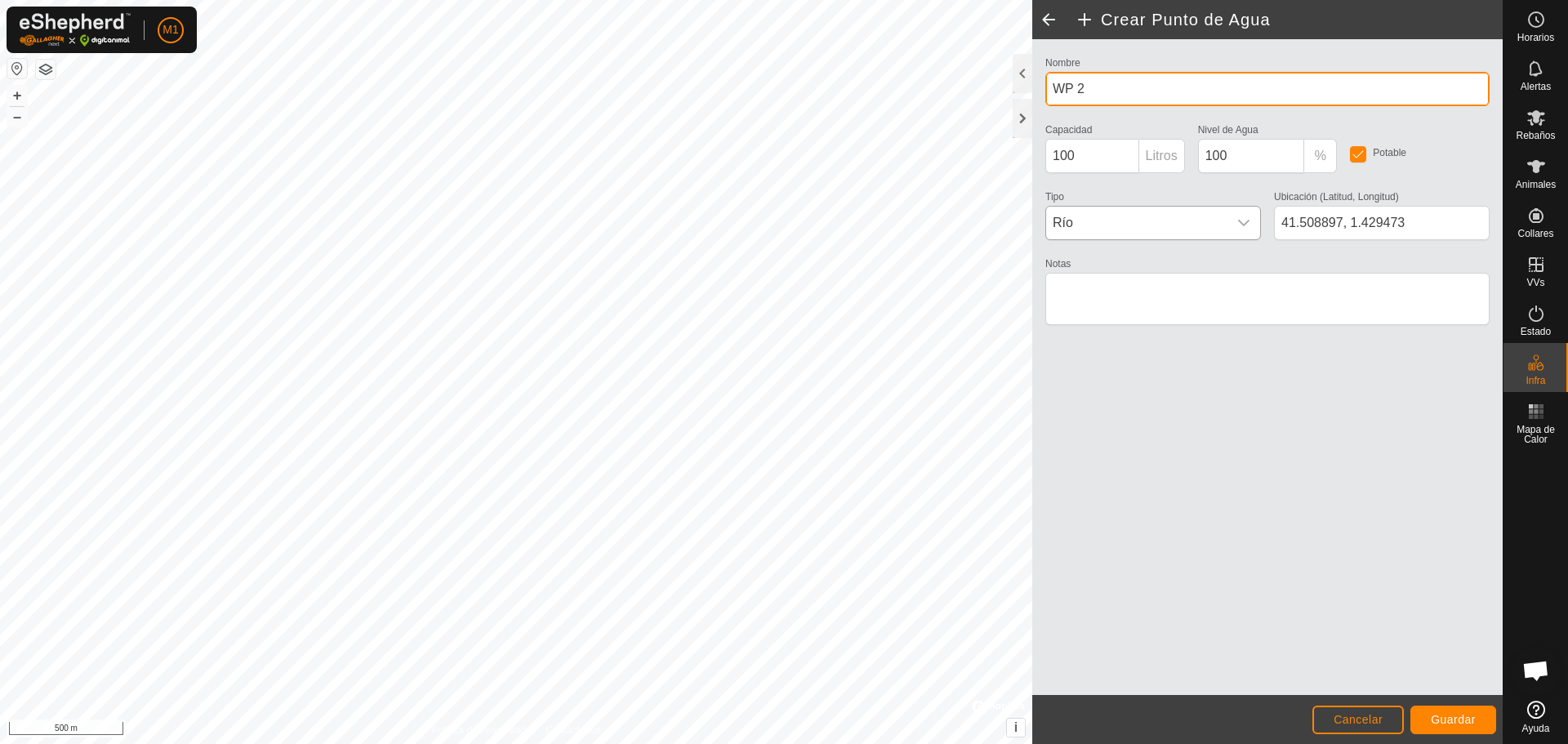
click at [781, 91] on input "WP 2" at bounding box center [1267, 89] width 444 height 34
type input "W"
type input "Aigua 4"
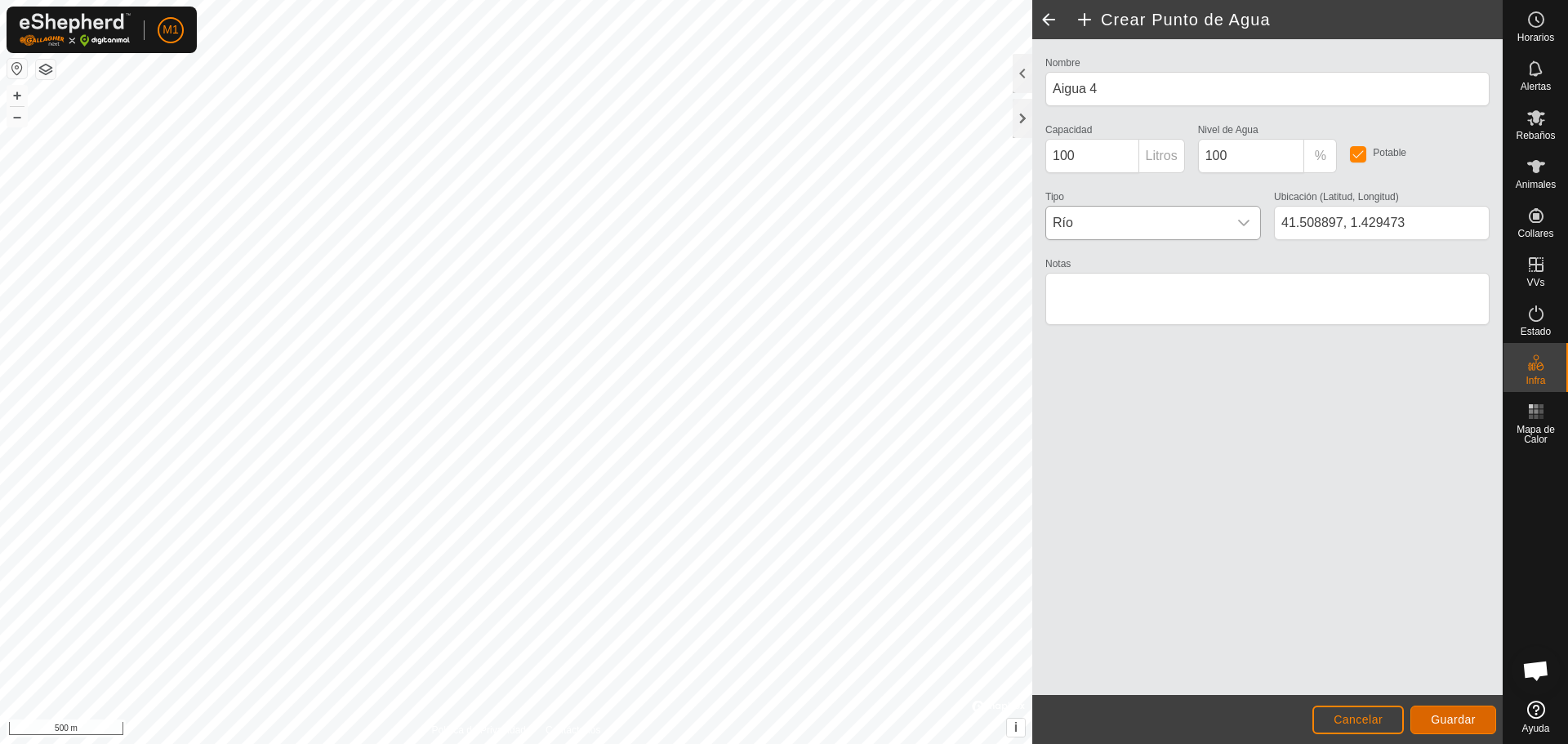
click at [781, 730] on button "Guardar" at bounding box center [1453, 720] width 86 height 29
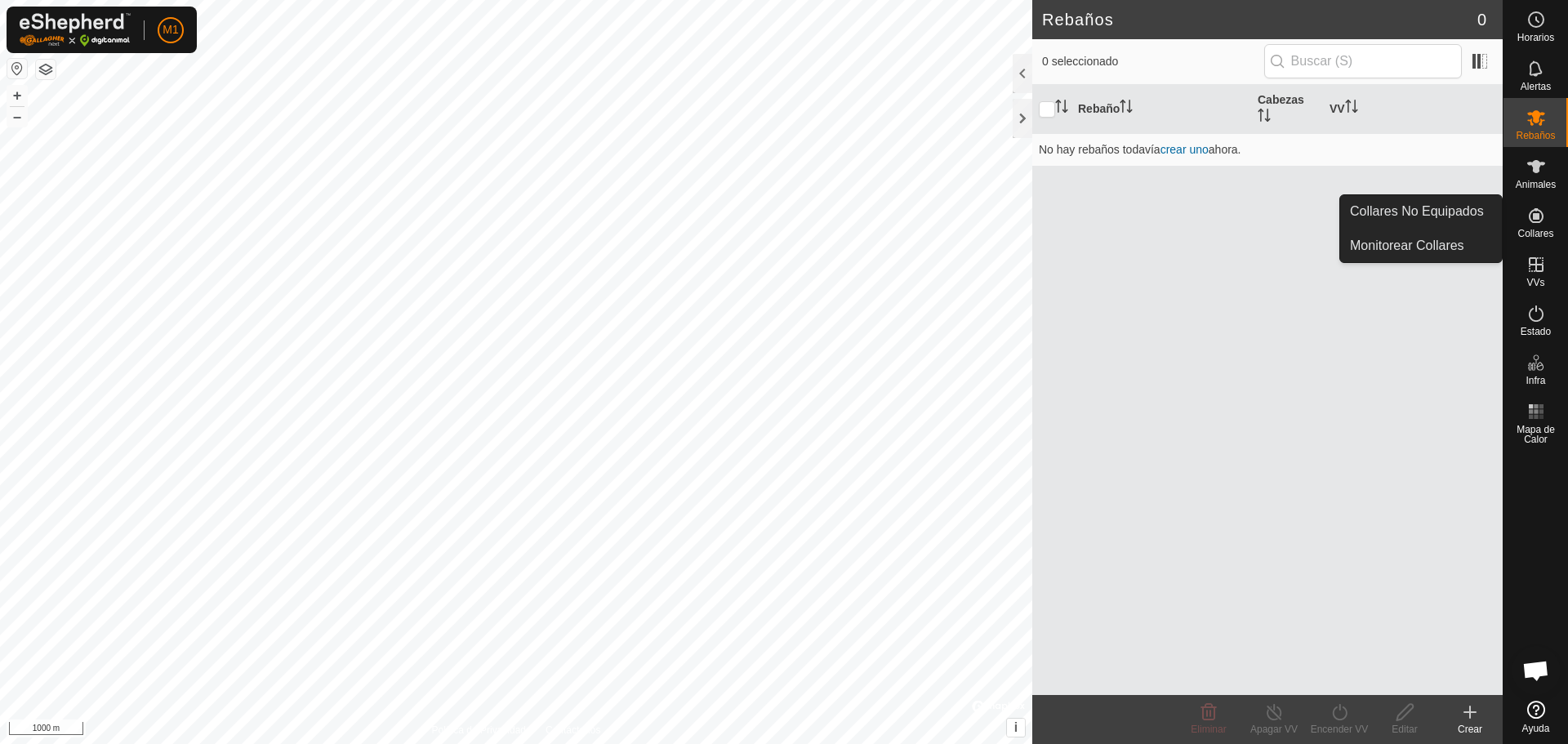
click at [1537, 220] on icon at bounding box center [1536, 215] width 19 height 19
click at [1453, 216] on link "Collares No Equipados" at bounding box center [1421, 211] width 162 height 33
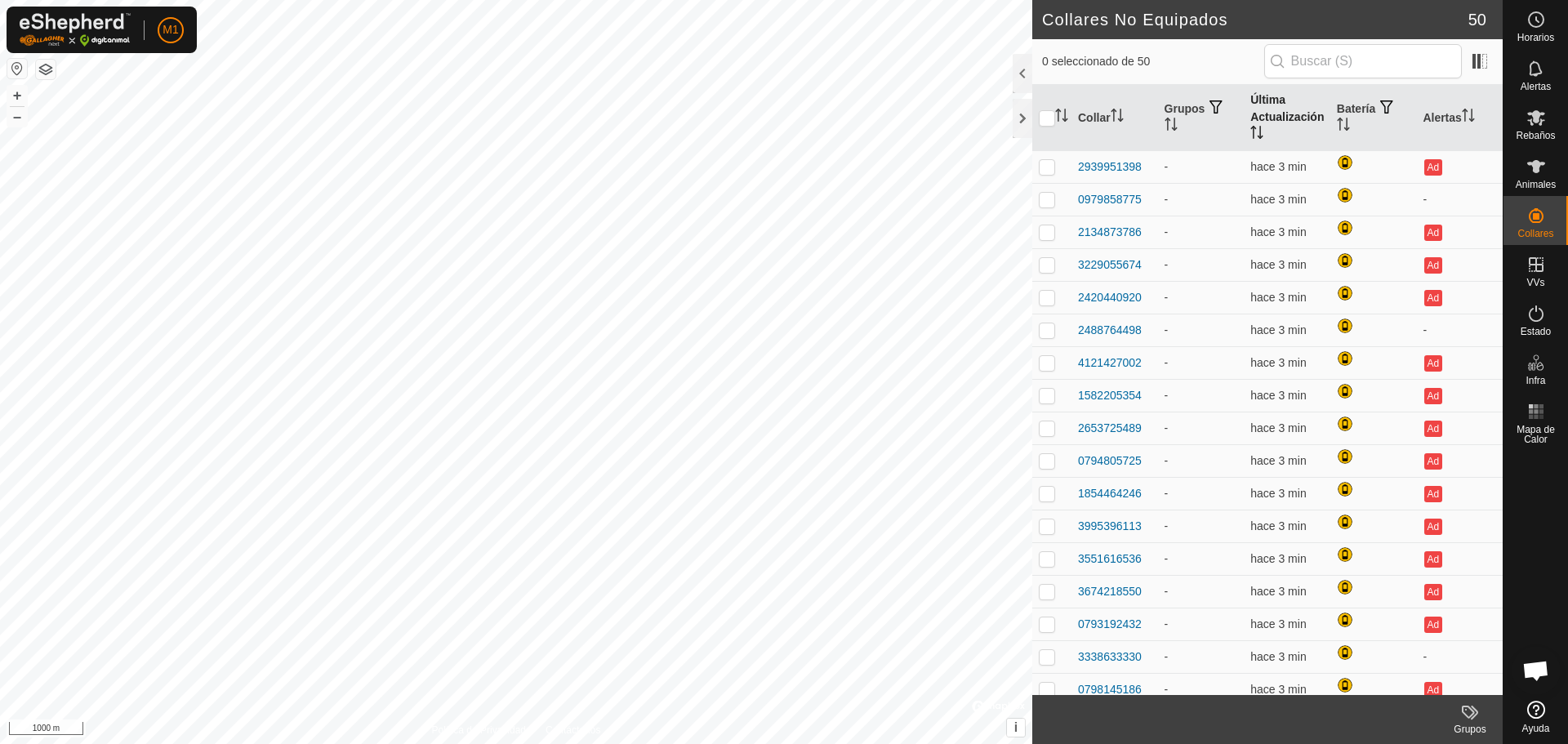
click at [1273, 112] on th "Última Actualización" at bounding box center [1286, 118] width 87 height 66
click at [1121, 119] on icon "Activar para ordenar" at bounding box center [1120, 115] width 2 height 13
click at [1056, 110] on icon "Activar para ordenar" at bounding box center [1061, 115] width 13 height 13
click at [1119, 111] on icon "Activar para ordenar" at bounding box center [1117, 115] width 13 height 13
click at [1118, 112] on icon "Activar para ordenar" at bounding box center [1117, 115] width 13 height 13
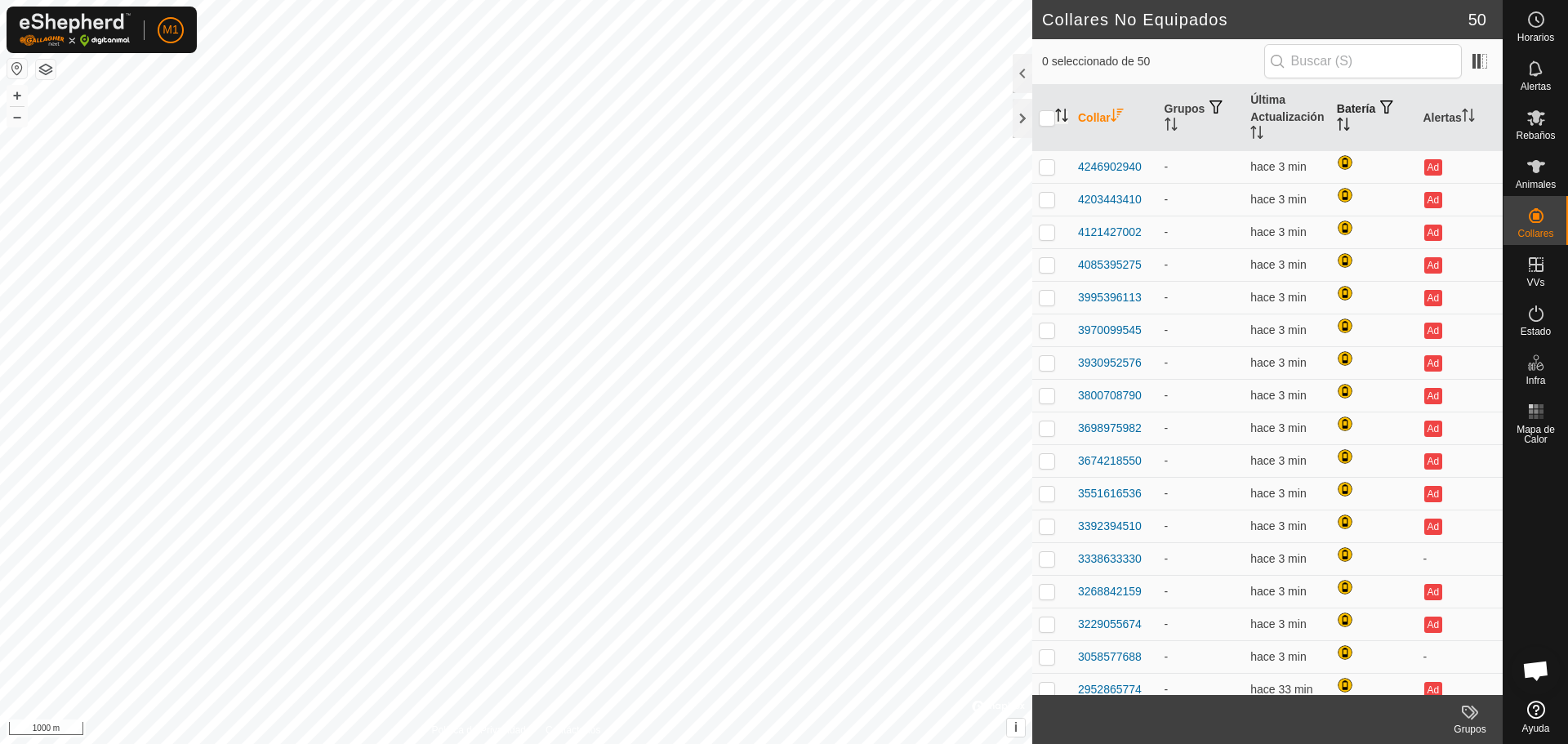
click at [1362, 111] on th "Batería" at bounding box center [1373, 118] width 87 height 66
click at [1380, 98] on th "Batería" at bounding box center [1373, 118] width 87 height 66
click at [1383, 104] on span "button" at bounding box center [1386, 106] width 13 height 13
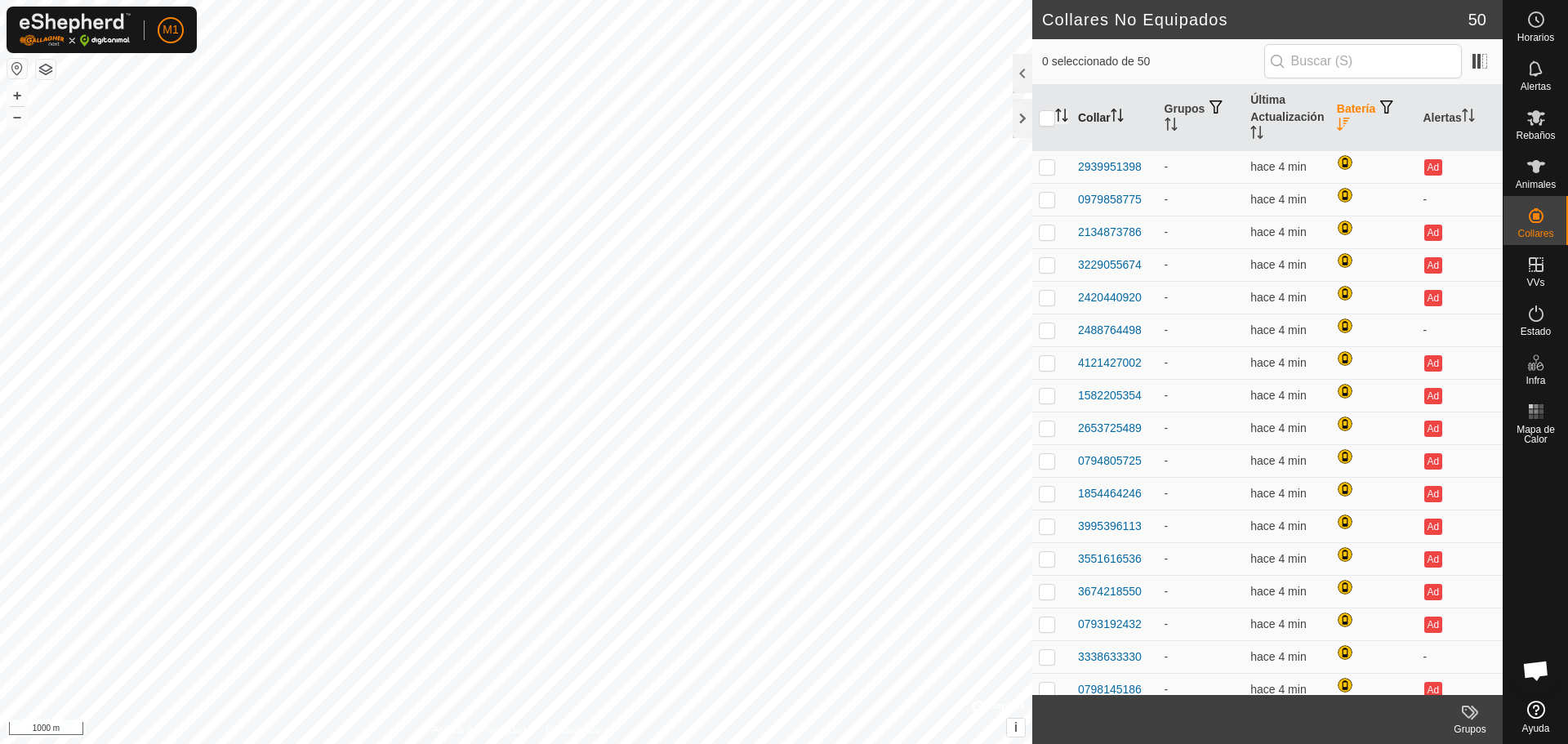
click at [1382, 105] on span "button" at bounding box center [1386, 106] width 13 height 13
click at [1383, 103] on span "button" at bounding box center [1386, 106] width 13 height 13
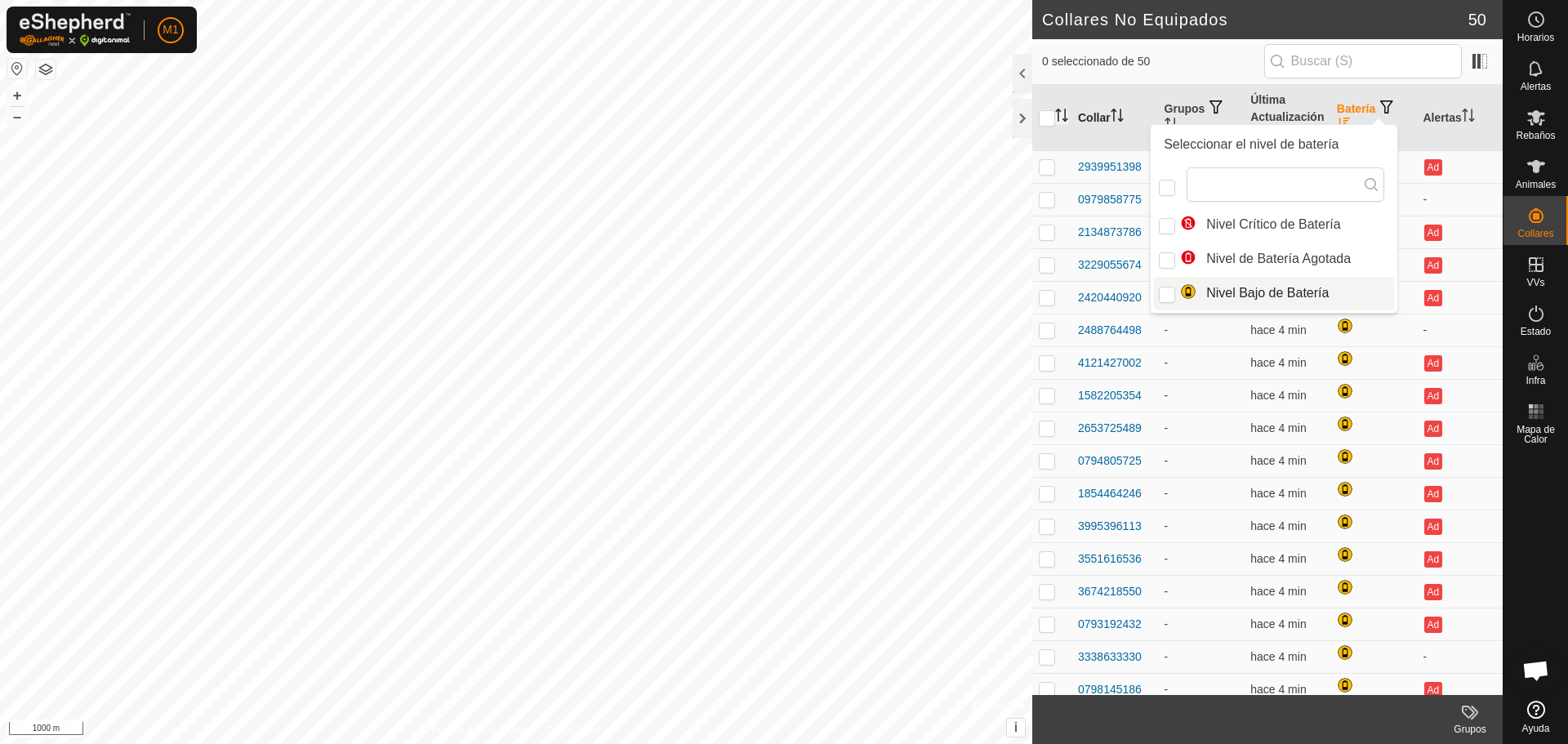
click at [1347, 297] on li "Nivel Bajo de Batería" at bounding box center [1273, 293] width 240 height 33
click at [1346, 297] on li "Nivel Bajo de Batería" at bounding box center [1273, 293] width 240 height 33
checkbox input "false"
click at [1364, 184] on icon at bounding box center [1370, 184] width 13 height 13
click at [1464, 110] on icon "Activar para ordenar" at bounding box center [1468, 115] width 13 height 13
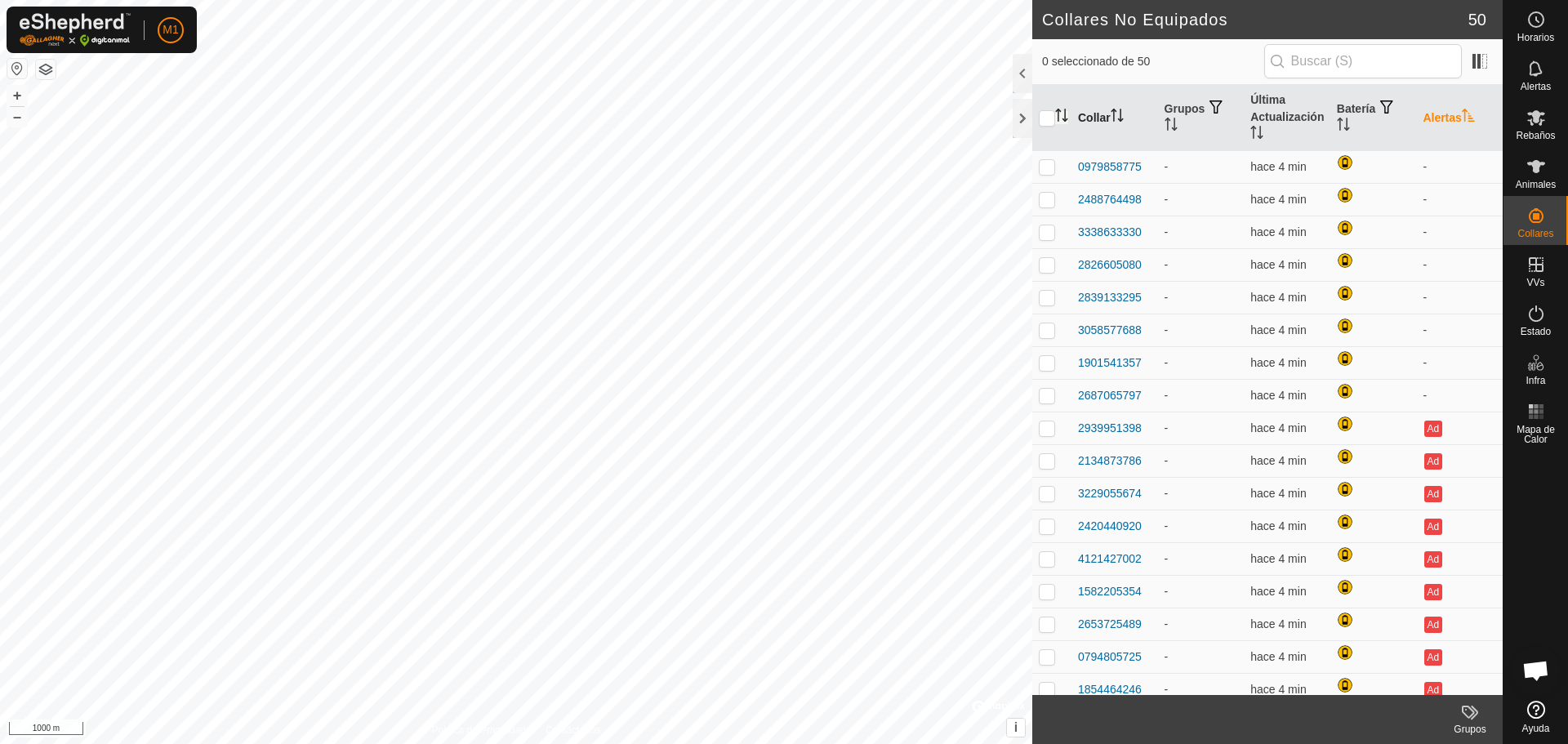
click at [1464, 117] on icon "Activar para ordenar" at bounding box center [1468, 115] width 13 height 13
click at [1540, 426] on span "Mapa de Calor" at bounding box center [1536, 435] width 56 height 19
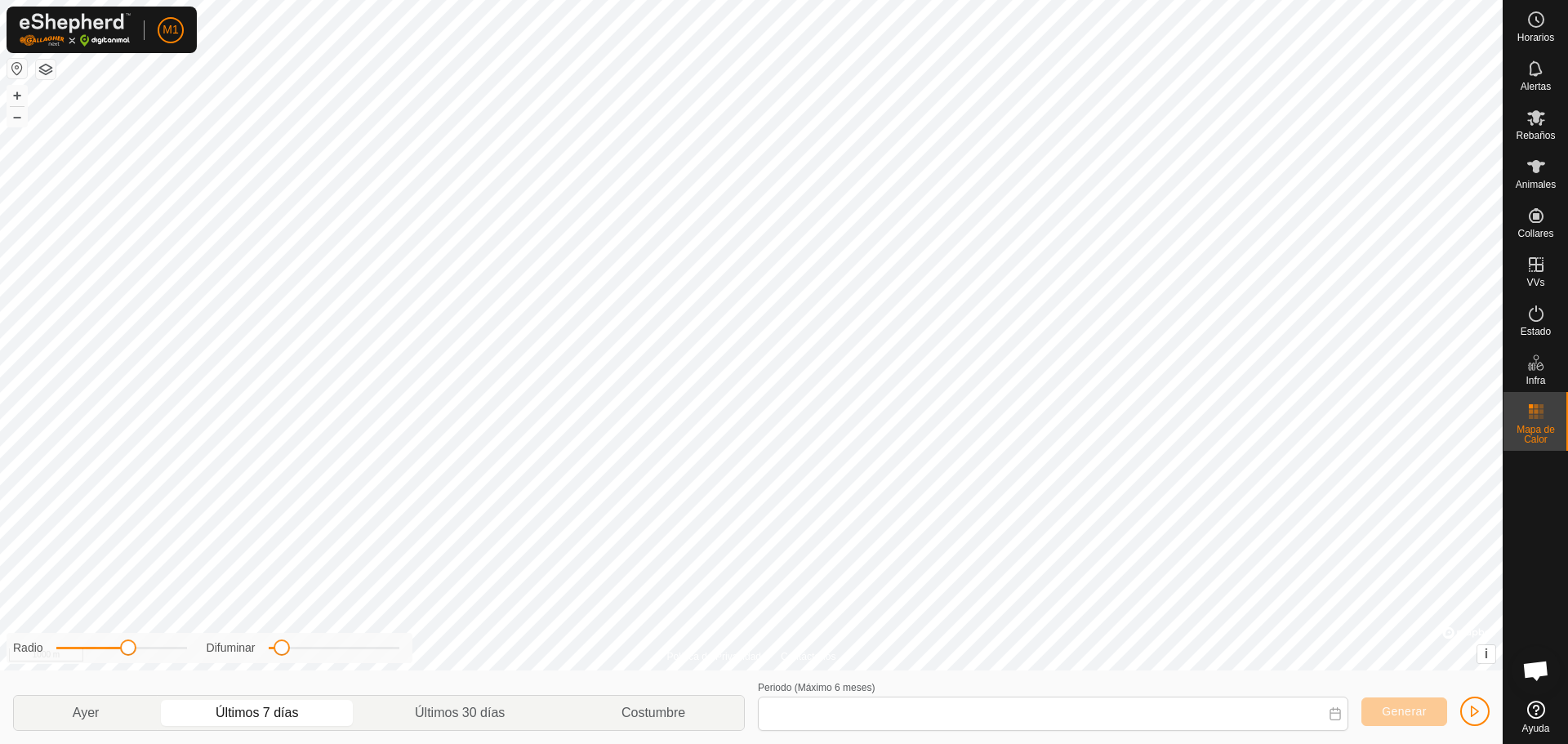
type input "[DATE] - [DATE]"
click at [1538, 423] on es-heatmap-svg-icon at bounding box center [1536, 412] width 29 height 26
click at [1536, 434] on span "Mapa de Calor" at bounding box center [1536, 435] width 56 height 19
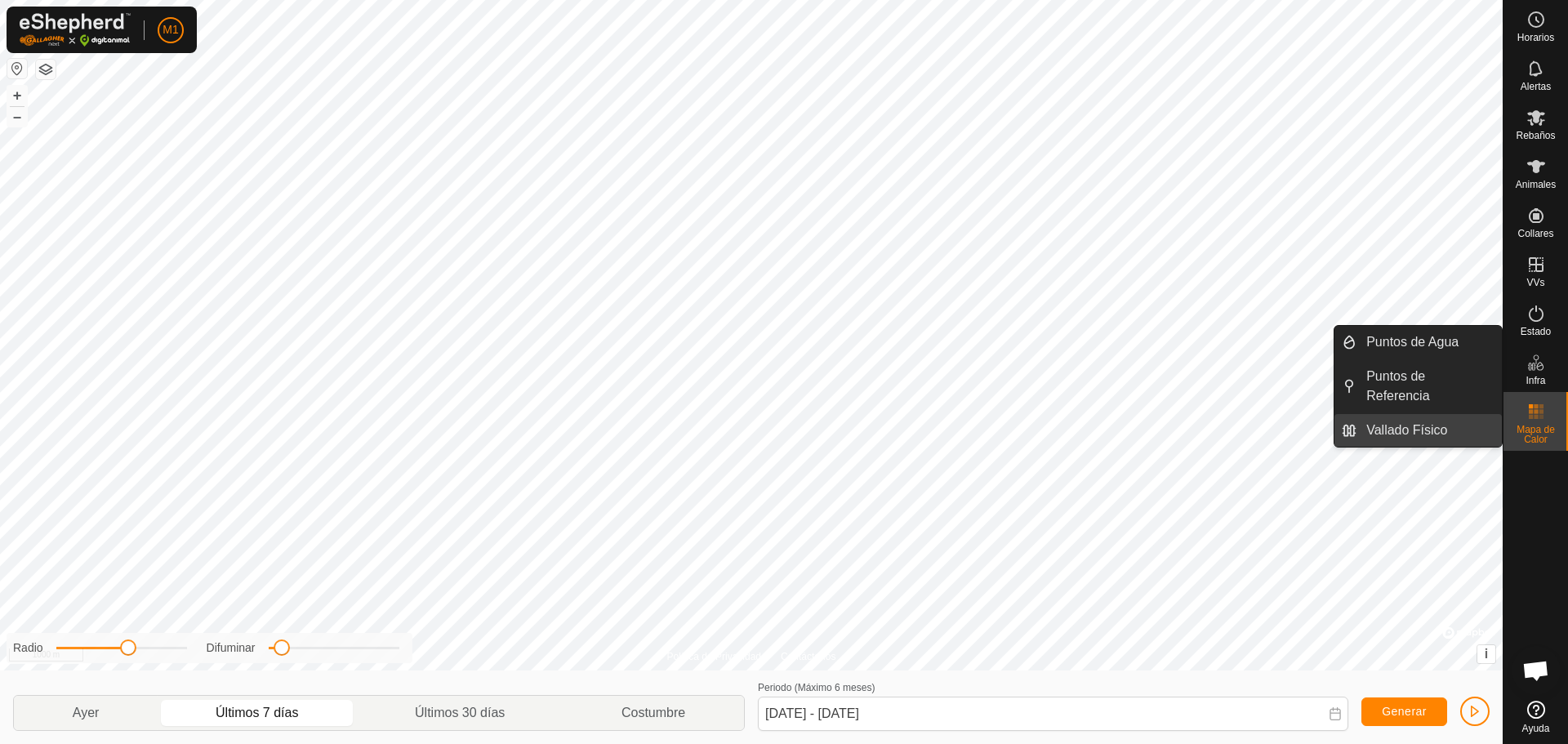
click at [1455, 433] on link "Vallado Físico" at bounding box center [1429, 430] width 146 height 33
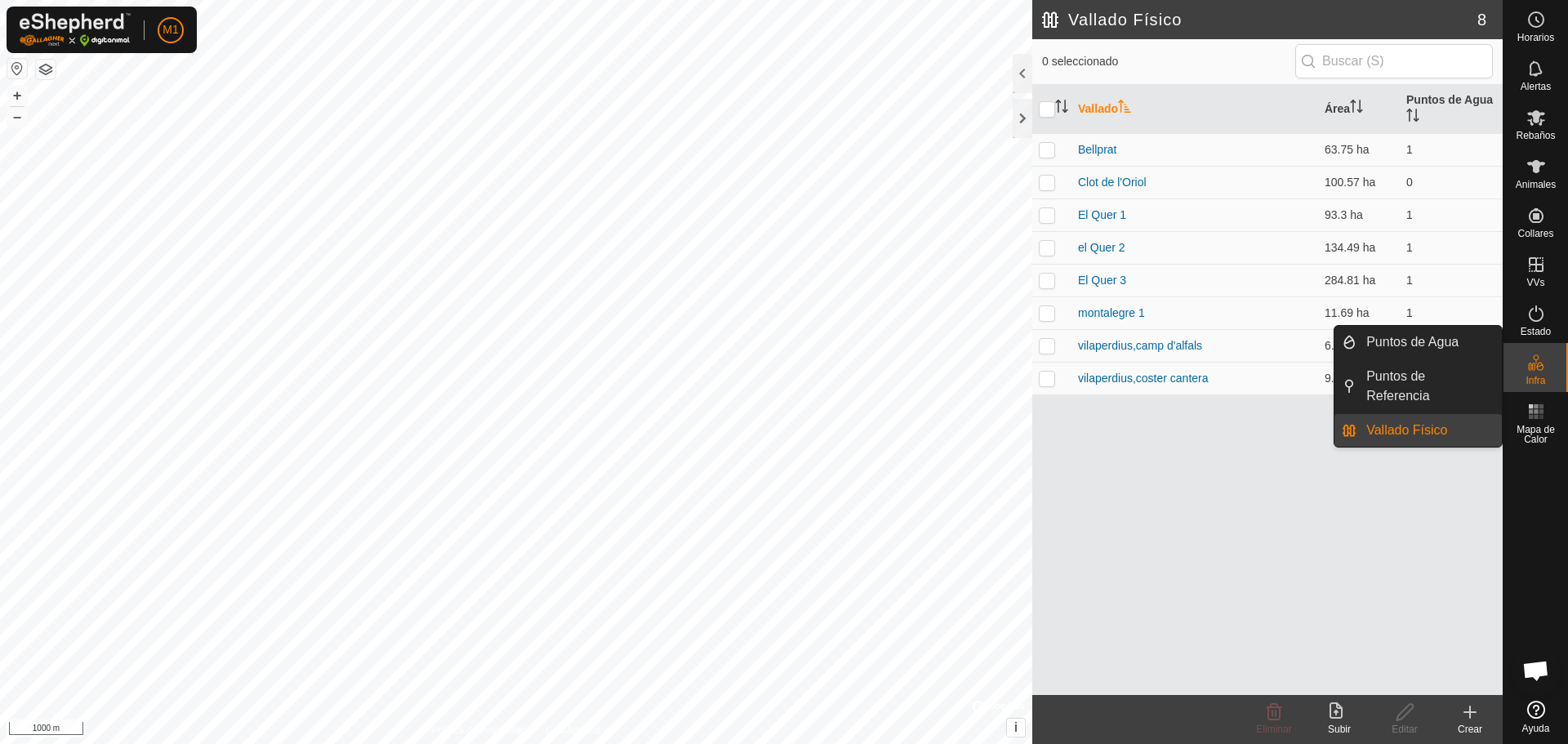
click at [1534, 379] on span "Infra" at bounding box center [1535, 380] width 19 height 10
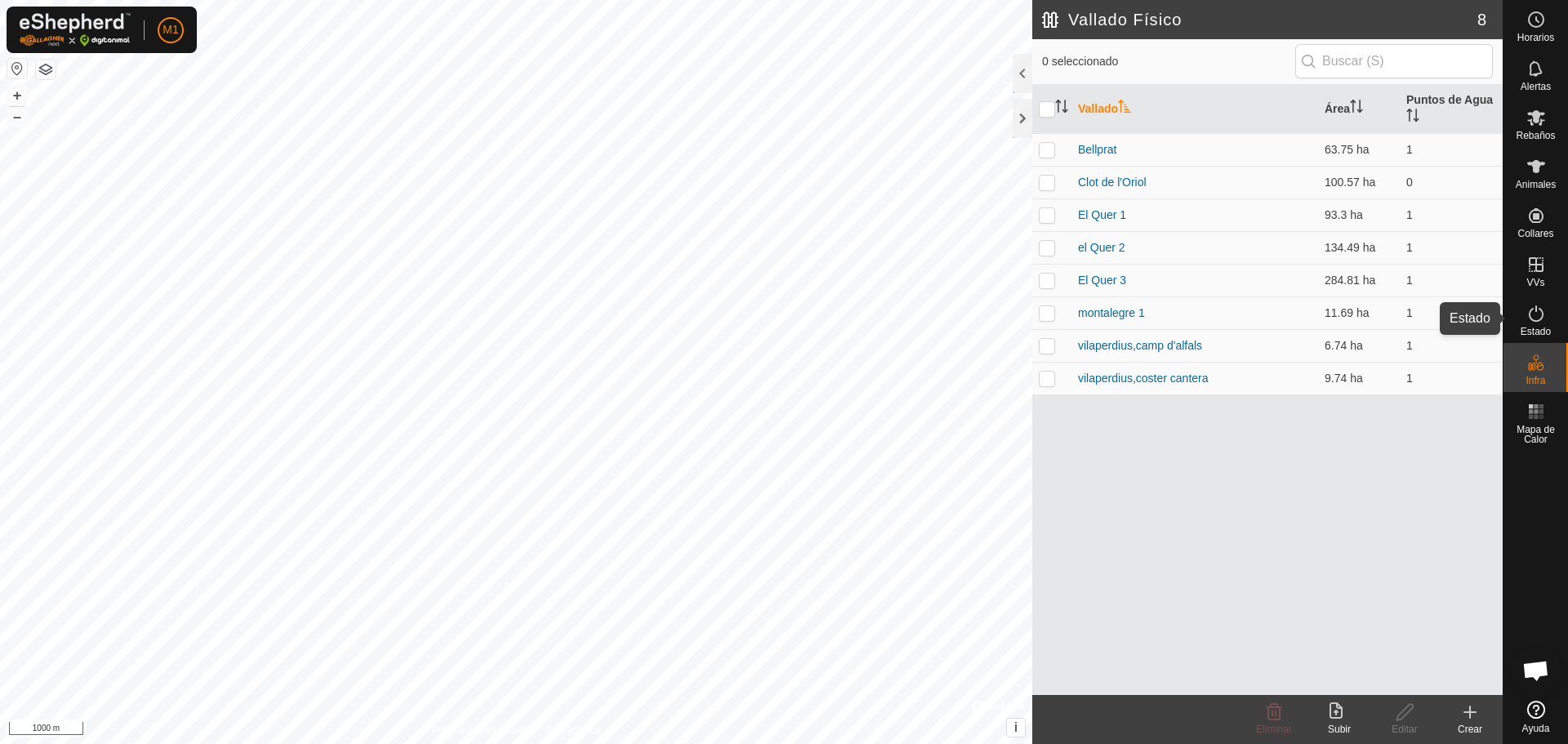
click at [1544, 321] on icon at bounding box center [1536, 314] width 19 height 19
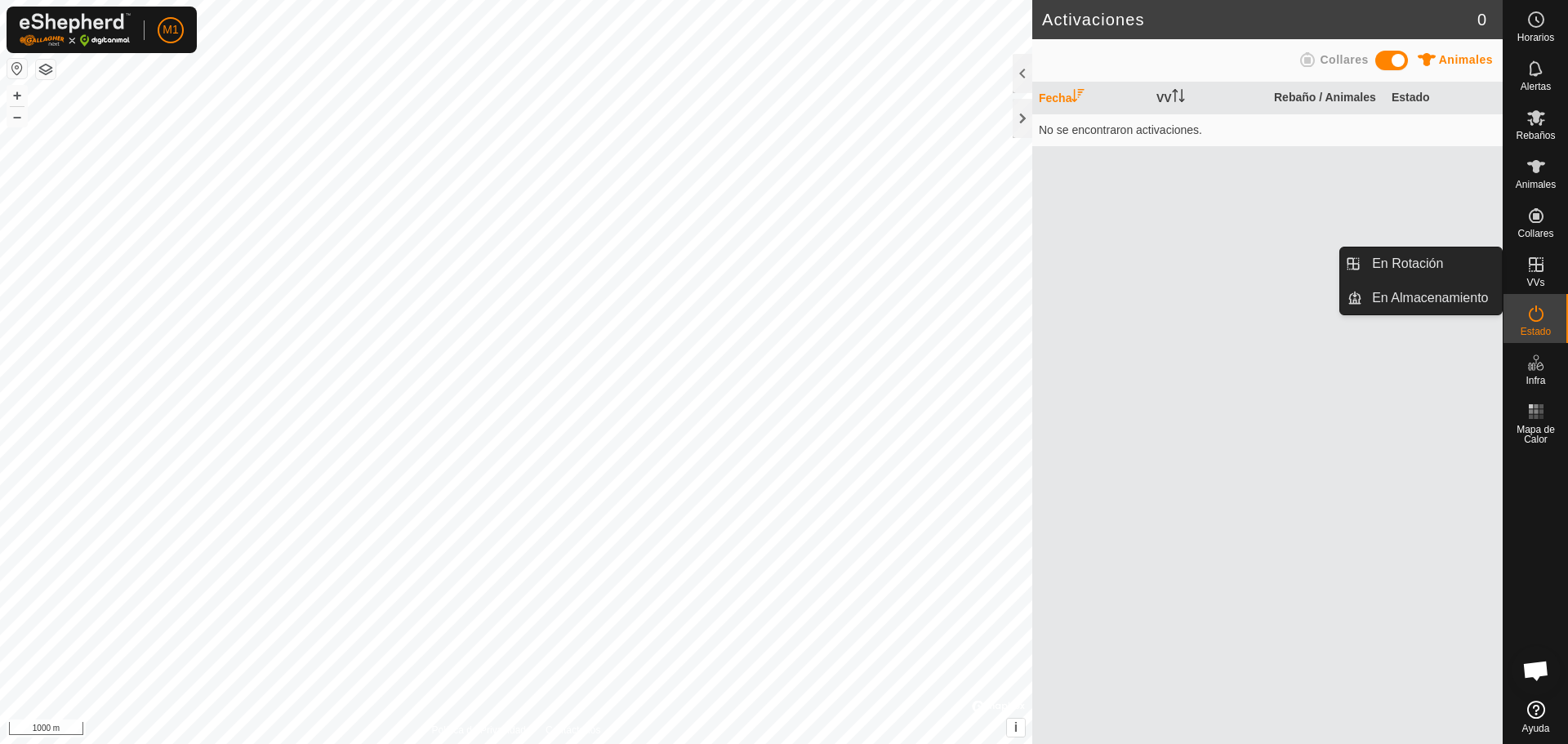
click at [1539, 263] on icon at bounding box center [1536, 264] width 19 height 19
click at [1421, 303] on link "En Almacenamiento" at bounding box center [1431, 298] width 140 height 33
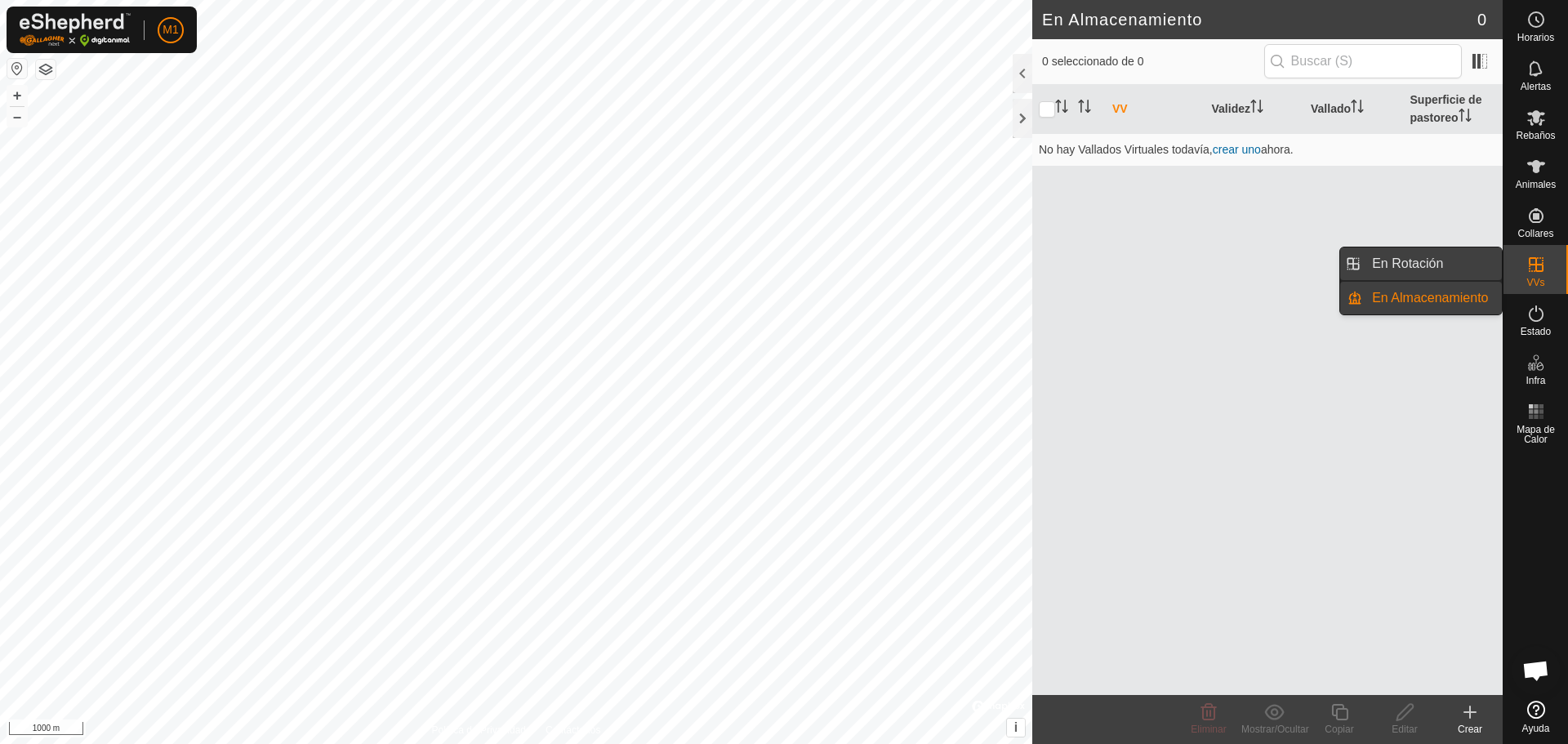
click at [1432, 261] on link "En Rotación" at bounding box center [1431, 264] width 140 height 33
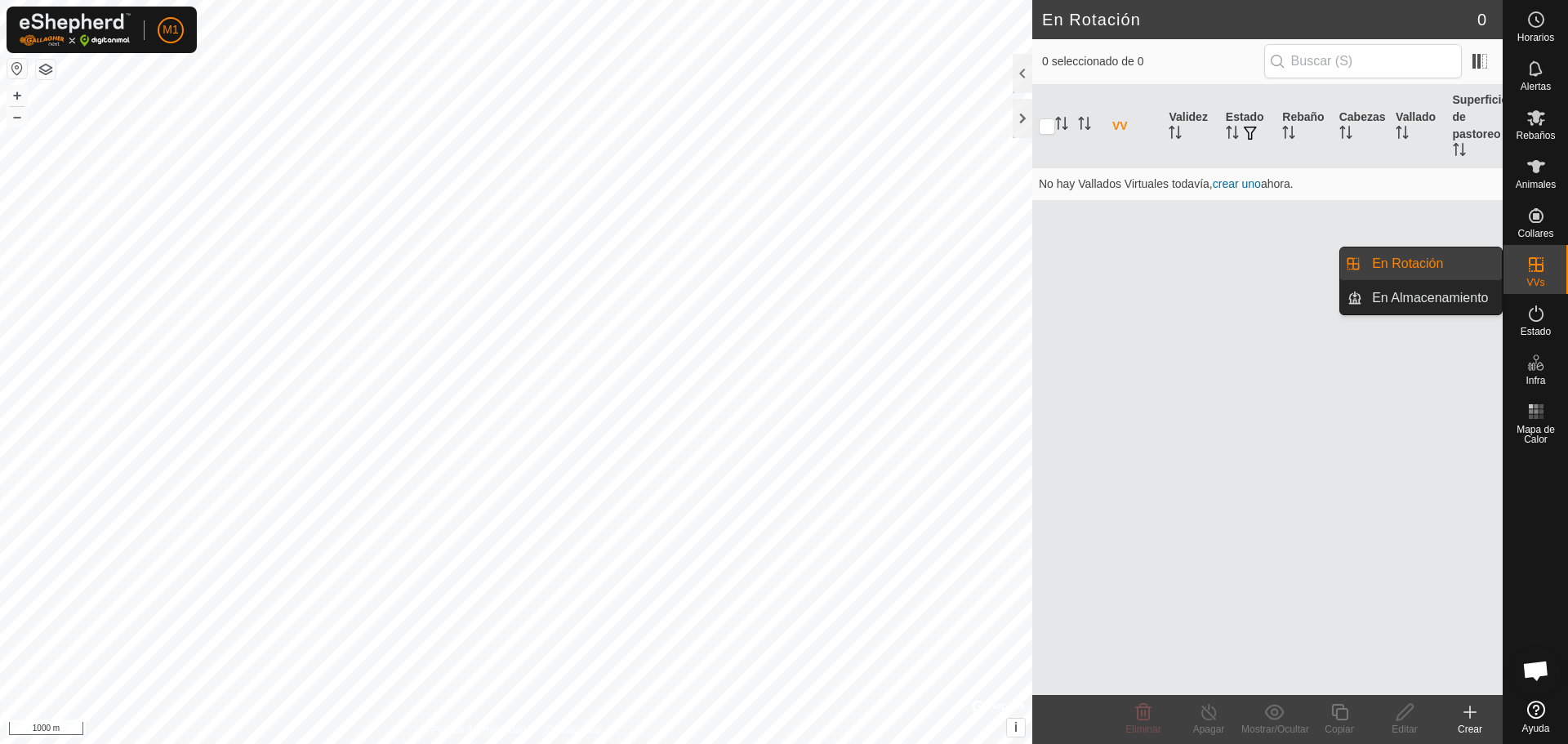
click at [1542, 278] on span "VVs" at bounding box center [1535, 282] width 18 height 10
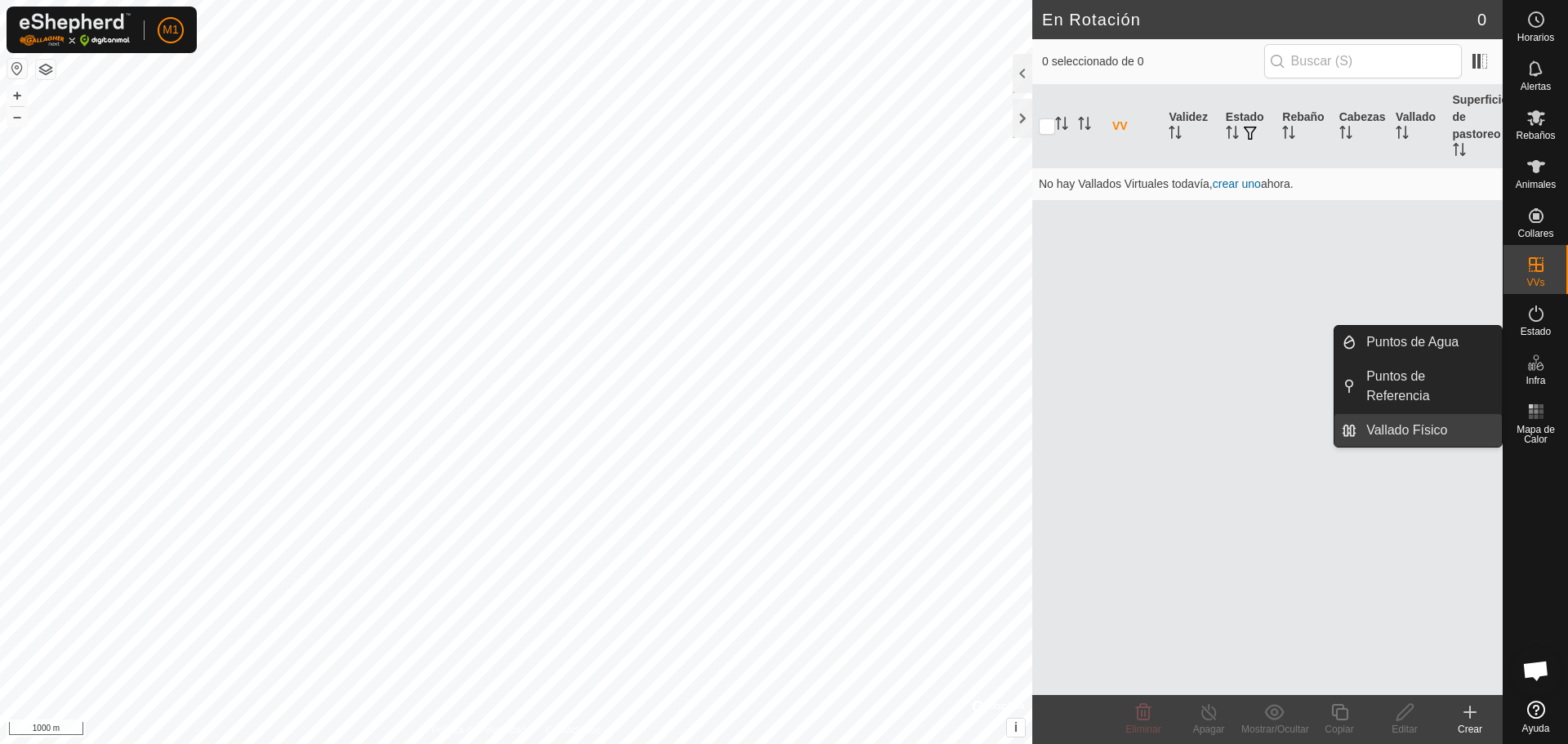
click at [1442, 430] on link "Vallado Físico" at bounding box center [1429, 430] width 146 height 33
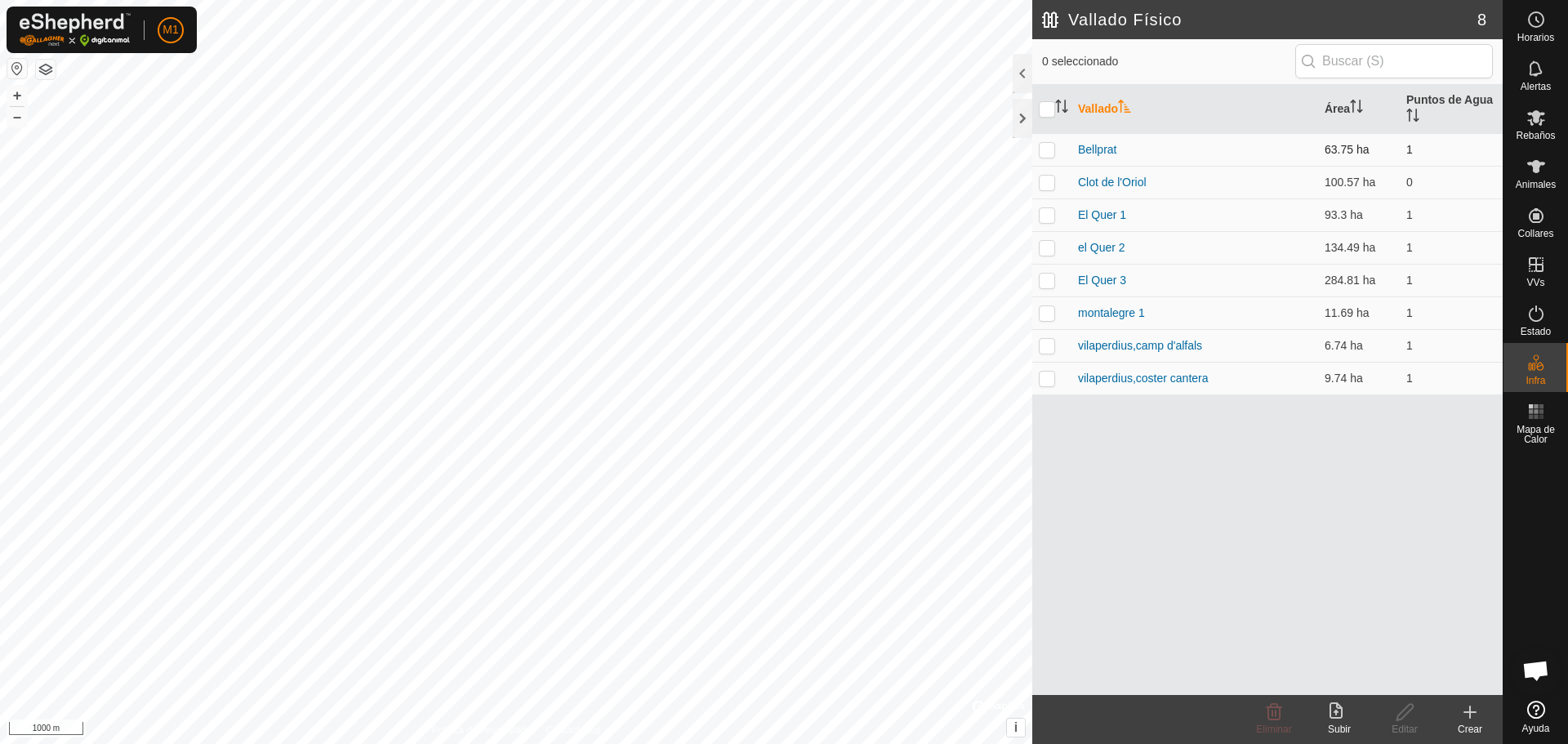
click at [1048, 148] on p-checkbox at bounding box center [1047, 149] width 17 height 13
checkbox input "true"
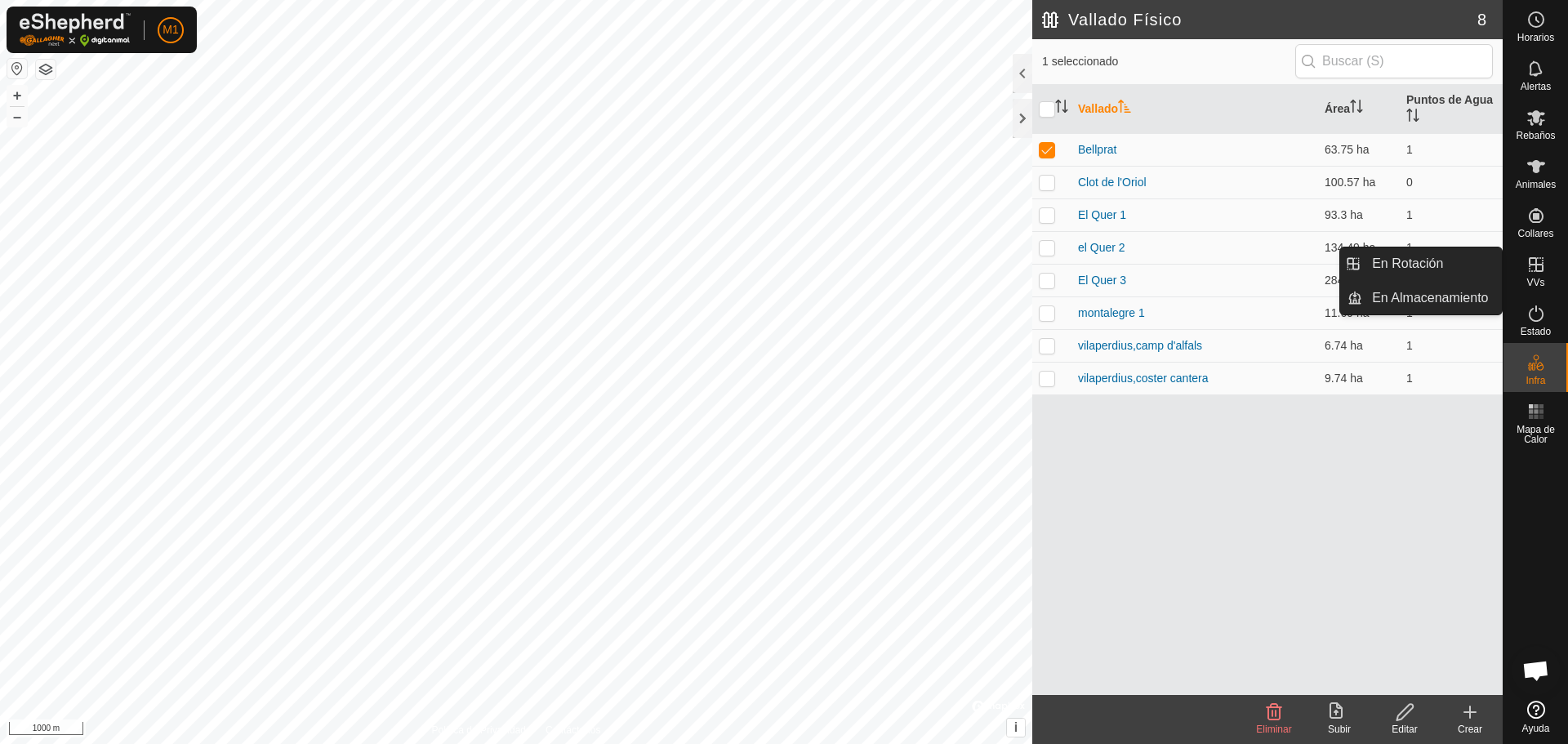
click at [1533, 271] on icon at bounding box center [1536, 264] width 19 height 19
click at [1453, 267] on link "En Rotación" at bounding box center [1431, 264] width 140 height 33
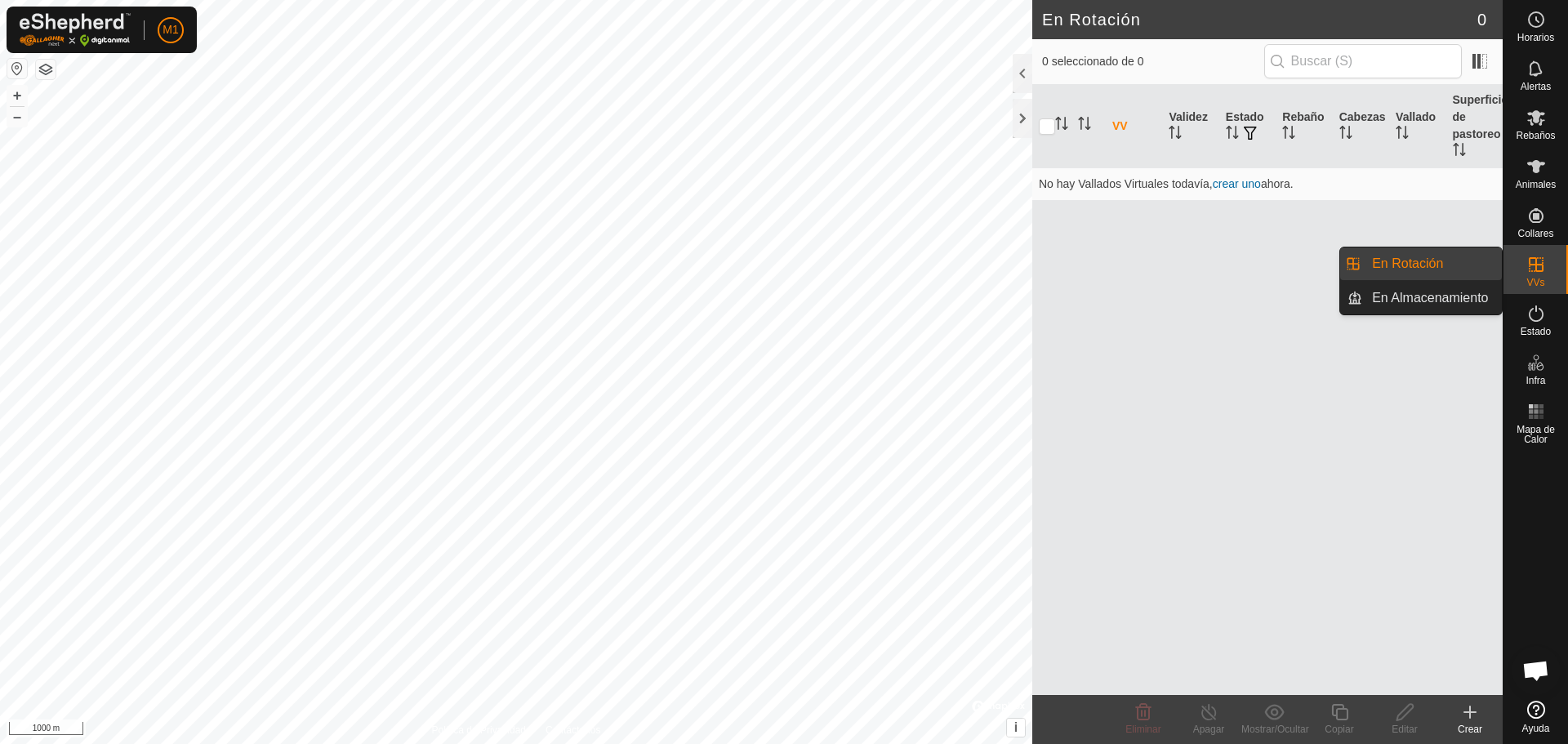
click at [1453, 267] on link "En Rotación" at bounding box center [1431, 264] width 140 height 33
click at [1441, 296] on link "En Almacenamiento" at bounding box center [1431, 298] width 140 height 33
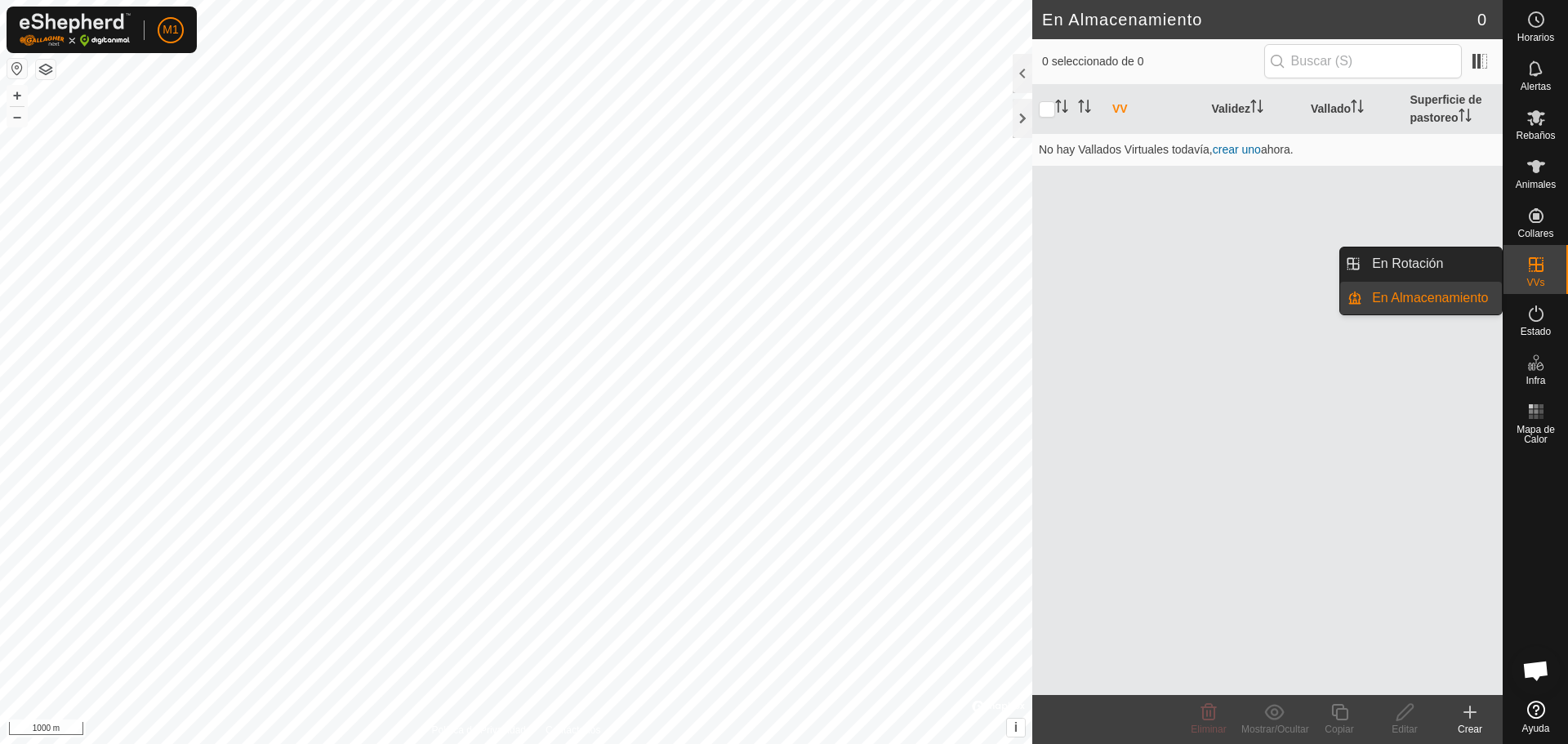
click at [1441, 296] on link "En Almacenamiento" at bounding box center [1431, 298] width 140 height 33
click at [1441, 263] on link "En Rotación" at bounding box center [1431, 264] width 140 height 33
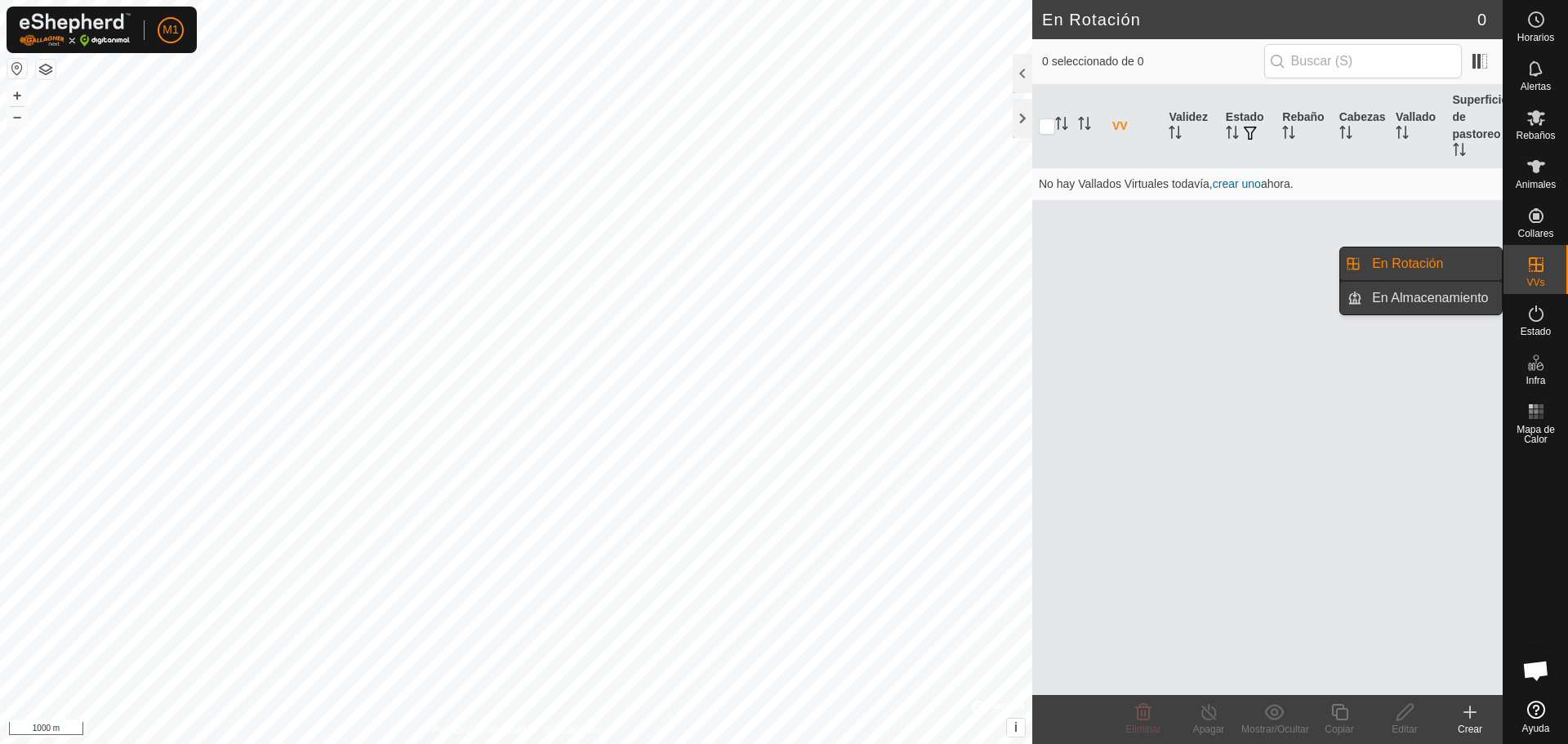
click at [1441, 292] on link "En Almacenamiento" at bounding box center [1431, 298] width 140 height 33
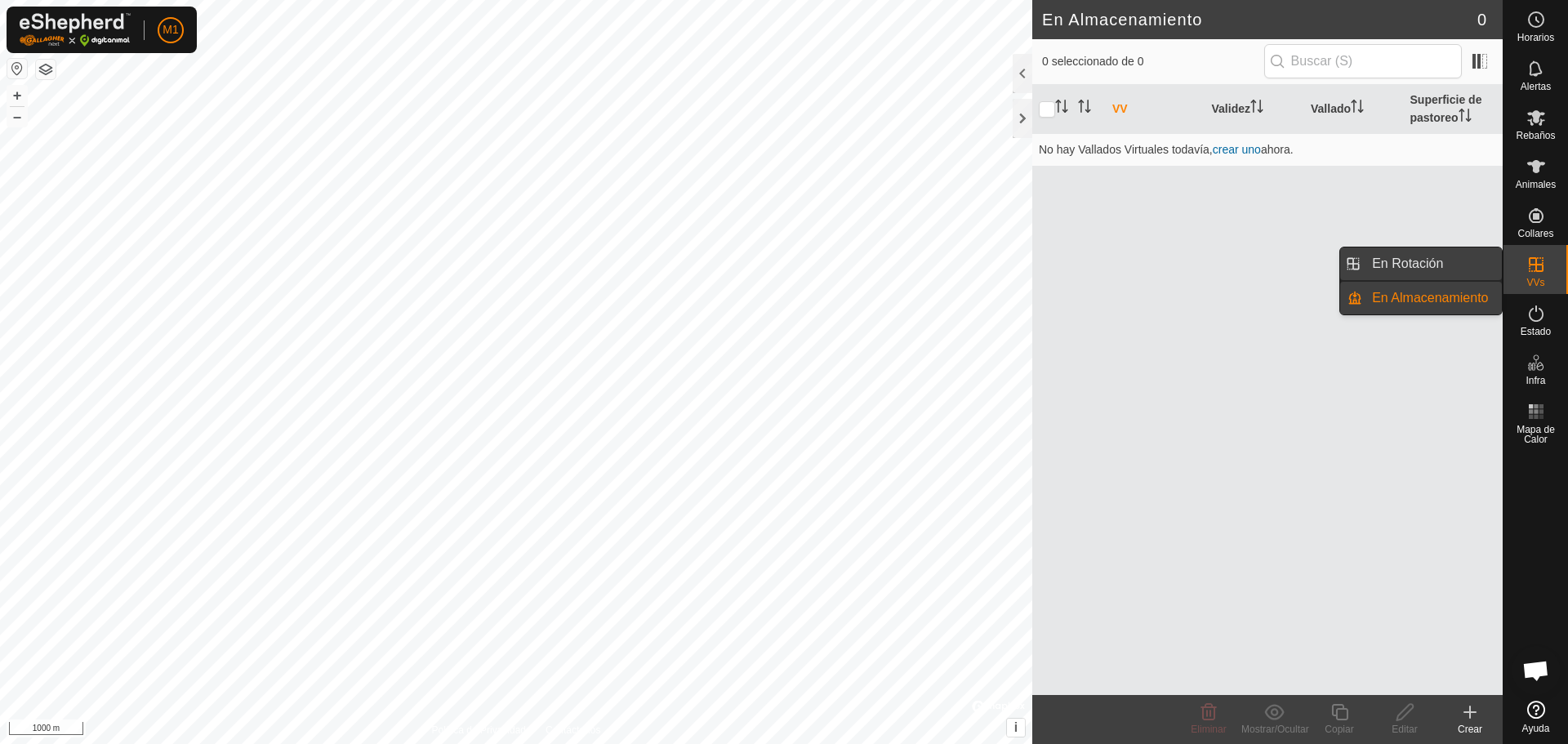
click at [1443, 275] on link "En Rotación" at bounding box center [1431, 264] width 140 height 33
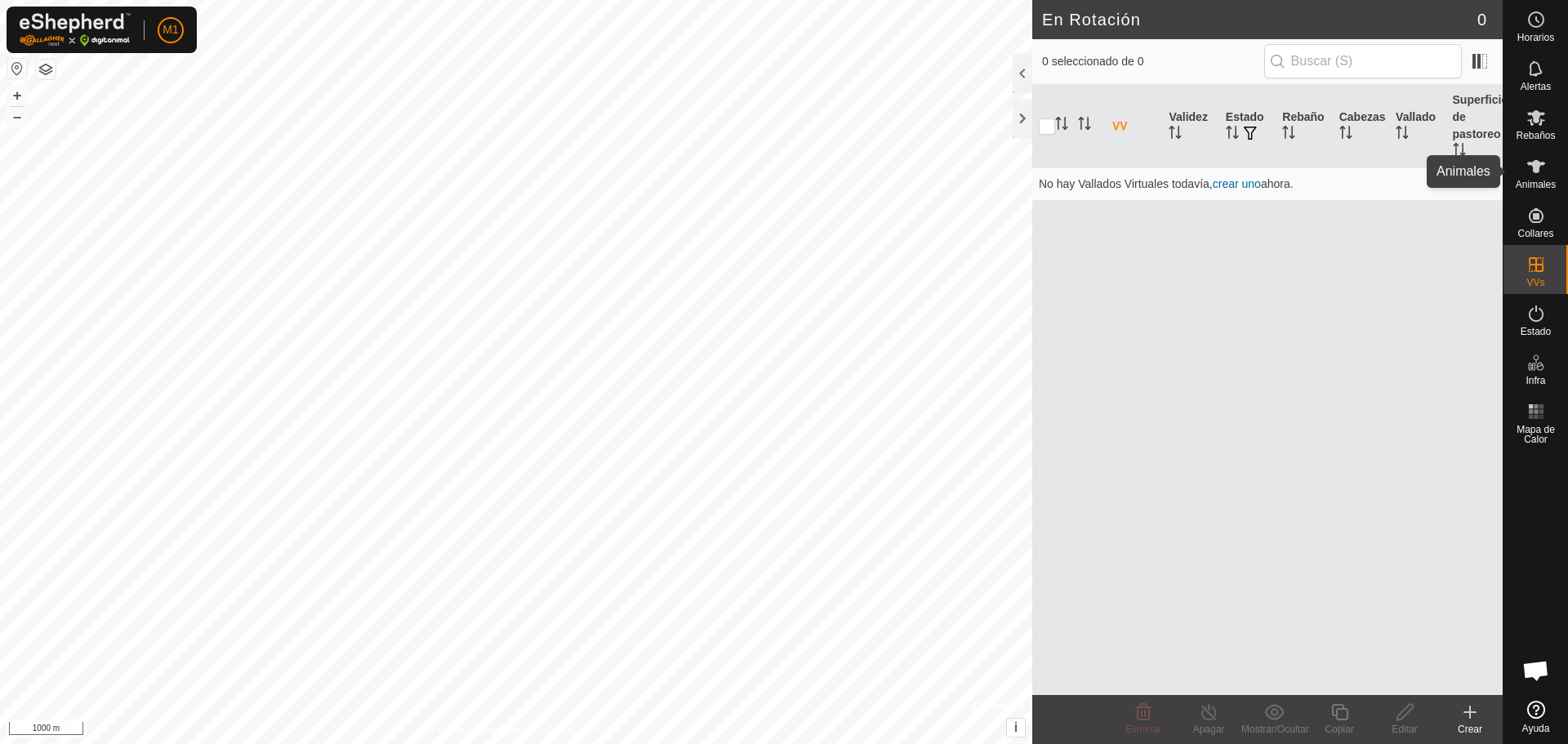
click at [1532, 174] on icon at bounding box center [1536, 167] width 19 height 19
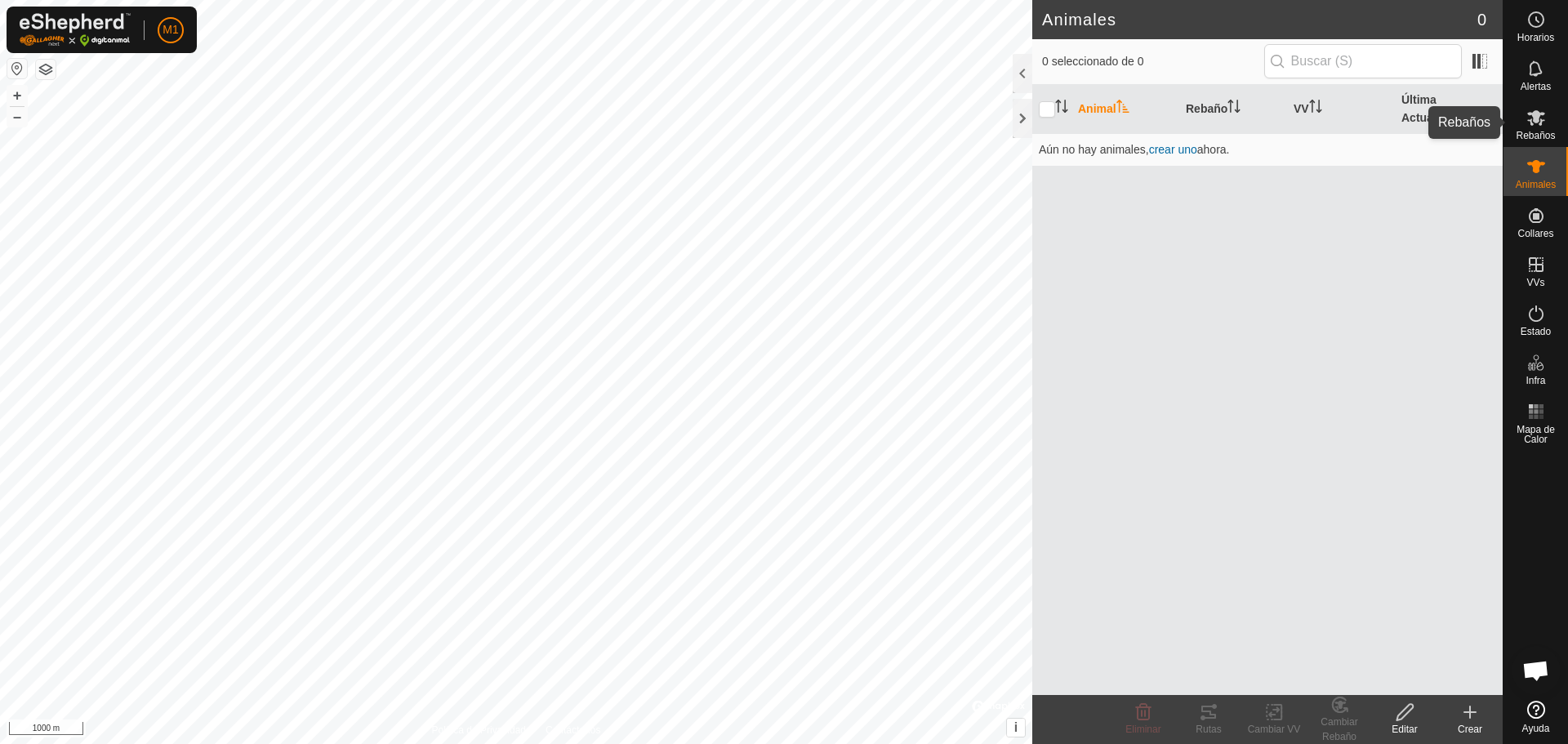
click at [1541, 132] on span "Rebaños" at bounding box center [1535, 135] width 40 height 10
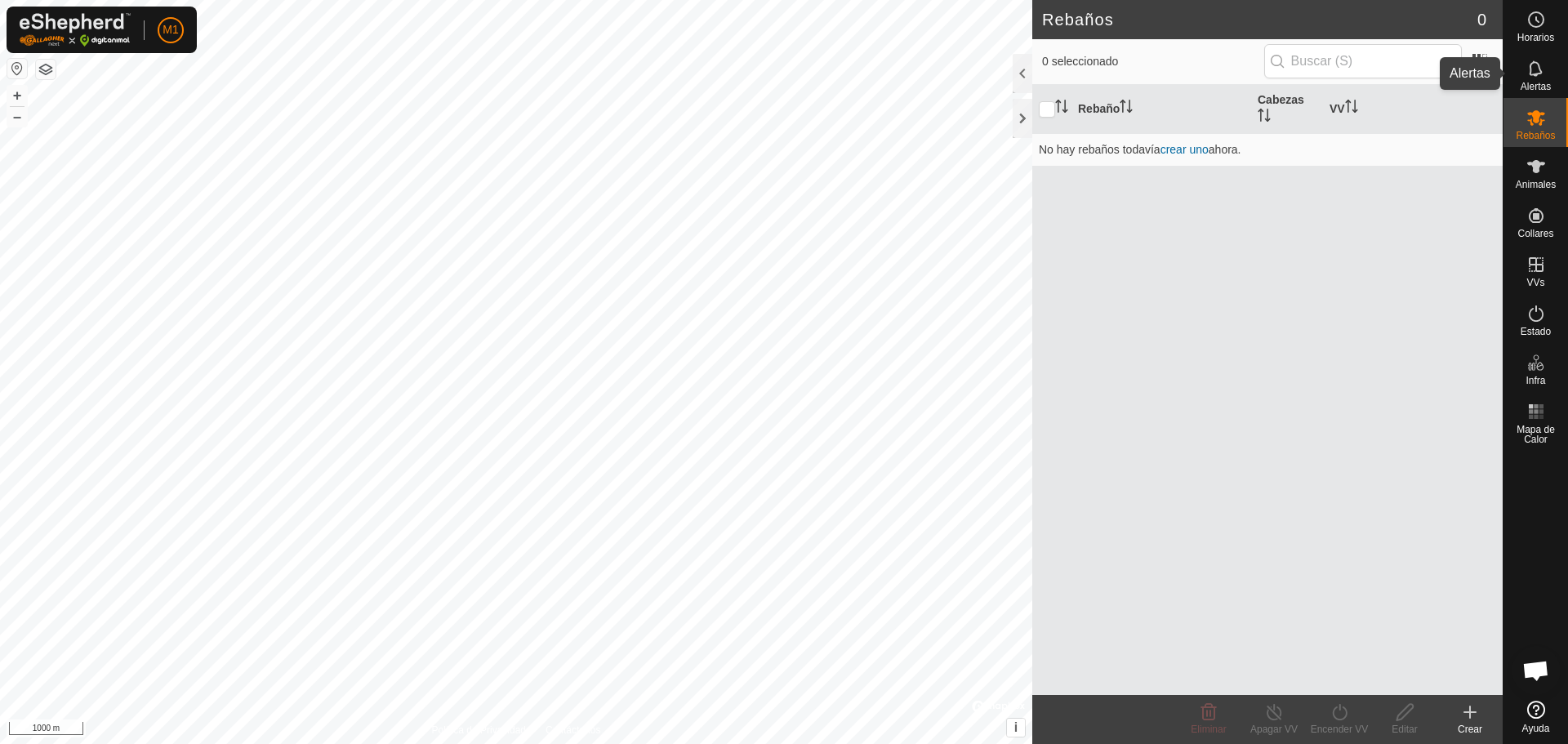
click at [1541, 79] on es-notification-svg-icon at bounding box center [1536, 69] width 29 height 26
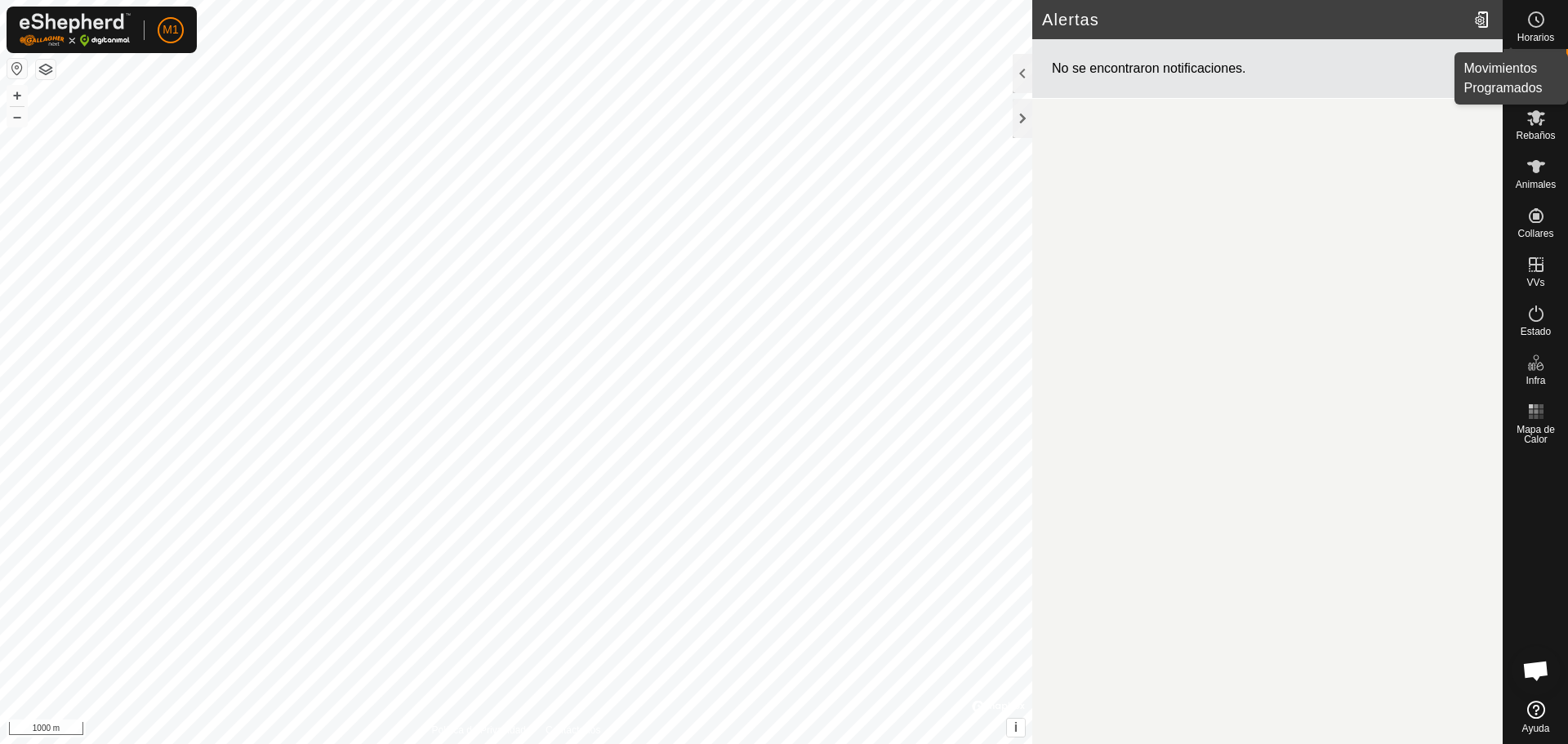
click at [1543, 35] on span "Horarios" at bounding box center [1536, 37] width 37 height 10
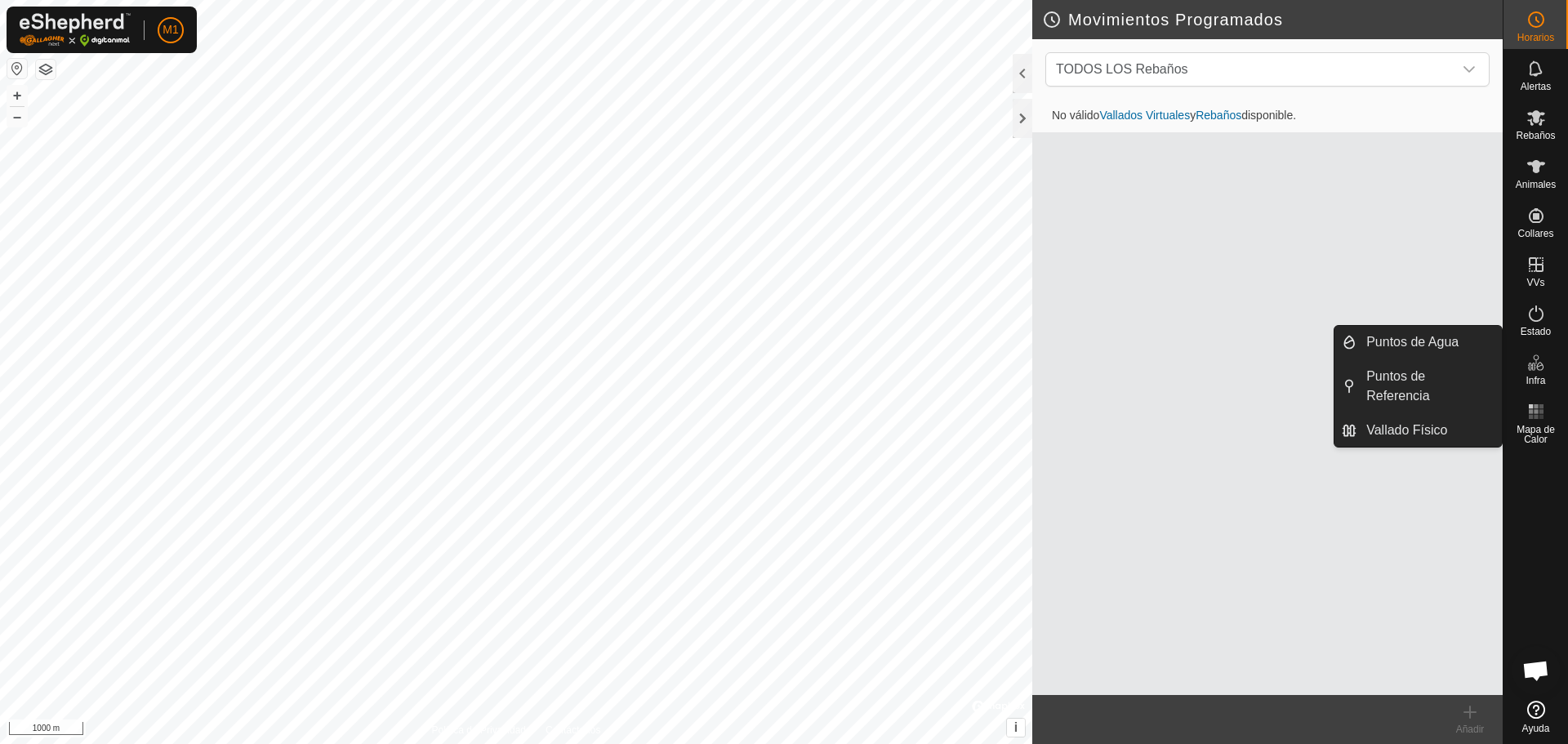
click at [41, 64] on button "button" at bounding box center [46, 69] width 19 height 19
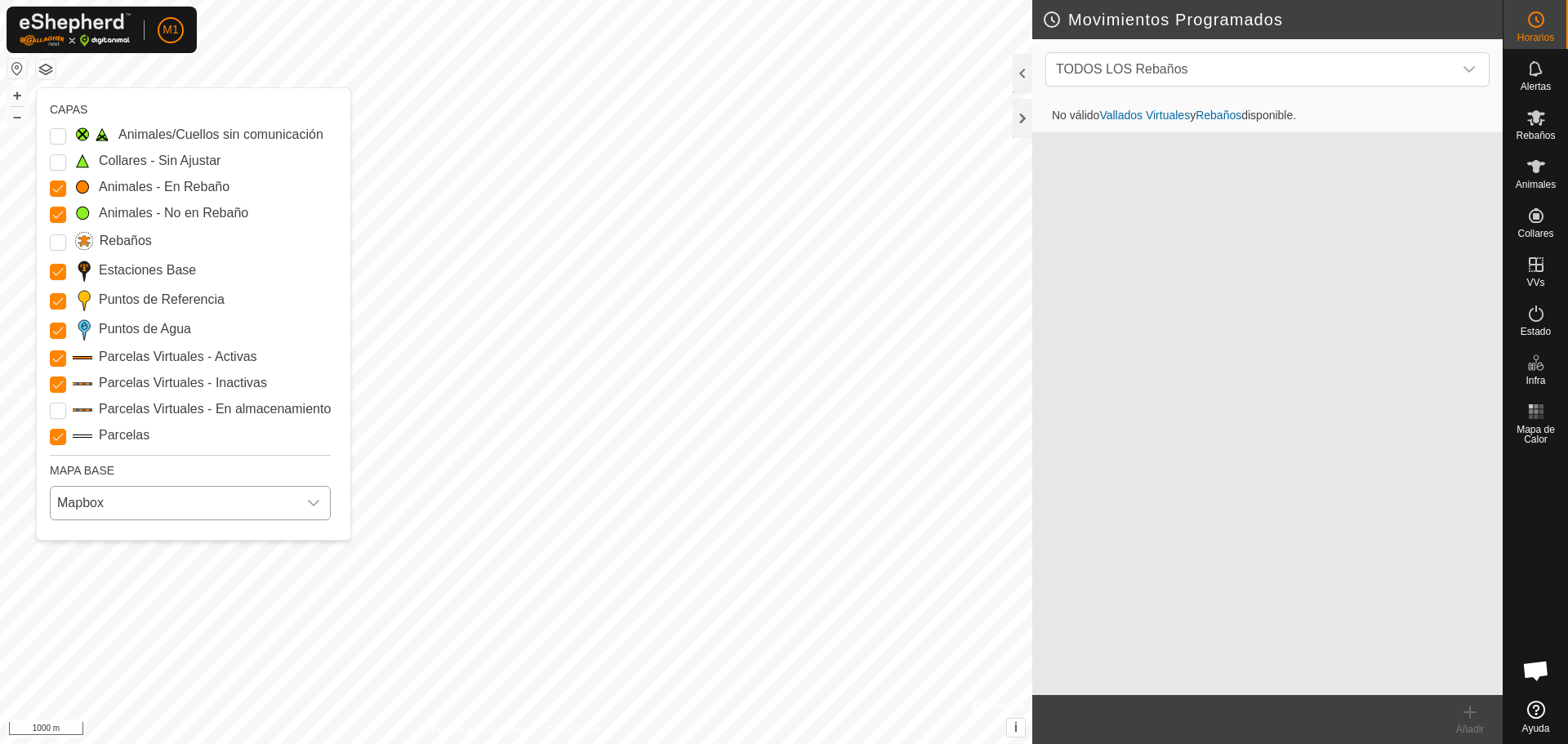
click at [315, 503] on icon "dropdown trigger" at bounding box center [313, 502] width 13 height 13
click at [316, 502] on icon "dropdown trigger" at bounding box center [313, 502] width 13 height 13
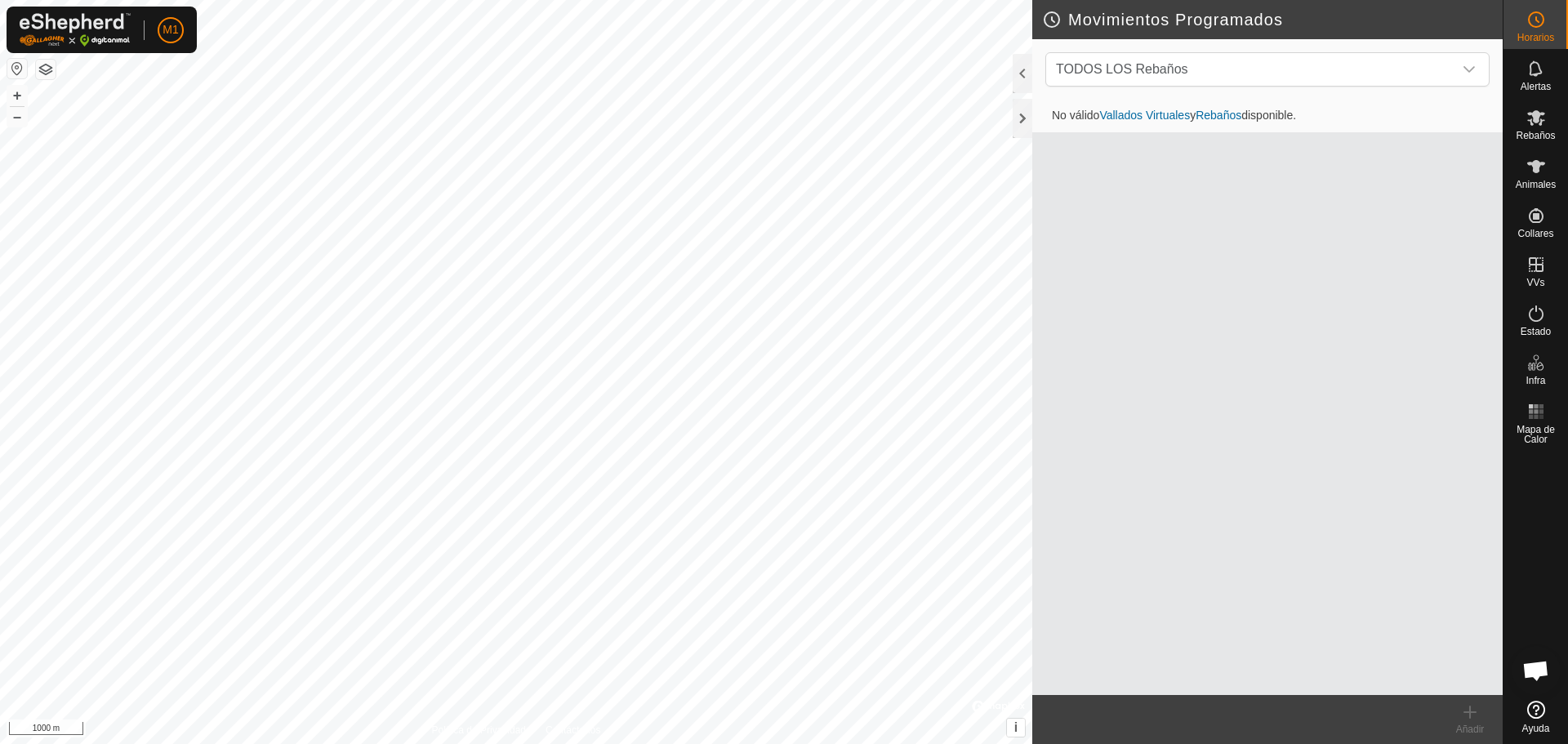
click at [15, 68] on button "button" at bounding box center [17, 69] width 19 height 19
click at [1528, 706] on icon at bounding box center [1536, 710] width 18 height 18
click at [15, 66] on button "button" at bounding box center [17, 69] width 19 height 19
click at [1536, 710] on icon at bounding box center [1536, 710] width 18 height 18
click at [1162, 73] on span "TODOS LOS Rebaños" at bounding box center [1122, 69] width 133 height 14
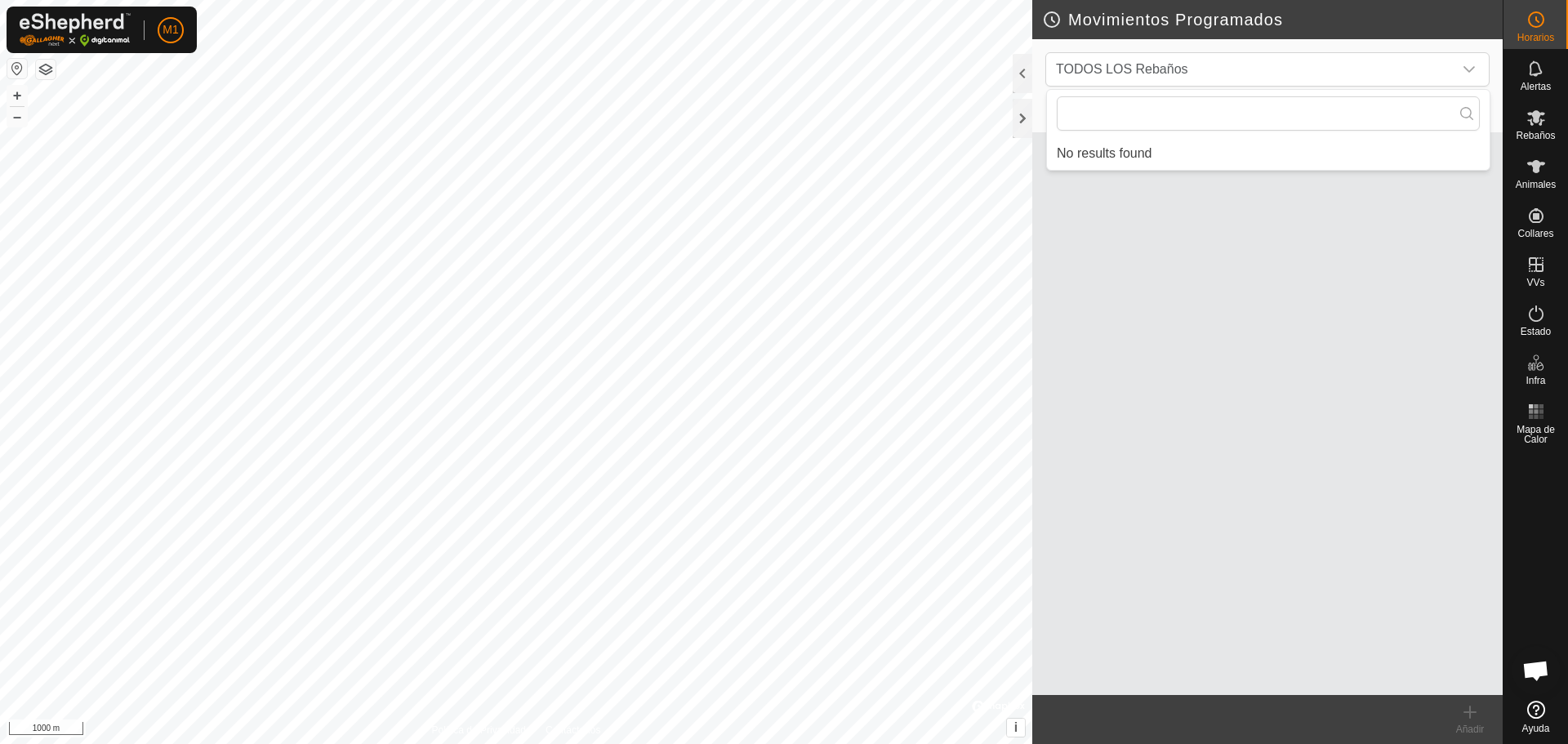
click at [1399, 312] on div "No válido Vallados Virtuales y Rebaños disponible." at bounding box center [1268, 397] width 471 height 596
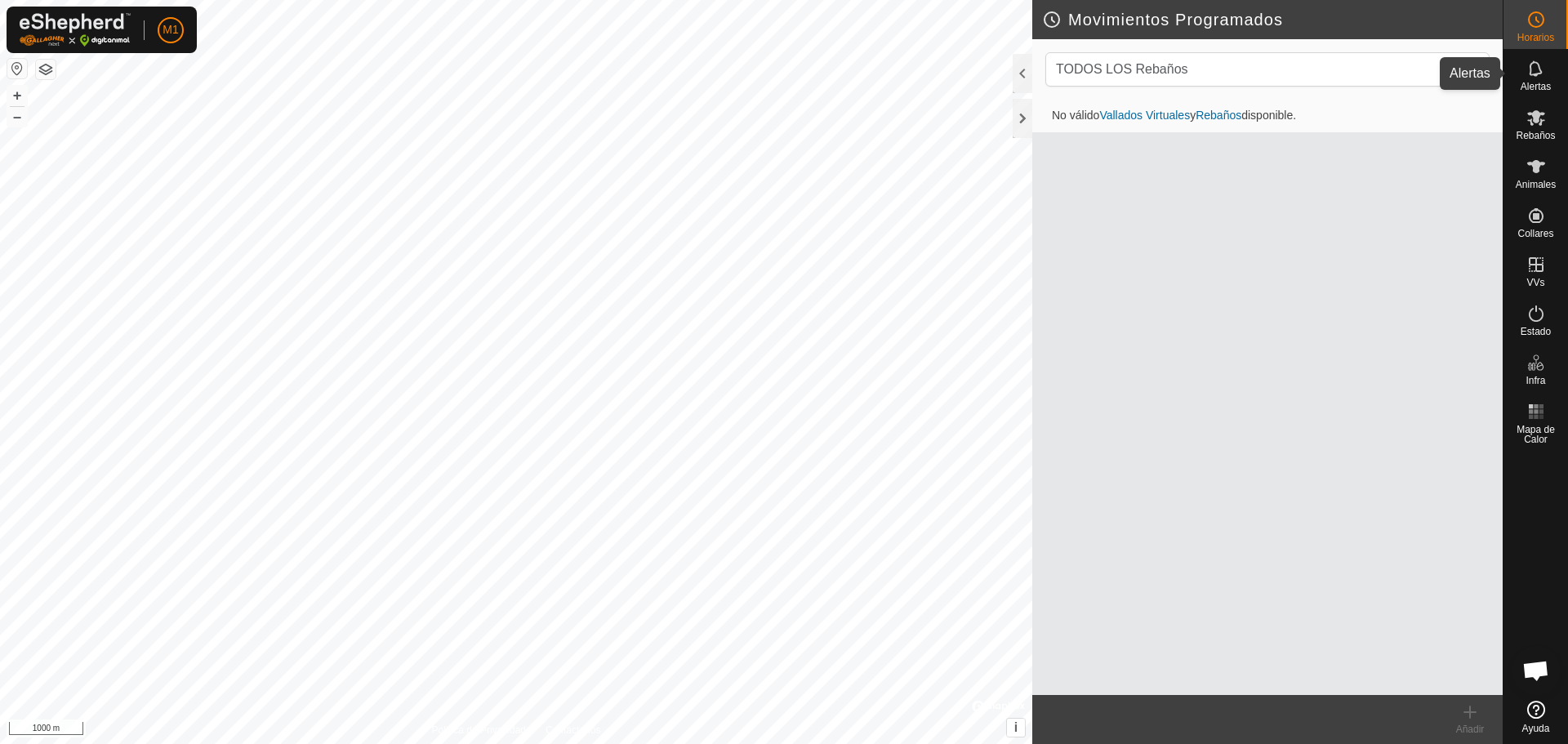
click at [1546, 77] on es-notification-svg-icon at bounding box center [1536, 69] width 29 height 26
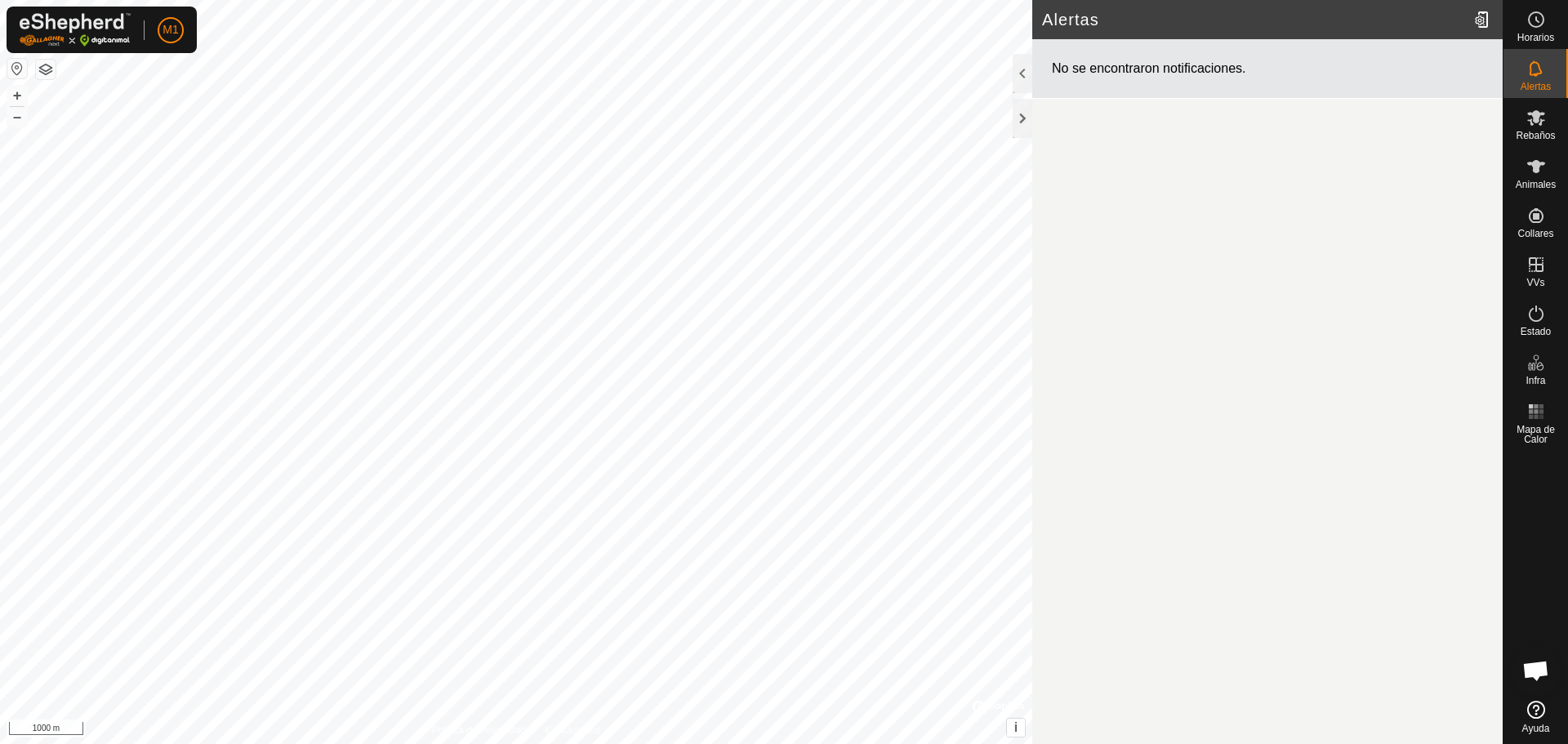
click at [1544, 77] on icon at bounding box center [1536, 69] width 19 height 19
click at [1532, 35] on span "Horarios" at bounding box center [1536, 37] width 37 height 10
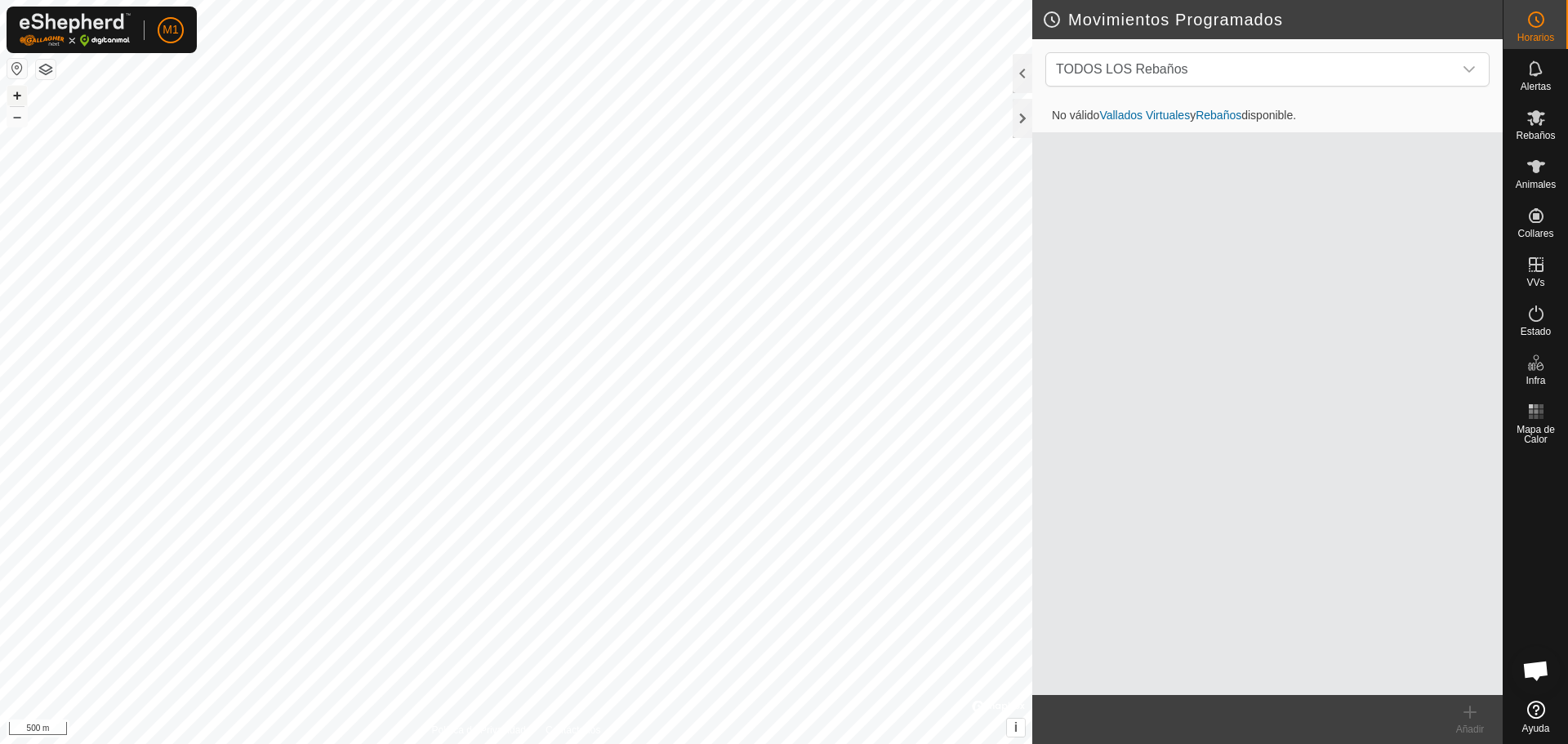
click at [18, 93] on button "+" at bounding box center [17, 96] width 19 height 19
